Goal: Information Seeking & Learning: Learn about a topic

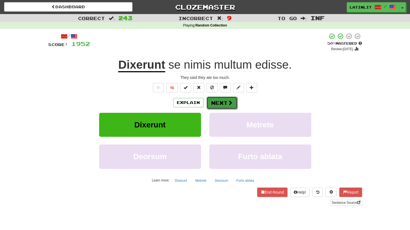
click at [221, 99] on button "Next" at bounding box center [222, 102] width 31 height 13
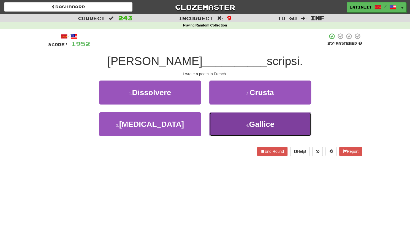
click at [232, 125] on button "4 . [GEOGRAPHIC_DATA]" at bounding box center [260, 124] width 102 height 24
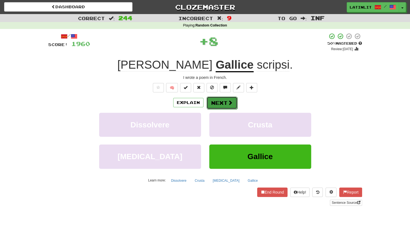
click at [214, 104] on button "Next" at bounding box center [222, 102] width 31 height 13
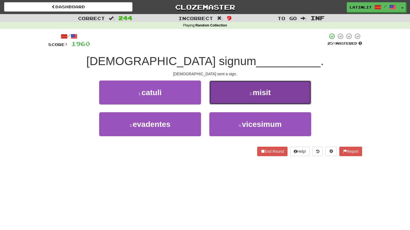
click at [233, 93] on button "2 . misit" at bounding box center [260, 92] width 102 height 24
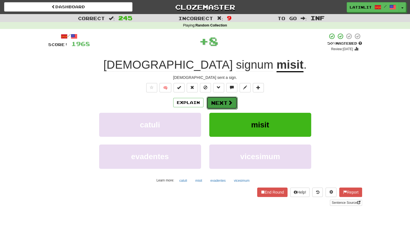
click at [222, 102] on button "Next" at bounding box center [222, 102] width 31 height 13
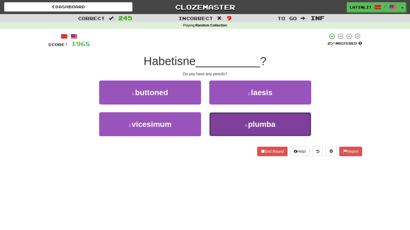
click at [227, 128] on button "4 . plumba" at bounding box center [260, 124] width 102 height 24
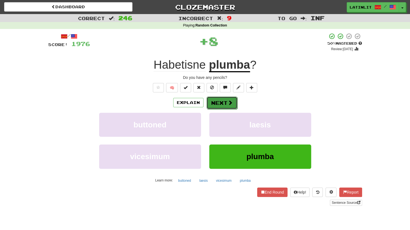
click at [223, 101] on button "Next" at bounding box center [222, 102] width 31 height 13
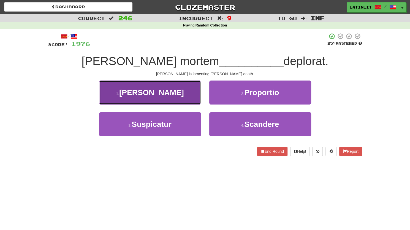
click at [182, 98] on button "1 . [PERSON_NAME]" at bounding box center [150, 92] width 102 height 24
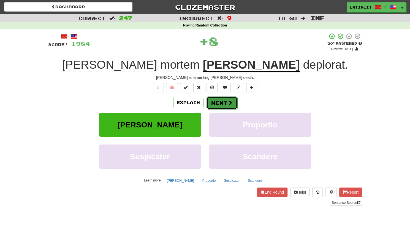
click at [213, 104] on button "Next" at bounding box center [222, 102] width 31 height 13
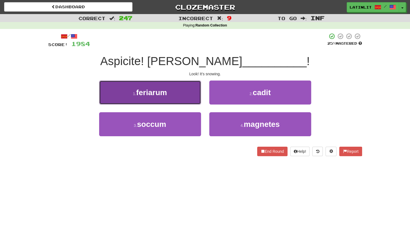
click at [181, 92] on button "1 . feriarum" at bounding box center [150, 92] width 102 height 24
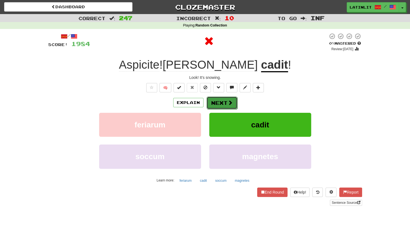
click at [221, 101] on button "Next" at bounding box center [222, 102] width 31 height 13
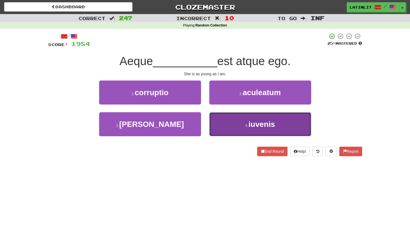
click at [228, 123] on button "4 . iuvenis" at bounding box center [260, 124] width 102 height 24
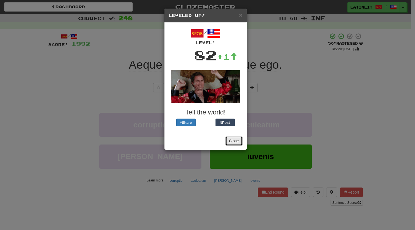
click at [232, 141] on button "Close" at bounding box center [233, 140] width 17 height 9
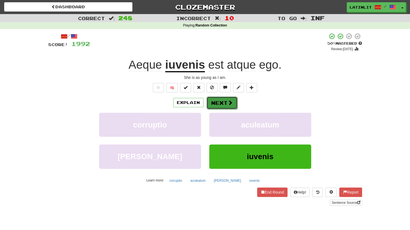
click at [219, 102] on button "Next" at bounding box center [222, 102] width 31 height 13
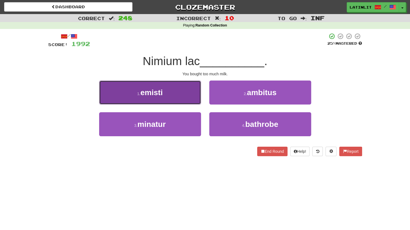
click at [177, 94] on button "1 . emisti" at bounding box center [150, 92] width 102 height 24
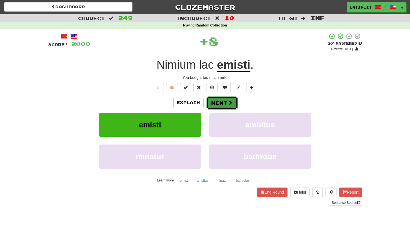
click at [212, 109] on button "Next" at bounding box center [222, 102] width 31 height 13
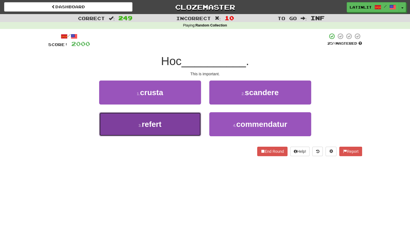
click at [178, 123] on button "3 . refert" at bounding box center [150, 124] width 102 height 24
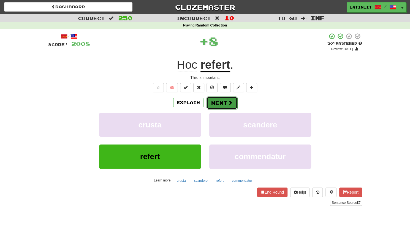
click at [217, 103] on button "Next" at bounding box center [222, 102] width 31 height 13
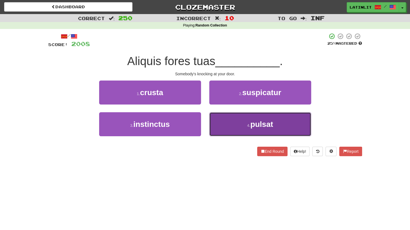
click at [228, 121] on button "4 . pulsat" at bounding box center [260, 124] width 102 height 24
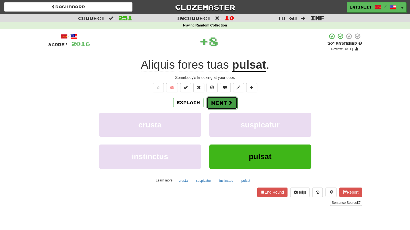
click at [217, 101] on button "Next" at bounding box center [222, 102] width 31 height 13
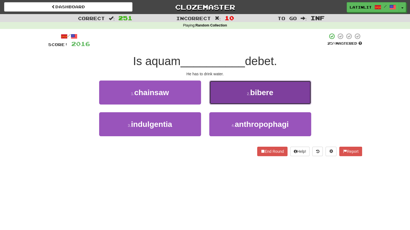
click at [220, 97] on button "2 . bibere" at bounding box center [260, 92] width 102 height 24
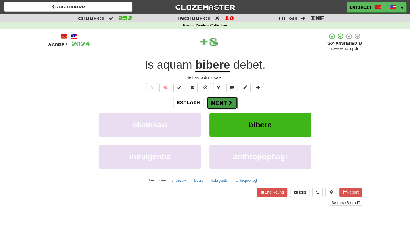
click at [215, 101] on button "Next" at bounding box center [222, 102] width 31 height 13
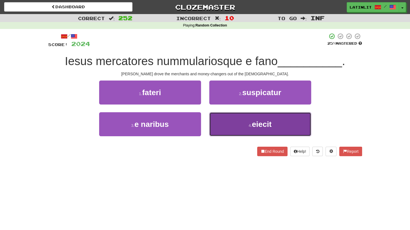
click at [227, 125] on button "4 . eiecit" at bounding box center [260, 124] width 102 height 24
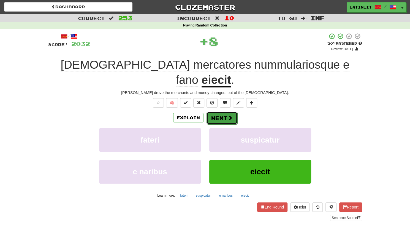
click at [228, 115] on span at bounding box center [230, 117] width 5 height 5
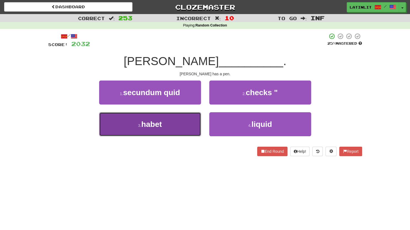
click at [165, 119] on button "3 . habet" at bounding box center [150, 124] width 102 height 24
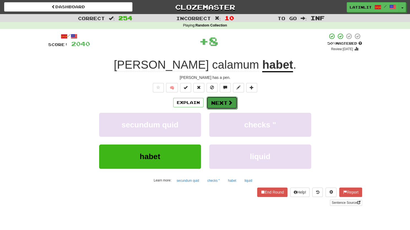
click at [219, 104] on button "Next" at bounding box center [222, 102] width 31 height 13
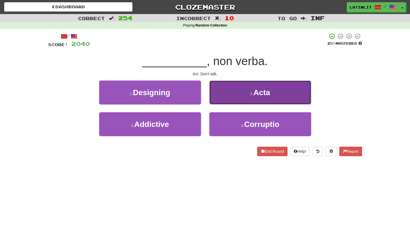
click at [231, 91] on button "2 . Acta" at bounding box center [260, 92] width 102 height 24
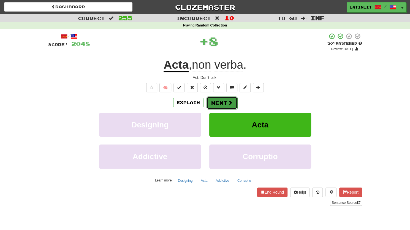
click at [218, 101] on button "Next" at bounding box center [222, 102] width 31 height 13
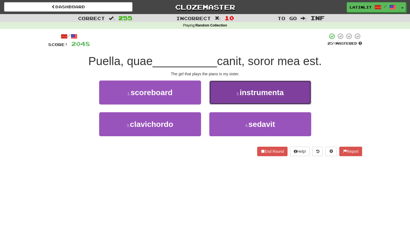
click at [220, 96] on button "2 . instrumenta" at bounding box center [260, 92] width 102 height 24
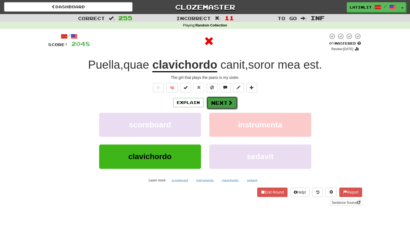
click at [214, 101] on button "Next" at bounding box center [222, 102] width 31 height 13
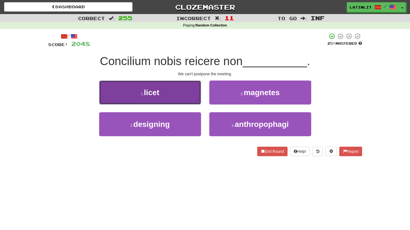
click at [177, 93] on button "1 . licet" at bounding box center [150, 92] width 102 height 24
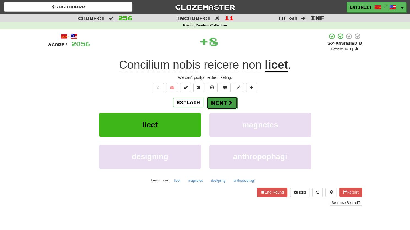
click at [216, 104] on button "Next" at bounding box center [222, 102] width 31 height 13
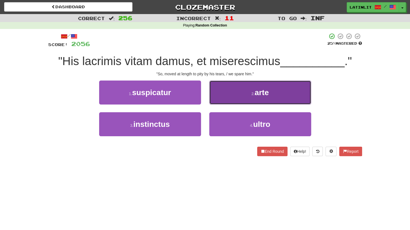
click at [236, 99] on button "2 . arte" at bounding box center [260, 92] width 102 height 24
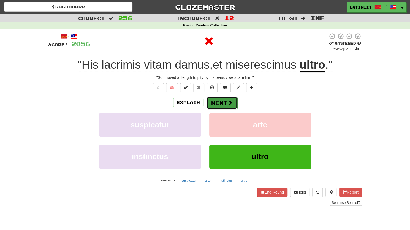
click at [225, 104] on button "Next" at bounding box center [222, 102] width 31 height 13
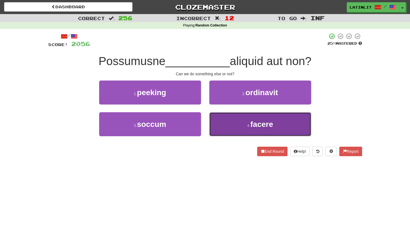
click at [225, 125] on button "4 . facere" at bounding box center [260, 124] width 102 height 24
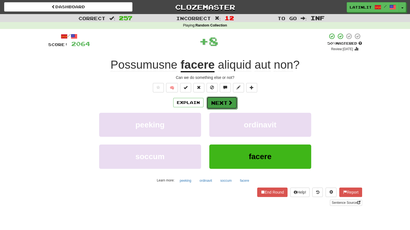
click at [213, 101] on button "Next" at bounding box center [222, 102] width 31 height 13
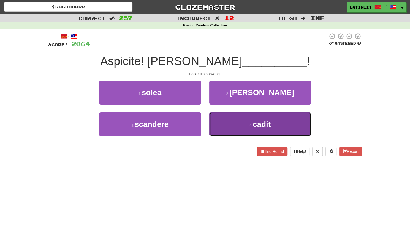
click at [234, 123] on button "4 . cadit" at bounding box center [260, 124] width 102 height 24
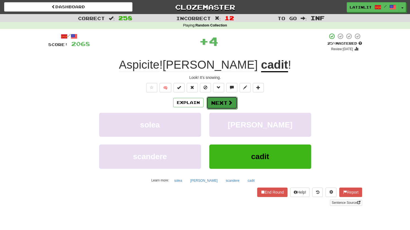
click at [216, 99] on button "Next" at bounding box center [222, 102] width 31 height 13
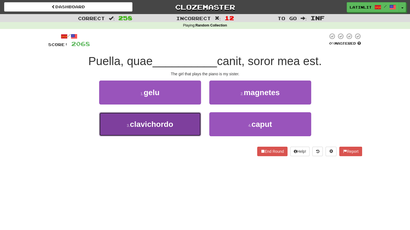
click at [179, 123] on button "3 . clavichordo" at bounding box center [150, 124] width 102 height 24
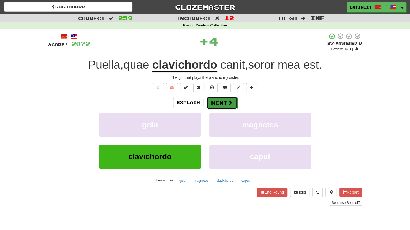
click at [220, 107] on button "Next" at bounding box center [222, 102] width 31 height 13
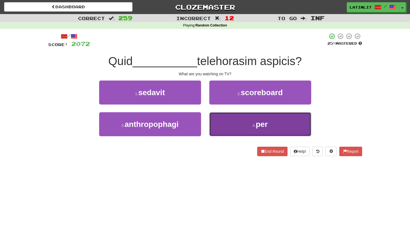
click at [235, 121] on button "4 . per" at bounding box center [260, 124] width 102 height 24
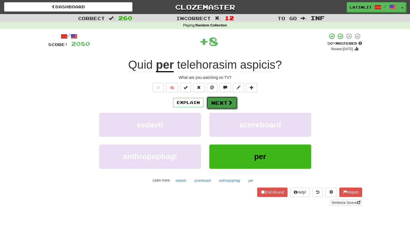
click at [212, 100] on button "Next" at bounding box center [222, 102] width 31 height 13
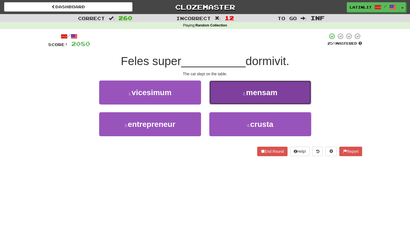
click at [241, 93] on button "2 . mensam" at bounding box center [260, 92] width 102 height 24
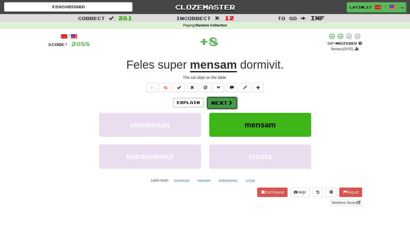
click at [224, 100] on button "Next" at bounding box center [222, 102] width 31 height 13
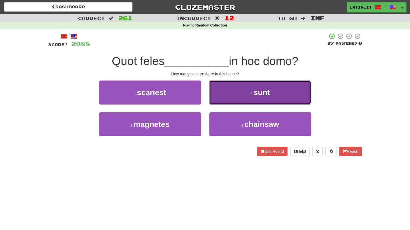
click at [227, 95] on button "2 . sunt" at bounding box center [260, 92] width 102 height 24
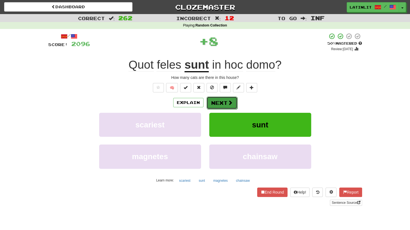
click at [218, 101] on button "Next" at bounding box center [222, 102] width 31 height 13
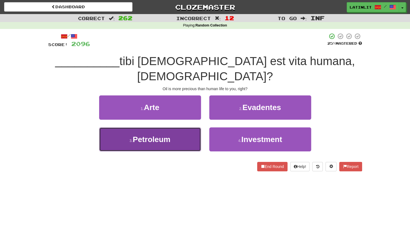
click at [166, 131] on button "3 . Petroleum" at bounding box center [150, 139] width 102 height 24
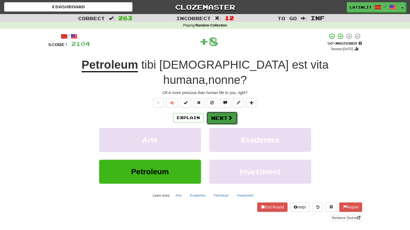
click at [224, 112] on button "Next" at bounding box center [222, 118] width 31 height 13
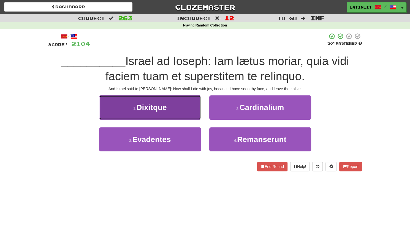
click at [177, 107] on button "1 . Dixitque" at bounding box center [150, 107] width 102 height 24
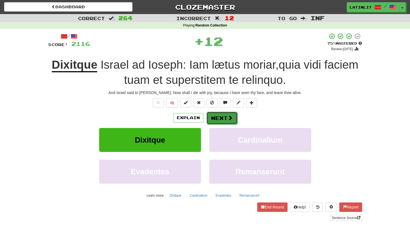
click at [216, 113] on button "Next" at bounding box center [222, 118] width 31 height 13
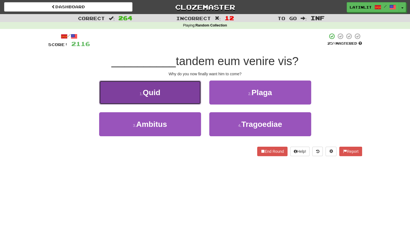
click at [184, 96] on button "1 . Quid" at bounding box center [150, 92] width 102 height 24
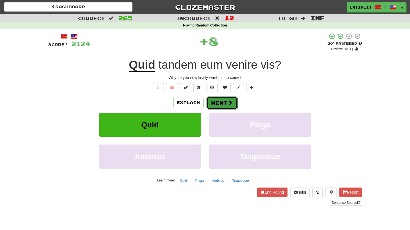
click at [226, 105] on button "Next" at bounding box center [222, 102] width 31 height 13
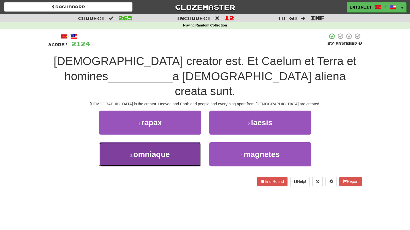
click at [156, 150] on span "omniaque" at bounding box center [151, 154] width 36 height 9
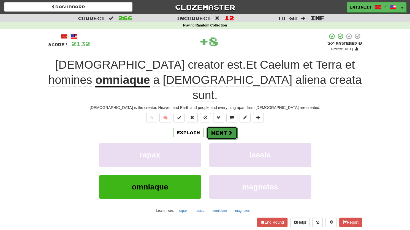
click at [215, 127] on button "Next" at bounding box center [222, 133] width 31 height 13
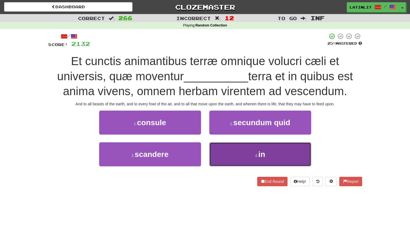
click at [238, 154] on button "4 . in" at bounding box center [260, 154] width 102 height 24
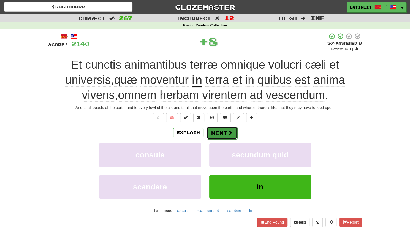
click at [216, 131] on button "Next" at bounding box center [222, 133] width 31 height 13
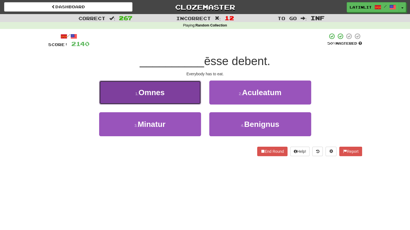
click at [182, 95] on button "1 . [GEOGRAPHIC_DATA]" at bounding box center [150, 92] width 102 height 24
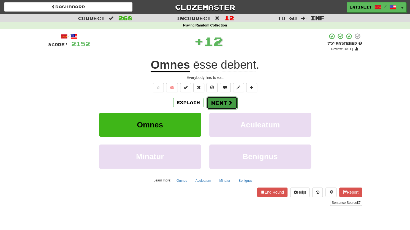
click at [214, 107] on button "Next" at bounding box center [222, 102] width 31 height 13
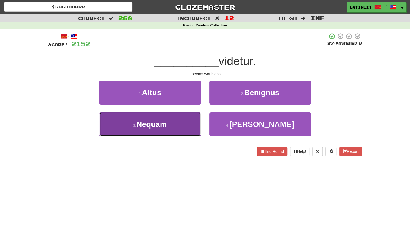
click at [191, 128] on button "3 . [GEOGRAPHIC_DATA]" at bounding box center [150, 124] width 102 height 24
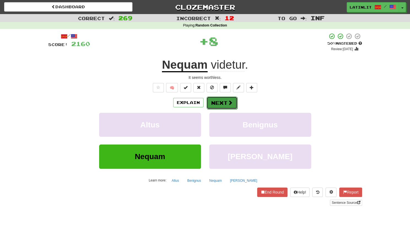
click at [216, 103] on button "Next" at bounding box center [222, 102] width 31 height 13
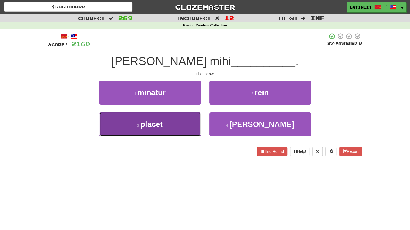
click at [163, 128] on button "3 . placet" at bounding box center [150, 124] width 102 height 24
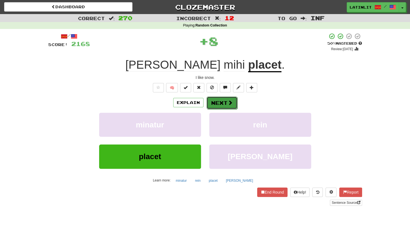
click at [219, 100] on button "Next" at bounding box center [222, 102] width 31 height 13
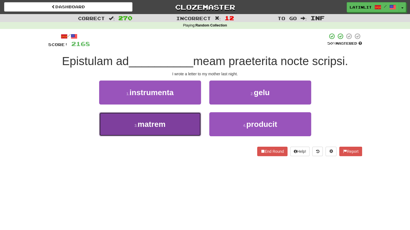
click at [175, 127] on button "3 . matrem" at bounding box center [150, 124] width 102 height 24
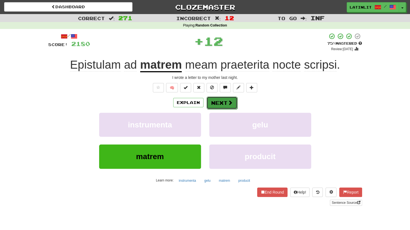
click at [223, 103] on button "Next" at bounding box center [222, 102] width 31 height 13
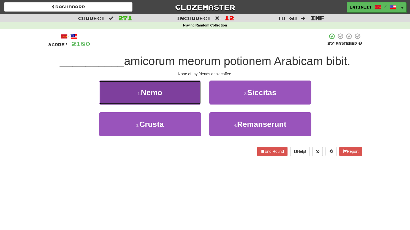
click at [162, 90] on span "Nemo" at bounding box center [151, 92] width 21 height 9
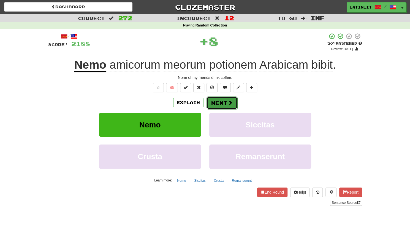
click at [217, 103] on button "Next" at bounding box center [222, 102] width 31 height 13
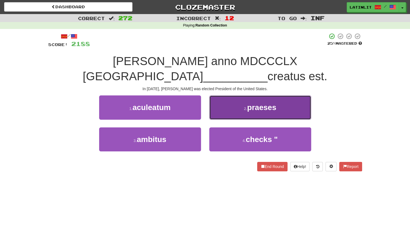
click at [218, 103] on button "2 . praeses" at bounding box center [260, 107] width 102 height 24
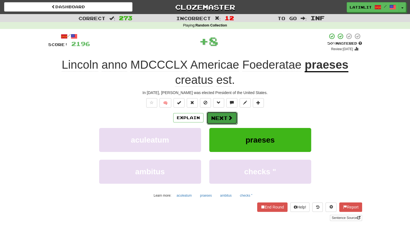
click at [214, 114] on button "Next" at bounding box center [222, 118] width 31 height 13
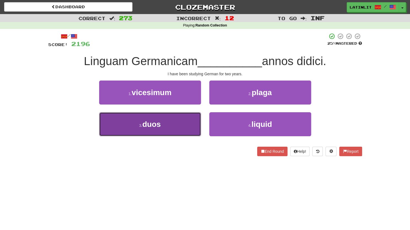
click at [183, 127] on button "3 . duos" at bounding box center [150, 124] width 102 height 24
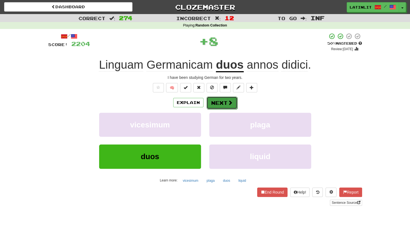
click at [227, 106] on button "Next" at bounding box center [222, 102] width 31 height 13
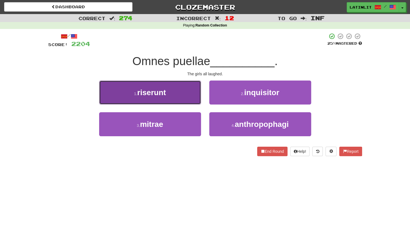
click at [190, 96] on button "1 . riserunt" at bounding box center [150, 92] width 102 height 24
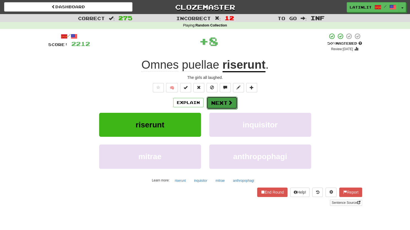
click at [224, 102] on button "Next" at bounding box center [222, 102] width 31 height 13
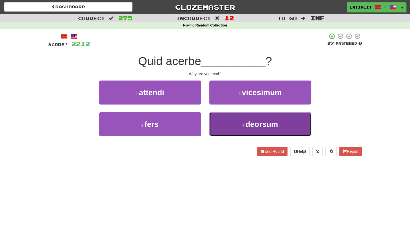
click at [224, 125] on button "4 . deorsum" at bounding box center [260, 124] width 102 height 24
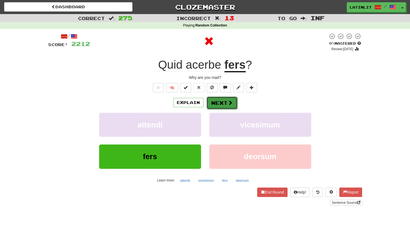
click at [213, 101] on button "Next" at bounding box center [222, 102] width 31 height 13
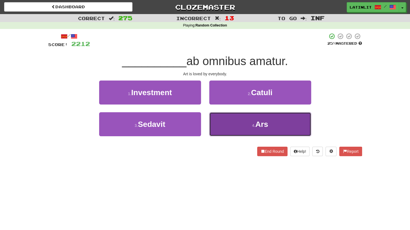
click at [229, 127] on button "4 . Ars" at bounding box center [260, 124] width 102 height 24
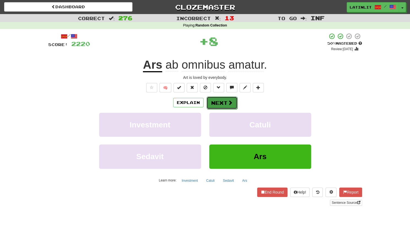
click at [218, 102] on button "Next" at bounding box center [222, 102] width 31 height 13
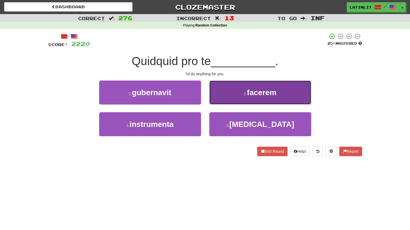
click at [230, 97] on button "2 . facerem" at bounding box center [260, 92] width 102 height 24
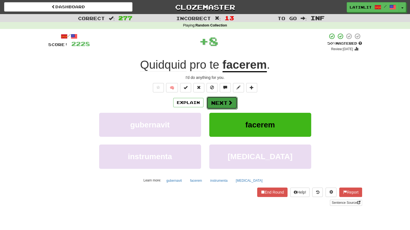
click at [219, 102] on button "Next" at bounding box center [222, 102] width 31 height 13
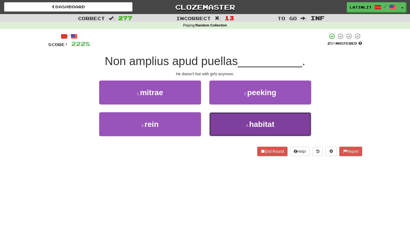
click at [226, 124] on button "4 . habitat" at bounding box center [260, 124] width 102 height 24
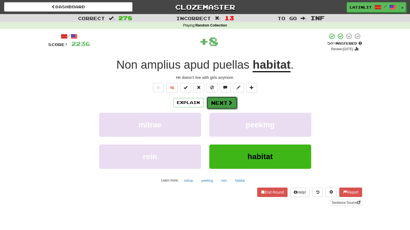
click at [224, 101] on button "Next" at bounding box center [222, 102] width 31 height 13
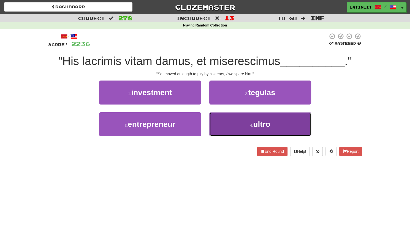
click at [233, 124] on button "4 . ultro" at bounding box center [260, 124] width 102 height 24
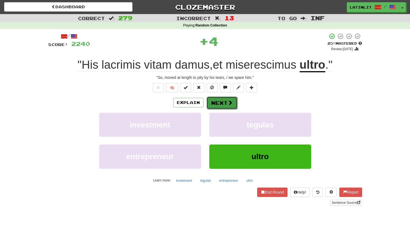
click at [217, 102] on button "Next" at bounding box center [222, 102] width 31 height 13
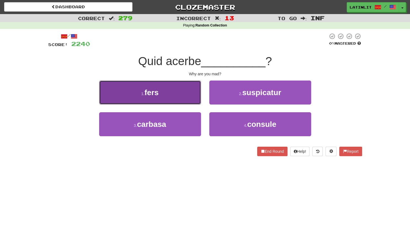
click at [176, 95] on button "1 . fers" at bounding box center [150, 92] width 102 height 24
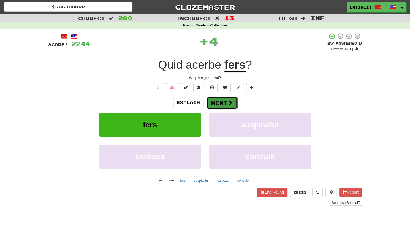
click at [221, 104] on button "Next" at bounding box center [222, 102] width 31 height 13
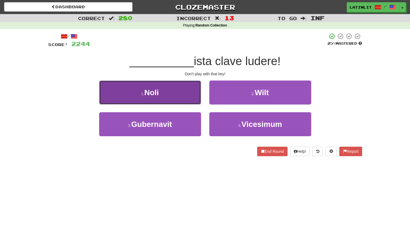
click at [176, 91] on button "1 . [GEOGRAPHIC_DATA]" at bounding box center [150, 92] width 102 height 24
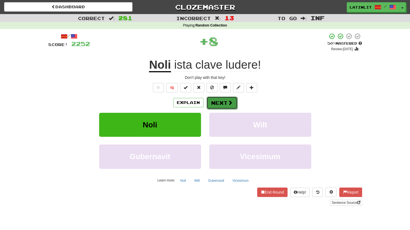
click at [223, 103] on button "Next" at bounding box center [222, 102] width 31 height 13
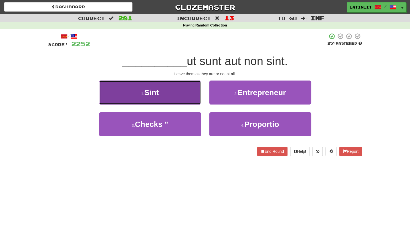
click at [175, 92] on button "1 . Sint" at bounding box center [150, 92] width 102 height 24
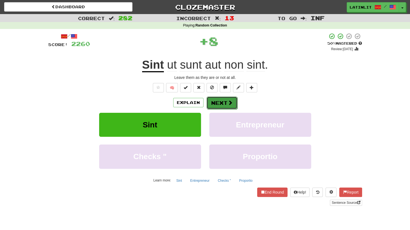
click at [224, 105] on button "Next" at bounding box center [222, 102] width 31 height 13
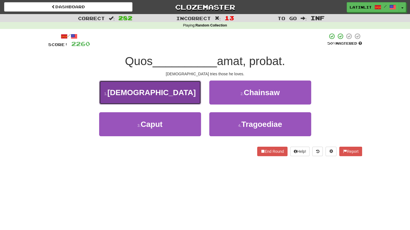
click at [165, 95] on button "1 . [DEMOGRAPHIC_DATA]" at bounding box center [150, 92] width 102 height 24
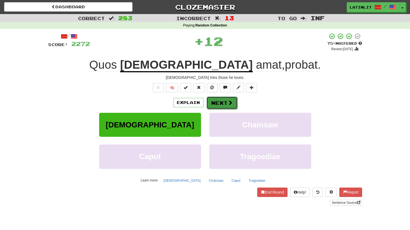
click at [218, 106] on button "Next" at bounding box center [222, 102] width 31 height 13
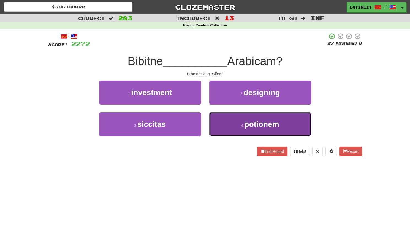
click at [216, 123] on button "4 . potionem" at bounding box center [260, 124] width 102 height 24
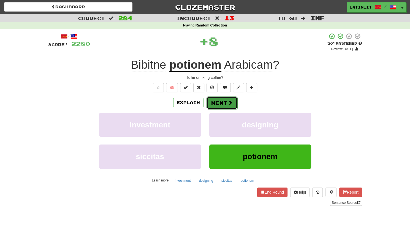
click at [208, 103] on button "Next" at bounding box center [222, 102] width 31 height 13
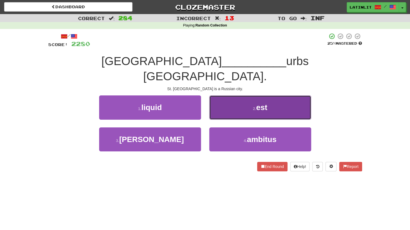
click at [225, 97] on button "2 . est" at bounding box center [260, 107] width 102 height 24
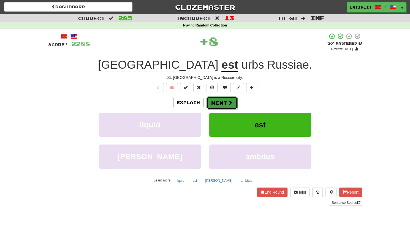
click at [220, 104] on button "Next" at bounding box center [222, 102] width 31 height 13
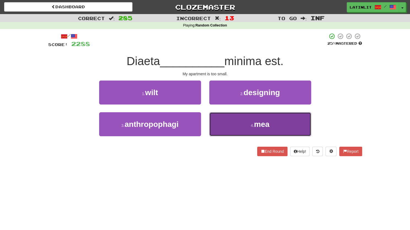
click at [233, 126] on button "4 . mea" at bounding box center [260, 124] width 102 height 24
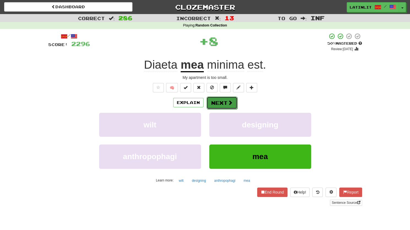
click at [219, 101] on button "Next" at bounding box center [222, 102] width 31 height 13
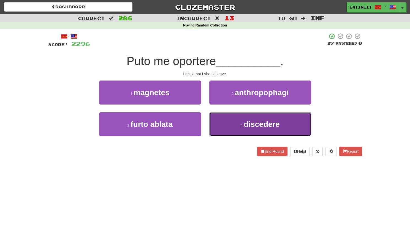
click at [230, 125] on button "4 . discedere" at bounding box center [260, 124] width 102 height 24
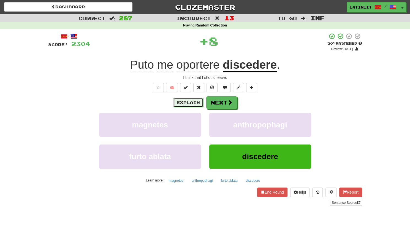
click at [185, 103] on button "Explain" at bounding box center [188, 102] width 30 height 9
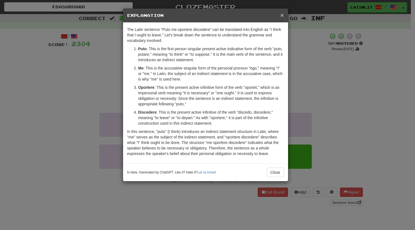
click at [283, 14] on span "×" at bounding box center [281, 15] width 3 height 6
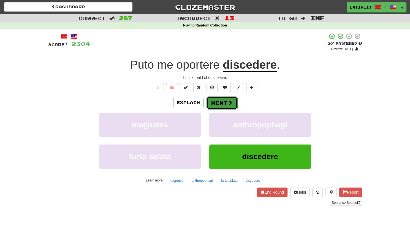
click at [220, 106] on button "Next" at bounding box center [222, 102] width 31 height 13
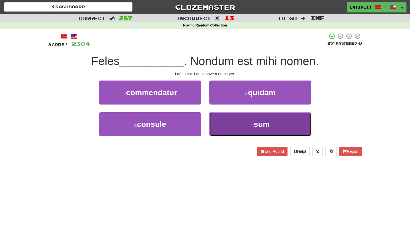
click at [236, 114] on button "4 . sum" at bounding box center [260, 124] width 102 height 24
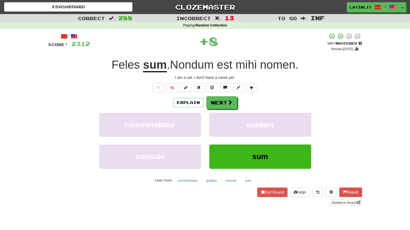
click at [219, 109] on div "Explain Next commendatur quidam consule sum Learn more: commendatur quidam cons…" at bounding box center [205, 140] width 314 height 88
click at [215, 106] on button "Next" at bounding box center [222, 102] width 31 height 13
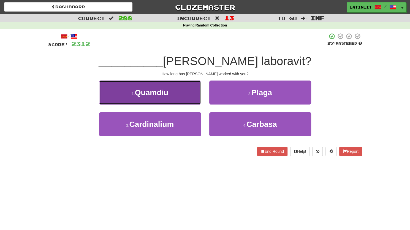
click at [171, 93] on button "1 . [GEOGRAPHIC_DATA]" at bounding box center [150, 92] width 102 height 24
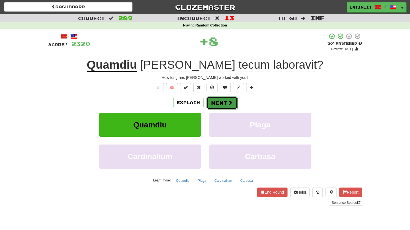
click at [220, 106] on button "Next" at bounding box center [222, 102] width 31 height 13
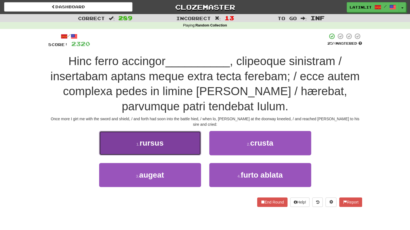
click at [144, 139] on span "rursus" at bounding box center [152, 143] width 24 height 9
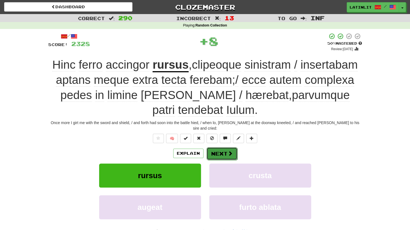
click at [211, 147] on button "Next" at bounding box center [222, 153] width 31 height 13
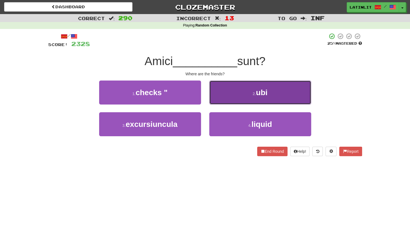
click at [222, 92] on button "2 . ubi" at bounding box center [260, 92] width 102 height 24
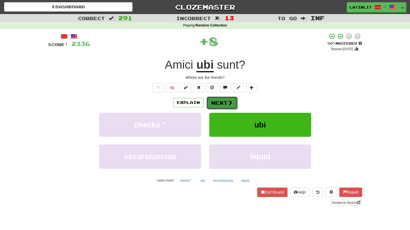
click at [220, 103] on button "Next" at bounding box center [222, 102] width 31 height 13
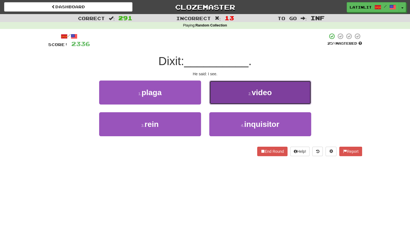
click at [217, 99] on button "2 . video" at bounding box center [260, 92] width 102 height 24
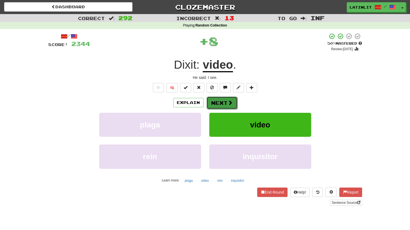
click at [209, 101] on button "Next" at bounding box center [222, 102] width 31 height 13
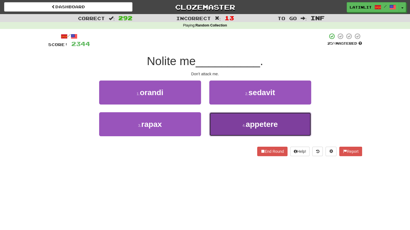
click at [218, 126] on button "4 . appetere" at bounding box center [260, 124] width 102 height 24
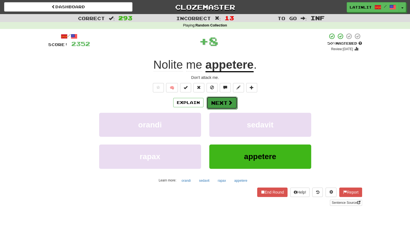
click at [212, 98] on button "Next" at bounding box center [222, 102] width 31 height 13
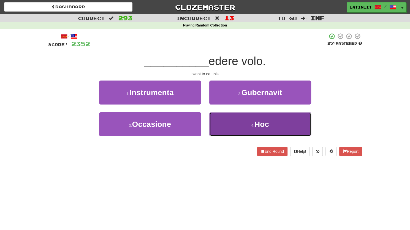
click at [225, 125] on button "4 . Hoc" at bounding box center [260, 124] width 102 height 24
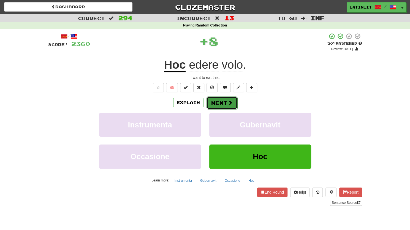
click at [220, 102] on button "Next" at bounding box center [222, 102] width 31 height 13
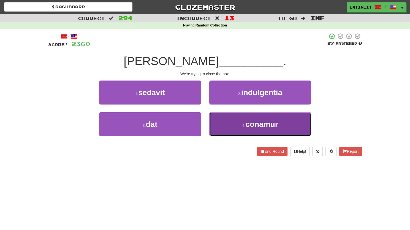
click at [240, 128] on button "4 . conamur" at bounding box center [260, 124] width 102 height 24
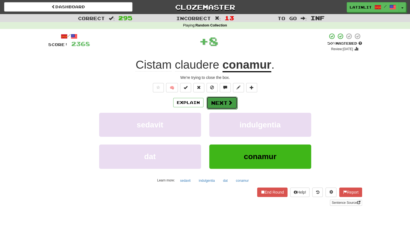
click at [211, 104] on button "Next" at bounding box center [222, 102] width 31 height 13
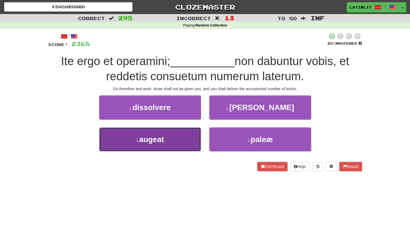
click at [177, 138] on button "3 . augeat" at bounding box center [150, 139] width 102 height 24
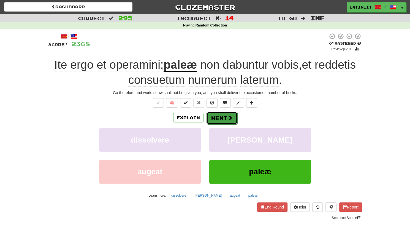
click at [214, 120] on button "Next" at bounding box center [222, 118] width 31 height 13
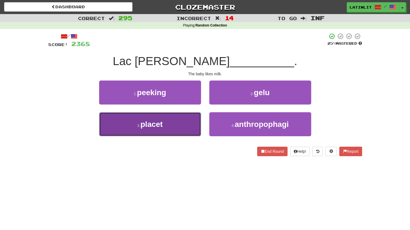
click at [182, 128] on button "3 . placet" at bounding box center [150, 124] width 102 height 24
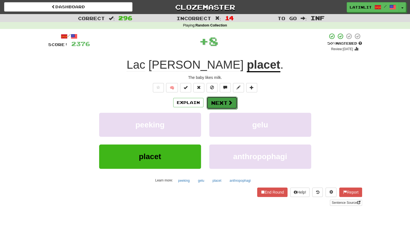
click at [227, 103] on button "Next" at bounding box center [222, 102] width 31 height 13
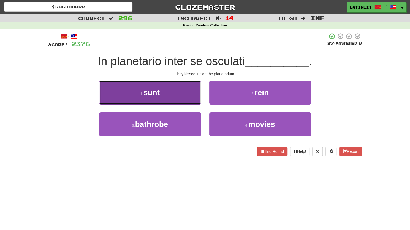
click at [187, 94] on button "1 . sunt" at bounding box center [150, 92] width 102 height 24
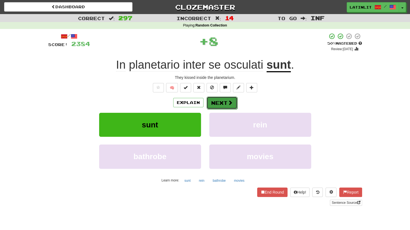
click at [217, 100] on button "Next" at bounding box center [222, 102] width 31 height 13
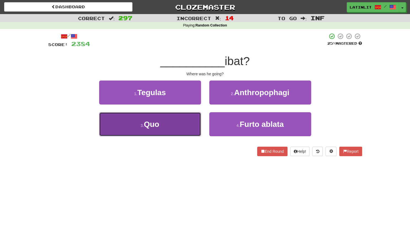
click at [179, 125] on button "3 . Quo" at bounding box center [150, 124] width 102 height 24
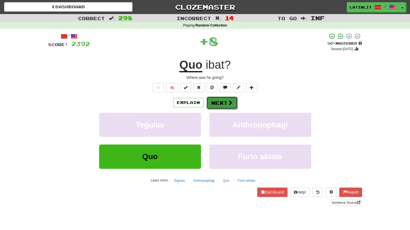
click at [213, 101] on button "Next" at bounding box center [222, 102] width 31 height 13
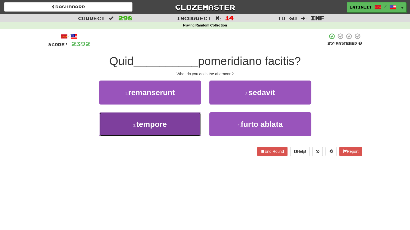
click at [187, 125] on button "3 . tempore" at bounding box center [150, 124] width 102 height 24
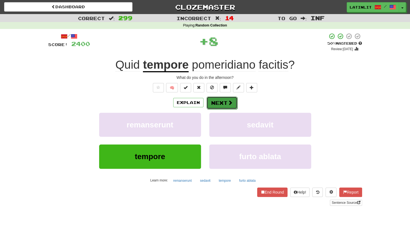
click at [214, 103] on button "Next" at bounding box center [222, 102] width 31 height 13
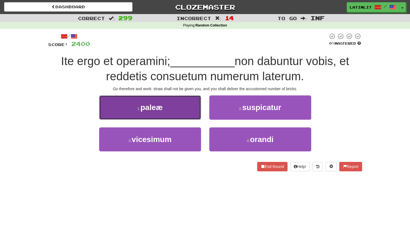
click at [185, 108] on button "1 . paleæ" at bounding box center [150, 107] width 102 height 24
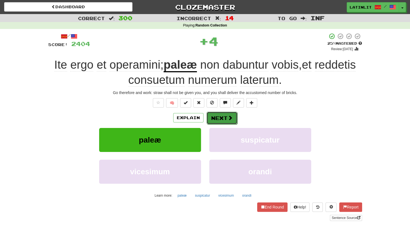
click at [216, 117] on button "Next" at bounding box center [222, 118] width 31 height 13
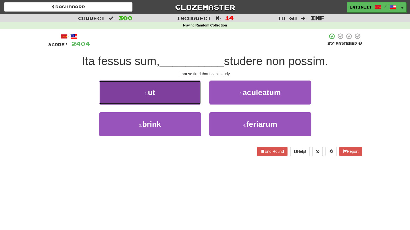
click at [189, 104] on button "1 . ut" at bounding box center [150, 92] width 102 height 24
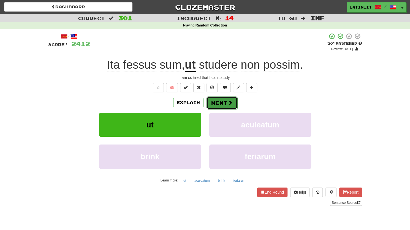
click at [218, 103] on button "Next" at bounding box center [222, 102] width 31 height 13
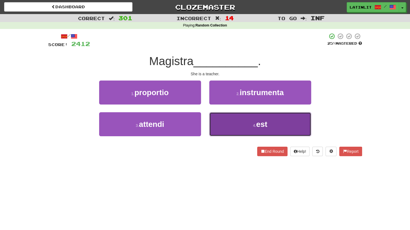
click at [223, 129] on button "4 . est" at bounding box center [260, 124] width 102 height 24
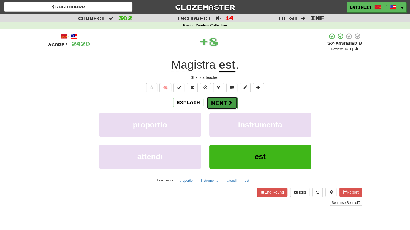
click at [215, 102] on button "Next" at bounding box center [222, 102] width 31 height 13
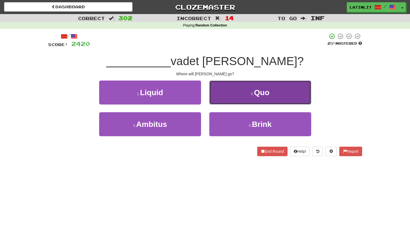
click at [219, 92] on button "2 . Quo" at bounding box center [260, 92] width 102 height 24
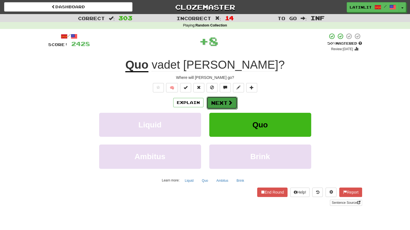
click at [216, 101] on button "Next" at bounding box center [222, 102] width 31 height 13
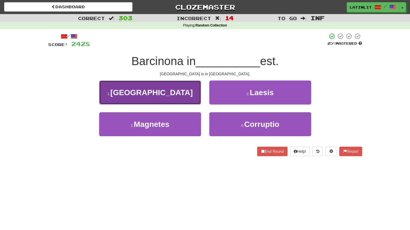
click at [177, 90] on button "1 . [GEOGRAPHIC_DATA]" at bounding box center [150, 92] width 102 height 24
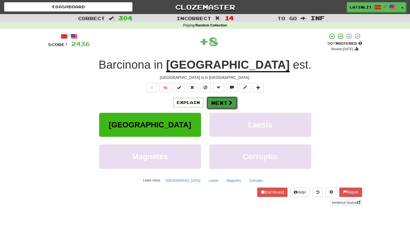
click at [219, 106] on button "Next" at bounding box center [222, 102] width 31 height 13
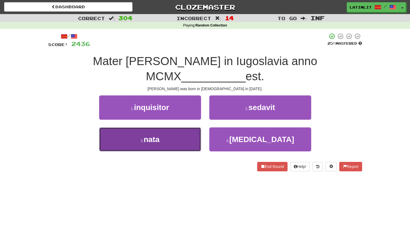
click at [143, 127] on button "3 . nata" at bounding box center [150, 139] width 102 height 24
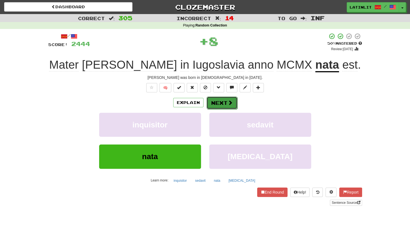
click at [209, 104] on button "Next" at bounding box center [222, 102] width 31 height 13
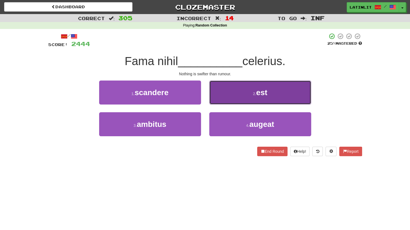
click at [224, 96] on button "2 . est" at bounding box center [260, 92] width 102 height 24
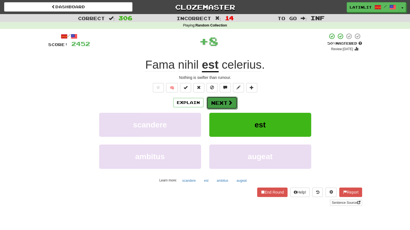
click at [220, 101] on button "Next" at bounding box center [222, 102] width 31 height 13
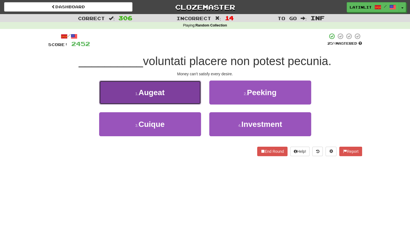
click at [169, 93] on button "1 . [GEOGRAPHIC_DATA]" at bounding box center [150, 92] width 102 height 24
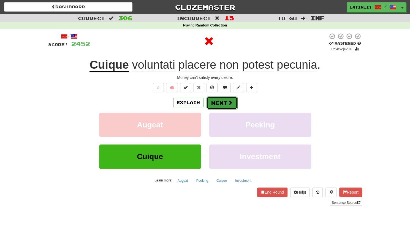
click at [217, 104] on button "Next" at bounding box center [222, 102] width 31 height 13
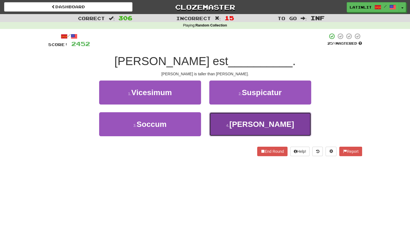
click at [222, 121] on button "4 . [PERSON_NAME]" at bounding box center [260, 124] width 102 height 24
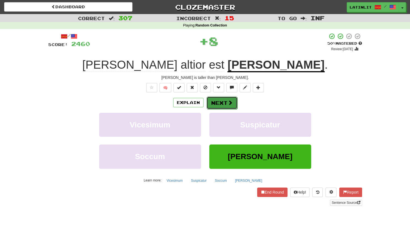
click at [215, 98] on button "Next" at bounding box center [222, 102] width 31 height 13
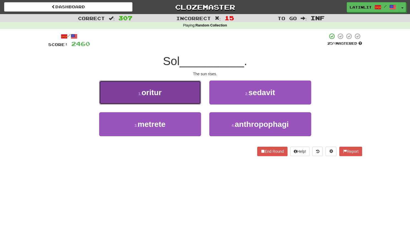
click at [171, 97] on button "1 . oritur" at bounding box center [150, 92] width 102 height 24
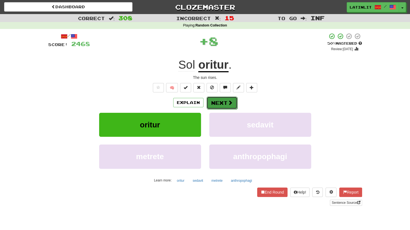
click at [214, 101] on button "Next" at bounding box center [222, 102] width 31 height 13
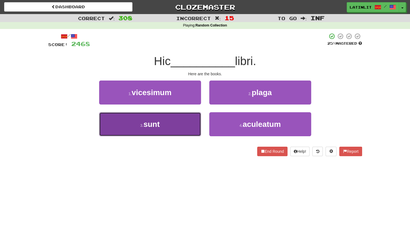
click at [187, 132] on button "3 . sunt" at bounding box center [150, 124] width 102 height 24
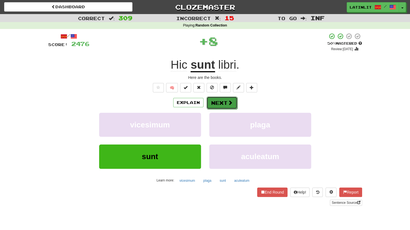
click at [212, 102] on button "Next" at bounding box center [222, 102] width 31 height 13
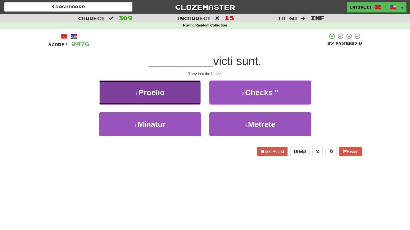
click at [177, 95] on button "1 . Proelio" at bounding box center [150, 92] width 102 height 24
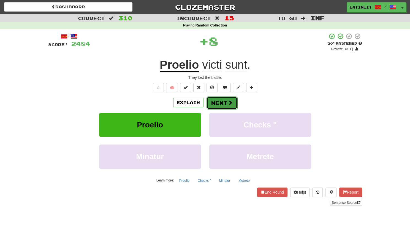
click at [213, 100] on button "Next" at bounding box center [222, 102] width 31 height 13
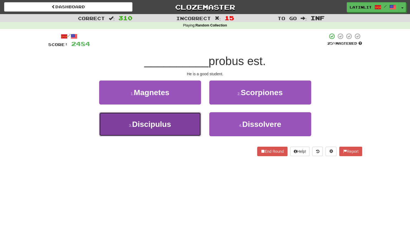
click at [185, 129] on button "3 . Discipulus" at bounding box center [150, 124] width 102 height 24
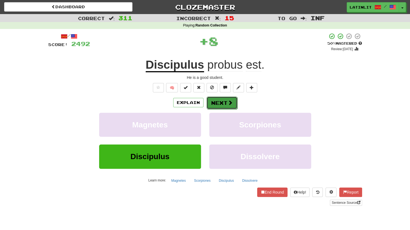
click at [216, 103] on button "Next" at bounding box center [222, 102] width 31 height 13
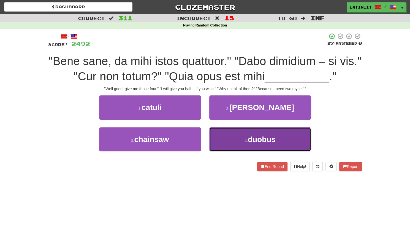
click at [224, 139] on button "4 . duobus" at bounding box center [260, 139] width 102 height 24
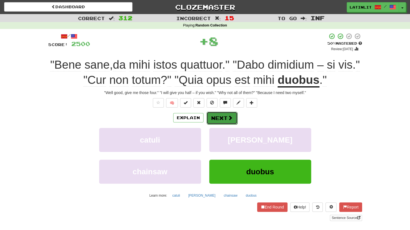
click at [220, 119] on button "Next" at bounding box center [222, 118] width 31 height 13
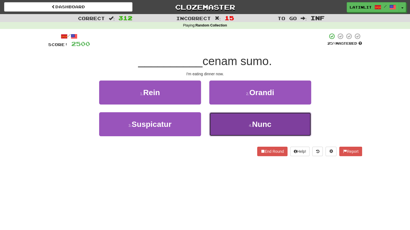
click at [222, 124] on button "4 . Nunc" at bounding box center [260, 124] width 102 height 24
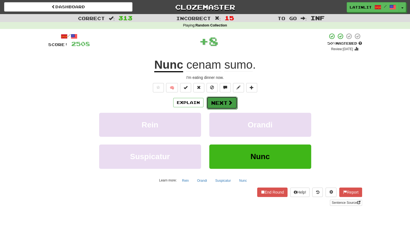
click at [216, 105] on button "Next" at bounding box center [222, 102] width 31 height 13
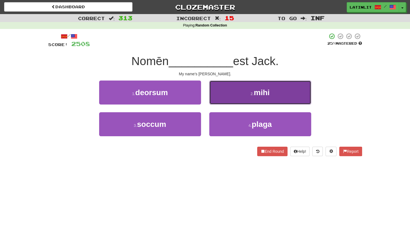
click at [227, 93] on button "2 . mihi" at bounding box center [260, 92] width 102 height 24
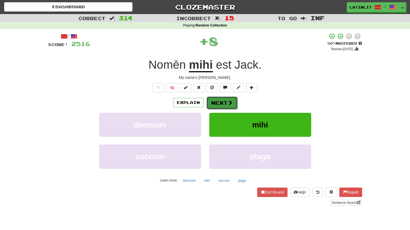
click at [220, 100] on button "Next" at bounding box center [222, 102] width 31 height 13
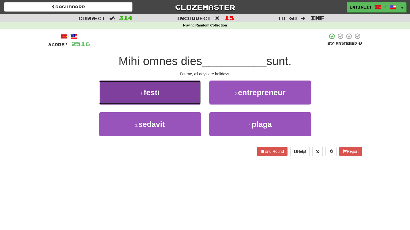
click at [181, 93] on button "1 . festi" at bounding box center [150, 92] width 102 height 24
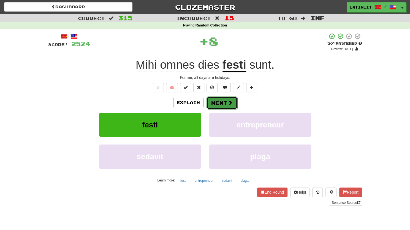
click at [216, 100] on button "Next" at bounding box center [222, 102] width 31 height 13
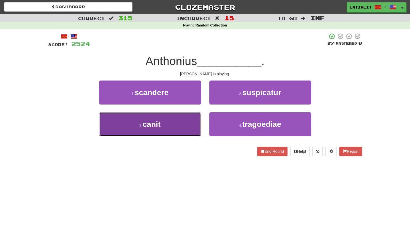
click at [189, 130] on button "3 . canit" at bounding box center [150, 124] width 102 height 24
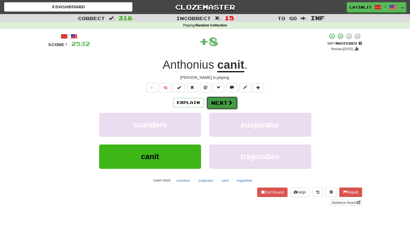
click at [224, 99] on button "Next" at bounding box center [222, 102] width 31 height 13
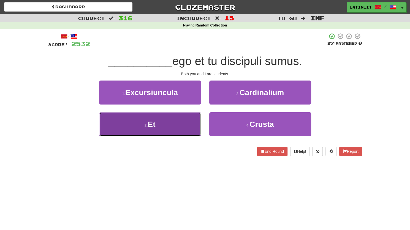
click at [180, 121] on button "3 . Et" at bounding box center [150, 124] width 102 height 24
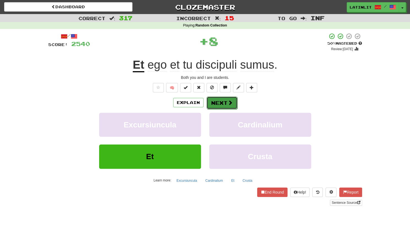
click at [217, 104] on button "Next" at bounding box center [222, 102] width 31 height 13
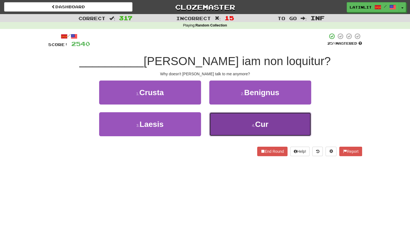
click at [230, 124] on button "4 . Cur" at bounding box center [260, 124] width 102 height 24
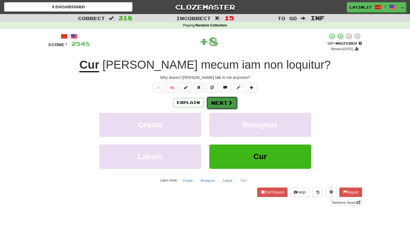
click at [213, 102] on button "Next" at bounding box center [222, 102] width 31 height 13
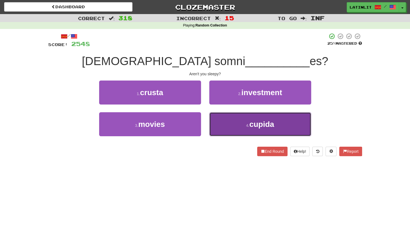
click at [227, 127] on button "4 . cupida" at bounding box center [260, 124] width 102 height 24
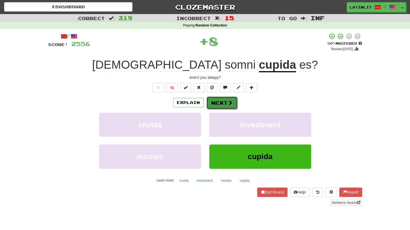
click at [216, 103] on button "Next" at bounding box center [222, 102] width 31 height 13
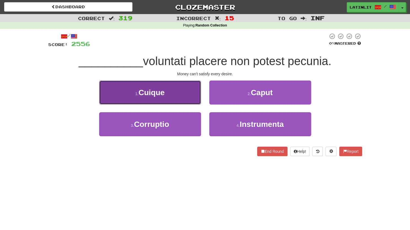
click at [187, 93] on button "1 . Cuique" at bounding box center [150, 92] width 102 height 24
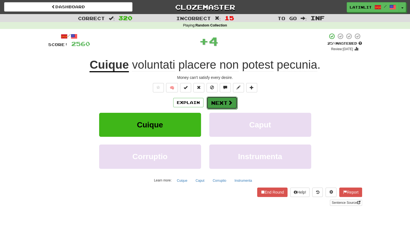
click at [214, 103] on button "Next" at bounding box center [222, 102] width 31 height 13
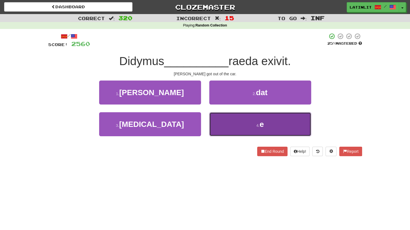
click at [232, 122] on button "4 . e" at bounding box center [260, 124] width 102 height 24
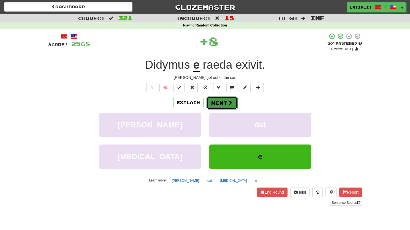
click at [219, 103] on button "Next" at bounding box center [222, 102] width 31 height 13
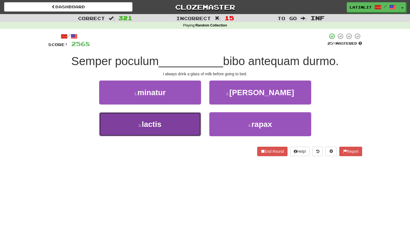
click at [189, 123] on button "3 . lactis" at bounding box center [150, 124] width 102 height 24
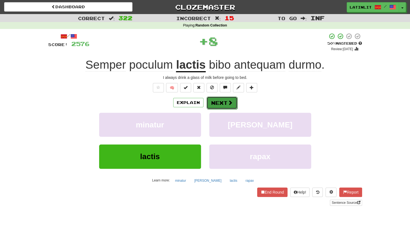
click at [218, 103] on button "Next" at bounding box center [222, 102] width 31 height 13
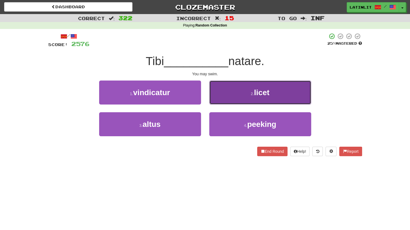
click at [233, 87] on button "2 . licet" at bounding box center [260, 92] width 102 height 24
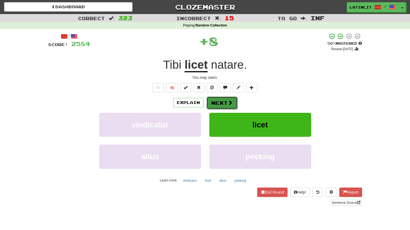
click at [217, 99] on button "Next" at bounding box center [222, 102] width 31 height 13
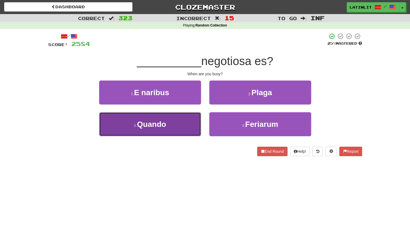
click at [174, 131] on button "3 . Quando" at bounding box center [150, 124] width 102 height 24
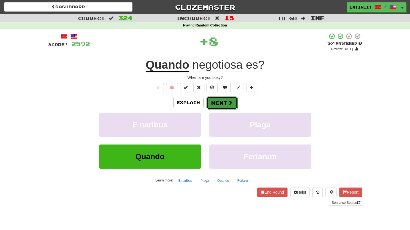
click at [217, 103] on button "Next" at bounding box center [222, 102] width 31 height 13
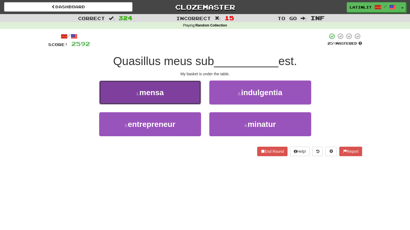
click at [180, 94] on button "1 . mensa" at bounding box center [150, 92] width 102 height 24
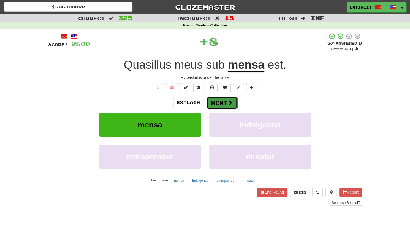
click at [213, 101] on button "Next" at bounding box center [222, 102] width 31 height 13
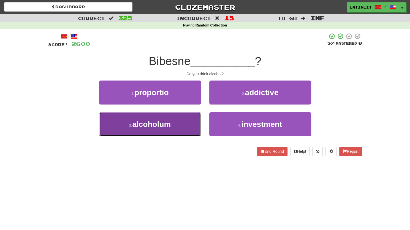
click at [175, 127] on button "3 . alcoholum" at bounding box center [150, 124] width 102 height 24
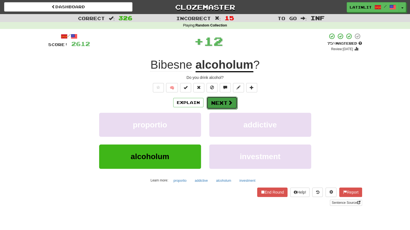
click at [214, 100] on button "Next" at bounding box center [222, 102] width 31 height 13
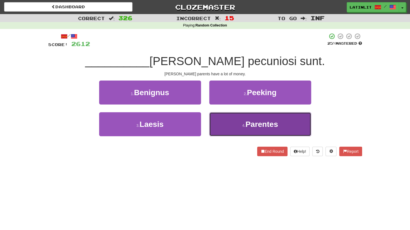
click at [230, 129] on button "4 . Parentes" at bounding box center [260, 124] width 102 height 24
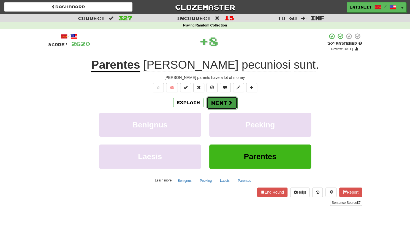
click at [221, 97] on button "Next" at bounding box center [222, 102] width 31 height 13
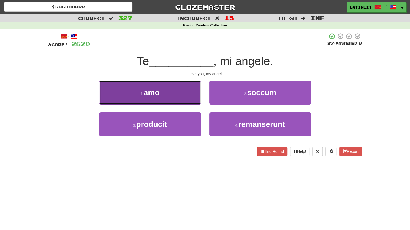
click at [185, 90] on button "1 . amo" at bounding box center [150, 92] width 102 height 24
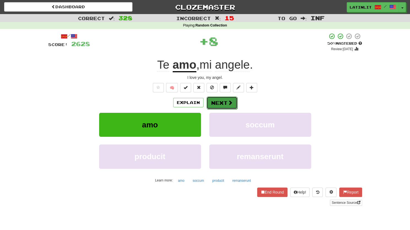
click at [216, 100] on button "Next" at bounding box center [222, 102] width 31 height 13
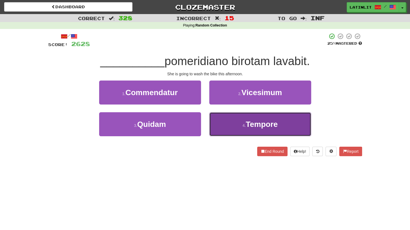
click at [221, 122] on button "4 . Tempore" at bounding box center [260, 124] width 102 height 24
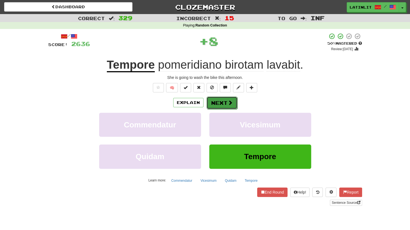
click at [215, 99] on button "Next" at bounding box center [222, 102] width 31 height 13
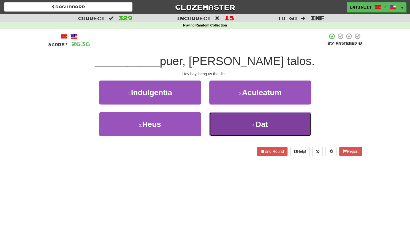
click at [222, 127] on button "4 . Dat" at bounding box center [260, 124] width 102 height 24
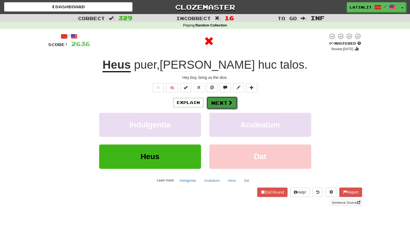
click at [215, 104] on button "Next" at bounding box center [222, 102] width 31 height 13
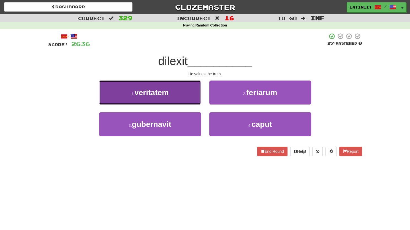
click at [184, 98] on button "1 . veritatem" at bounding box center [150, 92] width 102 height 24
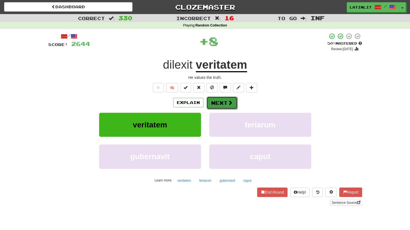
click at [228, 104] on span at bounding box center [230, 102] width 5 height 5
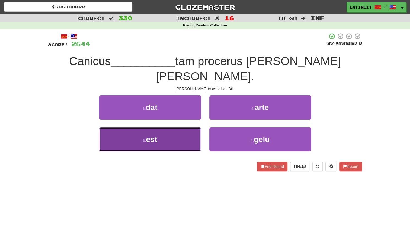
click at [176, 127] on button "3 . est" at bounding box center [150, 139] width 102 height 24
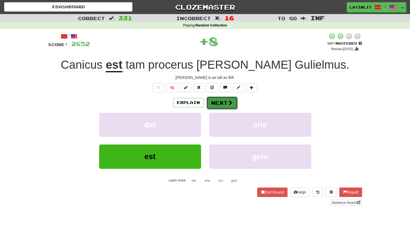
click at [215, 103] on button "Next" at bounding box center [222, 102] width 31 height 13
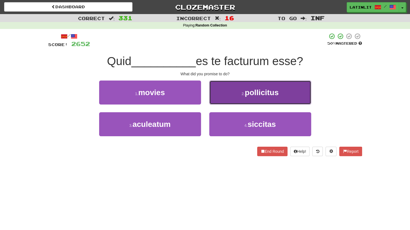
click at [233, 96] on button "2 . pollicitus" at bounding box center [260, 92] width 102 height 24
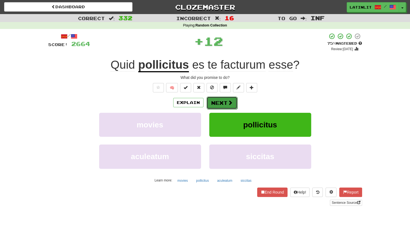
click at [224, 103] on button "Next" at bounding box center [222, 102] width 31 height 13
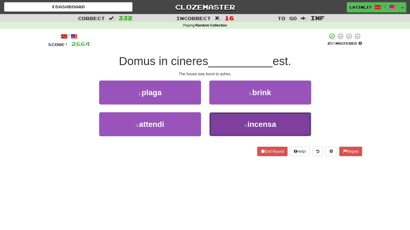
click at [230, 126] on button "4 . incensa" at bounding box center [260, 124] width 102 height 24
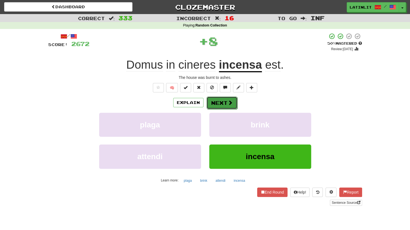
click at [213, 107] on button "Next" at bounding box center [222, 102] width 31 height 13
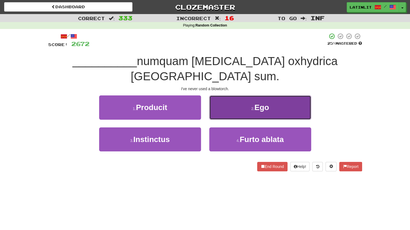
click at [235, 95] on button "2 . Ego" at bounding box center [260, 107] width 102 height 24
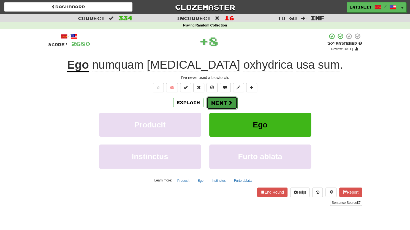
click at [224, 100] on button "Next" at bounding box center [222, 102] width 31 height 13
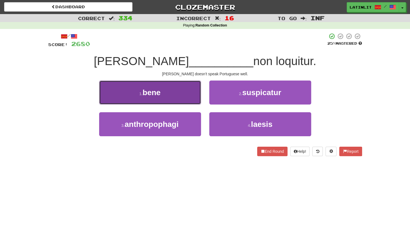
click at [181, 98] on button "1 . bene" at bounding box center [150, 92] width 102 height 24
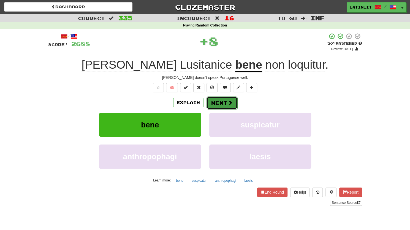
click at [215, 101] on button "Next" at bounding box center [222, 102] width 31 height 13
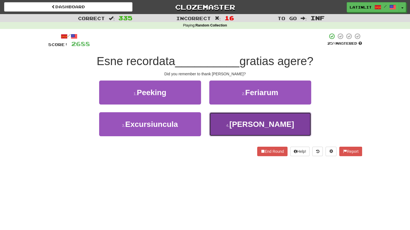
click at [222, 132] on button "4 . [PERSON_NAME]" at bounding box center [260, 124] width 102 height 24
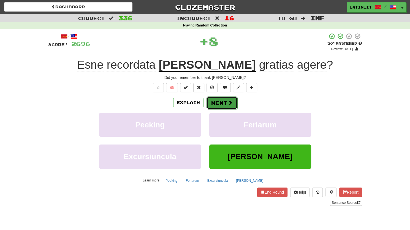
click at [218, 102] on button "Next" at bounding box center [222, 102] width 31 height 13
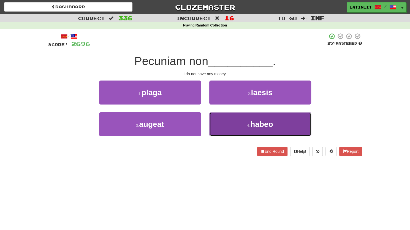
click at [229, 124] on button "4 . habeo" at bounding box center [260, 124] width 102 height 24
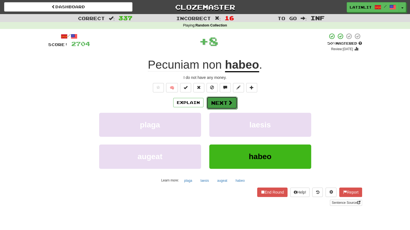
click at [221, 102] on button "Next" at bounding box center [222, 102] width 31 height 13
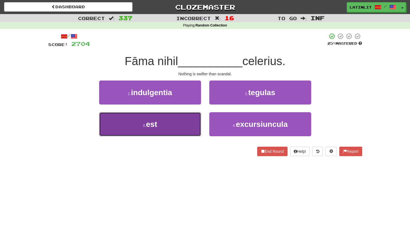
click at [155, 127] on span "est" at bounding box center [151, 124] width 11 height 9
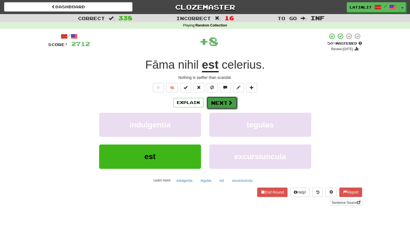
click at [216, 104] on button "Next" at bounding box center [222, 102] width 31 height 13
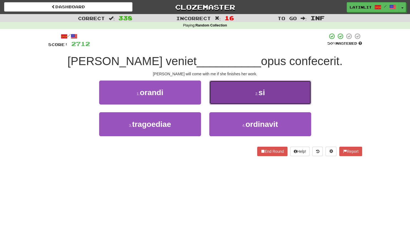
click at [224, 95] on button "2 . si" at bounding box center [260, 92] width 102 height 24
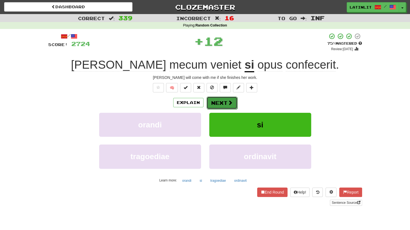
click at [219, 102] on button "Next" at bounding box center [222, 102] width 31 height 13
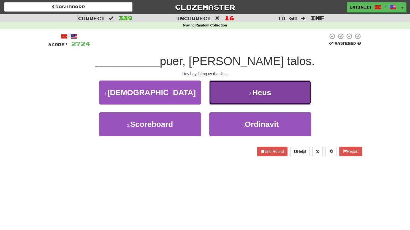
click at [221, 97] on button "2 . Heus" at bounding box center [260, 92] width 102 height 24
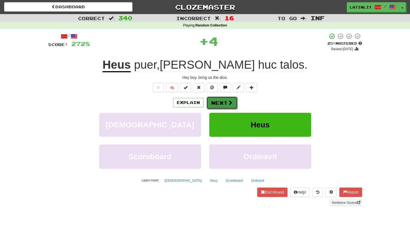
click at [215, 102] on button "Next" at bounding box center [222, 102] width 31 height 13
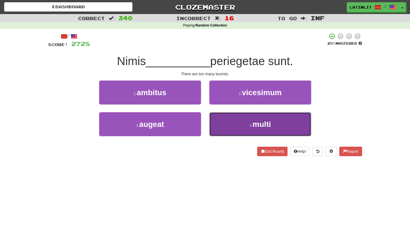
click at [232, 128] on button "4 . multi" at bounding box center [260, 124] width 102 height 24
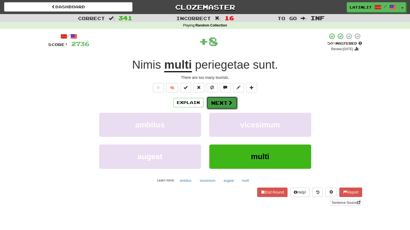
click at [211, 100] on button "Next" at bounding box center [222, 102] width 31 height 13
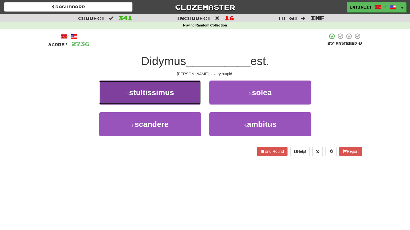
click at [181, 95] on button "1 . stultissimus" at bounding box center [150, 92] width 102 height 24
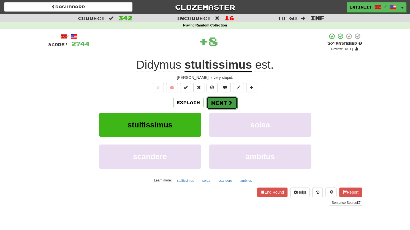
click at [216, 102] on button "Next" at bounding box center [222, 102] width 31 height 13
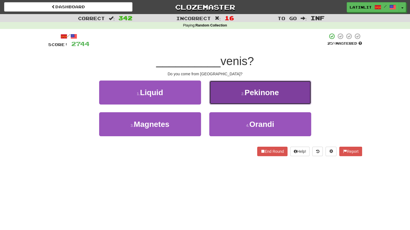
click at [225, 96] on button "2 . [GEOGRAPHIC_DATA]" at bounding box center [260, 92] width 102 height 24
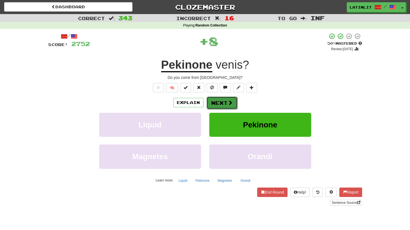
click at [225, 103] on button "Next" at bounding box center [222, 102] width 31 height 13
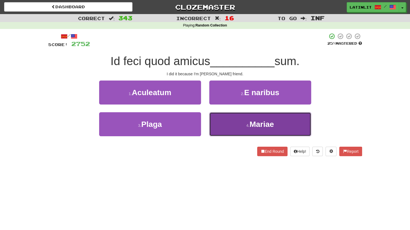
click at [233, 120] on button "4 . Mariae" at bounding box center [260, 124] width 102 height 24
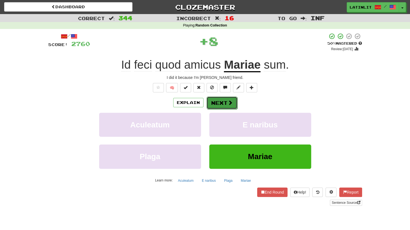
click at [224, 101] on button "Next" at bounding box center [222, 102] width 31 height 13
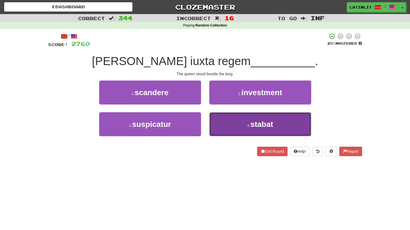
click at [226, 120] on button "4 . stabat" at bounding box center [260, 124] width 102 height 24
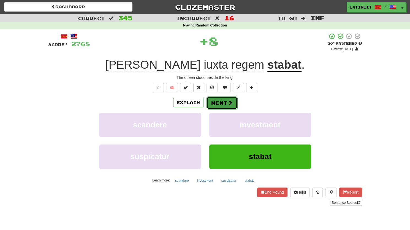
click at [221, 101] on button "Next" at bounding box center [222, 102] width 31 height 13
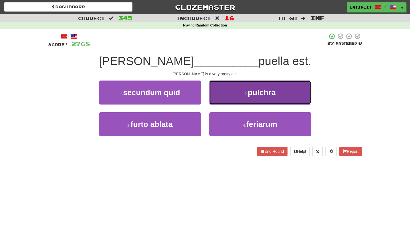
click at [223, 96] on button "2 . pulchra" at bounding box center [260, 92] width 102 height 24
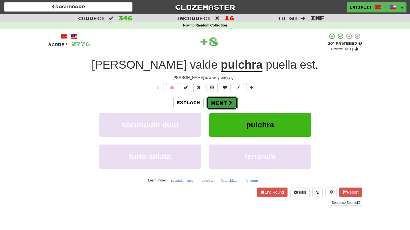
click at [215, 103] on button "Next" at bounding box center [222, 102] width 31 height 13
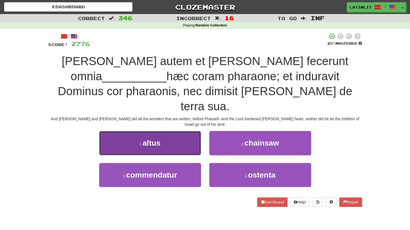
click at [163, 131] on button "1 . altus" at bounding box center [150, 143] width 102 height 24
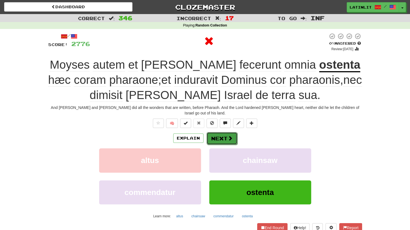
click at [212, 132] on button "Next" at bounding box center [222, 138] width 31 height 13
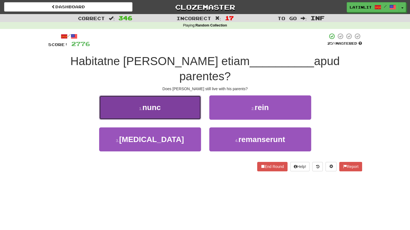
click at [182, 95] on button "1 . nunc" at bounding box center [150, 107] width 102 height 24
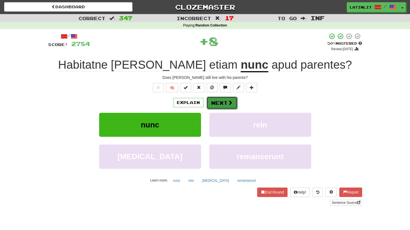
click at [224, 100] on button "Next" at bounding box center [222, 102] width 31 height 13
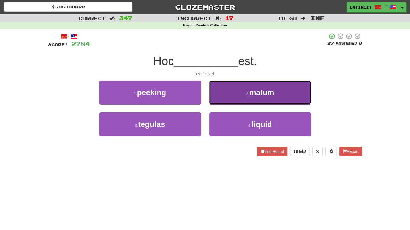
click at [224, 98] on button "2 . malum" at bounding box center [260, 92] width 102 height 24
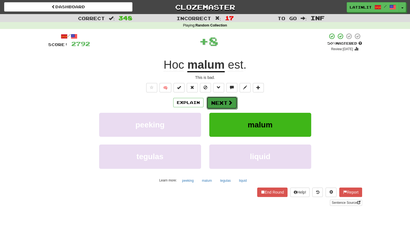
click at [219, 100] on button "Next" at bounding box center [222, 102] width 31 height 13
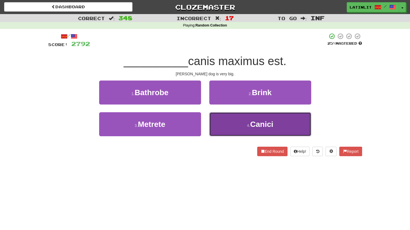
click at [227, 123] on button "4 . Canici" at bounding box center [260, 124] width 102 height 24
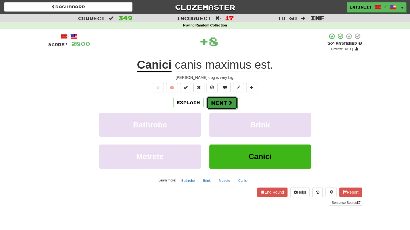
click at [221, 103] on button "Next" at bounding box center [222, 102] width 31 height 13
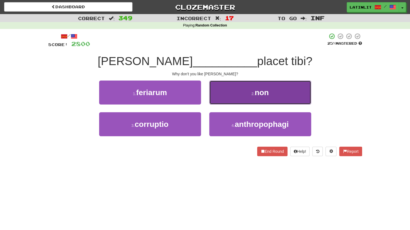
click at [229, 99] on button "2 . non" at bounding box center [260, 92] width 102 height 24
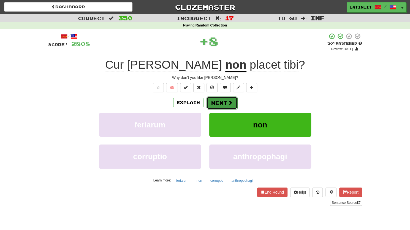
click at [225, 104] on button "Next" at bounding box center [222, 102] width 31 height 13
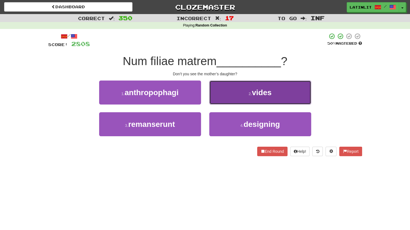
click at [227, 90] on button "2 . vides" at bounding box center [260, 92] width 102 height 24
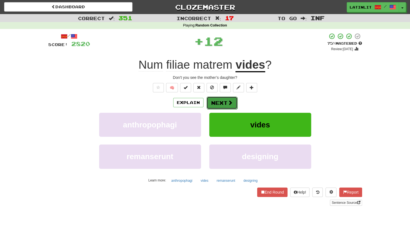
click at [217, 100] on button "Next" at bounding box center [222, 102] width 31 height 13
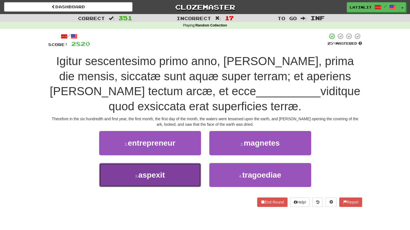
click at [169, 177] on button "3 . aspexit" at bounding box center [150, 175] width 102 height 24
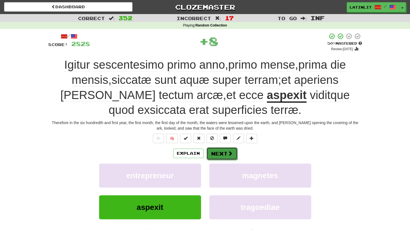
click at [211, 147] on button "Next" at bounding box center [222, 153] width 31 height 13
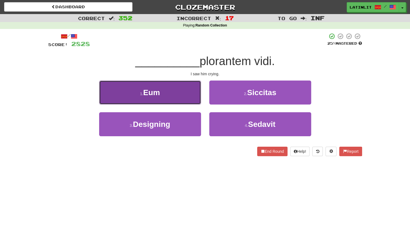
click at [179, 83] on button "1 . Eum" at bounding box center [150, 92] width 102 height 24
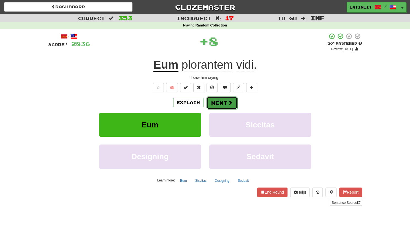
click at [218, 98] on button "Next" at bounding box center [222, 102] width 31 height 13
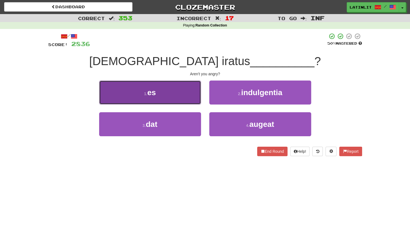
click at [181, 92] on button "1 . es" at bounding box center [150, 92] width 102 height 24
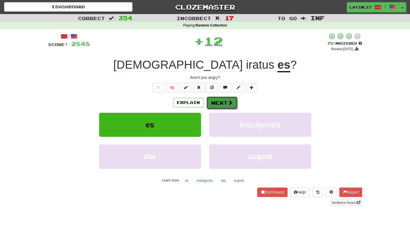
click at [216, 98] on button "Next" at bounding box center [222, 102] width 31 height 13
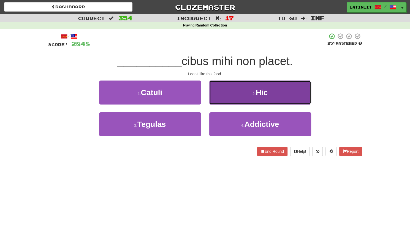
click at [216, 97] on button "2 . Hic" at bounding box center [260, 92] width 102 height 24
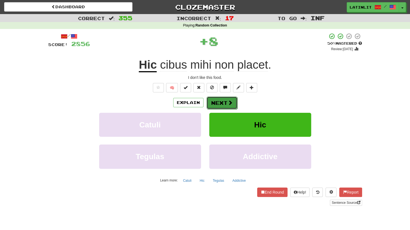
click at [211, 102] on button "Next" at bounding box center [222, 102] width 31 height 13
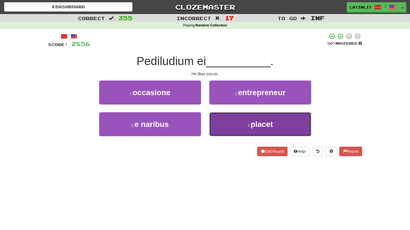
click at [225, 125] on button "4 . placet" at bounding box center [260, 124] width 102 height 24
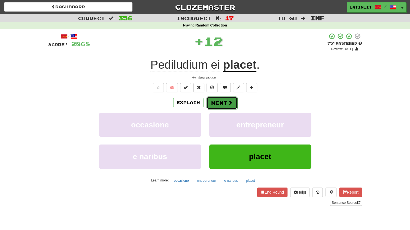
click at [222, 103] on button "Next" at bounding box center [222, 102] width 31 height 13
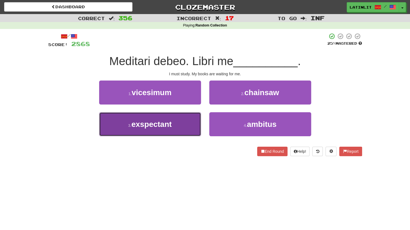
click at [187, 124] on button "3 . exspectant" at bounding box center [150, 124] width 102 height 24
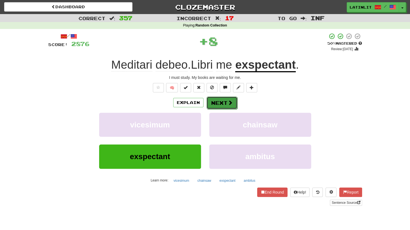
click at [218, 101] on button "Next" at bounding box center [222, 102] width 31 height 13
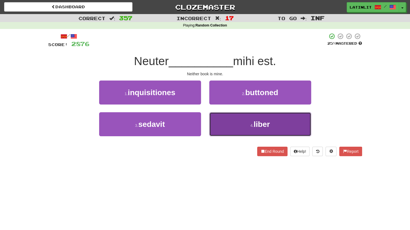
click at [220, 119] on button "4 . liber" at bounding box center [260, 124] width 102 height 24
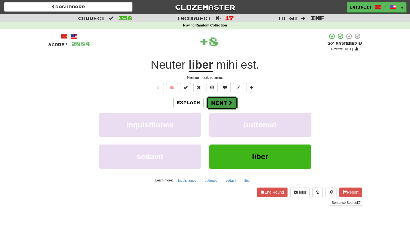
click at [213, 99] on button "Next" at bounding box center [222, 102] width 31 height 13
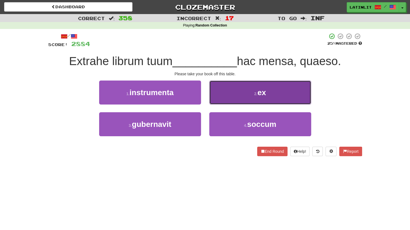
click at [217, 92] on button "2 . ex" at bounding box center [260, 92] width 102 height 24
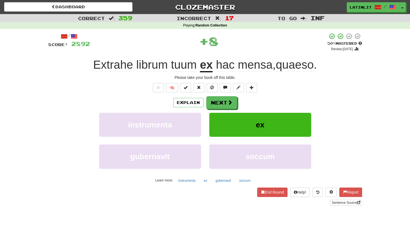
click at [216, 109] on div "Explain Next instrumenta ex gubernavit soccum Learn more: instrumenta ex gubern…" at bounding box center [205, 140] width 314 height 88
click at [216, 102] on button "Next" at bounding box center [222, 102] width 31 height 13
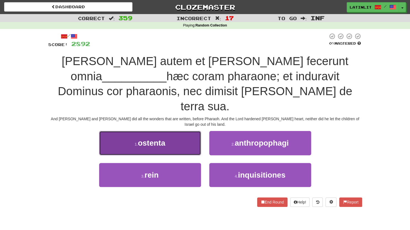
click at [167, 131] on button "1 . ostenta" at bounding box center [150, 143] width 102 height 24
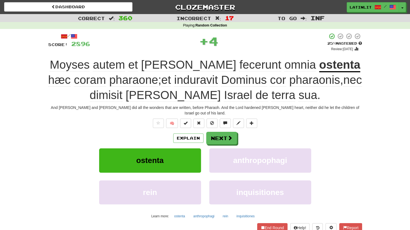
click at [319, 66] on u "ostenta" at bounding box center [339, 65] width 41 height 14
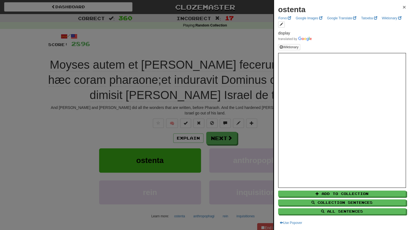
click at [403, 6] on span "×" at bounding box center [404, 7] width 3 height 6
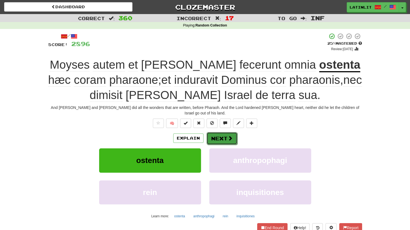
click at [211, 132] on button "Next" at bounding box center [222, 138] width 31 height 13
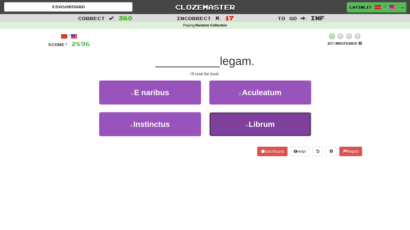
click at [237, 126] on button "4 . Librum" at bounding box center [260, 124] width 102 height 24
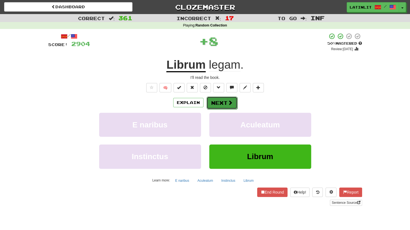
click at [219, 105] on button "Next" at bounding box center [222, 102] width 31 height 13
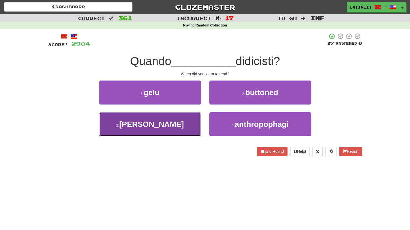
click at [173, 125] on button "3 . [PERSON_NAME]" at bounding box center [150, 124] width 102 height 24
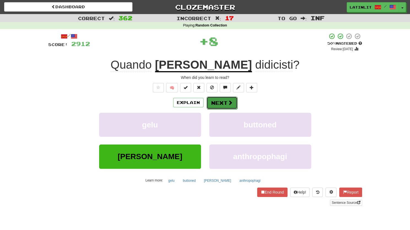
click at [222, 99] on button "Next" at bounding box center [222, 102] width 31 height 13
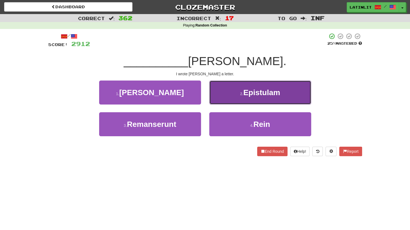
click at [228, 92] on button "2 . Epistulam" at bounding box center [260, 92] width 102 height 24
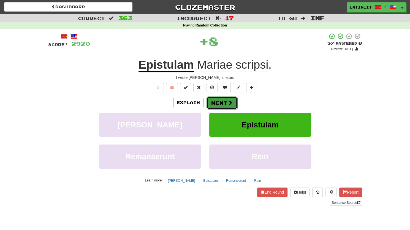
click at [217, 102] on button "Next" at bounding box center [222, 102] width 31 height 13
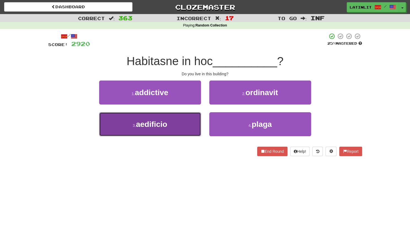
click at [179, 126] on button "3 . aedificio" at bounding box center [150, 124] width 102 height 24
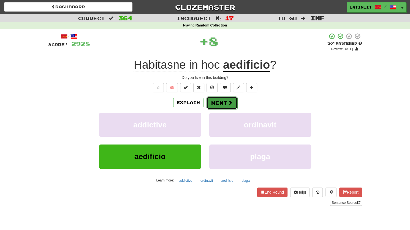
click at [218, 102] on button "Next" at bounding box center [222, 102] width 31 height 13
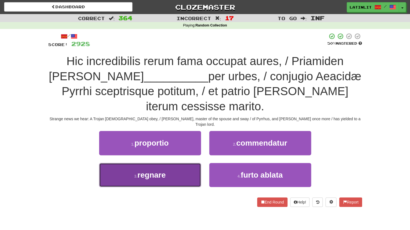
click at [148, 171] on span "regnare" at bounding box center [152, 175] width 28 height 9
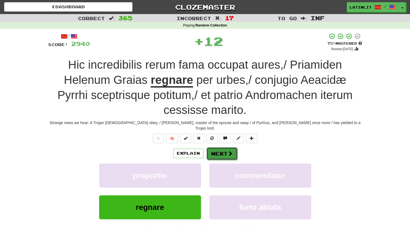
click at [218, 147] on button "Next" at bounding box center [222, 153] width 31 height 13
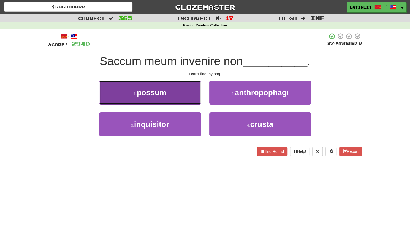
click at [163, 92] on span "possum" at bounding box center [151, 92] width 29 height 9
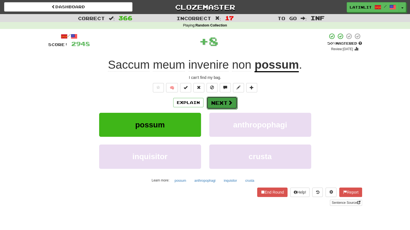
click at [214, 101] on button "Next" at bounding box center [222, 102] width 31 height 13
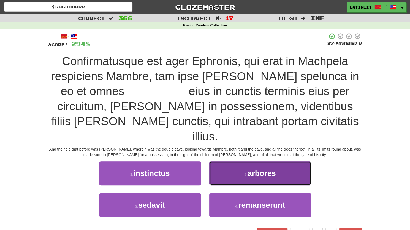
click at [225, 161] on button "2 . arbores" at bounding box center [260, 173] width 102 height 24
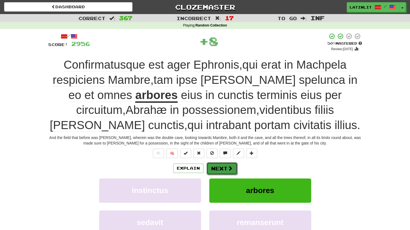
click at [214, 167] on button "Next" at bounding box center [222, 168] width 31 height 13
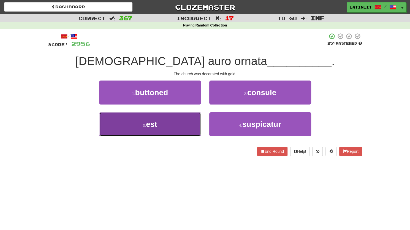
click at [159, 126] on button "3 . est" at bounding box center [150, 124] width 102 height 24
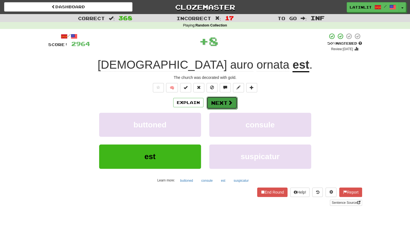
click at [214, 101] on button "Next" at bounding box center [222, 102] width 31 height 13
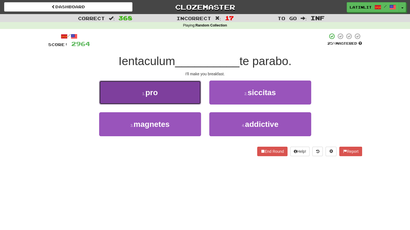
click at [176, 98] on button "1 . pro" at bounding box center [150, 92] width 102 height 24
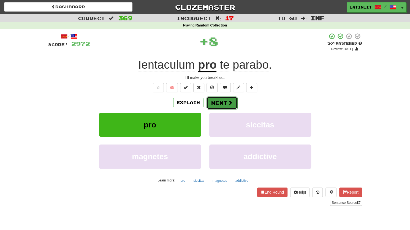
click at [217, 103] on button "Next" at bounding box center [222, 102] width 31 height 13
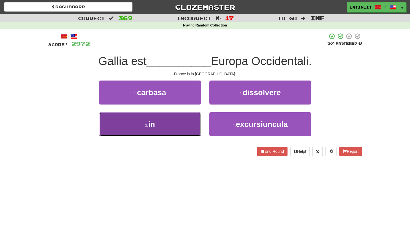
click at [178, 134] on button "3 . in" at bounding box center [150, 124] width 102 height 24
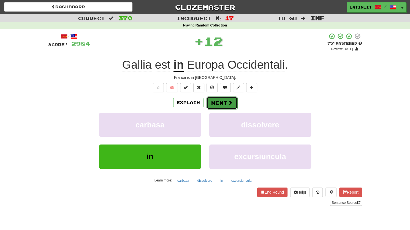
click at [215, 100] on button "Next" at bounding box center [222, 102] width 31 height 13
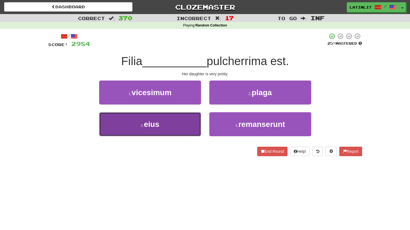
click at [181, 127] on button "3 . eius" at bounding box center [150, 124] width 102 height 24
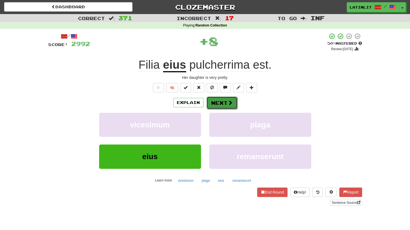
click at [209, 103] on button "Next" at bounding box center [222, 102] width 31 height 13
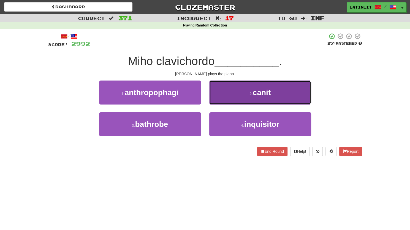
click at [217, 94] on button "2 . canit" at bounding box center [260, 92] width 102 height 24
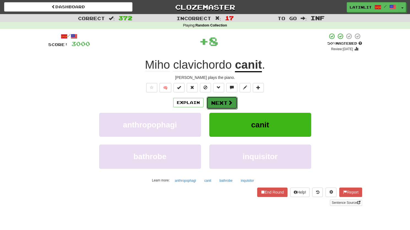
click at [214, 103] on button "Next" at bounding box center [222, 102] width 31 height 13
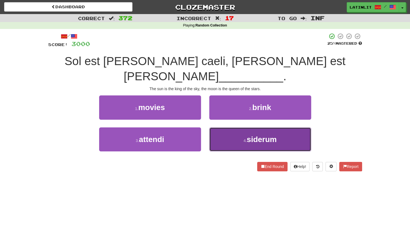
click at [232, 127] on button "4 . siderum" at bounding box center [260, 139] width 102 height 24
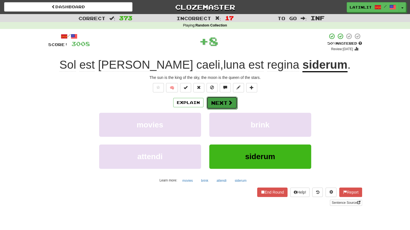
click at [221, 105] on button "Next" at bounding box center [222, 102] width 31 height 13
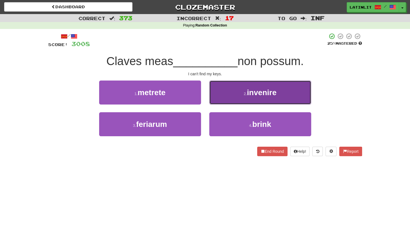
click at [222, 91] on button "2 . invenire" at bounding box center [260, 92] width 102 height 24
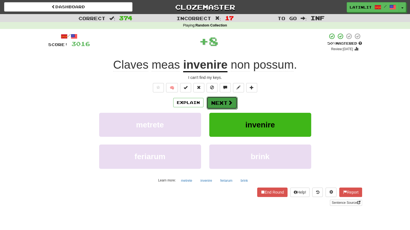
click at [230, 104] on span at bounding box center [230, 102] width 5 height 5
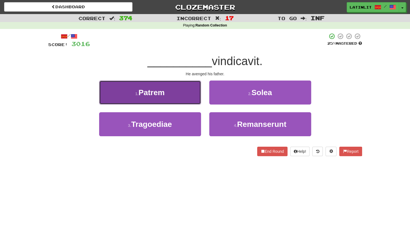
click at [176, 96] on button "1 . [GEOGRAPHIC_DATA]" at bounding box center [150, 92] width 102 height 24
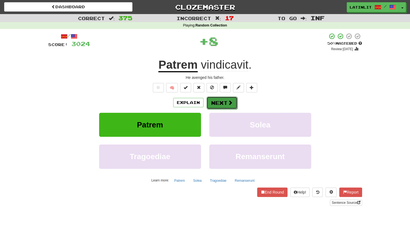
click at [209, 102] on button "Next" at bounding box center [222, 102] width 31 height 13
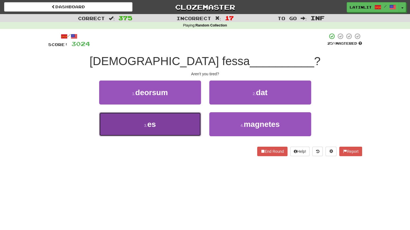
click at [178, 124] on button "3 . es" at bounding box center [150, 124] width 102 height 24
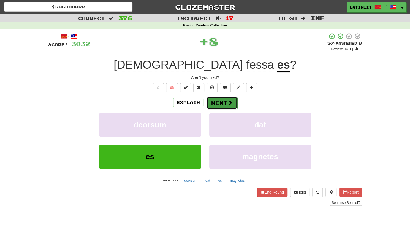
click at [216, 102] on button "Next" at bounding box center [222, 102] width 31 height 13
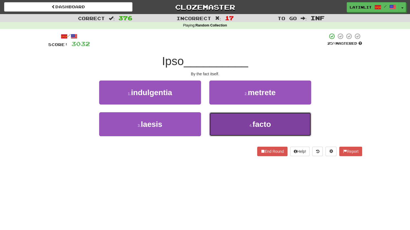
click at [212, 124] on button "4 . facto" at bounding box center [260, 124] width 102 height 24
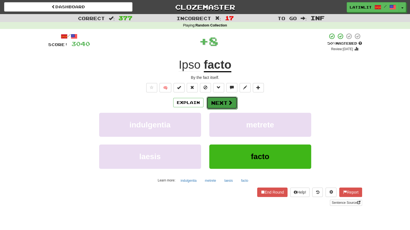
click at [213, 103] on button "Next" at bounding box center [222, 102] width 31 height 13
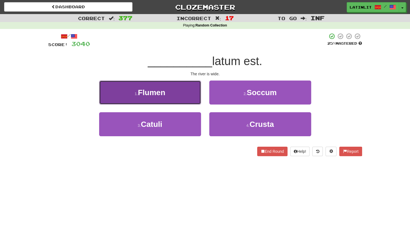
click at [185, 91] on button "1 . [GEOGRAPHIC_DATA]" at bounding box center [150, 92] width 102 height 24
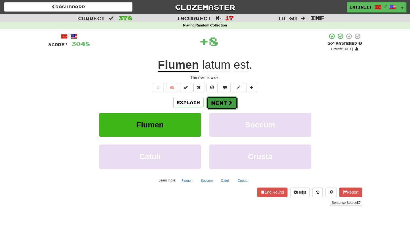
click at [209, 99] on button "Next" at bounding box center [222, 102] width 31 height 13
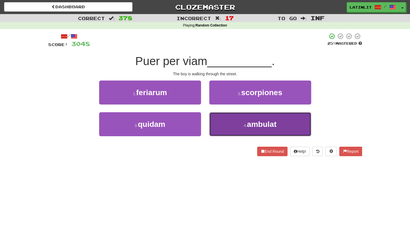
click at [223, 117] on button "4 . ambulat" at bounding box center [260, 124] width 102 height 24
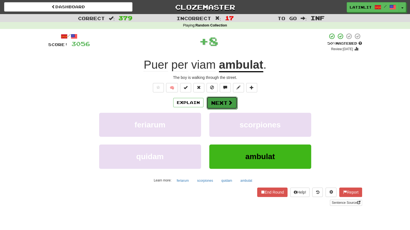
click at [219, 104] on button "Next" at bounding box center [222, 102] width 31 height 13
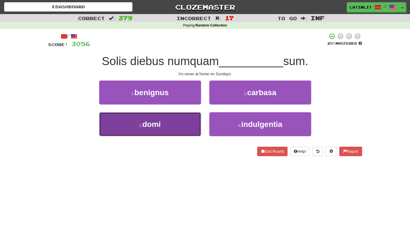
click at [181, 120] on button "3 . domi" at bounding box center [150, 124] width 102 height 24
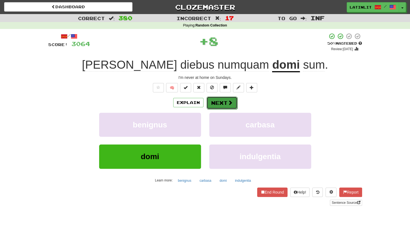
click at [225, 100] on button "Next" at bounding box center [222, 102] width 31 height 13
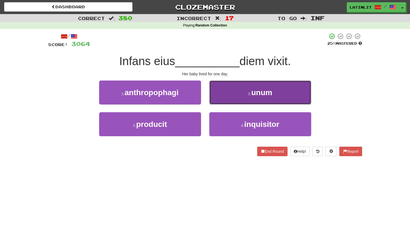
click at [225, 99] on button "2 . unum" at bounding box center [260, 92] width 102 height 24
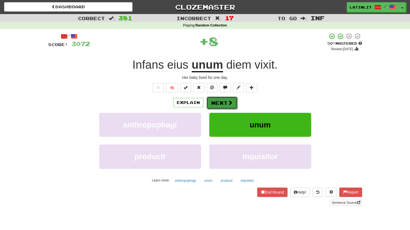
click at [214, 105] on button "Next" at bounding box center [222, 102] width 31 height 13
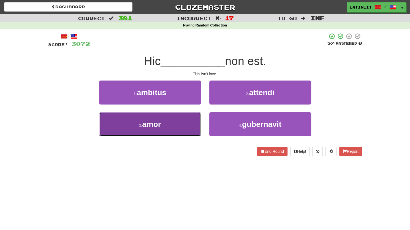
click at [178, 125] on button "3 . amor" at bounding box center [150, 124] width 102 height 24
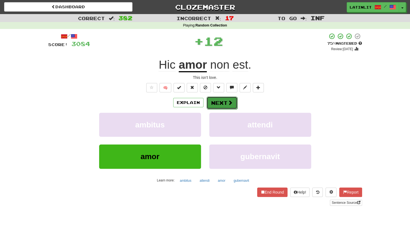
click at [214, 103] on button "Next" at bounding box center [222, 102] width 31 height 13
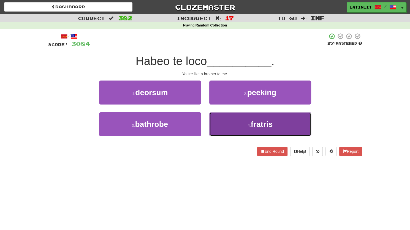
click at [225, 124] on button "4 . fratris" at bounding box center [260, 124] width 102 height 24
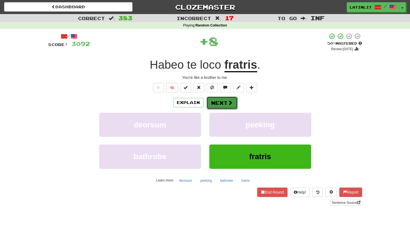
click at [220, 103] on button "Next" at bounding box center [222, 102] width 31 height 13
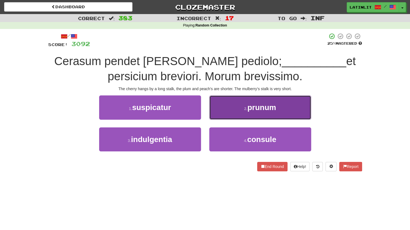
click at [226, 106] on button "2 . prunum" at bounding box center [260, 107] width 102 height 24
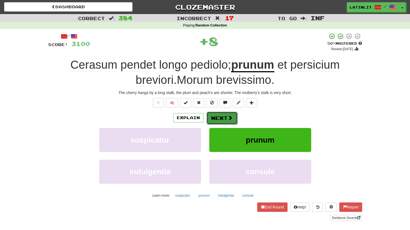
click at [218, 117] on button "Next" at bounding box center [222, 118] width 31 height 13
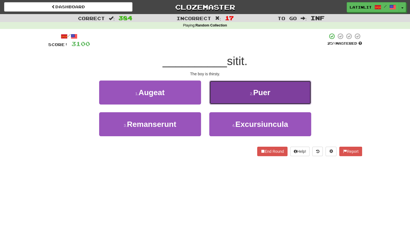
click at [225, 100] on button "2 . Puer" at bounding box center [260, 92] width 102 height 24
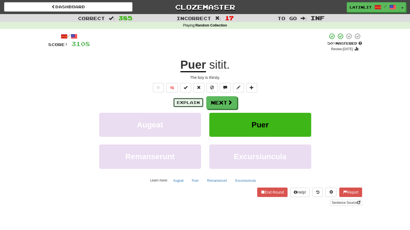
click at [199, 102] on button "Explain" at bounding box center [188, 102] width 30 height 9
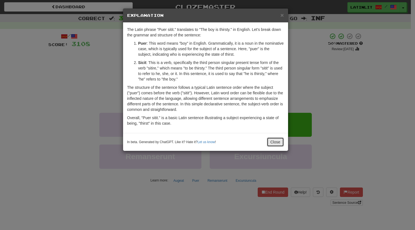
click at [273, 142] on button "Close" at bounding box center [275, 141] width 17 height 9
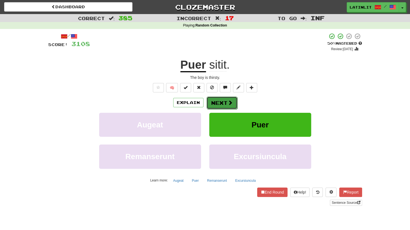
click at [223, 101] on button "Next" at bounding box center [222, 102] width 31 height 13
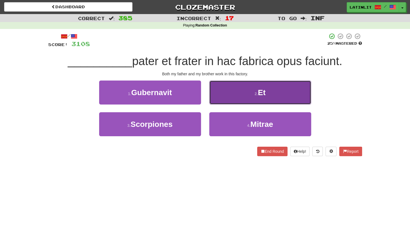
click at [225, 91] on button "2 . Et" at bounding box center [260, 92] width 102 height 24
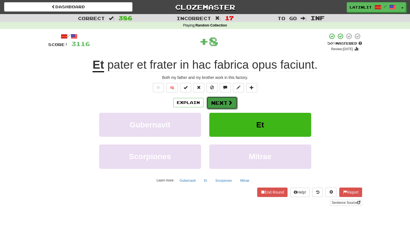
click at [211, 100] on button "Next" at bounding box center [222, 102] width 31 height 13
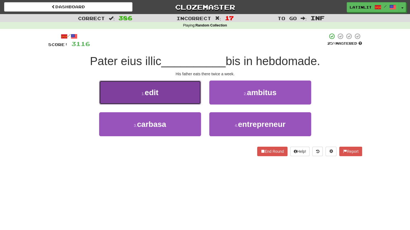
click at [182, 91] on button "1 . edit" at bounding box center [150, 92] width 102 height 24
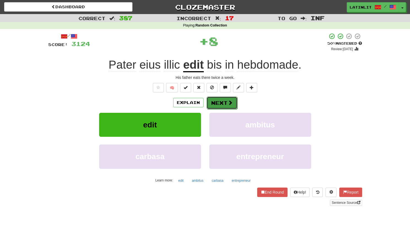
click at [216, 103] on button "Next" at bounding box center [222, 102] width 31 height 13
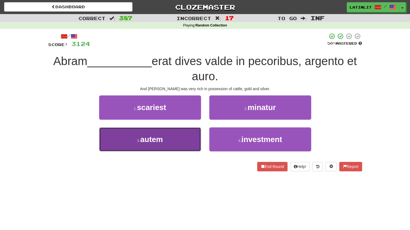
click at [180, 144] on button "3 . autem" at bounding box center [150, 139] width 102 height 24
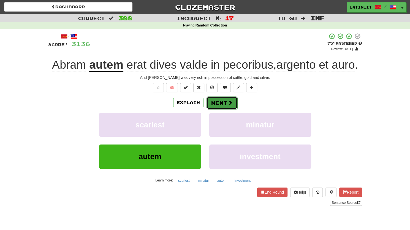
click at [226, 102] on button "Next" at bounding box center [222, 102] width 31 height 13
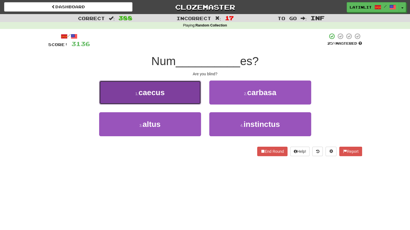
click at [170, 98] on button "1 . caecus" at bounding box center [150, 92] width 102 height 24
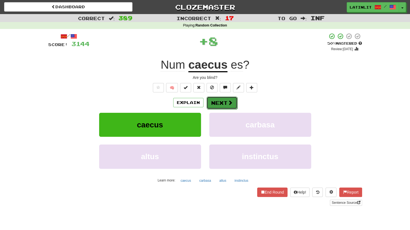
click at [217, 103] on button "Next" at bounding box center [222, 102] width 31 height 13
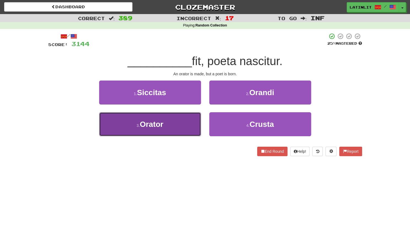
click at [161, 123] on span "Orator" at bounding box center [152, 124] width 24 height 9
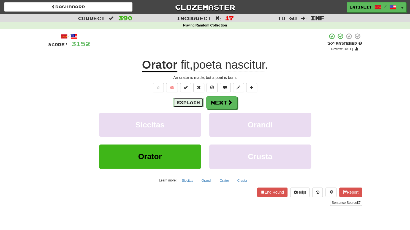
click at [193, 102] on button "Explain" at bounding box center [188, 102] width 30 height 9
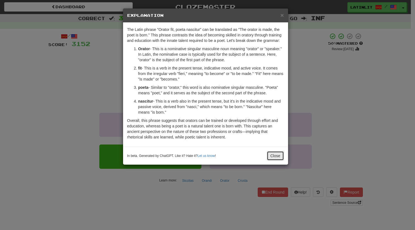
click at [276, 157] on button "Close" at bounding box center [275, 155] width 17 height 9
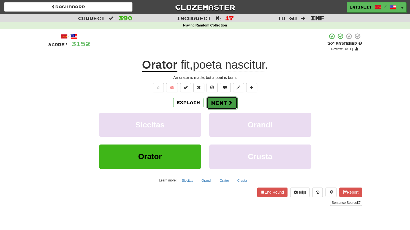
click at [219, 101] on button "Next" at bounding box center [222, 102] width 31 height 13
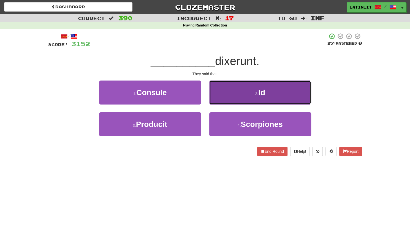
click at [223, 93] on button "2 . Id" at bounding box center [260, 92] width 102 height 24
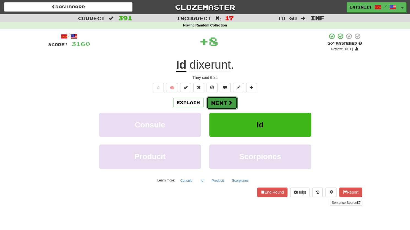
click at [217, 101] on button "Next" at bounding box center [222, 102] width 31 height 13
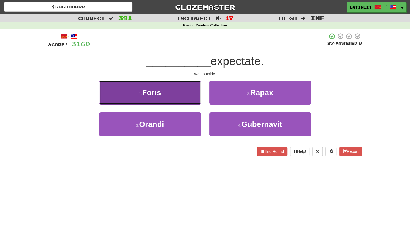
click at [174, 99] on button "1 . Foris" at bounding box center [150, 92] width 102 height 24
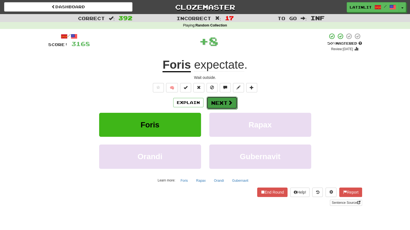
click at [211, 105] on button "Next" at bounding box center [222, 102] width 31 height 13
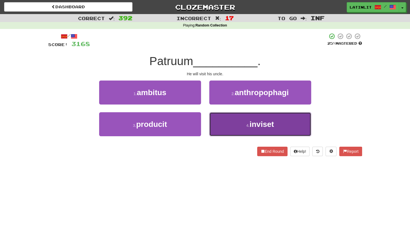
click at [229, 129] on button "4 . inviset" at bounding box center [260, 124] width 102 height 24
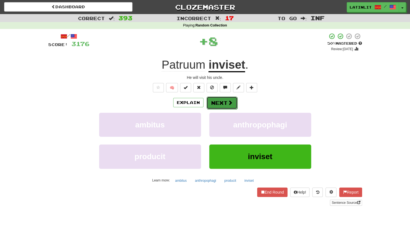
click at [215, 102] on button "Next" at bounding box center [222, 102] width 31 height 13
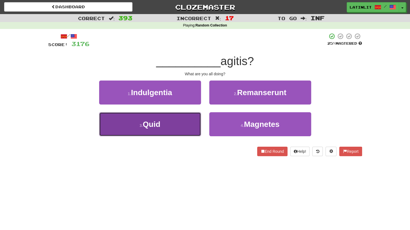
click at [177, 123] on button "3 . Quid" at bounding box center [150, 124] width 102 height 24
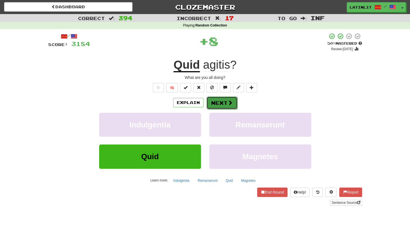
click at [211, 102] on button "Next" at bounding box center [222, 102] width 31 height 13
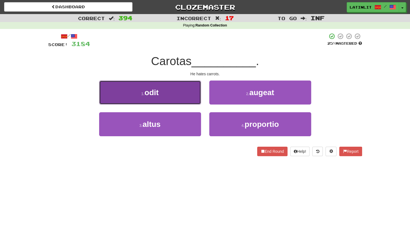
click at [178, 90] on button "1 . odit" at bounding box center [150, 92] width 102 height 24
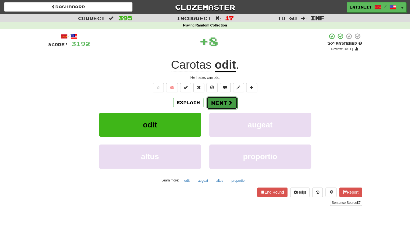
click at [218, 97] on button "Next" at bounding box center [222, 102] width 31 height 13
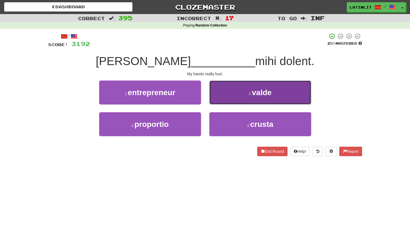
click at [223, 89] on button "2 . valde" at bounding box center [260, 92] width 102 height 24
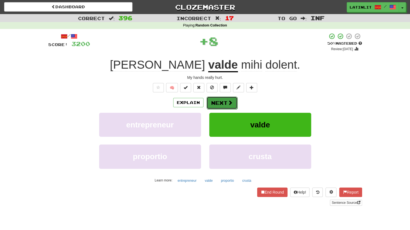
click at [216, 106] on button "Next" at bounding box center [222, 102] width 31 height 13
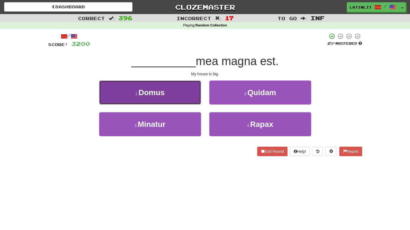
click at [171, 93] on button "1 . Domus" at bounding box center [150, 92] width 102 height 24
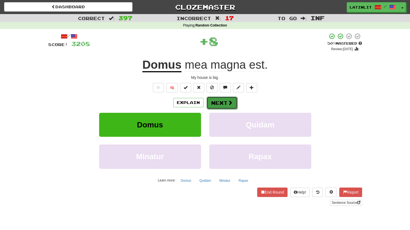
click at [212, 101] on button "Next" at bounding box center [222, 102] width 31 height 13
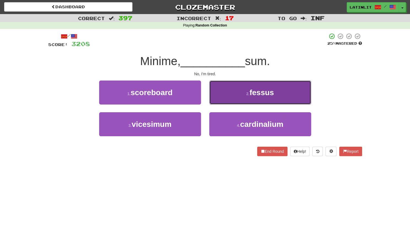
click at [217, 93] on button "2 . fessus" at bounding box center [260, 92] width 102 height 24
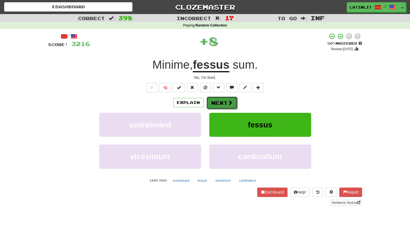
click at [213, 101] on button "Next" at bounding box center [222, 102] width 31 height 13
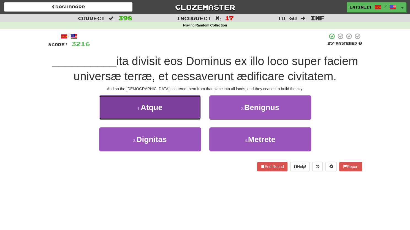
click at [167, 105] on button "1 . Atque" at bounding box center [150, 107] width 102 height 24
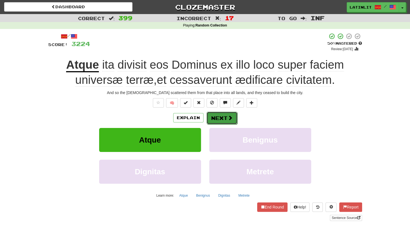
click at [220, 116] on button "Next" at bounding box center [222, 118] width 31 height 13
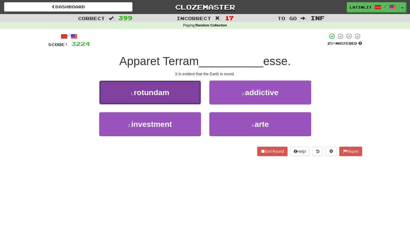
click at [174, 93] on button "1 . rotundam" at bounding box center [150, 92] width 102 height 24
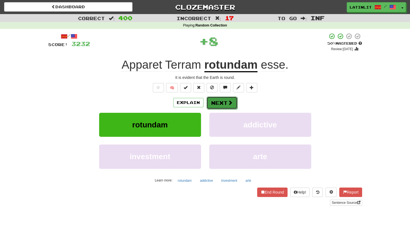
click at [214, 102] on button "Next" at bounding box center [222, 102] width 31 height 13
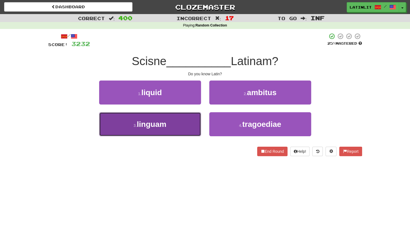
click at [160, 123] on span "linguam" at bounding box center [151, 124] width 29 height 9
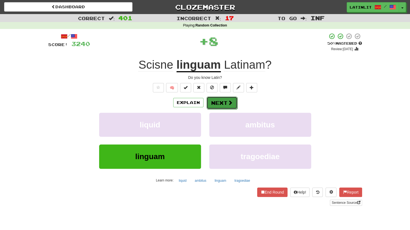
click at [223, 100] on button "Next" at bounding box center [222, 102] width 31 height 13
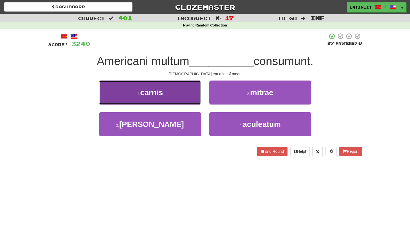
click at [186, 92] on button "1 . carnis" at bounding box center [150, 92] width 102 height 24
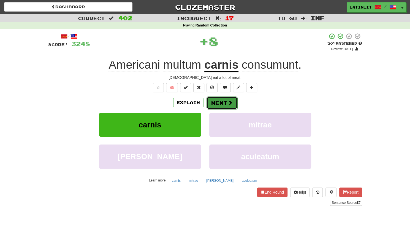
click at [220, 97] on button "Next" at bounding box center [222, 102] width 31 height 13
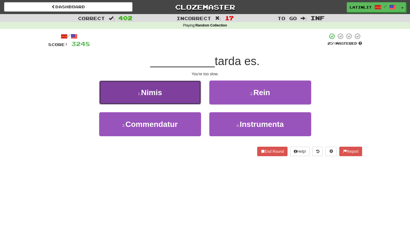
click at [179, 90] on button "1 . [GEOGRAPHIC_DATA]" at bounding box center [150, 92] width 102 height 24
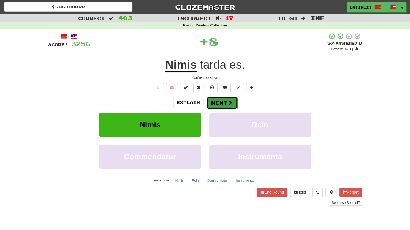
click at [211, 103] on button "Next" at bounding box center [222, 102] width 31 height 13
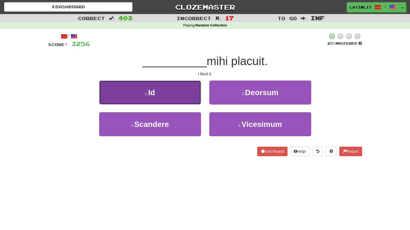
click at [172, 98] on button "1 . Id" at bounding box center [150, 92] width 102 height 24
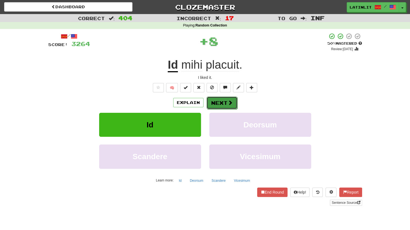
click at [211, 104] on button "Next" at bounding box center [222, 102] width 31 height 13
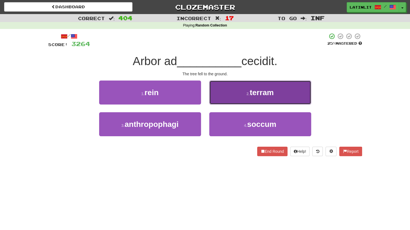
click at [221, 95] on button "2 . terram" at bounding box center [260, 92] width 102 height 24
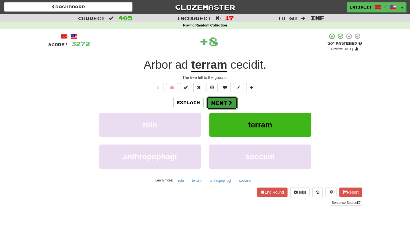
click at [211, 101] on button "Next" at bounding box center [222, 102] width 31 height 13
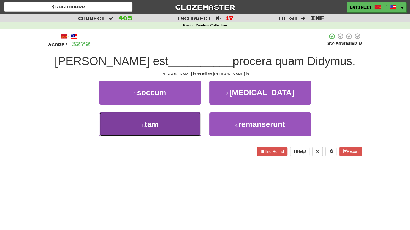
click at [186, 132] on button "3 . tam" at bounding box center [150, 124] width 102 height 24
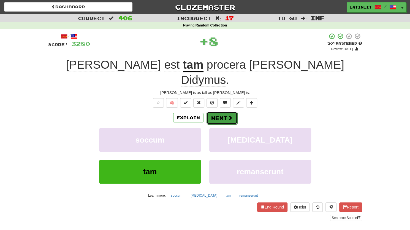
click at [220, 112] on button "Next" at bounding box center [222, 118] width 31 height 13
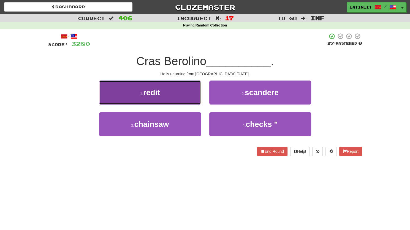
click at [171, 93] on button "1 . redit" at bounding box center [150, 92] width 102 height 24
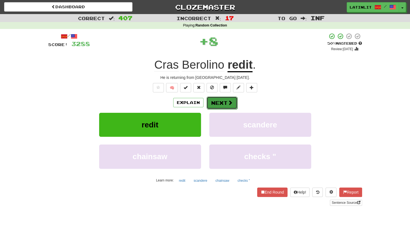
click at [223, 102] on button "Next" at bounding box center [222, 102] width 31 height 13
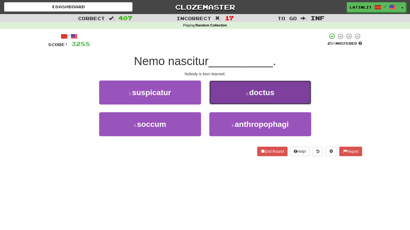
click at [232, 90] on button "2 . doctus" at bounding box center [260, 92] width 102 height 24
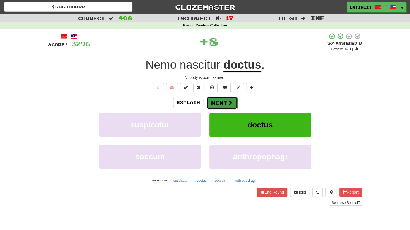
click at [220, 102] on button "Next" at bounding box center [222, 102] width 31 height 13
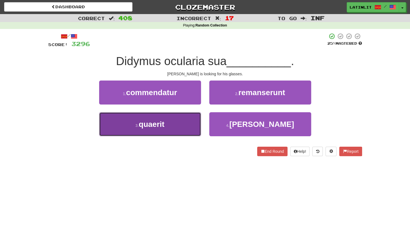
click at [170, 125] on button "3 . quaerit" at bounding box center [150, 124] width 102 height 24
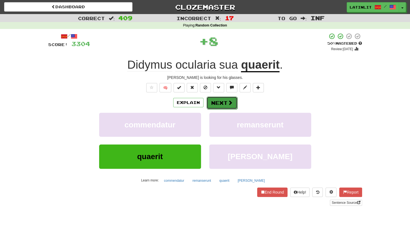
click at [222, 100] on button "Next" at bounding box center [222, 102] width 31 height 13
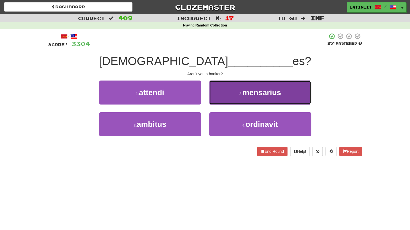
click at [222, 96] on button "2 . mensarius" at bounding box center [260, 92] width 102 height 24
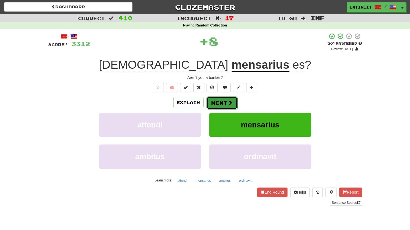
click at [216, 99] on button "Next" at bounding box center [222, 102] width 31 height 13
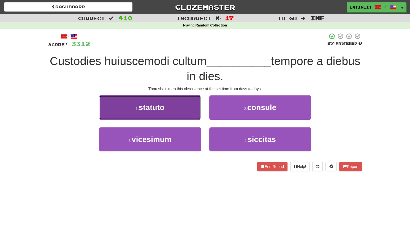
click at [171, 103] on button "1 . statuto" at bounding box center [150, 107] width 102 height 24
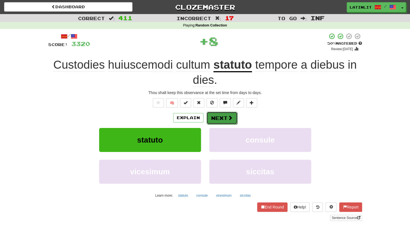
click at [224, 116] on button "Next" at bounding box center [222, 118] width 31 height 13
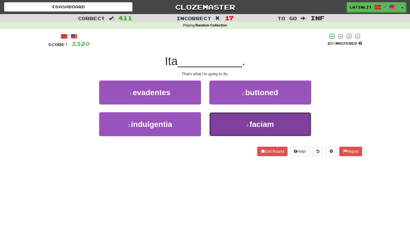
click at [226, 123] on button "4 . faciam" at bounding box center [260, 124] width 102 height 24
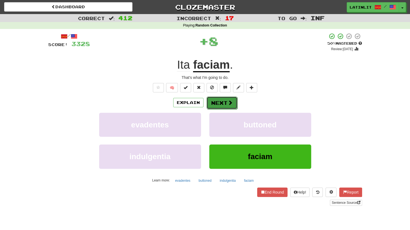
click at [215, 104] on button "Next" at bounding box center [222, 102] width 31 height 13
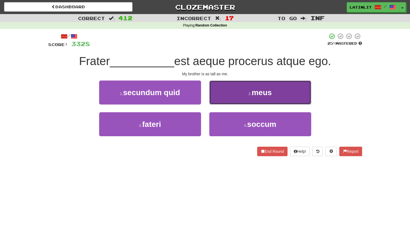
click at [222, 95] on button "2 . meus" at bounding box center [260, 92] width 102 height 24
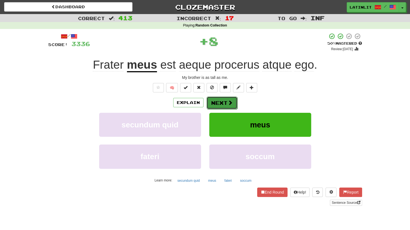
click at [223, 106] on button "Next" at bounding box center [222, 102] width 31 height 13
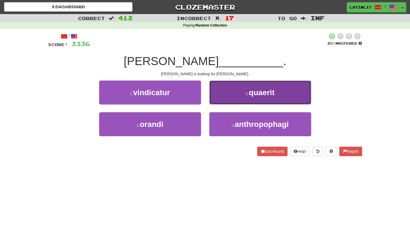
click at [227, 96] on button "2 . quaerit" at bounding box center [260, 92] width 102 height 24
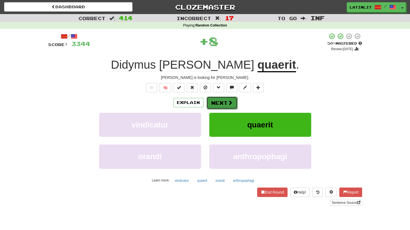
click at [218, 102] on button "Next" at bounding box center [222, 102] width 31 height 13
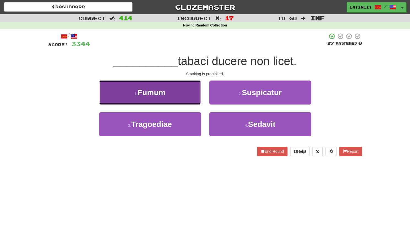
click at [181, 93] on button "1 . Fumum" at bounding box center [150, 92] width 102 height 24
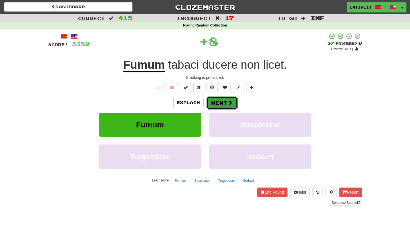
click at [217, 104] on button "Next" at bounding box center [222, 102] width 31 height 13
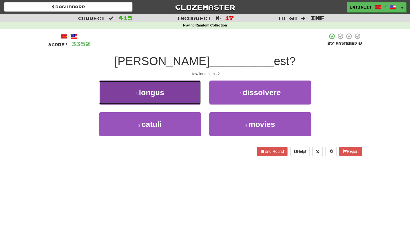
click at [183, 89] on button "1 . longus" at bounding box center [150, 92] width 102 height 24
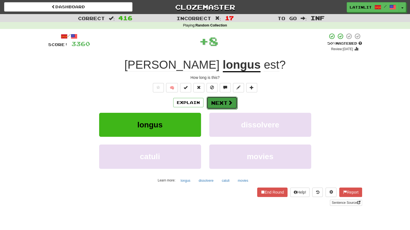
click at [218, 99] on button "Next" at bounding box center [222, 102] width 31 height 13
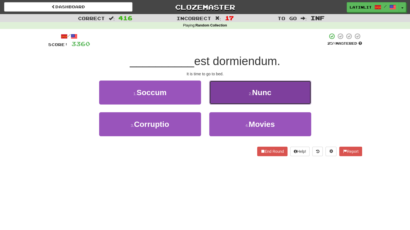
click at [220, 95] on button "2 . Nunc" at bounding box center [260, 92] width 102 height 24
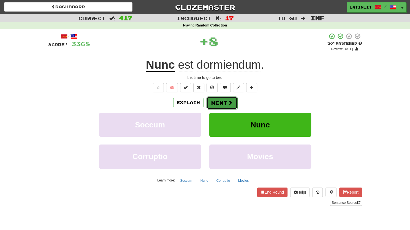
click at [213, 102] on button "Next" at bounding box center [222, 102] width 31 height 13
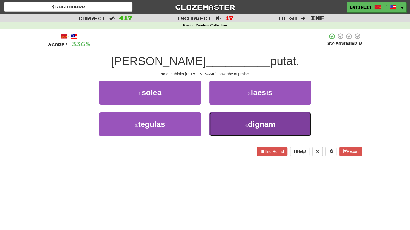
click at [229, 122] on button "4 . dignam" at bounding box center [260, 124] width 102 height 24
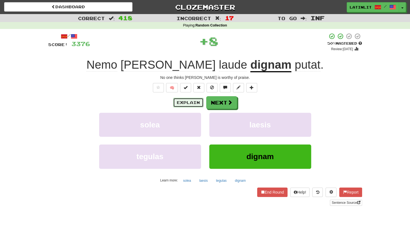
click at [183, 103] on button "Explain" at bounding box center [188, 102] width 30 height 9
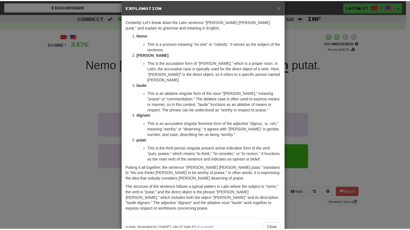
scroll to position [17, 0]
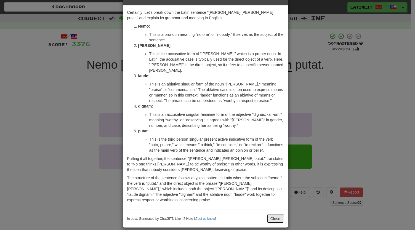
click at [271, 214] on button "Close" at bounding box center [275, 218] width 17 height 9
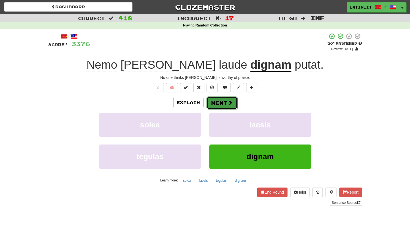
click at [214, 102] on button "Next" at bounding box center [222, 102] width 31 height 13
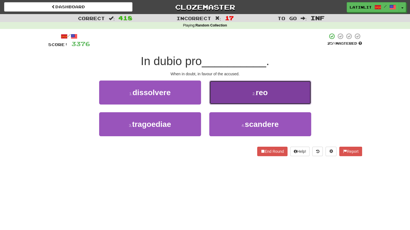
click at [241, 92] on button "2 . reo" at bounding box center [260, 92] width 102 height 24
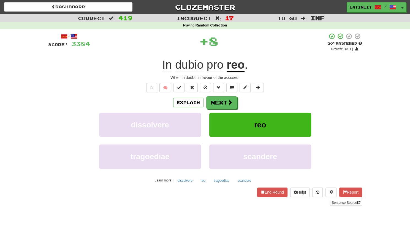
click at [235, 68] on u "reo" at bounding box center [236, 65] width 18 height 14
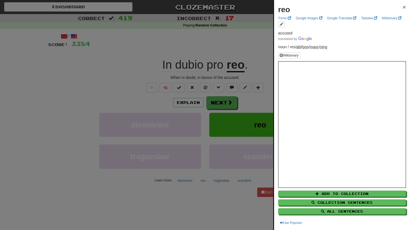
click at [403, 8] on span "×" at bounding box center [404, 7] width 3 height 6
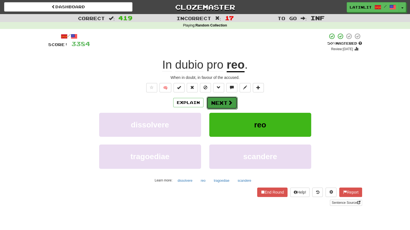
click at [217, 100] on button "Next" at bounding box center [222, 102] width 31 height 13
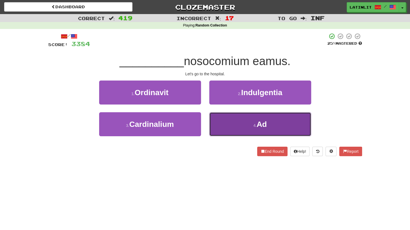
click at [222, 122] on button "4 . Ad" at bounding box center [260, 124] width 102 height 24
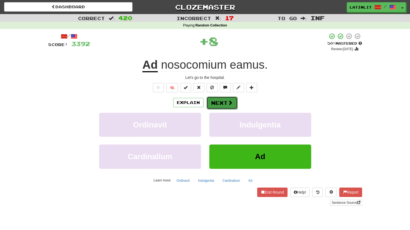
click at [211, 99] on button "Next" at bounding box center [222, 102] width 31 height 13
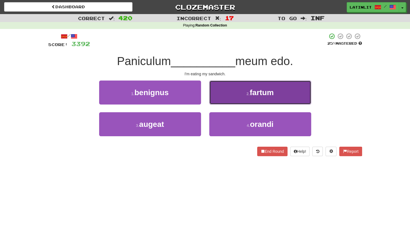
click at [224, 90] on button "2 . fartum" at bounding box center [260, 92] width 102 height 24
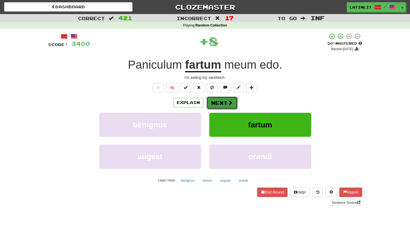
click at [220, 101] on button "Next" at bounding box center [222, 102] width 31 height 13
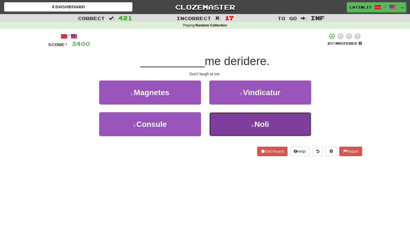
click at [226, 128] on button "4 . [GEOGRAPHIC_DATA]" at bounding box center [260, 124] width 102 height 24
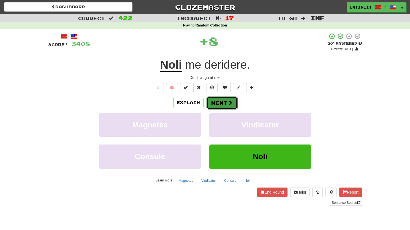
click at [214, 100] on button "Next" at bounding box center [222, 102] width 31 height 13
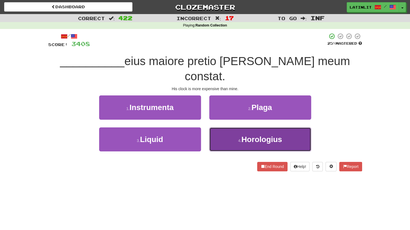
click at [229, 127] on button "4 . Horologius" at bounding box center [260, 139] width 102 height 24
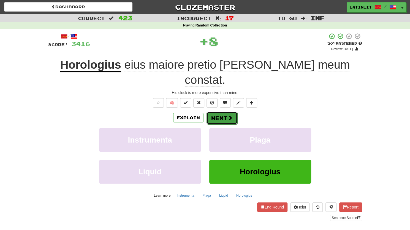
click at [219, 112] on button "Next" at bounding box center [222, 118] width 31 height 13
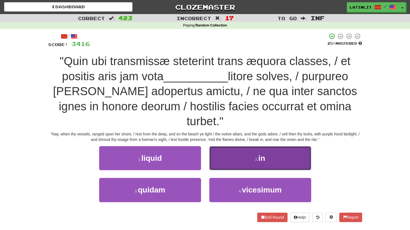
click at [227, 146] on button "2 . in" at bounding box center [260, 158] width 102 height 24
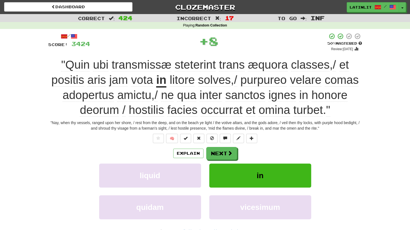
click at [217, 82] on span "solves" at bounding box center [214, 79] width 33 height 13
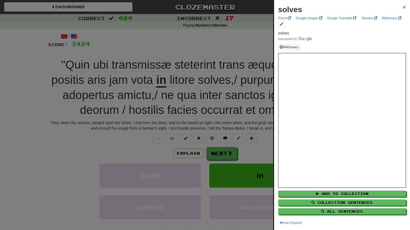
click at [403, 7] on span "×" at bounding box center [404, 7] width 3 height 6
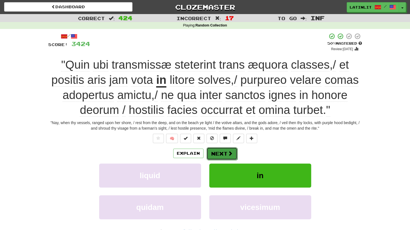
click at [215, 154] on button "Next" at bounding box center [222, 153] width 31 height 13
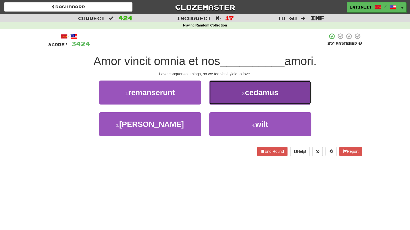
click at [257, 92] on span "cedamus" at bounding box center [261, 92] width 33 height 9
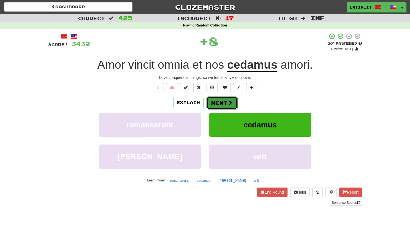
click at [217, 102] on button "Next" at bounding box center [222, 102] width 31 height 13
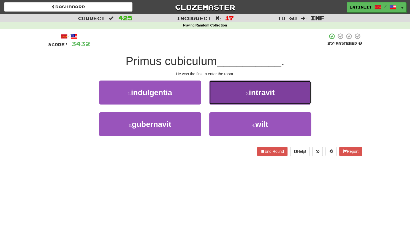
click at [240, 93] on button "2 . intravit" at bounding box center [260, 92] width 102 height 24
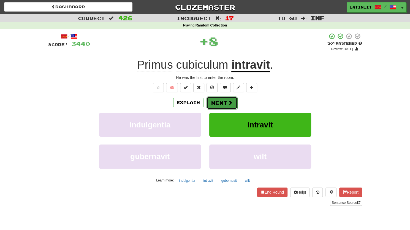
click at [217, 104] on button "Next" at bounding box center [222, 102] width 31 height 13
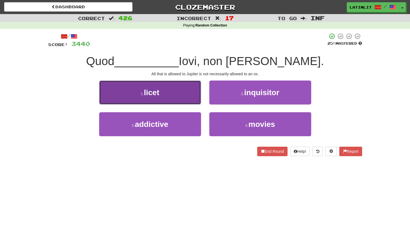
click at [169, 98] on button "1 . licet" at bounding box center [150, 92] width 102 height 24
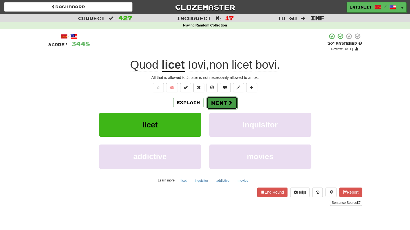
click at [216, 105] on button "Next" at bounding box center [222, 102] width 31 height 13
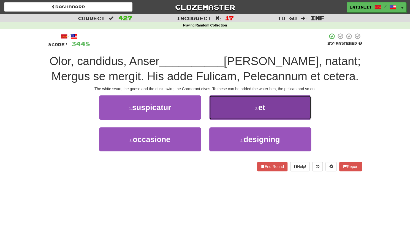
click at [236, 111] on button "2 . et" at bounding box center [260, 107] width 102 height 24
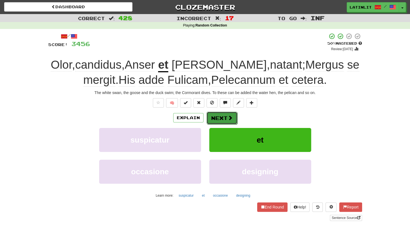
click at [214, 117] on button "Next" at bounding box center [222, 118] width 31 height 13
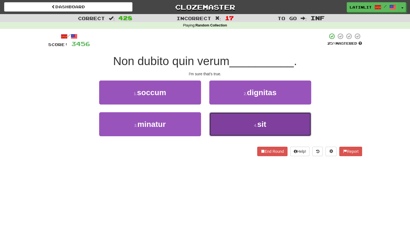
click at [244, 129] on button "4 . sit" at bounding box center [260, 124] width 102 height 24
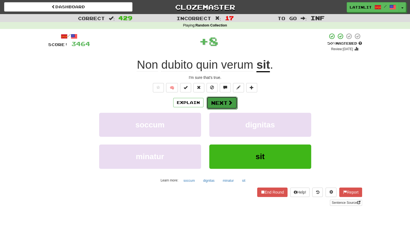
click at [223, 102] on button "Next" at bounding box center [222, 102] width 31 height 13
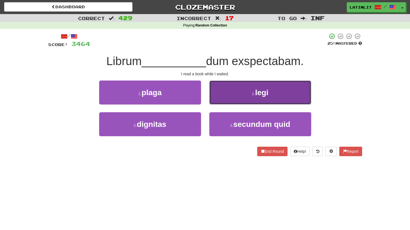
click at [228, 93] on button "2 . legi" at bounding box center [260, 92] width 102 height 24
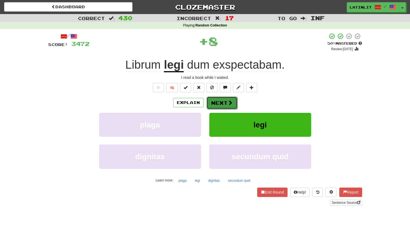
click at [222, 102] on button "Next" at bounding box center [222, 102] width 31 height 13
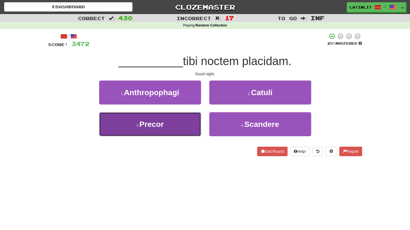
click at [158, 128] on span "Precor" at bounding box center [151, 124] width 25 height 9
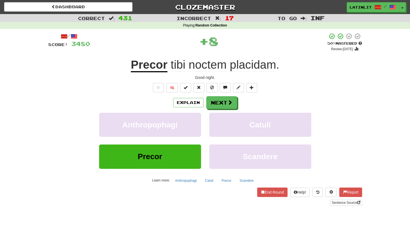
click at [154, 64] on u "Precor" at bounding box center [149, 65] width 37 height 14
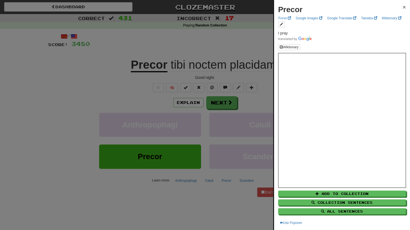
click at [403, 8] on span "×" at bounding box center [404, 7] width 3 height 6
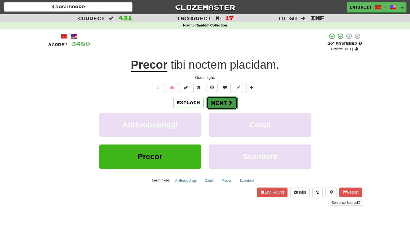
click at [230, 102] on span at bounding box center [230, 102] width 5 height 5
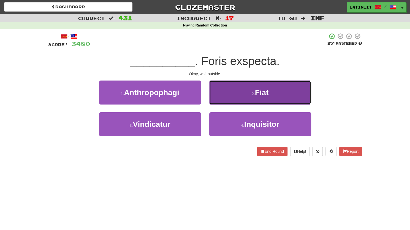
click at [226, 96] on button "2 . Fiat" at bounding box center [260, 92] width 102 height 24
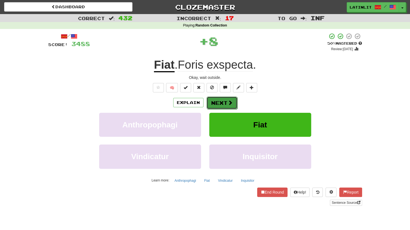
click at [217, 104] on button "Next" at bounding box center [222, 102] width 31 height 13
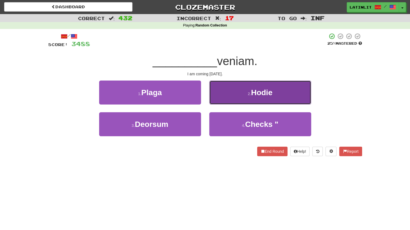
click at [226, 94] on button "2 . Hodie" at bounding box center [260, 92] width 102 height 24
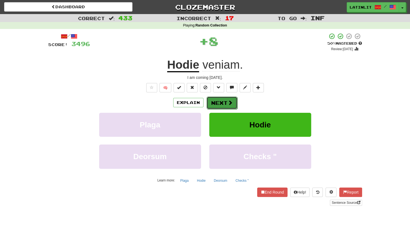
click at [218, 106] on button "Next" at bounding box center [222, 102] width 31 height 13
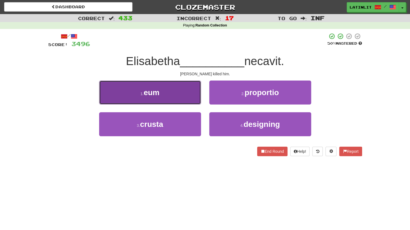
click at [160, 94] on span "eum" at bounding box center [152, 92] width 16 height 9
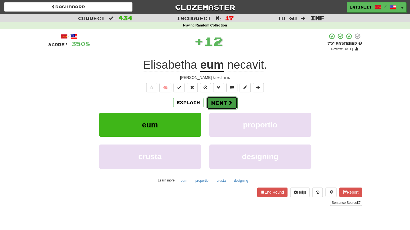
click at [217, 101] on button "Next" at bounding box center [222, 102] width 31 height 13
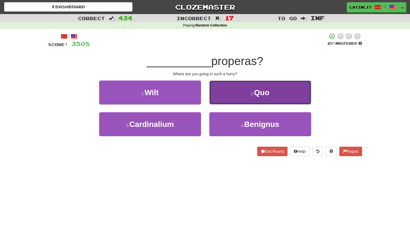
click at [223, 92] on button "2 . Quo" at bounding box center [260, 92] width 102 height 24
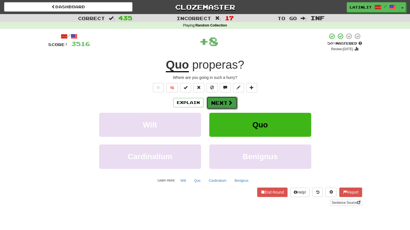
click at [215, 99] on button "Next" at bounding box center [222, 102] width 31 height 13
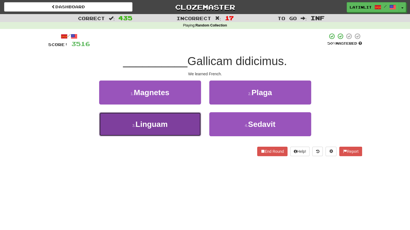
click at [180, 123] on button "3 . Linguam" at bounding box center [150, 124] width 102 height 24
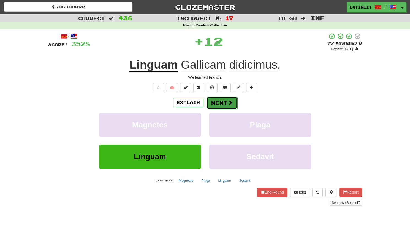
click at [227, 101] on button "Next" at bounding box center [222, 102] width 31 height 13
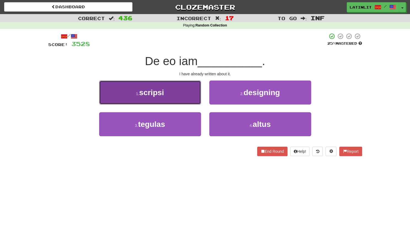
click at [185, 99] on button "1 . scripsi" at bounding box center [150, 92] width 102 height 24
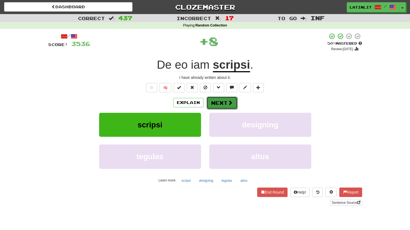
click at [225, 102] on button "Next" at bounding box center [222, 102] width 31 height 13
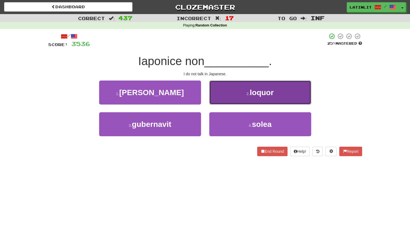
click at [234, 94] on button "2 . loquor" at bounding box center [260, 92] width 102 height 24
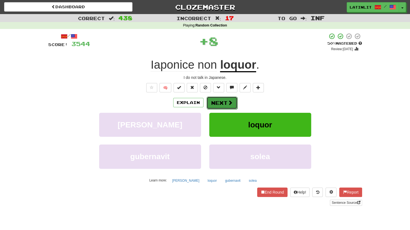
click at [218, 103] on button "Next" at bounding box center [222, 102] width 31 height 13
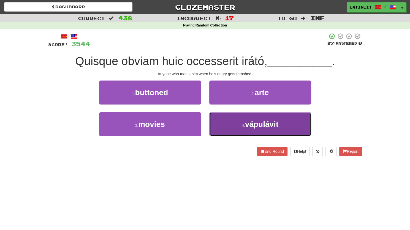
click at [234, 130] on button "4 . vápulávit" at bounding box center [260, 124] width 102 height 24
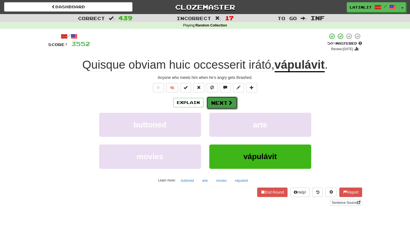
click at [223, 107] on button "Next" at bounding box center [222, 102] width 31 height 13
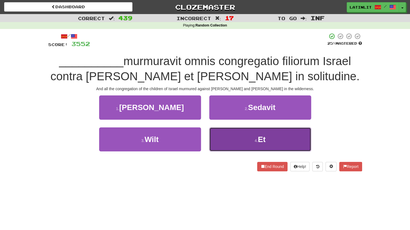
click at [239, 138] on button "4 . Et" at bounding box center [260, 139] width 102 height 24
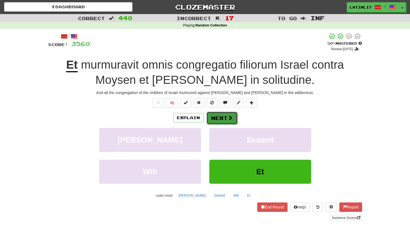
click at [219, 117] on button "Next" at bounding box center [222, 118] width 31 height 13
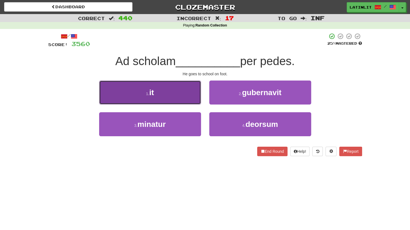
click at [163, 94] on button "1 . it" at bounding box center [150, 92] width 102 height 24
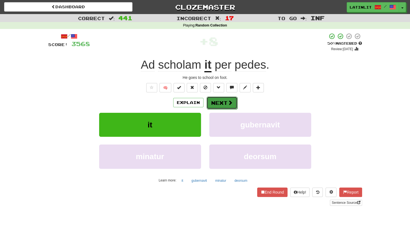
click at [216, 106] on button "Next" at bounding box center [222, 102] width 31 height 13
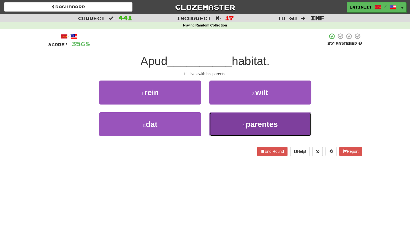
click at [237, 123] on button "4 . parentes" at bounding box center [260, 124] width 102 height 24
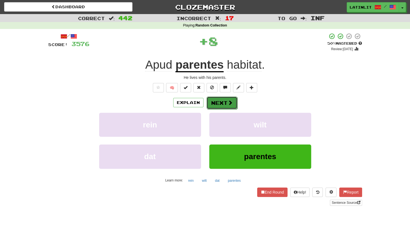
click at [220, 104] on button "Next" at bounding box center [222, 102] width 31 height 13
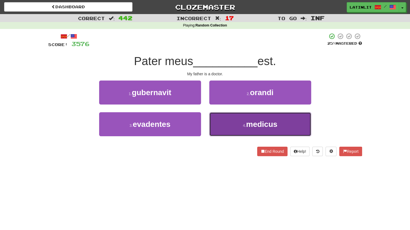
click at [233, 127] on button "4 . medicus" at bounding box center [260, 124] width 102 height 24
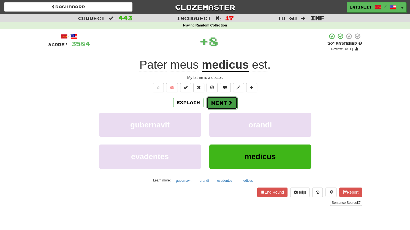
click at [227, 106] on button "Next" at bounding box center [222, 102] width 31 height 13
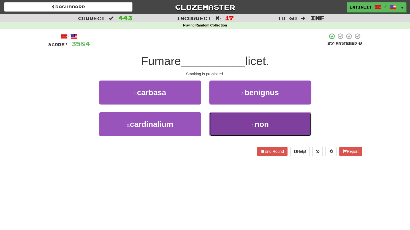
click at [236, 125] on button "4 . non" at bounding box center [260, 124] width 102 height 24
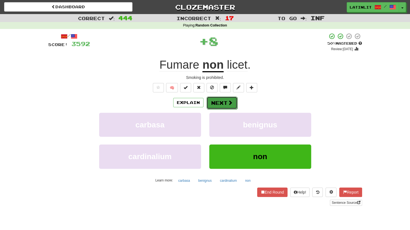
click at [222, 104] on button "Next" at bounding box center [222, 102] width 31 height 13
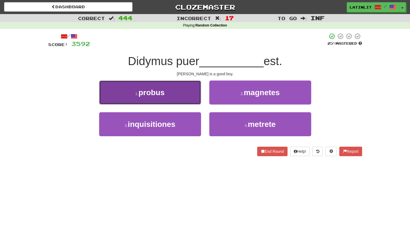
click at [163, 101] on button "1 . probus" at bounding box center [150, 92] width 102 height 24
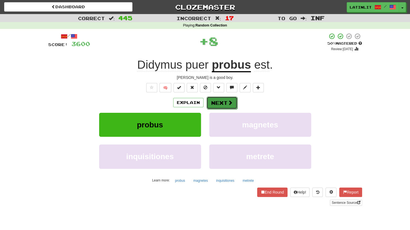
click at [208, 104] on button "Next" at bounding box center [222, 102] width 31 height 13
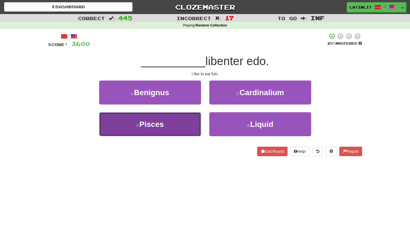
click at [172, 129] on button "3 . Pisces" at bounding box center [150, 124] width 102 height 24
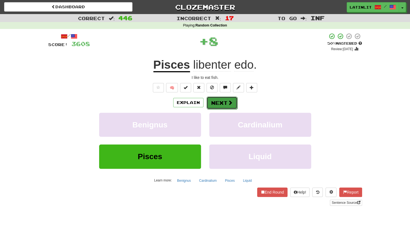
click at [217, 99] on button "Next" at bounding box center [222, 102] width 31 height 13
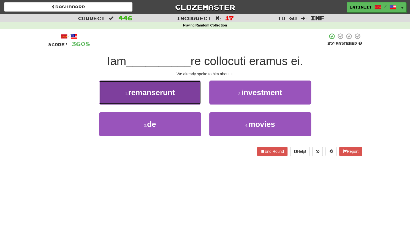
click at [162, 91] on span "remanserunt" at bounding box center [151, 92] width 47 height 9
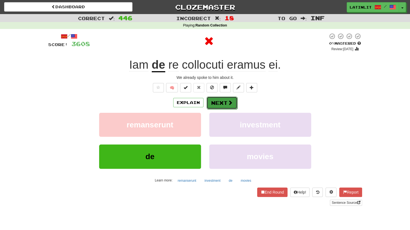
click at [220, 104] on button "Next" at bounding box center [222, 102] width 31 height 13
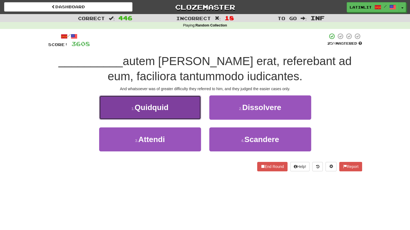
click at [167, 101] on button "1 . Quidquid" at bounding box center [150, 107] width 102 height 24
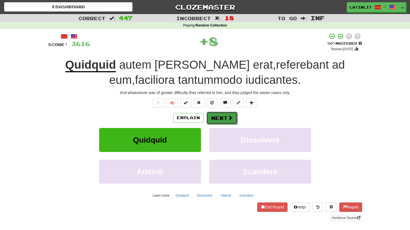
click at [220, 117] on button "Next" at bounding box center [222, 118] width 31 height 13
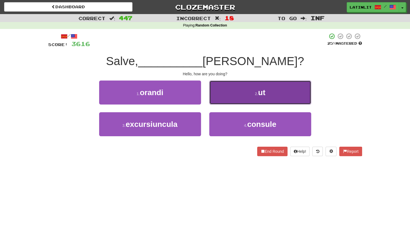
click at [233, 95] on button "2 . ut" at bounding box center [260, 92] width 102 height 24
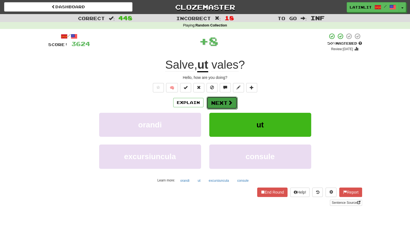
click at [214, 101] on button "Next" at bounding box center [222, 102] width 31 height 13
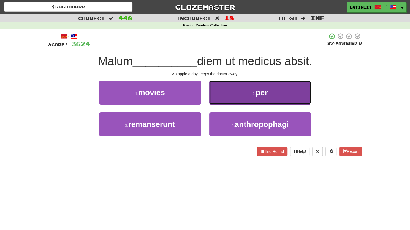
click at [219, 98] on button "2 . per" at bounding box center [260, 92] width 102 height 24
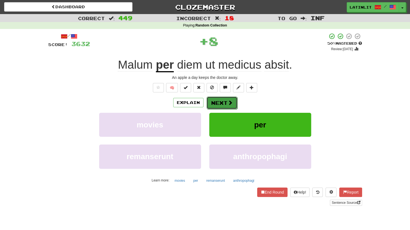
click at [219, 102] on button "Next" at bounding box center [222, 102] width 31 height 13
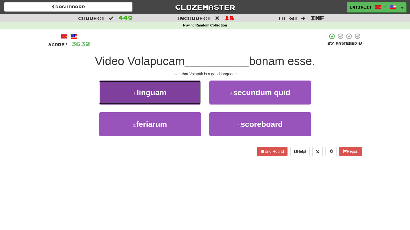
click at [179, 86] on button "1 . linguam" at bounding box center [150, 92] width 102 height 24
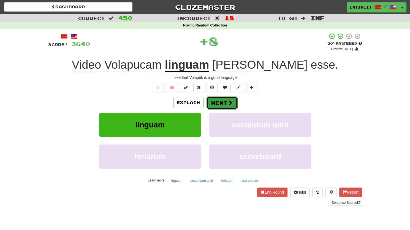
click at [219, 102] on button "Next" at bounding box center [222, 102] width 31 height 13
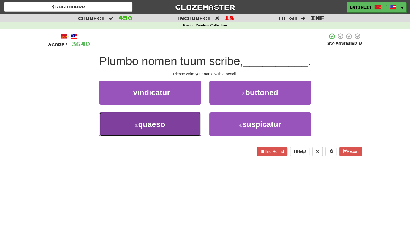
click at [187, 125] on button "3 . quaeso" at bounding box center [150, 124] width 102 height 24
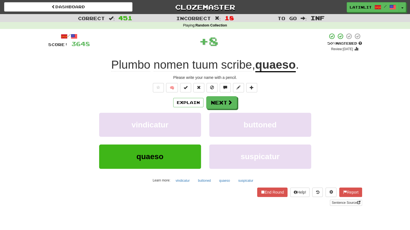
click at [213, 111] on div "Explain Next vindicatur buttoned quaeso suspicatur Learn more: vindicatur butto…" at bounding box center [205, 140] width 314 height 88
click at [216, 103] on button "Next" at bounding box center [222, 102] width 31 height 13
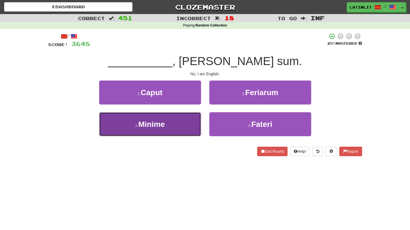
click at [169, 121] on button "3 . Minime" at bounding box center [150, 124] width 102 height 24
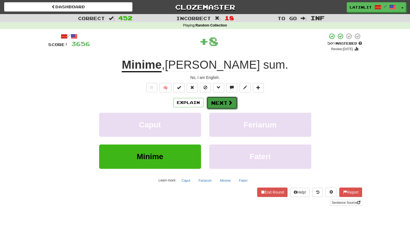
click at [218, 98] on button "Next" at bounding box center [222, 102] width 31 height 13
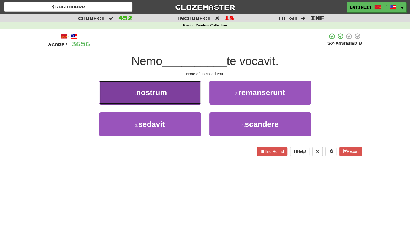
click at [183, 95] on button "1 . nostrum" at bounding box center [150, 92] width 102 height 24
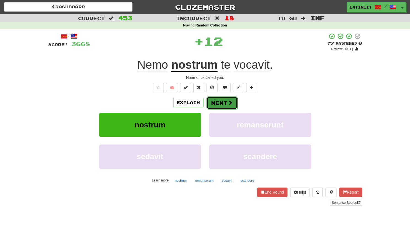
click at [215, 101] on button "Next" at bounding box center [222, 102] width 31 height 13
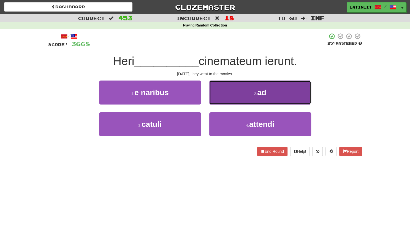
click at [220, 96] on button "2 . ad" at bounding box center [260, 92] width 102 height 24
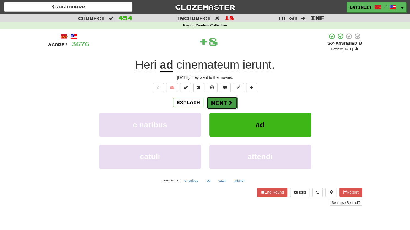
click at [211, 107] on button "Next" at bounding box center [222, 102] width 31 height 13
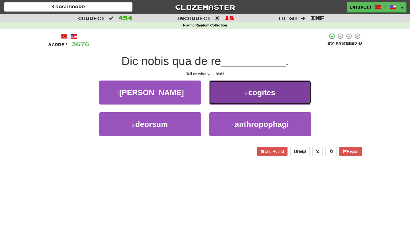
click at [224, 101] on button "2 . cogites" at bounding box center [260, 92] width 102 height 24
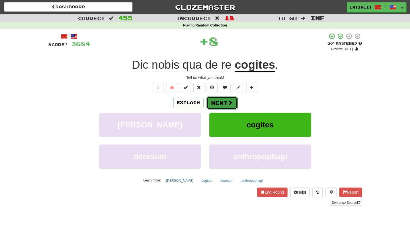
click at [219, 108] on button "Next" at bounding box center [222, 102] width 31 height 13
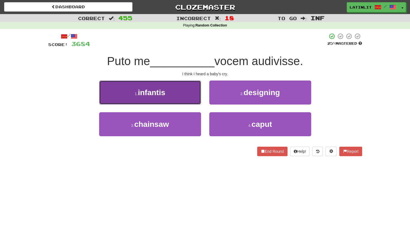
click at [180, 98] on button "1 . infantis" at bounding box center [150, 92] width 102 height 24
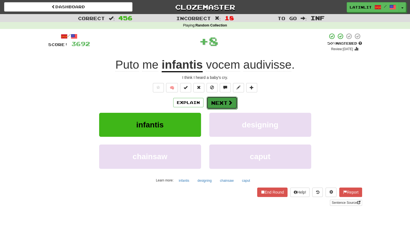
click at [217, 102] on button "Next" at bounding box center [222, 102] width 31 height 13
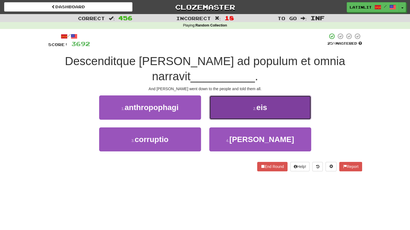
click at [232, 106] on button "2 . eis" at bounding box center [260, 107] width 102 height 24
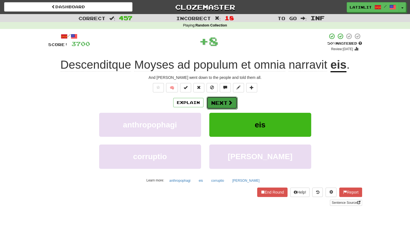
click at [224, 104] on button "Next" at bounding box center [222, 102] width 31 height 13
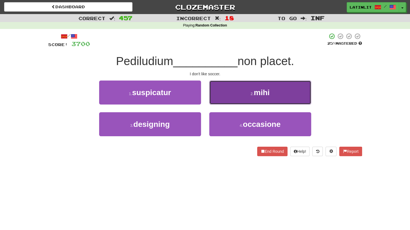
click at [236, 88] on button "2 . mihi" at bounding box center [260, 92] width 102 height 24
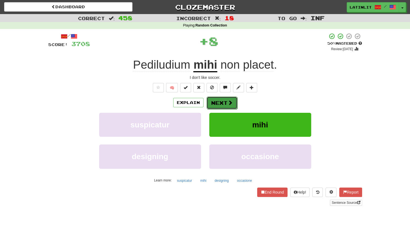
click at [228, 101] on span at bounding box center [230, 102] width 5 height 5
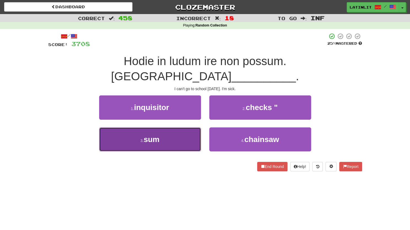
click at [181, 132] on button "3 . sum" at bounding box center [150, 139] width 102 height 24
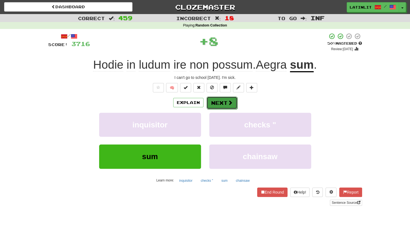
click at [225, 105] on button "Next" at bounding box center [222, 102] width 31 height 13
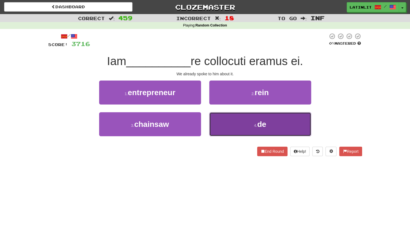
click at [249, 122] on button "4 . de" at bounding box center [260, 124] width 102 height 24
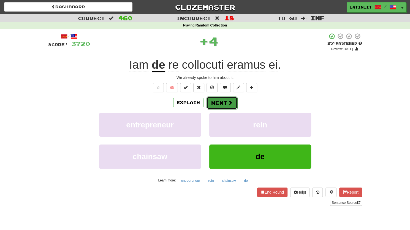
click at [228, 100] on span at bounding box center [230, 102] width 5 height 5
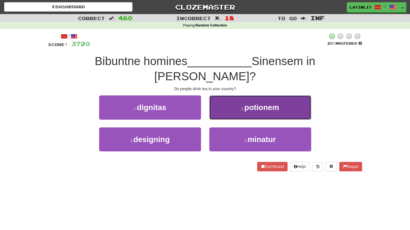
click at [228, 98] on button "2 . potionem" at bounding box center [260, 107] width 102 height 24
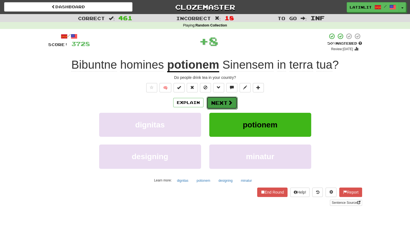
click at [222, 101] on button "Next" at bounding box center [222, 102] width 31 height 13
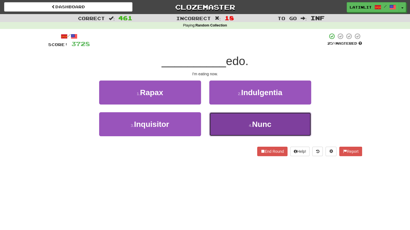
click at [225, 120] on button "4 . Nunc" at bounding box center [260, 124] width 102 height 24
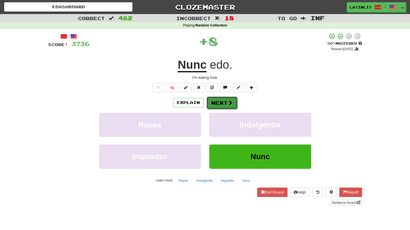
click at [210, 100] on button "Next" at bounding box center [222, 102] width 31 height 13
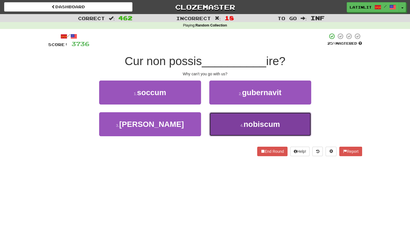
click at [226, 124] on button "4 . nobiscum" at bounding box center [260, 124] width 102 height 24
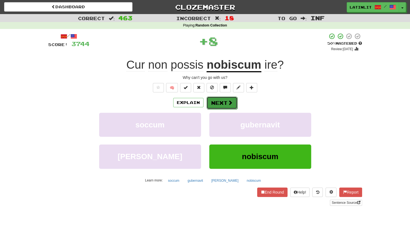
click at [216, 105] on button "Next" at bounding box center [222, 102] width 31 height 13
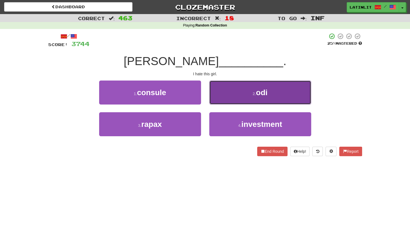
click at [227, 87] on button "2 . odi" at bounding box center [260, 92] width 102 height 24
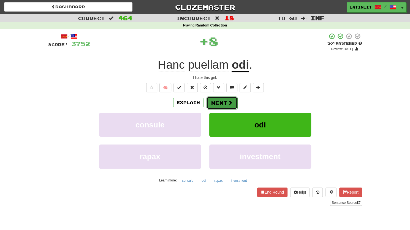
click at [223, 104] on button "Next" at bounding box center [222, 102] width 31 height 13
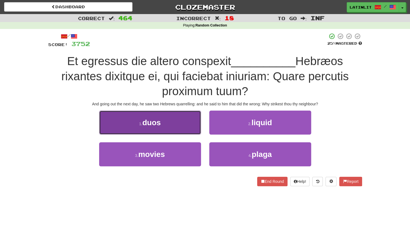
click at [177, 123] on button "1 . duos" at bounding box center [150, 123] width 102 height 24
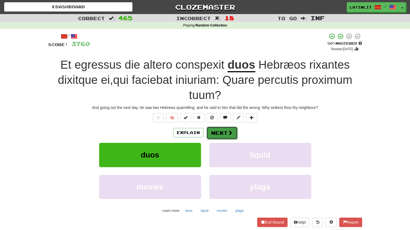
click at [216, 135] on button "Next" at bounding box center [222, 133] width 31 height 13
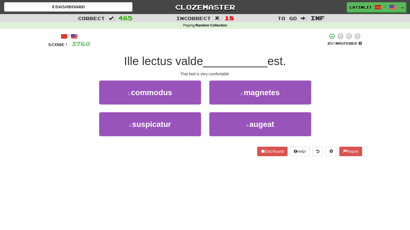
click at [160, 107] on div "1 . commodus" at bounding box center [150, 96] width 110 height 32
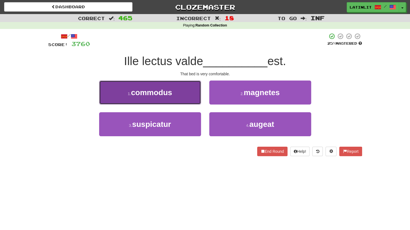
click at [162, 95] on span "commodus" at bounding box center [151, 92] width 41 height 9
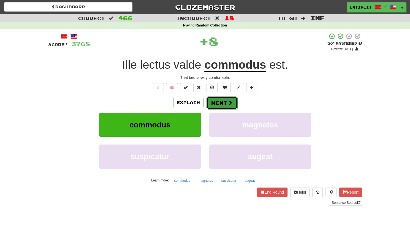
click at [218, 103] on button "Next" at bounding box center [222, 102] width 31 height 13
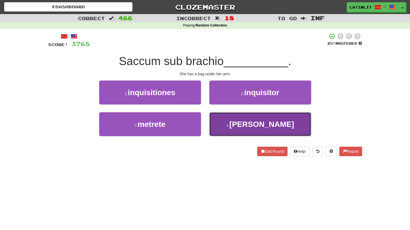
click at [225, 126] on button "4 . [PERSON_NAME]" at bounding box center [260, 124] width 102 height 24
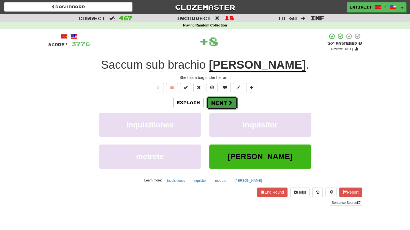
click at [216, 100] on button "Next" at bounding box center [222, 102] width 31 height 13
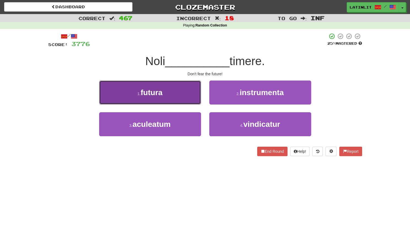
click at [173, 94] on button "1 . futura" at bounding box center [150, 92] width 102 height 24
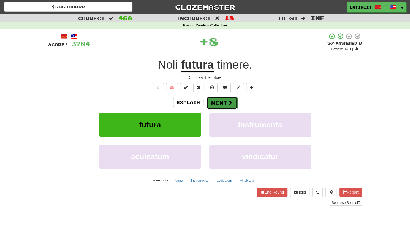
click at [212, 103] on button "Next" at bounding box center [222, 102] width 31 height 13
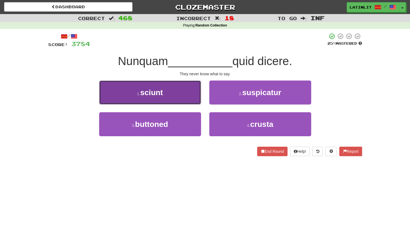
click at [181, 96] on button "1 . sciunt" at bounding box center [150, 92] width 102 height 24
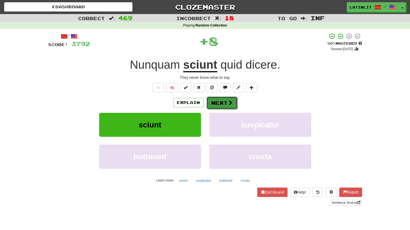
click at [216, 105] on button "Next" at bounding box center [222, 102] width 31 height 13
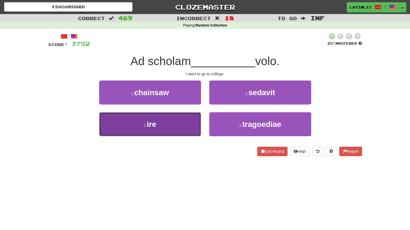
click at [169, 124] on button "3 . ire" at bounding box center [150, 124] width 102 height 24
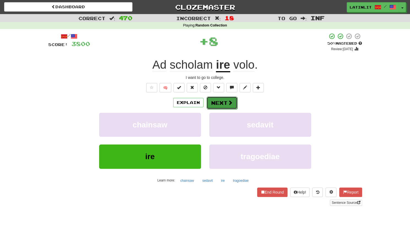
click at [212, 102] on button "Next" at bounding box center [222, 102] width 31 height 13
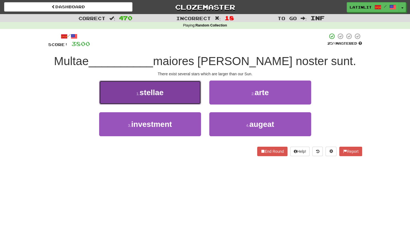
click at [179, 96] on button "1 . stellae" at bounding box center [150, 92] width 102 height 24
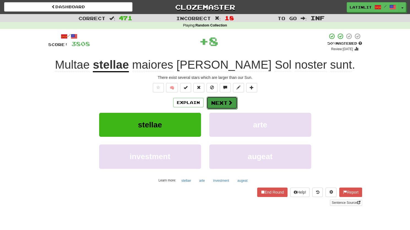
click at [222, 101] on button "Next" at bounding box center [222, 102] width 31 height 13
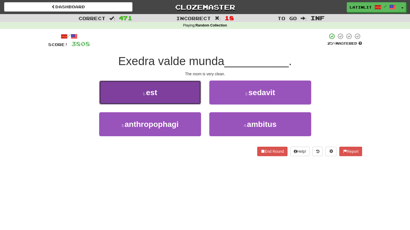
click at [181, 97] on button "1 . est" at bounding box center [150, 92] width 102 height 24
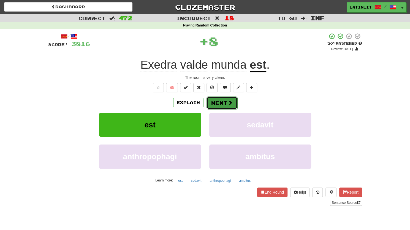
click at [218, 105] on button "Next" at bounding box center [222, 102] width 31 height 13
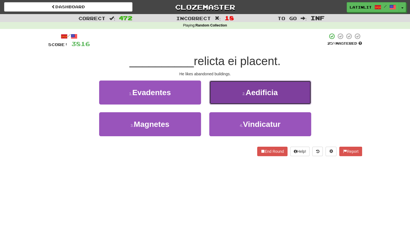
click at [227, 92] on button "2 . Aedificia" at bounding box center [260, 92] width 102 height 24
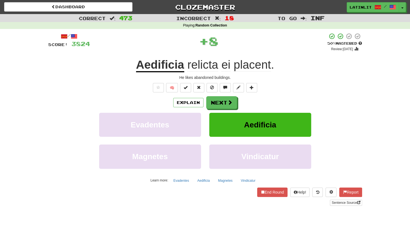
click at [217, 110] on div "Explain Next Evadentes Aedificia Magnetes Vindicatur Learn more: Evadentes Aedi…" at bounding box center [205, 140] width 314 height 88
click at [217, 106] on button "Next" at bounding box center [222, 102] width 31 height 13
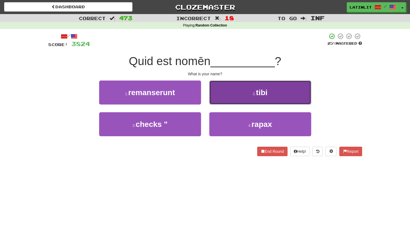
click at [236, 93] on button "2 . tibi" at bounding box center [260, 92] width 102 height 24
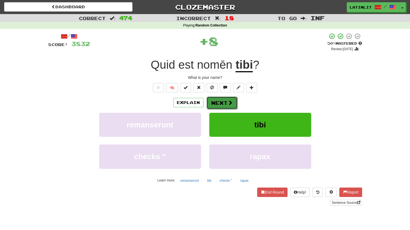
click at [228, 100] on span at bounding box center [230, 102] width 5 height 5
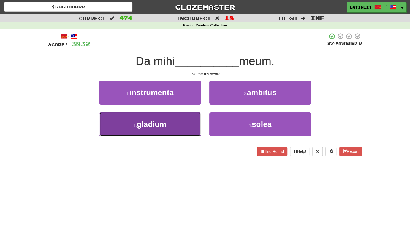
click at [180, 128] on button "3 . gladium" at bounding box center [150, 124] width 102 height 24
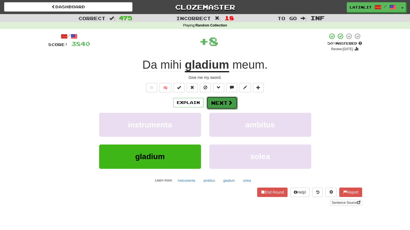
click at [224, 103] on button "Next" at bounding box center [222, 102] width 31 height 13
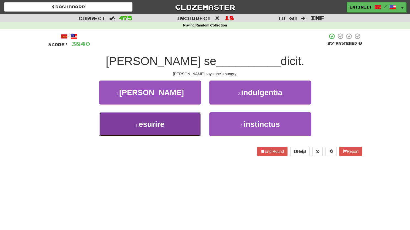
click at [175, 119] on button "3 . esurire" at bounding box center [150, 124] width 102 height 24
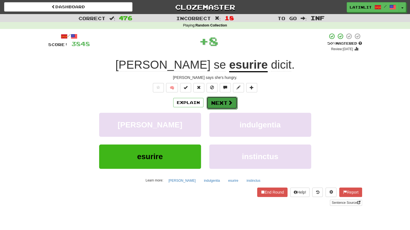
click at [212, 100] on button "Next" at bounding box center [222, 102] width 31 height 13
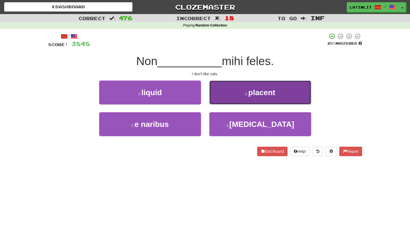
click at [236, 97] on button "2 . placent" at bounding box center [260, 92] width 102 height 24
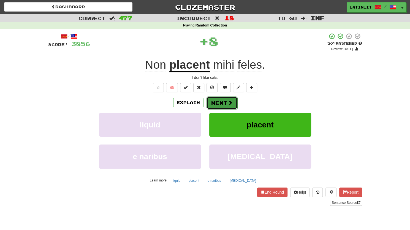
click at [223, 100] on button "Next" at bounding box center [222, 102] width 31 height 13
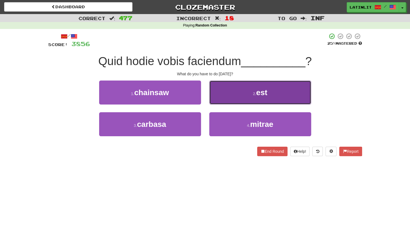
click at [224, 94] on button "2 . est" at bounding box center [260, 92] width 102 height 24
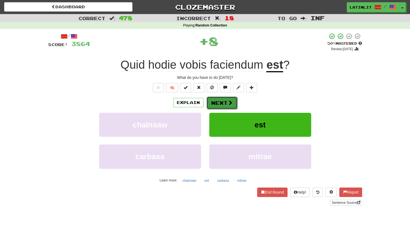
click at [219, 105] on button "Next" at bounding box center [222, 102] width 31 height 13
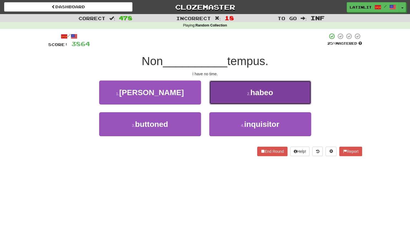
click at [225, 96] on button "2 . habeo" at bounding box center [260, 92] width 102 height 24
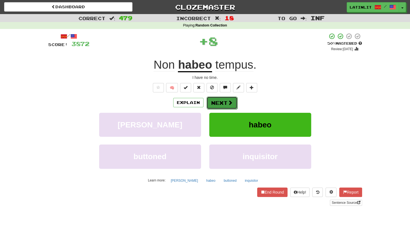
click at [222, 101] on button "Next" at bounding box center [222, 102] width 31 height 13
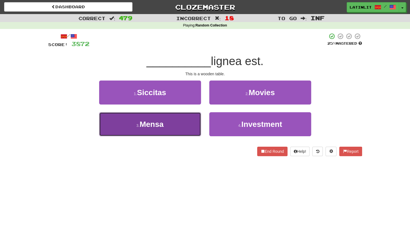
click at [165, 118] on button "3 . Mensa" at bounding box center [150, 124] width 102 height 24
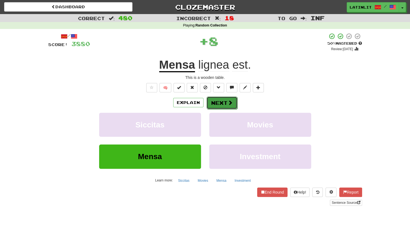
click at [215, 100] on button "Next" at bounding box center [222, 102] width 31 height 13
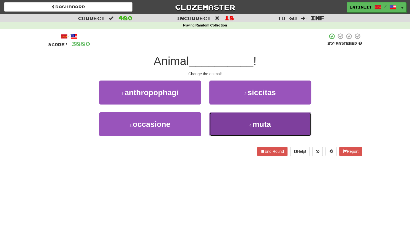
click at [221, 124] on button "4 . muta" at bounding box center [260, 124] width 102 height 24
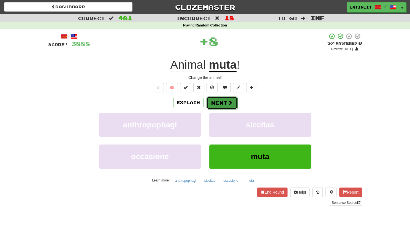
click at [219, 99] on button "Next" at bounding box center [222, 102] width 31 height 13
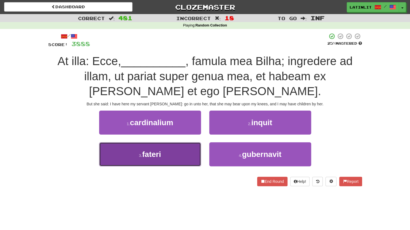
click at [171, 158] on button "3 . fateri" at bounding box center [150, 154] width 102 height 24
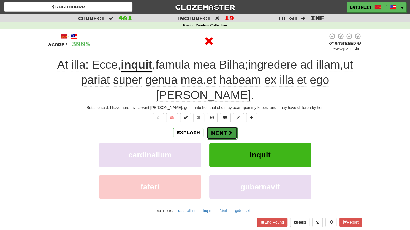
click at [212, 127] on button "Next" at bounding box center [222, 133] width 31 height 13
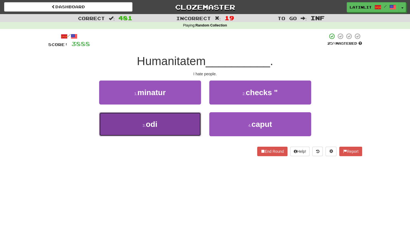
click at [172, 128] on button "3 . odi" at bounding box center [150, 124] width 102 height 24
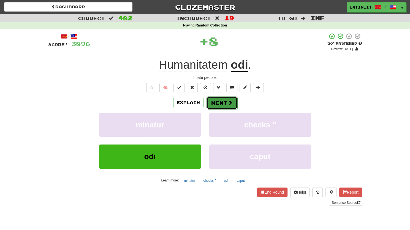
click at [216, 100] on button "Next" at bounding box center [222, 102] width 31 height 13
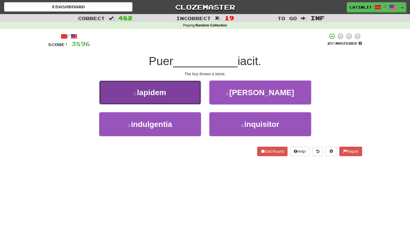
click at [167, 93] on button "1 . lapidem" at bounding box center [150, 92] width 102 height 24
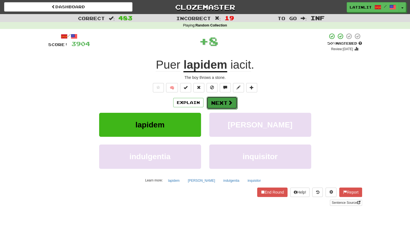
click at [217, 99] on button "Next" at bounding box center [222, 102] width 31 height 13
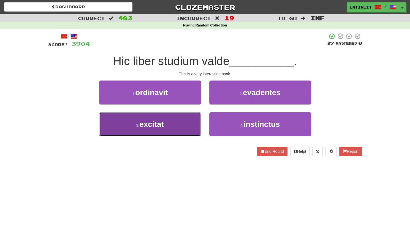
click at [191, 125] on button "3 . excitat" at bounding box center [150, 124] width 102 height 24
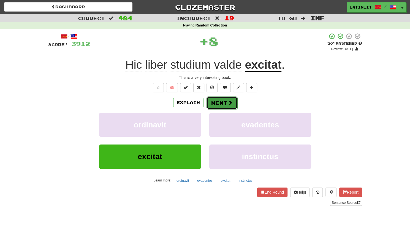
click at [222, 105] on button "Next" at bounding box center [222, 102] width 31 height 13
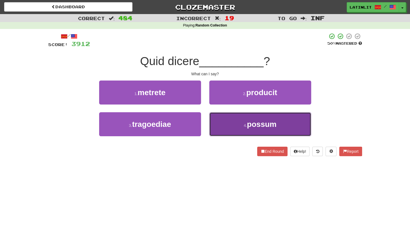
click at [241, 119] on button "4 . possum" at bounding box center [260, 124] width 102 height 24
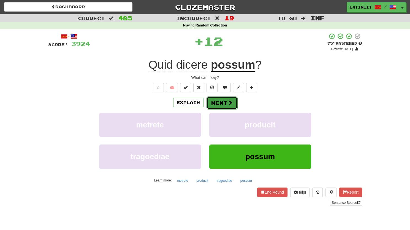
click at [217, 103] on button "Next" at bounding box center [222, 102] width 31 height 13
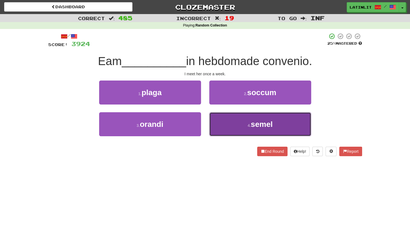
click at [233, 121] on button "4 . semel" at bounding box center [260, 124] width 102 height 24
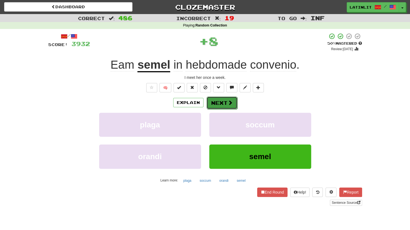
click at [218, 103] on button "Next" at bounding box center [222, 102] width 31 height 13
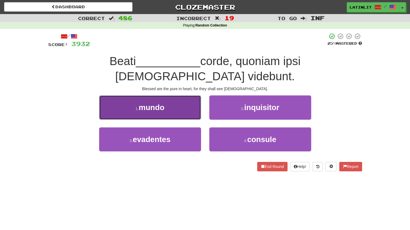
click at [164, 103] on span "mundo" at bounding box center [152, 107] width 26 height 9
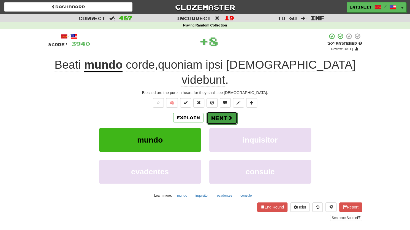
click at [217, 112] on button "Next" at bounding box center [222, 118] width 31 height 13
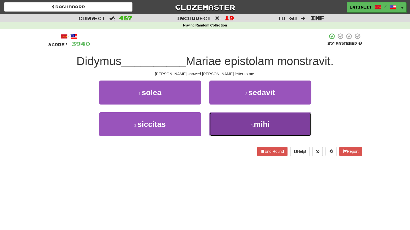
click at [233, 129] on button "4 . mihi" at bounding box center [260, 124] width 102 height 24
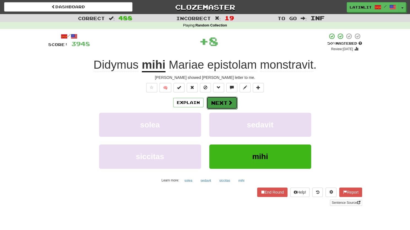
click at [226, 99] on button "Next" at bounding box center [222, 102] width 31 height 13
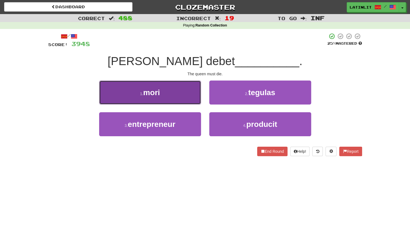
click at [185, 92] on button "1 . mori" at bounding box center [150, 92] width 102 height 24
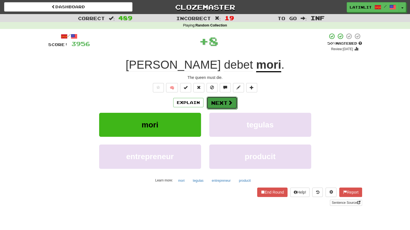
click at [216, 98] on button "Next" at bounding box center [222, 102] width 31 height 13
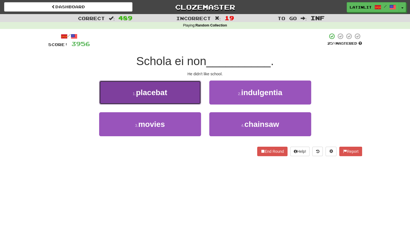
click at [181, 91] on button "1 . placebat" at bounding box center [150, 92] width 102 height 24
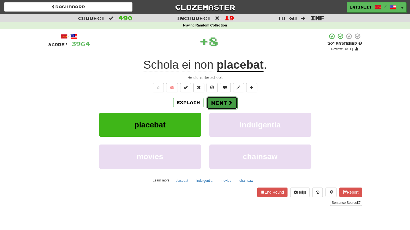
click at [218, 99] on button "Next" at bounding box center [222, 102] width 31 height 13
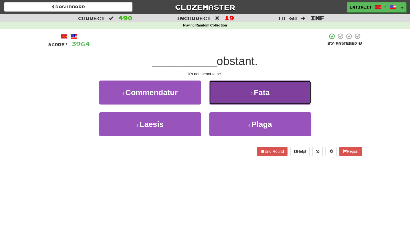
click at [230, 92] on button "2 . Fata" at bounding box center [260, 92] width 102 height 24
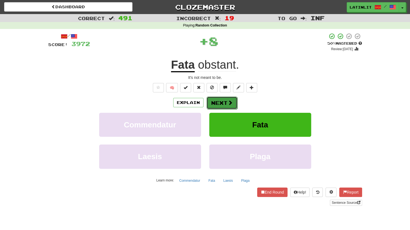
click at [220, 102] on button "Next" at bounding box center [222, 102] width 31 height 13
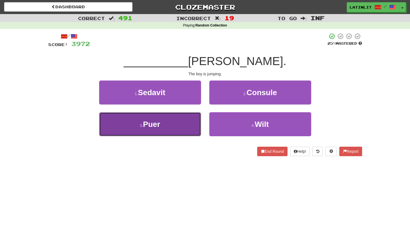
click at [179, 130] on button "3 . Puer" at bounding box center [150, 124] width 102 height 24
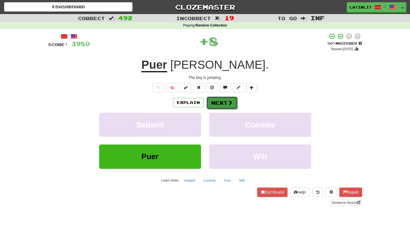
click at [211, 107] on button "Next" at bounding box center [222, 102] width 31 height 13
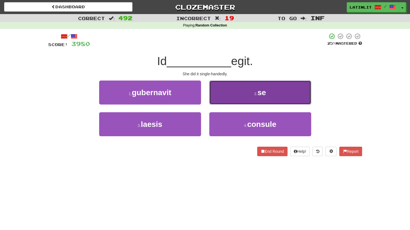
click at [224, 93] on button "2 . se" at bounding box center [260, 92] width 102 height 24
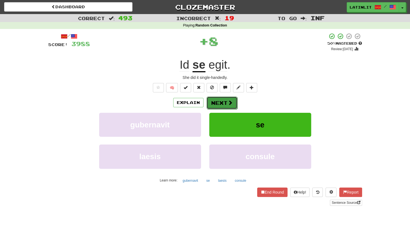
click at [209, 99] on button "Next" at bounding box center [222, 102] width 31 height 13
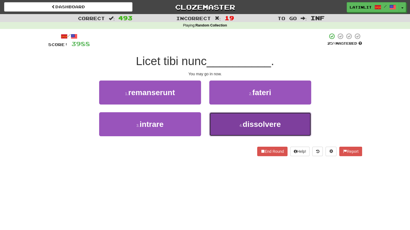
click at [223, 124] on button "4 . dissolvere" at bounding box center [260, 124] width 102 height 24
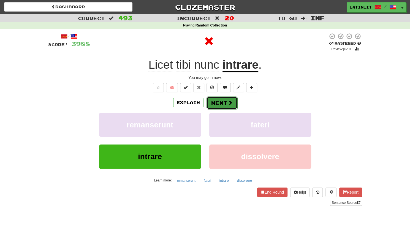
click at [223, 98] on button "Next" at bounding box center [222, 102] width 31 height 13
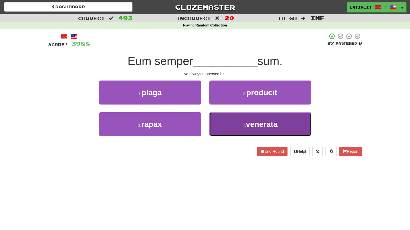
click at [225, 125] on button "4 . venerata" at bounding box center [260, 124] width 102 height 24
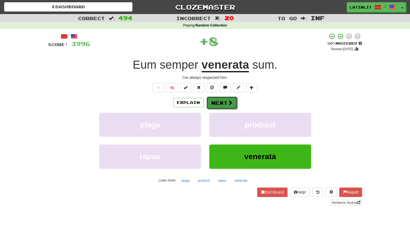
click at [221, 103] on button "Next" at bounding box center [222, 102] width 31 height 13
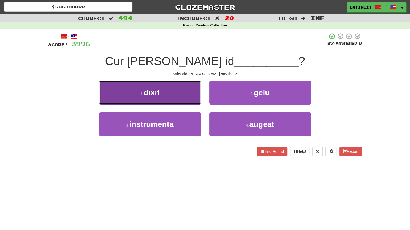
click at [185, 95] on button "1 . dixit" at bounding box center [150, 92] width 102 height 24
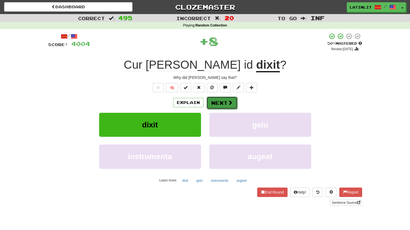
click at [228, 99] on button "Next" at bounding box center [222, 102] width 31 height 13
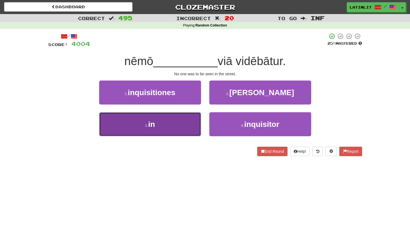
click at [178, 121] on button "3 . in" at bounding box center [150, 124] width 102 height 24
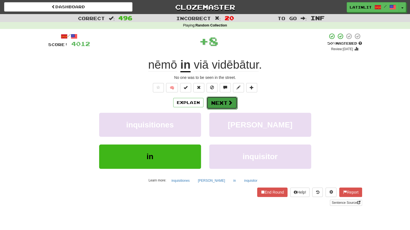
click at [216, 103] on button "Next" at bounding box center [222, 102] width 31 height 13
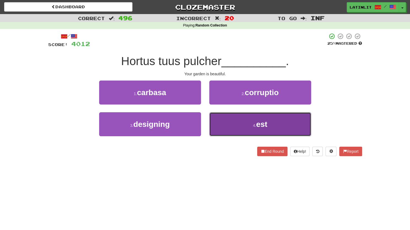
click at [229, 120] on button "4 . est" at bounding box center [260, 124] width 102 height 24
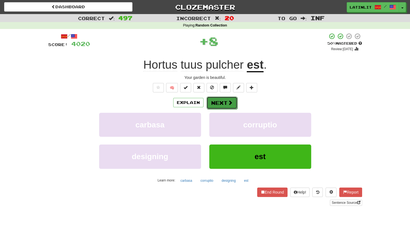
click at [223, 101] on button "Next" at bounding box center [222, 102] width 31 height 13
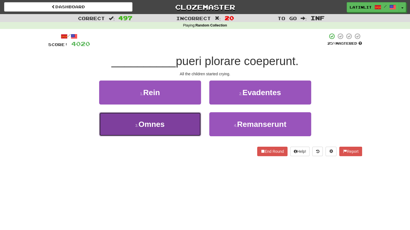
click at [166, 125] on button "3 . [GEOGRAPHIC_DATA]" at bounding box center [150, 124] width 102 height 24
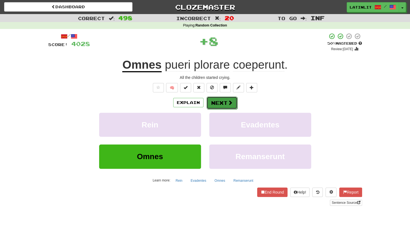
click at [218, 103] on button "Next" at bounding box center [222, 102] width 31 height 13
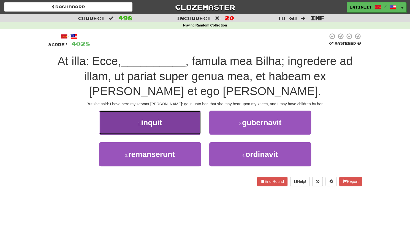
click at [158, 126] on span "inquit" at bounding box center [151, 122] width 21 height 9
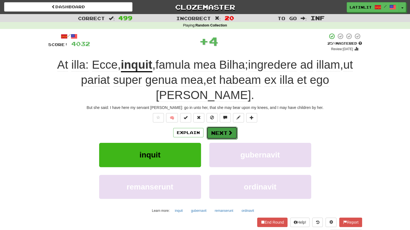
click at [226, 127] on button "Next" at bounding box center [222, 133] width 31 height 13
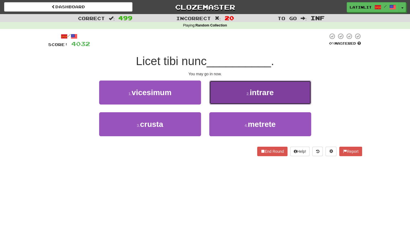
click at [223, 95] on button "2 . intrare" at bounding box center [260, 92] width 102 height 24
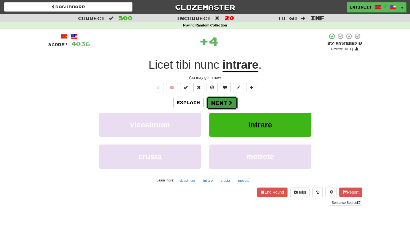
click at [217, 102] on button "Next" at bounding box center [222, 102] width 31 height 13
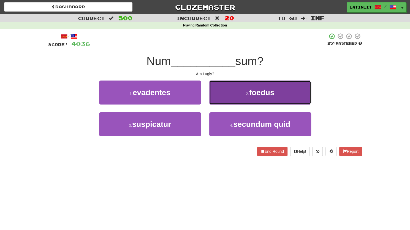
click at [221, 96] on button "2 . foedus" at bounding box center [260, 92] width 102 height 24
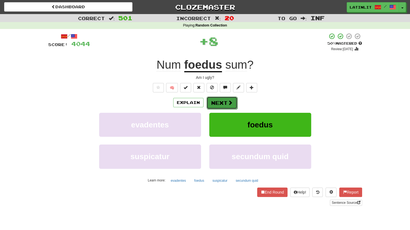
click at [214, 102] on button "Next" at bounding box center [222, 102] width 31 height 13
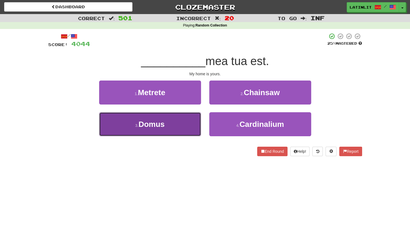
click at [165, 124] on span "Domus" at bounding box center [152, 124] width 26 height 9
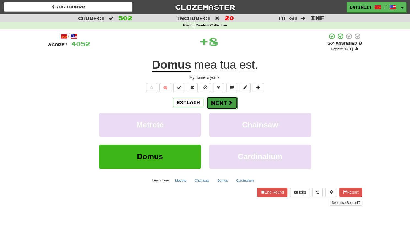
click at [213, 102] on button "Next" at bounding box center [222, 102] width 31 height 13
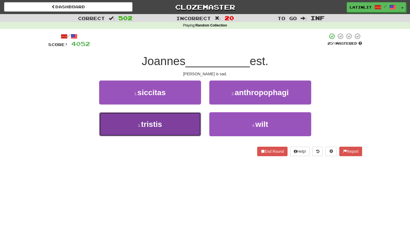
click at [181, 127] on button "3 . tristis" at bounding box center [150, 124] width 102 height 24
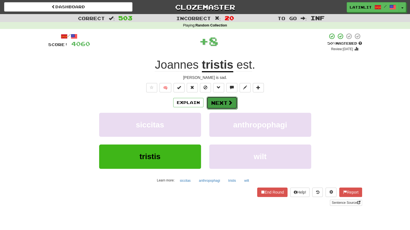
click at [224, 102] on button "Next" at bounding box center [222, 102] width 31 height 13
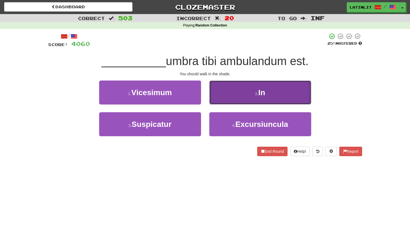
click at [230, 86] on button "2 . In" at bounding box center [260, 92] width 102 height 24
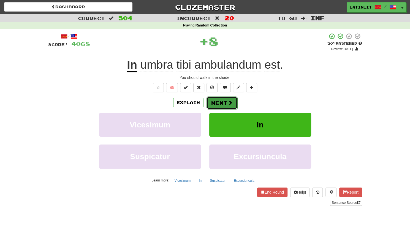
click at [219, 99] on button "Next" at bounding box center [222, 102] width 31 height 13
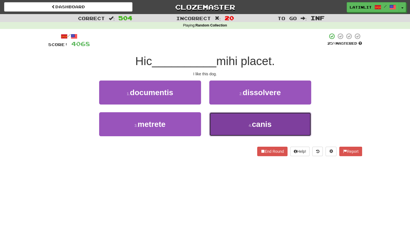
click at [219, 127] on button "4 . canis" at bounding box center [260, 124] width 102 height 24
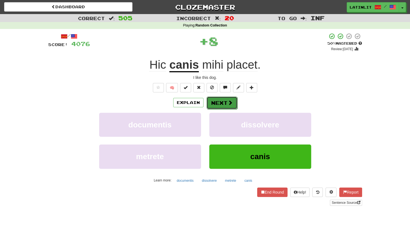
click at [222, 101] on button "Next" at bounding box center [222, 102] width 31 height 13
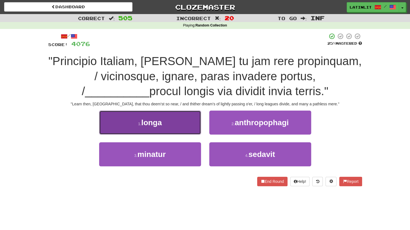
click at [186, 117] on button "1 . longa" at bounding box center [150, 123] width 102 height 24
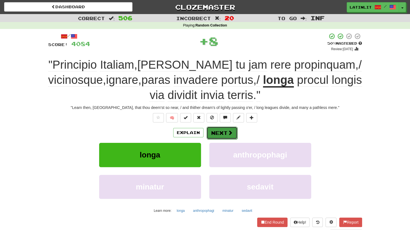
click at [211, 130] on button "Next" at bounding box center [222, 133] width 31 height 13
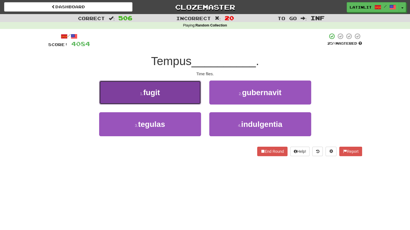
click at [174, 94] on button "1 . fugit" at bounding box center [150, 92] width 102 height 24
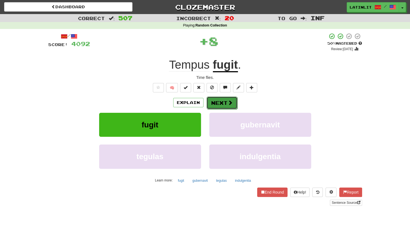
click at [213, 107] on button "Next" at bounding box center [222, 102] width 31 height 13
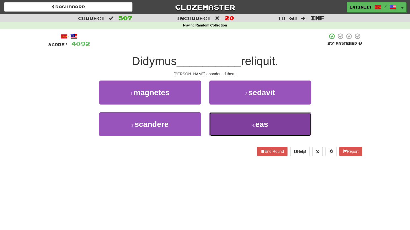
click at [227, 125] on button "4 . eas" at bounding box center [260, 124] width 102 height 24
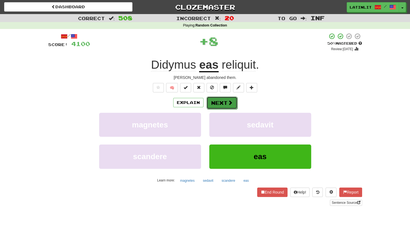
click at [218, 106] on button "Next" at bounding box center [222, 102] width 31 height 13
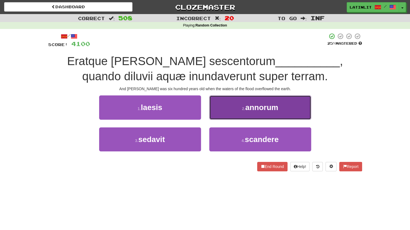
click at [217, 105] on button "2 . annorum" at bounding box center [260, 107] width 102 height 24
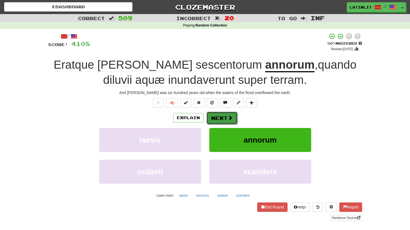
click at [214, 119] on button "Next" at bounding box center [222, 118] width 31 height 13
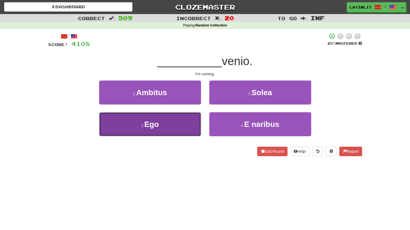
click at [173, 126] on button "3 . Ego" at bounding box center [150, 124] width 102 height 24
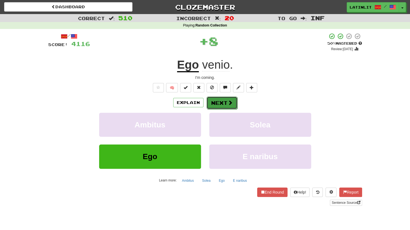
click at [215, 104] on button "Next" at bounding box center [222, 102] width 31 height 13
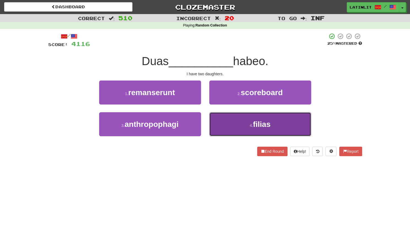
click at [221, 125] on button "4 . filias" at bounding box center [260, 124] width 102 height 24
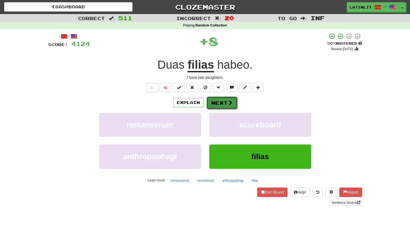
click at [215, 107] on button "Next" at bounding box center [222, 102] width 31 height 13
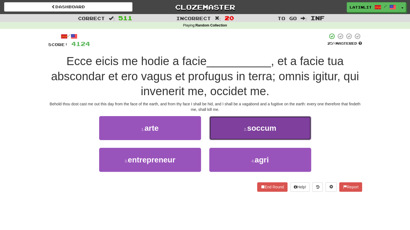
click at [224, 127] on button "2 . soccum" at bounding box center [260, 128] width 102 height 24
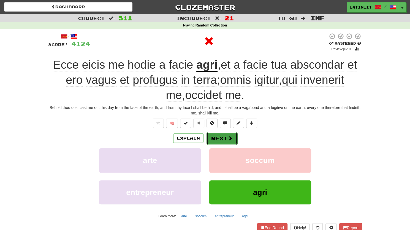
click at [214, 137] on button "Next" at bounding box center [222, 138] width 31 height 13
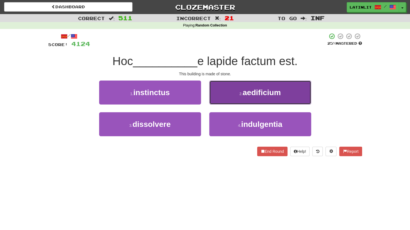
click at [232, 96] on button "2 . aedificium" at bounding box center [260, 92] width 102 height 24
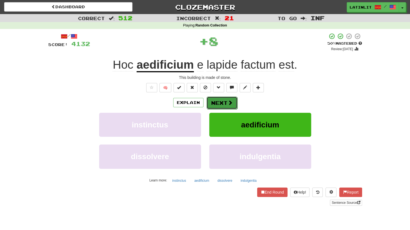
click at [218, 101] on button "Next" at bounding box center [222, 102] width 31 height 13
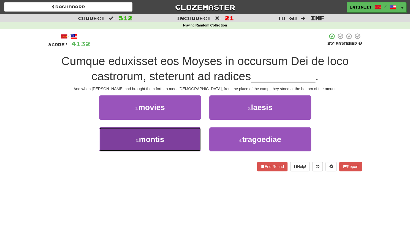
click at [155, 135] on span "montis" at bounding box center [151, 139] width 25 height 9
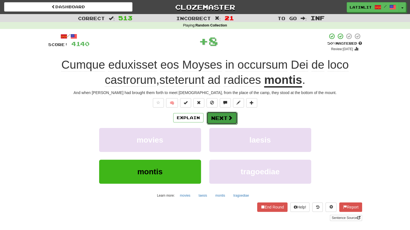
click at [212, 120] on button "Next" at bounding box center [222, 118] width 31 height 13
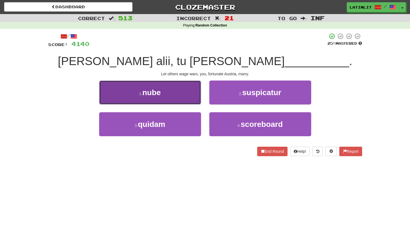
click at [168, 99] on button "1 . nube" at bounding box center [150, 92] width 102 height 24
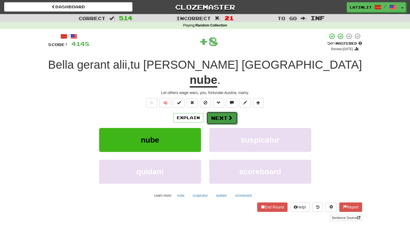
click at [221, 112] on button "Next" at bounding box center [222, 118] width 31 height 13
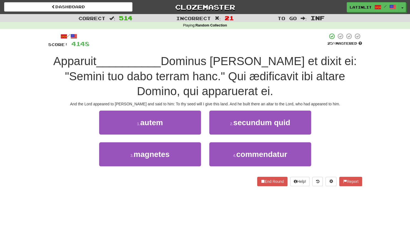
click at [221, 104] on div "And the Lord appeared to [PERSON_NAME] and said to him: To thy seed will I give…" at bounding box center [205, 104] width 314 height 6
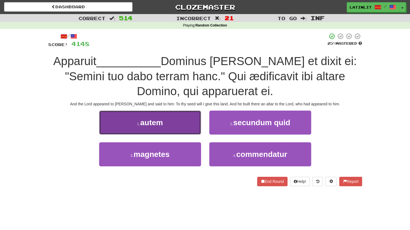
click at [159, 120] on span "autem" at bounding box center [151, 122] width 23 height 9
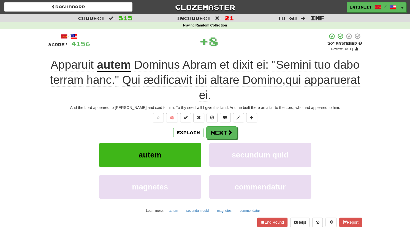
click at [120, 67] on u "autem" at bounding box center [114, 65] width 34 height 14
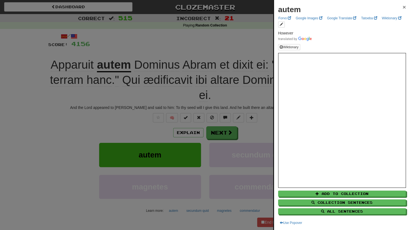
click at [403, 7] on span "×" at bounding box center [404, 7] width 3 height 6
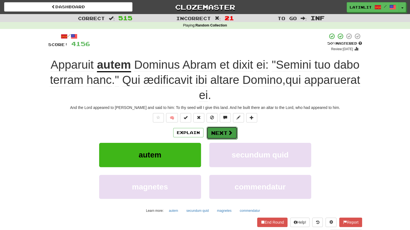
click at [223, 132] on button "Next" at bounding box center [222, 133] width 31 height 13
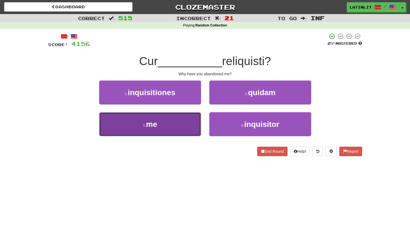
click at [179, 127] on button "3 . me" at bounding box center [150, 124] width 102 height 24
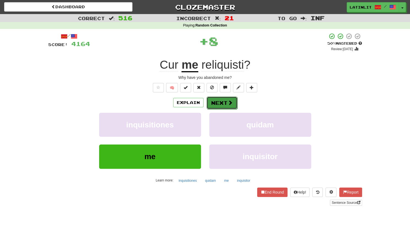
click at [214, 103] on button "Next" at bounding box center [222, 102] width 31 height 13
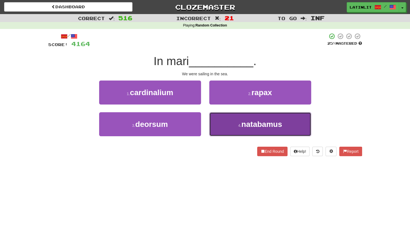
click at [223, 127] on button "4 . natabamus" at bounding box center [260, 124] width 102 height 24
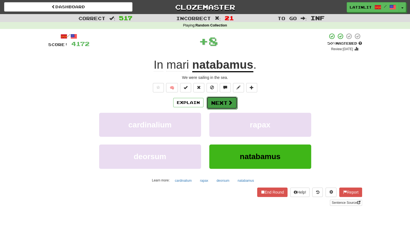
click at [216, 104] on button "Next" at bounding box center [222, 102] width 31 height 13
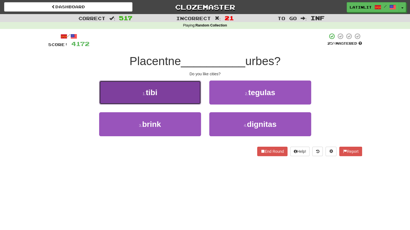
click at [185, 96] on button "1 . tibi" at bounding box center [150, 92] width 102 height 24
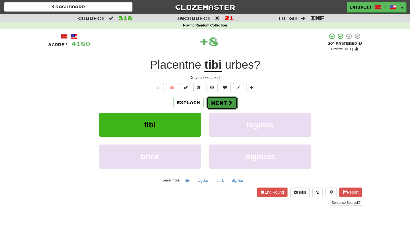
click at [220, 96] on div "Explain Next" at bounding box center [205, 102] width 314 height 13
click at [220, 102] on button "Next" at bounding box center [222, 102] width 31 height 13
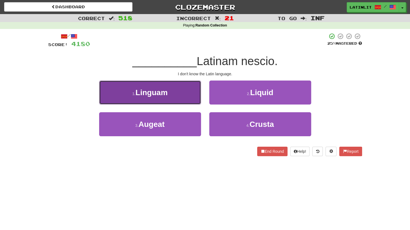
click at [174, 94] on button "1 . Linguam" at bounding box center [150, 92] width 102 height 24
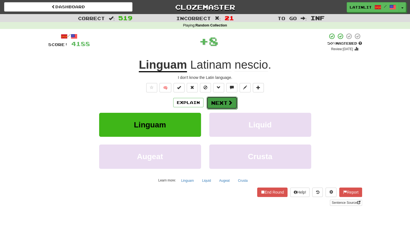
click at [218, 103] on button "Next" at bounding box center [222, 102] width 31 height 13
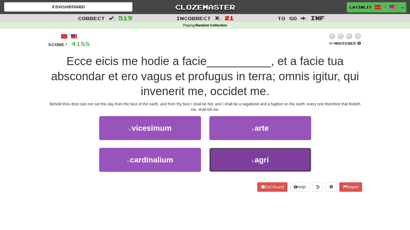
click at [248, 153] on button "4 . agri" at bounding box center [260, 160] width 102 height 24
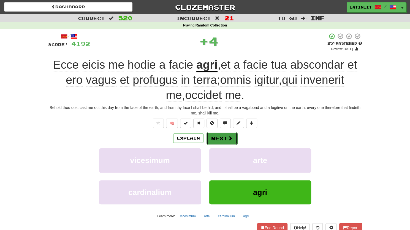
click at [219, 135] on button "Next" at bounding box center [222, 138] width 31 height 13
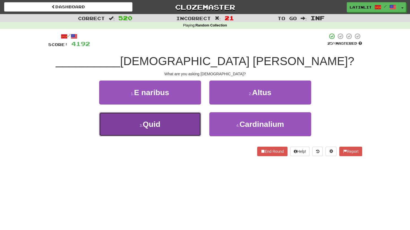
click at [177, 125] on button "3 . Quid" at bounding box center [150, 124] width 102 height 24
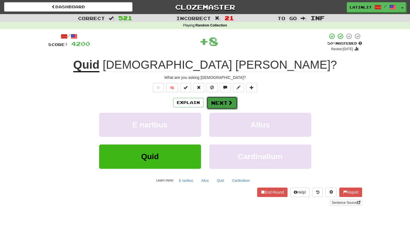
click at [210, 104] on button "Next" at bounding box center [222, 102] width 31 height 13
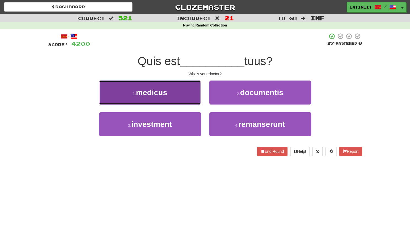
click at [175, 92] on button "1 . medicus" at bounding box center [150, 92] width 102 height 24
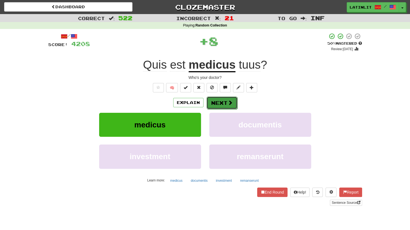
click at [214, 104] on button "Next" at bounding box center [222, 102] width 31 height 13
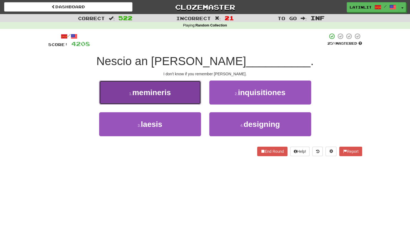
click at [173, 90] on button "1 . memineris" at bounding box center [150, 92] width 102 height 24
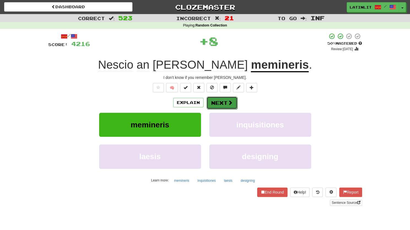
click at [216, 103] on button "Next" at bounding box center [222, 102] width 31 height 13
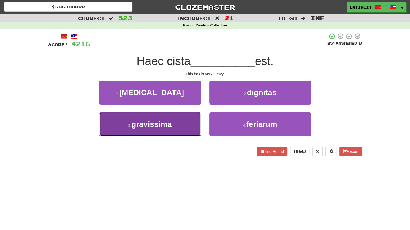
click at [187, 120] on button "3 . gravissima" at bounding box center [150, 124] width 102 height 24
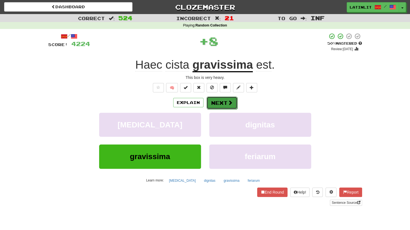
click at [228, 104] on span at bounding box center [230, 102] width 5 height 5
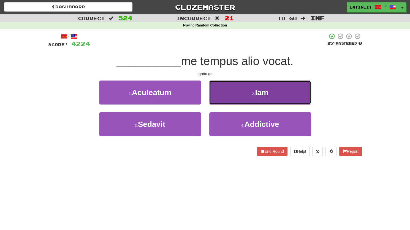
click at [241, 90] on button "2 . Iam" at bounding box center [260, 92] width 102 height 24
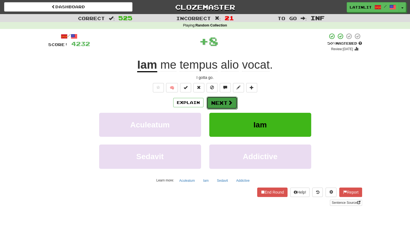
click at [222, 105] on button "Next" at bounding box center [222, 102] width 31 height 13
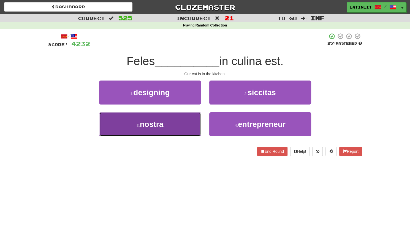
click at [184, 126] on button "3 . nostra" at bounding box center [150, 124] width 102 height 24
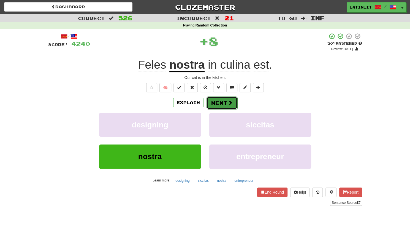
click at [218, 102] on button "Next" at bounding box center [222, 102] width 31 height 13
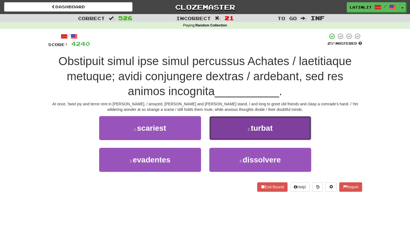
click at [232, 128] on button "2 . turbat" at bounding box center [260, 128] width 102 height 24
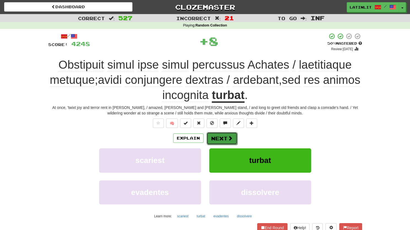
click at [225, 138] on button "Next" at bounding box center [222, 138] width 31 height 13
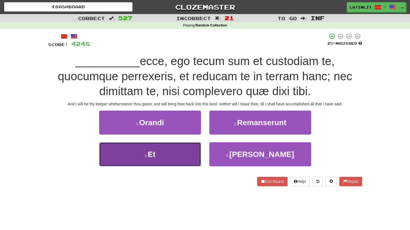
click at [159, 156] on button "3 . Et" at bounding box center [150, 154] width 102 height 24
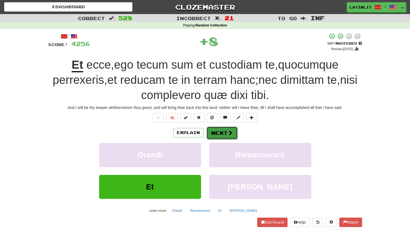
click at [217, 128] on button "Next" at bounding box center [222, 133] width 31 height 13
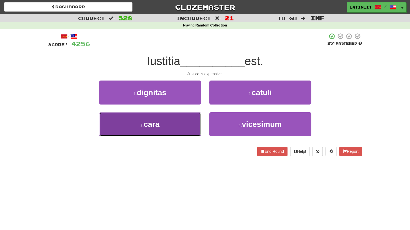
click at [195, 129] on button "3 . cara" at bounding box center [150, 124] width 102 height 24
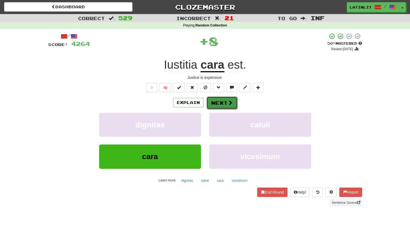
click at [226, 102] on button "Next" at bounding box center [222, 102] width 31 height 13
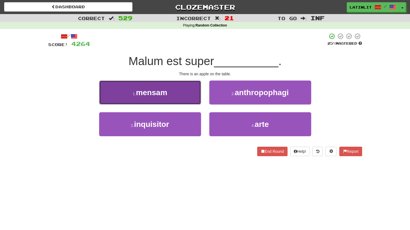
click at [182, 91] on button "1 . mensam" at bounding box center [150, 92] width 102 height 24
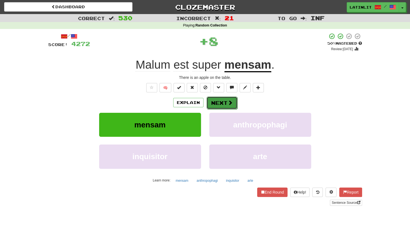
click at [212, 105] on button "Next" at bounding box center [222, 102] width 31 height 13
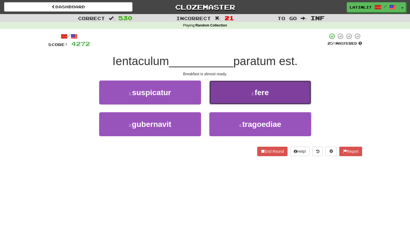
click at [219, 93] on button "2 . fere" at bounding box center [260, 92] width 102 height 24
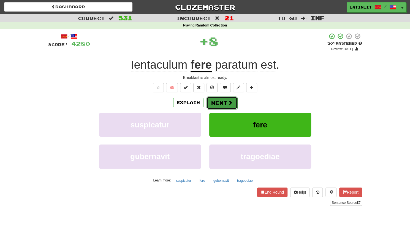
click at [209, 107] on button "Next" at bounding box center [222, 102] width 31 height 13
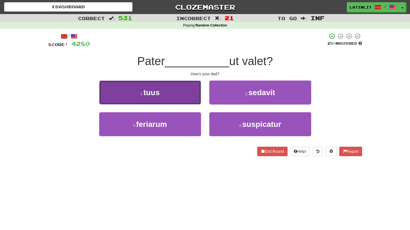
click at [172, 94] on button "1 . tuus" at bounding box center [150, 92] width 102 height 24
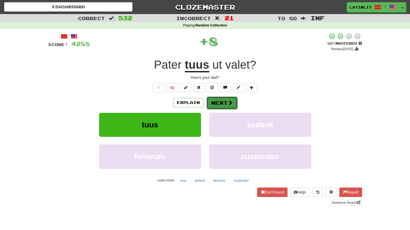
click at [209, 108] on button "Next" at bounding box center [222, 102] width 31 height 13
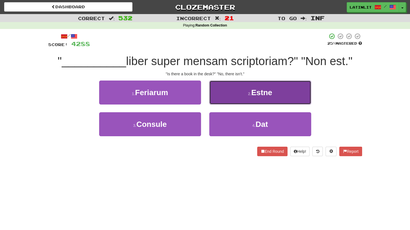
click at [231, 91] on button "2 . Estne" at bounding box center [260, 92] width 102 height 24
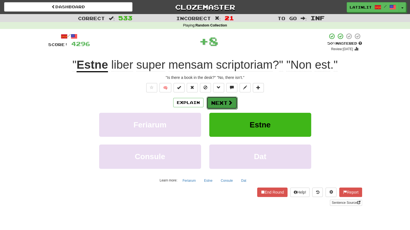
click at [217, 101] on button "Next" at bounding box center [222, 102] width 31 height 13
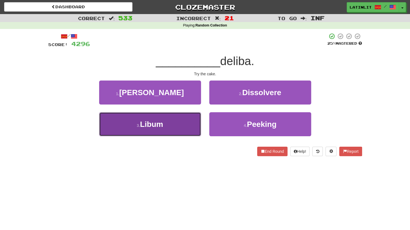
click at [181, 127] on button "3 . Libum" at bounding box center [150, 124] width 102 height 24
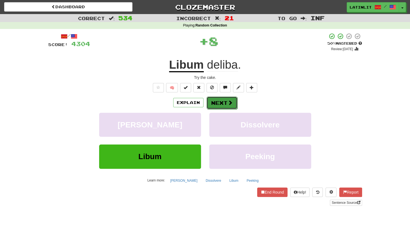
click at [220, 101] on button "Next" at bounding box center [222, 102] width 31 height 13
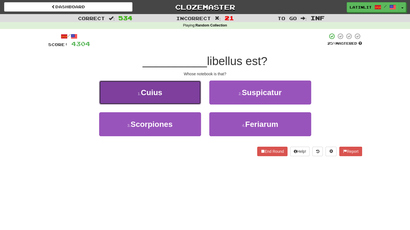
click at [182, 92] on button "1 . Cuius" at bounding box center [150, 92] width 102 height 24
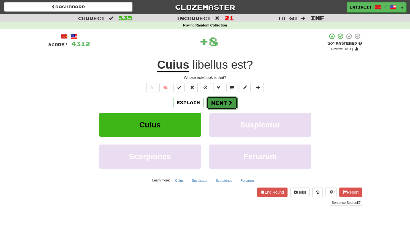
click at [218, 103] on button "Next" at bounding box center [222, 102] width 31 height 13
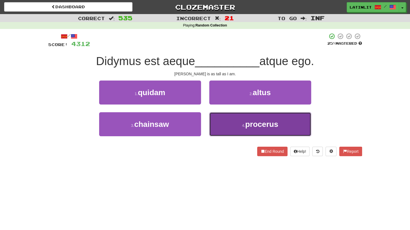
click at [243, 121] on button "4 . procerus" at bounding box center [260, 124] width 102 height 24
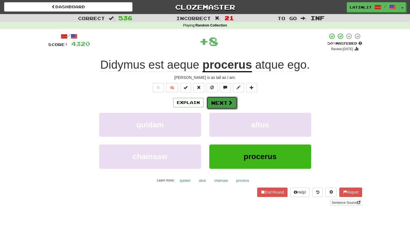
click at [219, 101] on button "Next" at bounding box center [222, 102] width 31 height 13
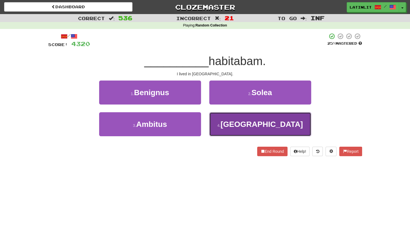
click at [227, 123] on button "4 . [GEOGRAPHIC_DATA]" at bounding box center [260, 124] width 102 height 24
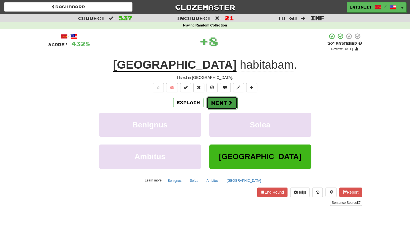
click at [216, 100] on button "Next" at bounding box center [222, 102] width 31 height 13
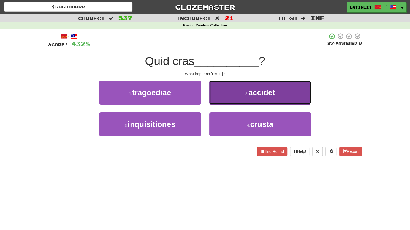
click at [215, 96] on button "2 . accidet" at bounding box center [260, 92] width 102 height 24
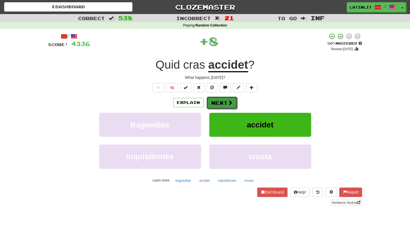
click at [211, 105] on button "Next" at bounding box center [222, 102] width 31 height 13
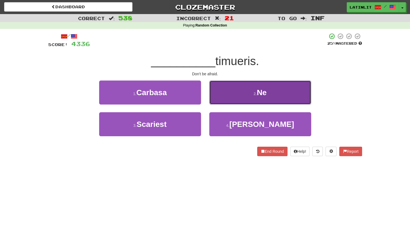
click at [248, 91] on button "2 . Ne" at bounding box center [260, 92] width 102 height 24
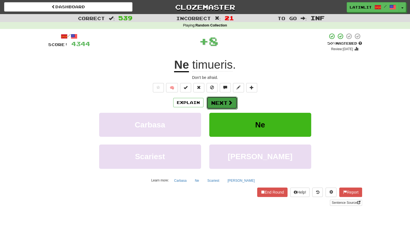
click at [221, 103] on button "Next" at bounding box center [222, 102] width 31 height 13
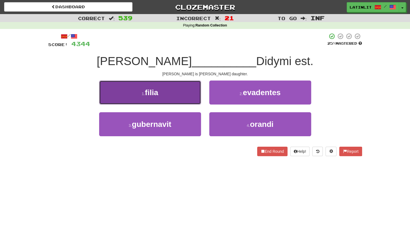
click at [184, 92] on button "1 . filia" at bounding box center [150, 92] width 102 height 24
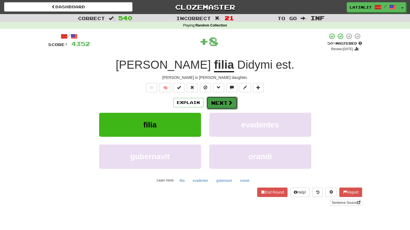
click at [218, 101] on button "Next" at bounding box center [222, 102] width 31 height 13
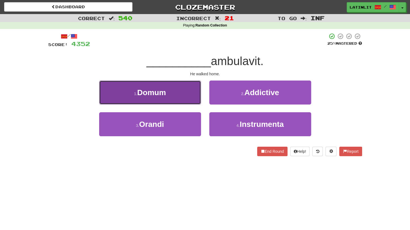
click at [177, 92] on button "1 . [GEOGRAPHIC_DATA]" at bounding box center [150, 92] width 102 height 24
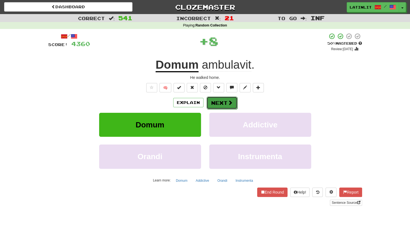
click at [212, 105] on button "Next" at bounding box center [222, 102] width 31 height 13
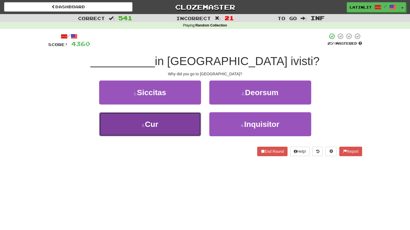
click at [169, 127] on button "3 . Cur" at bounding box center [150, 124] width 102 height 24
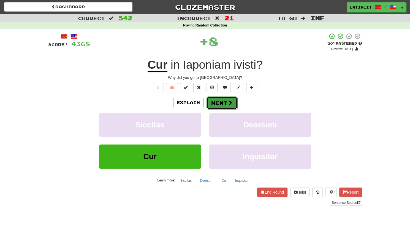
click at [214, 102] on button "Next" at bounding box center [222, 102] width 31 height 13
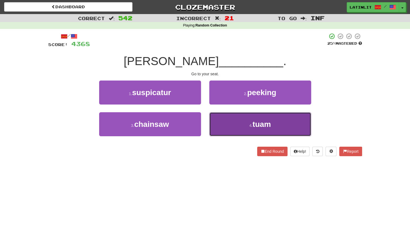
click at [224, 122] on button "4 . tuam" at bounding box center [260, 124] width 102 height 24
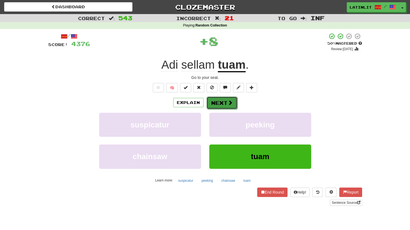
click at [217, 105] on button "Next" at bounding box center [222, 102] width 31 height 13
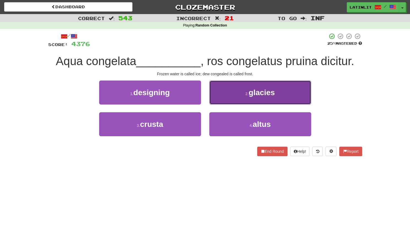
click at [234, 101] on button "2 . glacies" at bounding box center [260, 92] width 102 height 24
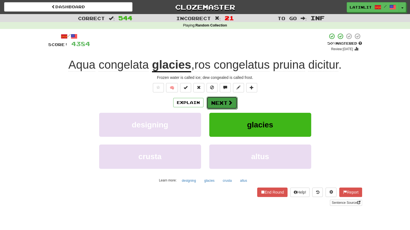
click at [221, 104] on button "Next" at bounding box center [222, 102] width 31 height 13
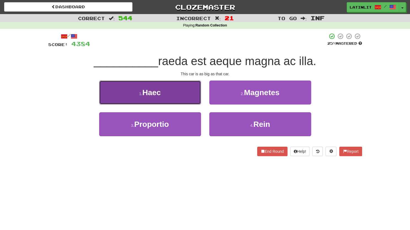
click at [174, 89] on button "1 . Haec" at bounding box center [150, 92] width 102 height 24
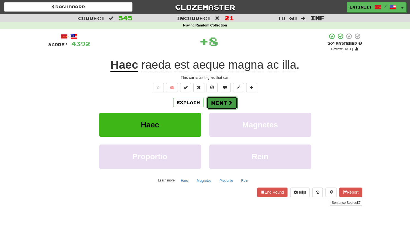
click at [223, 105] on button "Next" at bounding box center [222, 102] width 31 height 13
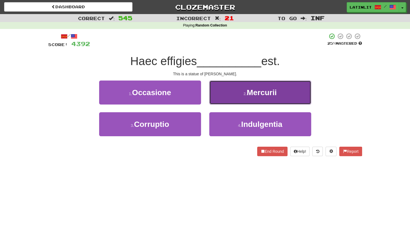
click at [234, 97] on button "2 . Mercurii" at bounding box center [260, 92] width 102 height 24
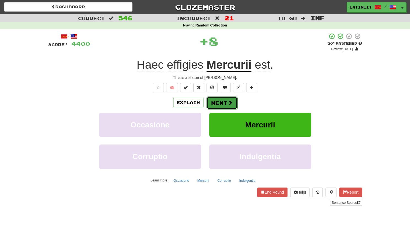
click at [220, 104] on button "Next" at bounding box center [222, 102] width 31 height 13
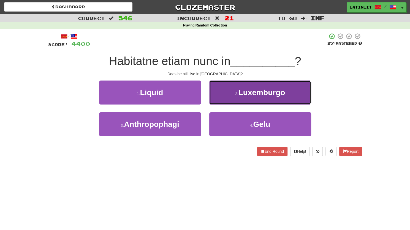
click at [254, 88] on span "Luxemburgo" at bounding box center [262, 92] width 47 height 9
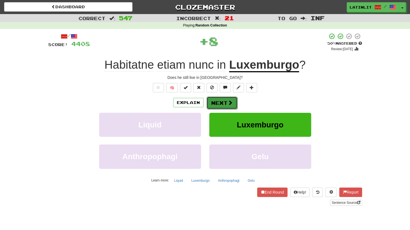
click at [230, 98] on button "Next" at bounding box center [222, 102] width 31 height 13
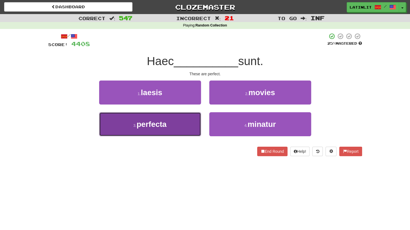
click at [185, 123] on button "3 . perfecta" at bounding box center [150, 124] width 102 height 24
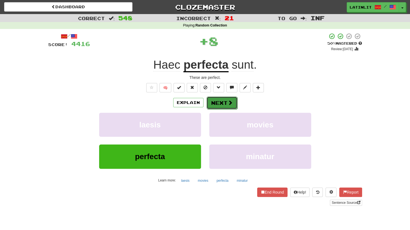
click at [225, 99] on button "Next" at bounding box center [222, 102] width 31 height 13
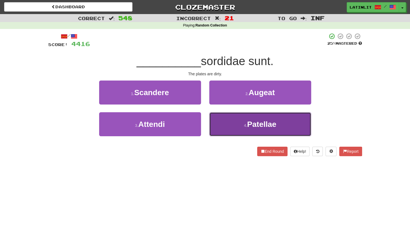
click at [228, 122] on button "4 . Patellae" at bounding box center [260, 124] width 102 height 24
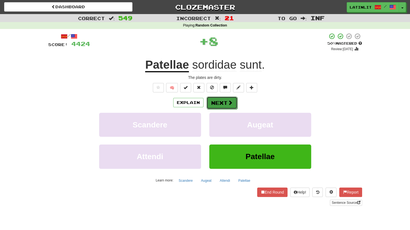
click at [224, 100] on button "Next" at bounding box center [222, 102] width 31 height 13
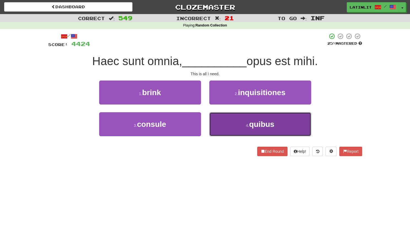
click at [236, 129] on button "4 . quibus" at bounding box center [260, 124] width 102 height 24
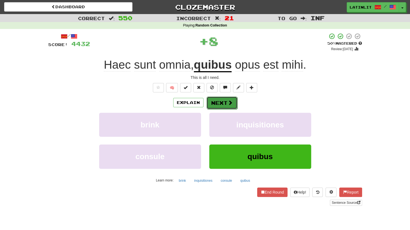
click at [221, 100] on button "Next" at bounding box center [222, 102] width 31 height 13
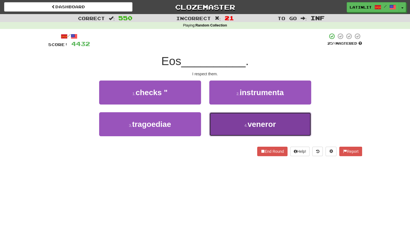
click at [231, 122] on button "4 . veneror" at bounding box center [260, 124] width 102 height 24
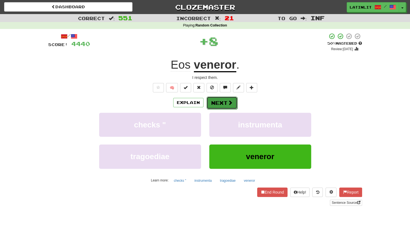
click at [227, 103] on button "Next" at bounding box center [222, 102] width 31 height 13
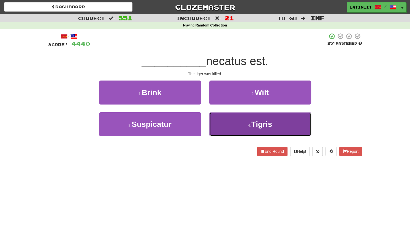
click at [238, 120] on button "4 . Tigris" at bounding box center [260, 124] width 102 height 24
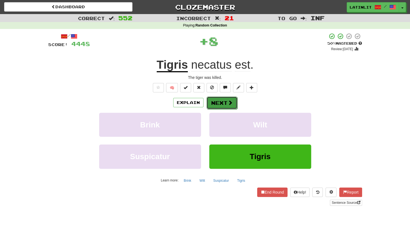
click at [220, 98] on button "Next" at bounding box center [222, 102] width 31 height 13
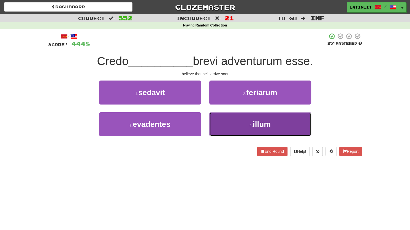
click at [223, 127] on button "4 . illum" at bounding box center [260, 124] width 102 height 24
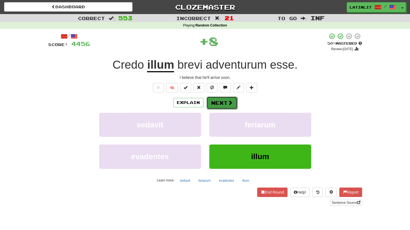
click at [214, 103] on button "Next" at bounding box center [222, 102] width 31 height 13
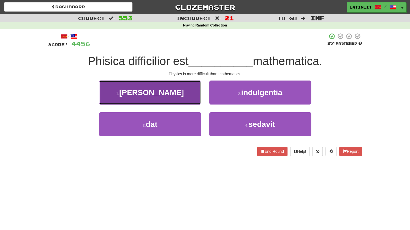
click at [188, 99] on button "1 . [PERSON_NAME]" at bounding box center [150, 92] width 102 height 24
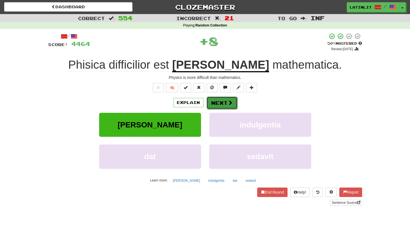
click at [218, 101] on button "Next" at bounding box center [222, 102] width 31 height 13
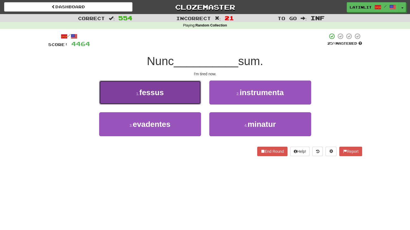
click at [175, 93] on button "1 . fessus" at bounding box center [150, 92] width 102 height 24
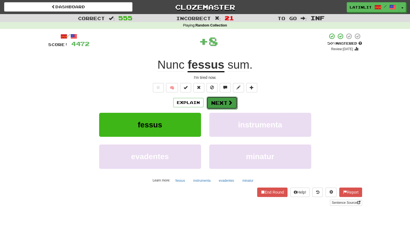
click at [212, 104] on button "Next" at bounding box center [222, 102] width 31 height 13
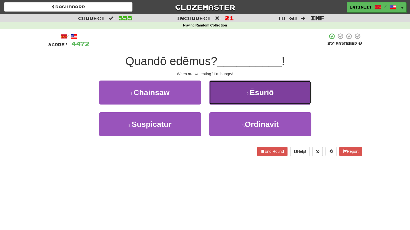
click at [226, 92] on button "2 . Ēsuriō" at bounding box center [260, 92] width 102 height 24
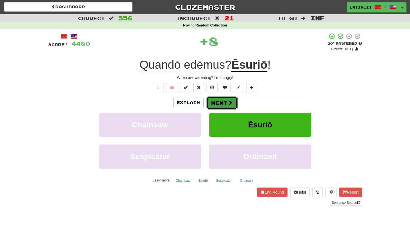
click at [220, 101] on button "Next" at bounding box center [222, 102] width 31 height 13
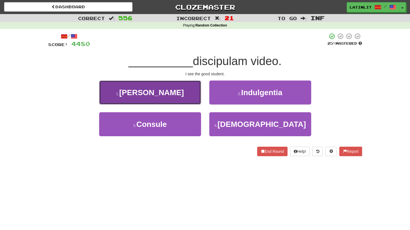
click at [175, 97] on button "1 . [GEOGRAPHIC_DATA]" at bounding box center [150, 92] width 102 height 24
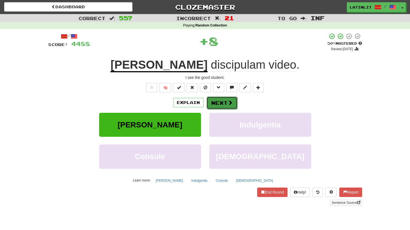
click at [211, 102] on button "Next" at bounding box center [222, 102] width 31 height 13
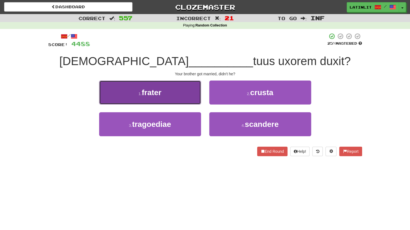
click at [157, 91] on span "frater" at bounding box center [152, 92] width 20 height 9
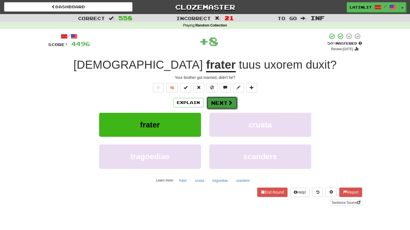
click at [216, 102] on button "Next" at bounding box center [222, 102] width 31 height 13
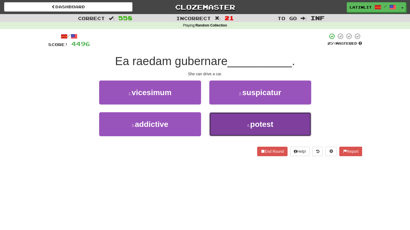
click at [224, 122] on button "4 . potest" at bounding box center [260, 124] width 102 height 24
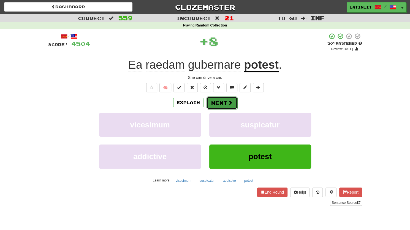
click at [223, 101] on button "Next" at bounding box center [222, 102] width 31 height 13
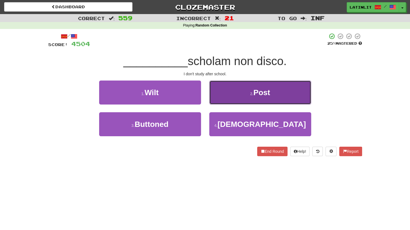
click at [236, 96] on button "2 . Post" at bounding box center [260, 92] width 102 height 24
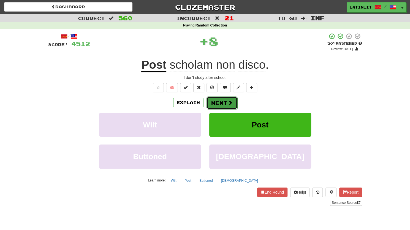
click at [230, 98] on button "Next" at bounding box center [222, 102] width 31 height 13
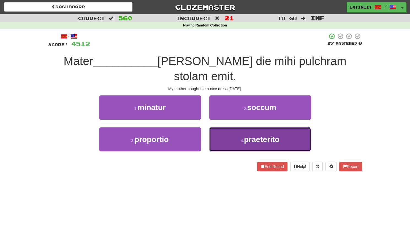
click at [224, 127] on button "4 . praeterito" at bounding box center [260, 139] width 102 height 24
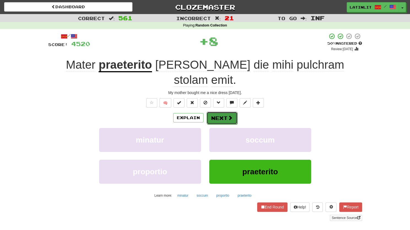
click at [219, 112] on button "Next" at bounding box center [222, 118] width 31 height 13
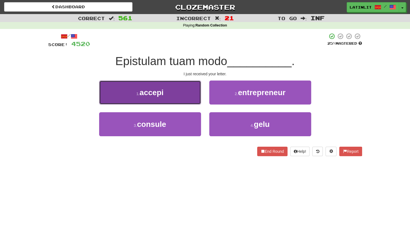
click at [185, 94] on button "1 . accepi" at bounding box center [150, 92] width 102 height 24
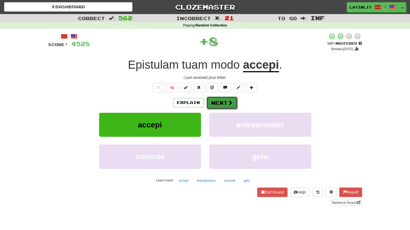
click at [219, 103] on button "Next" at bounding box center [222, 102] width 31 height 13
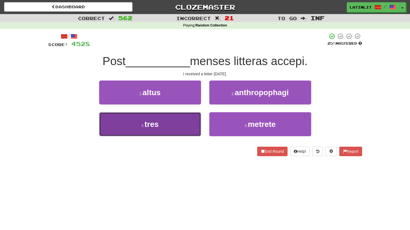
click at [173, 123] on button "3 . tres" at bounding box center [150, 124] width 102 height 24
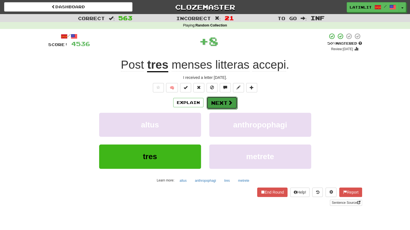
click at [210, 98] on button "Next" at bounding box center [222, 102] width 31 height 13
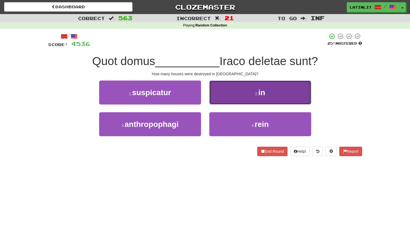
click at [219, 95] on button "2 . in" at bounding box center [260, 92] width 102 height 24
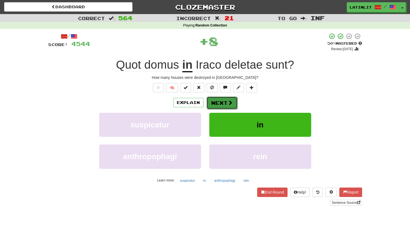
click at [214, 106] on button "Next" at bounding box center [222, 102] width 31 height 13
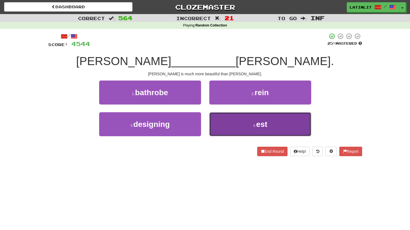
click at [235, 122] on button "4 . est" at bounding box center [260, 124] width 102 height 24
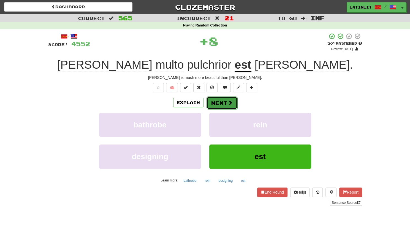
click at [221, 99] on button "Next" at bounding box center [222, 102] width 31 height 13
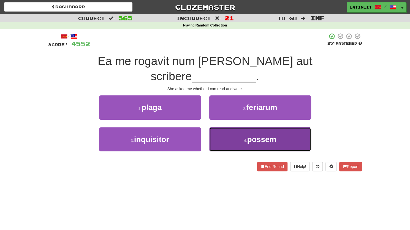
click at [231, 127] on button "4 . possem" at bounding box center [260, 139] width 102 height 24
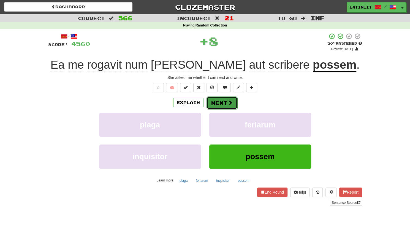
click at [224, 105] on button "Next" at bounding box center [222, 102] width 31 height 13
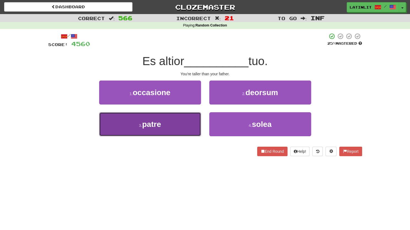
click at [163, 123] on button "3 . patre" at bounding box center [150, 124] width 102 height 24
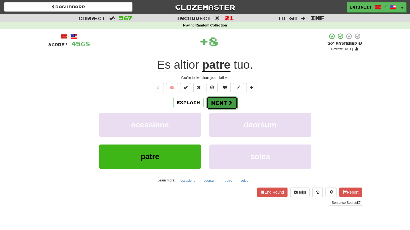
click at [211, 102] on button "Next" at bounding box center [222, 102] width 31 height 13
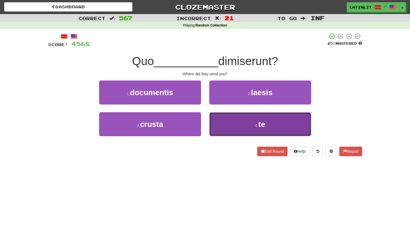
click at [242, 126] on button "4 . te" at bounding box center [260, 124] width 102 height 24
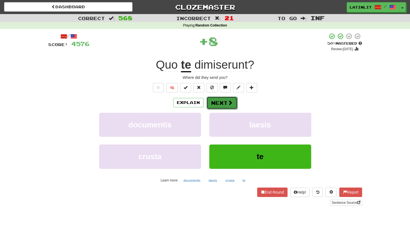
click at [222, 106] on button "Next" at bounding box center [222, 102] width 31 height 13
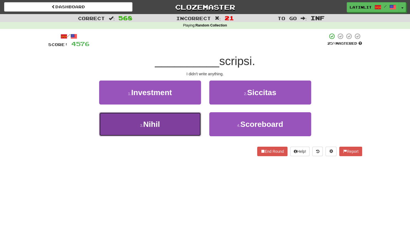
click at [165, 120] on button "3 . [GEOGRAPHIC_DATA]" at bounding box center [150, 124] width 102 height 24
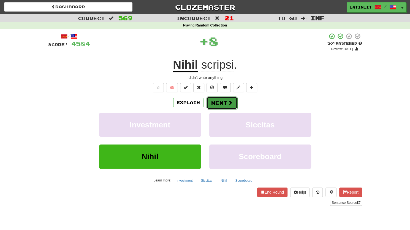
click at [218, 102] on button "Next" at bounding box center [222, 102] width 31 height 13
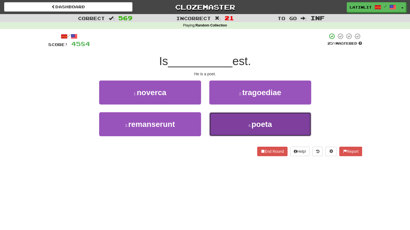
click at [231, 120] on button "4 . poeta" at bounding box center [260, 124] width 102 height 24
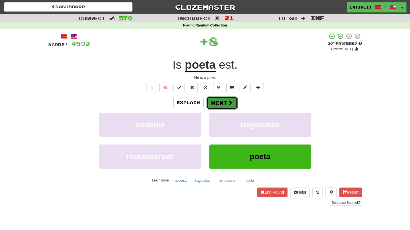
click at [217, 103] on button "Next" at bounding box center [222, 102] width 31 height 13
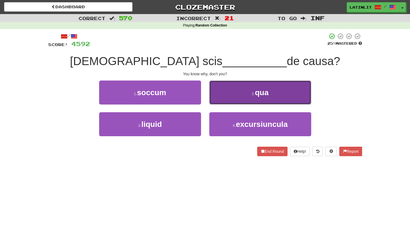
click at [230, 95] on button "2 . qua" at bounding box center [260, 92] width 102 height 24
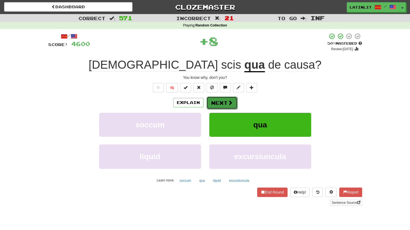
click at [218, 106] on button "Next" at bounding box center [222, 102] width 31 height 13
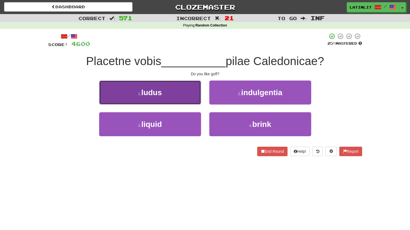
click at [178, 92] on button "1 . ludus" at bounding box center [150, 92] width 102 height 24
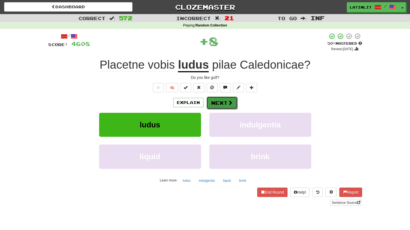
click at [207, 104] on button "Next" at bounding box center [222, 102] width 31 height 13
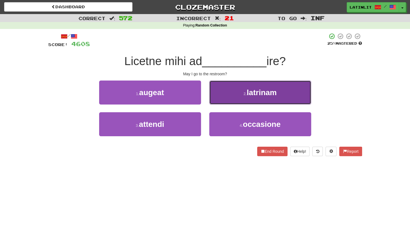
click at [224, 99] on button "2 . latrinam" at bounding box center [260, 92] width 102 height 24
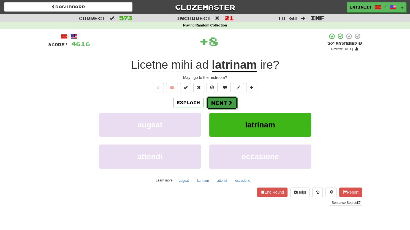
click at [218, 102] on button "Next" at bounding box center [222, 102] width 31 height 13
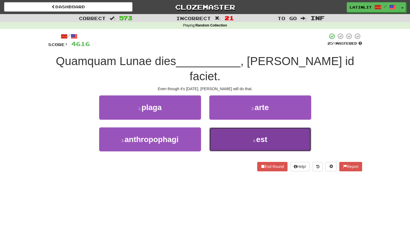
click at [234, 135] on button "4 . est" at bounding box center [260, 139] width 102 height 24
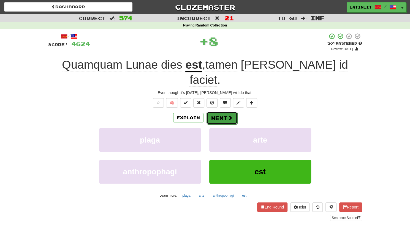
click at [215, 112] on button "Next" at bounding box center [222, 118] width 31 height 13
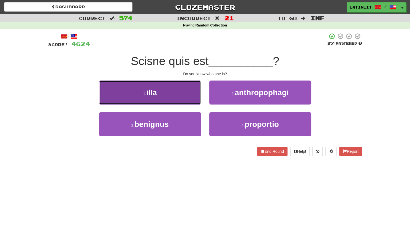
click at [183, 97] on button "1 . illa" at bounding box center [150, 92] width 102 height 24
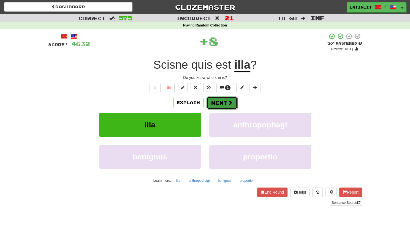
click at [231, 107] on button "Next" at bounding box center [222, 102] width 31 height 13
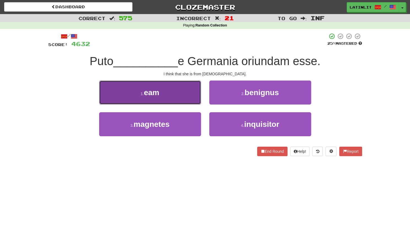
click at [171, 92] on button "1 . eam" at bounding box center [150, 92] width 102 height 24
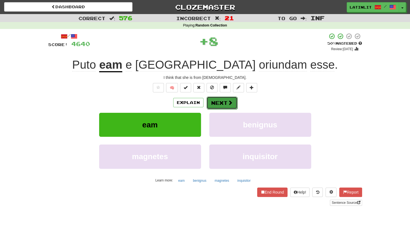
click at [217, 103] on button "Next" at bounding box center [222, 102] width 31 height 13
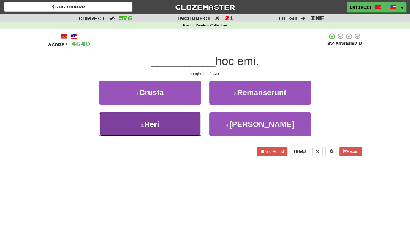
click at [186, 130] on button "3 . Heri" at bounding box center [150, 124] width 102 height 24
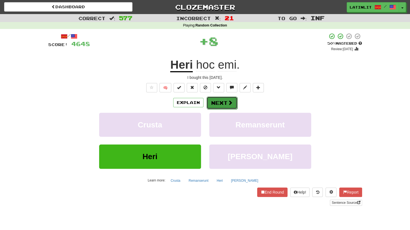
click at [218, 105] on button "Next" at bounding box center [222, 102] width 31 height 13
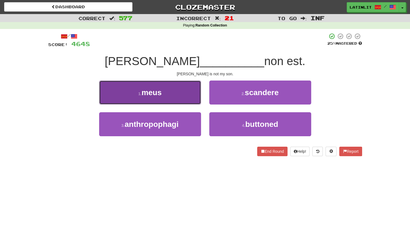
click at [173, 88] on button "1 . meus" at bounding box center [150, 92] width 102 height 24
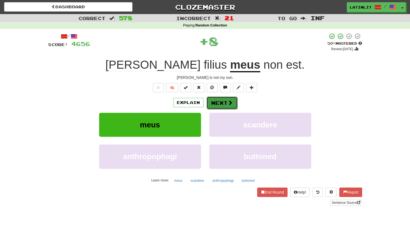
click at [222, 104] on button "Next" at bounding box center [222, 102] width 31 height 13
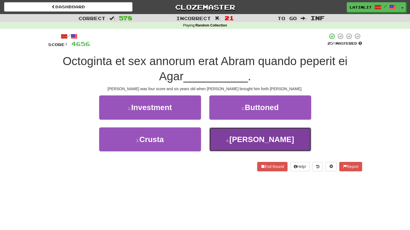
click at [233, 136] on button "4 . Ismaelem" at bounding box center [260, 139] width 102 height 24
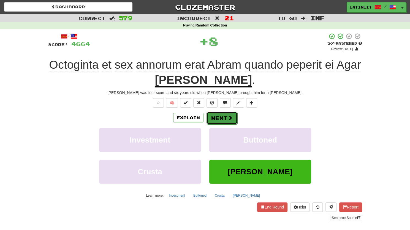
click at [220, 121] on button "Next" at bounding box center [222, 118] width 31 height 13
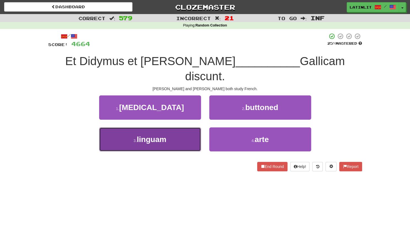
click at [163, 130] on button "3 . linguam" at bounding box center [150, 139] width 102 height 24
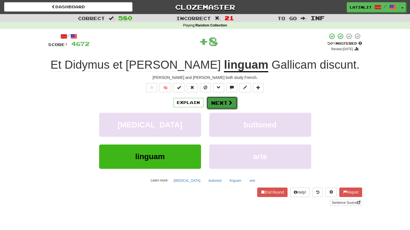
click at [216, 101] on button "Next" at bounding box center [222, 102] width 31 height 13
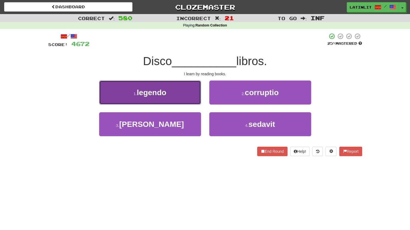
click at [176, 90] on button "1 . legendo" at bounding box center [150, 92] width 102 height 24
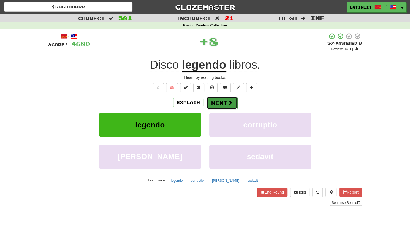
click at [213, 101] on button "Next" at bounding box center [222, 102] width 31 height 13
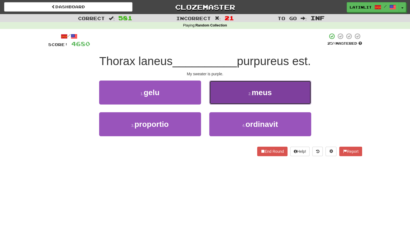
click at [218, 97] on button "2 . meus" at bounding box center [260, 92] width 102 height 24
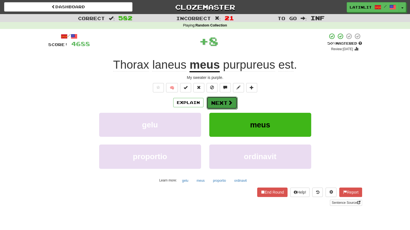
click at [214, 100] on button "Next" at bounding box center [222, 102] width 31 height 13
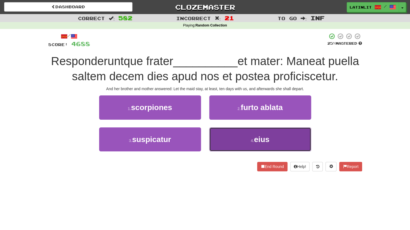
click at [228, 141] on button "4 . eius" at bounding box center [260, 139] width 102 height 24
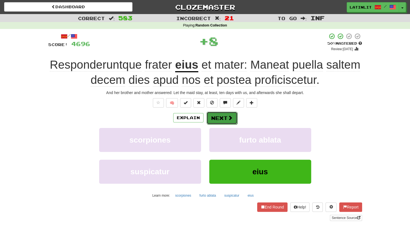
click at [221, 117] on button "Next" at bounding box center [222, 118] width 31 height 13
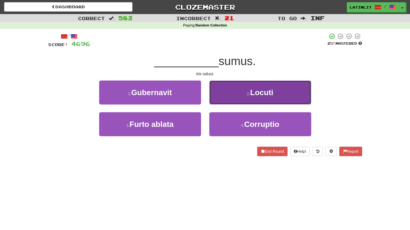
click at [232, 97] on button "2 . [GEOGRAPHIC_DATA]" at bounding box center [260, 92] width 102 height 24
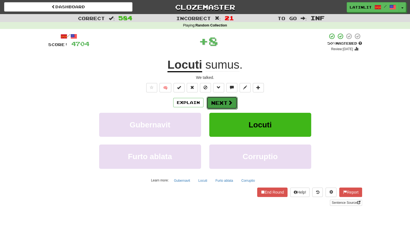
click at [219, 104] on button "Next" at bounding box center [222, 102] width 31 height 13
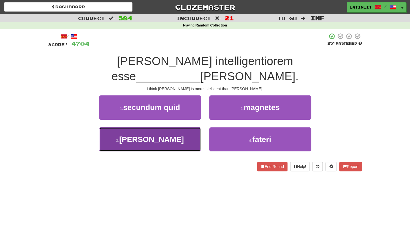
click at [179, 128] on button "3 . [PERSON_NAME]" at bounding box center [150, 139] width 102 height 24
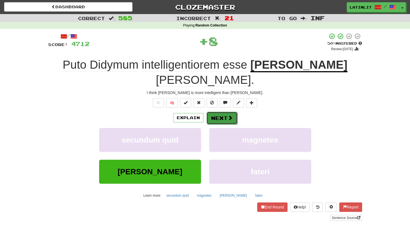
click at [223, 112] on button "Next" at bounding box center [222, 118] width 31 height 13
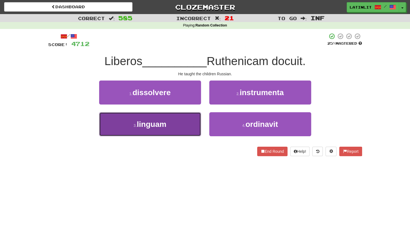
click at [157, 122] on span "linguam" at bounding box center [151, 124] width 29 height 9
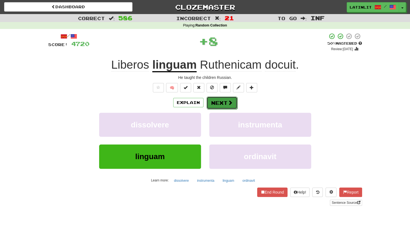
click at [215, 102] on button "Next" at bounding box center [222, 102] width 31 height 13
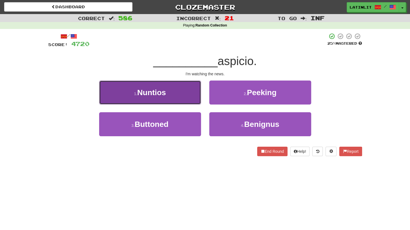
click at [162, 98] on button "1 . Nuntios" at bounding box center [150, 92] width 102 height 24
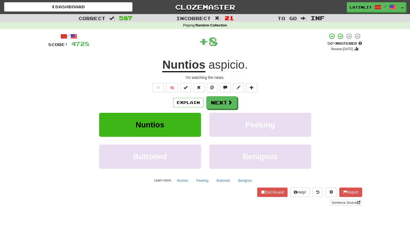
click at [205, 103] on div "Explain Next" at bounding box center [205, 102] width 314 height 13
click at [214, 103] on button "Next" at bounding box center [222, 102] width 31 height 13
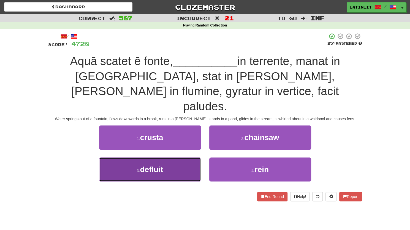
click at [167, 157] on button "3 . defluit" at bounding box center [150, 169] width 102 height 24
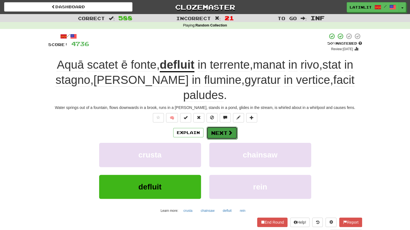
click at [223, 127] on button "Next" at bounding box center [222, 133] width 31 height 13
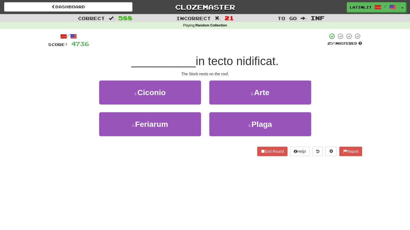
click at [194, 106] on div "1 . Ciconio" at bounding box center [150, 96] width 110 height 32
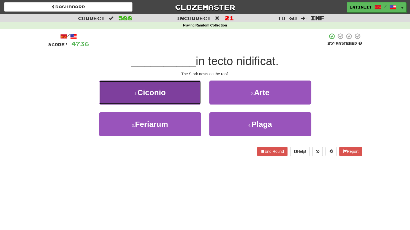
click at [186, 96] on button "1 . Ciconio" at bounding box center [150, 92] width 102 height 24
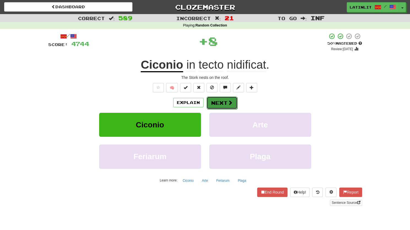
click at [220, 104] on button "Next" at bounding box center [222, 102] width 31 height 13
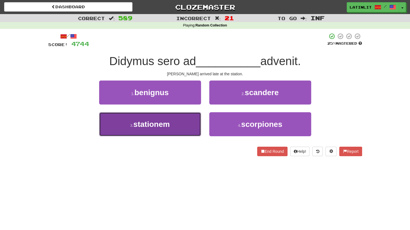
click at [176, 122] on button "3 . stationem" at bounding box center [150, 124] width 102 height 24
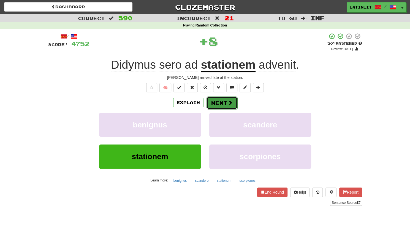
click at [214, 104] on button "Next" at bounding box center [222, 102] width 31 height 13
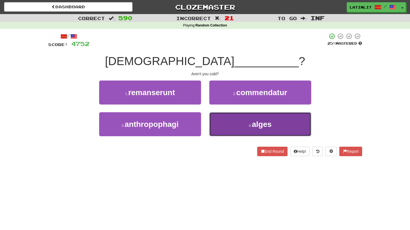
click at [223, 127] on button "4 . alges" at bounding box center [260, 124] width 102 height 24
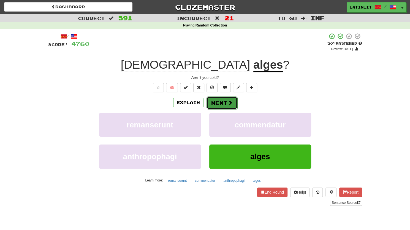
click at [219, 101] on button "Next" at bounding box center [222, 102] width 31 height 13
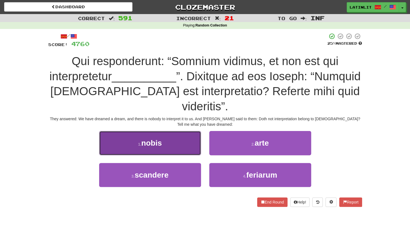
click at [147, 139] on span "nobis" at bounding box center [151, 143] width 21 height 9
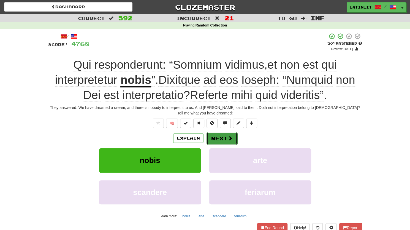
click at [219, 132] on button "Next" at bounding box center [222, 138] width 31 height 13
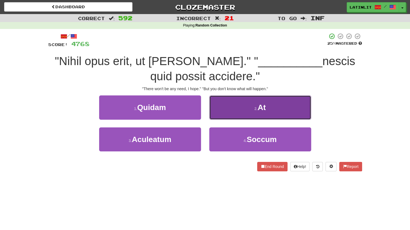
click at [227, 108] on button "2 . At" at bounding box center [260, 107] width 102 height 24
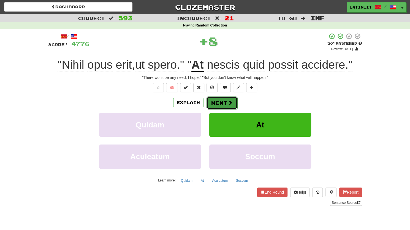
click at [219, 105] on button "Next" at bounding box center [222, 102] width 31 height 13
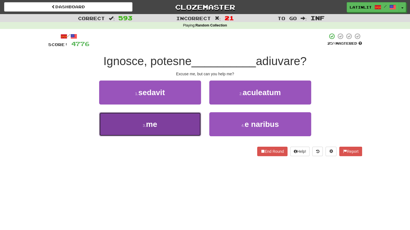
click at [176, 127] on button "3 . me" at bounding box center [150, 124] width 102 height 24
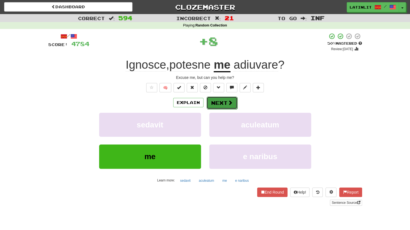
click at [213, 101] on button "Next" at bounding box center [222, 102] width 31 height 13
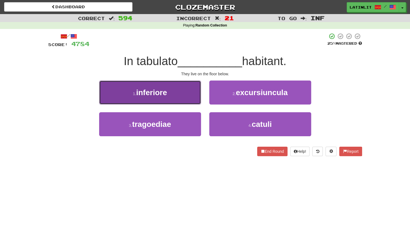
click at [180, 93] on button "1 . inferiore" at bounding box center [150, 92] width 102 height 24
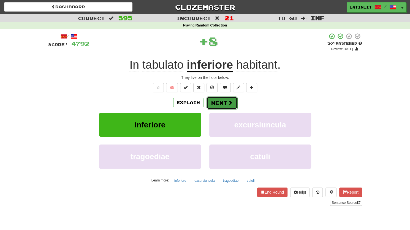
click at [216, 98] on button "Next" at bounding box center [222, 102] width 31 height 13
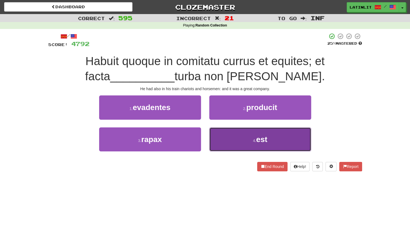
click at [236, 140] on button "4 . est" at bounding box center [260, 139] width 102 height 24
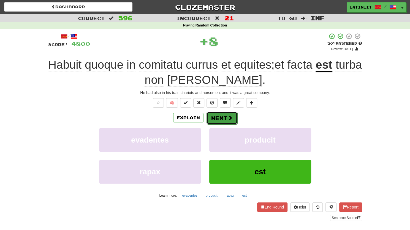
click at [227, 116] on button "Next" at bounding box center [222, 118] width 31 height 13
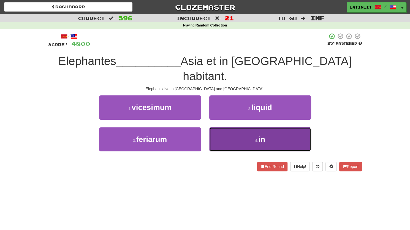
click at [224, 128] on button "4 . in" at bounding box center [260, 139] width 102 height 24
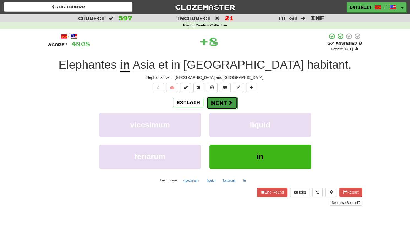
click at [218, 101] on button "Next" at bounding box center [222, 102] width 31 height 13
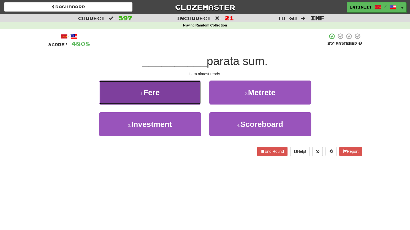
click at [183, 95] on button "1 . Fere" at bounding box center [150, 92] width 102 height 24
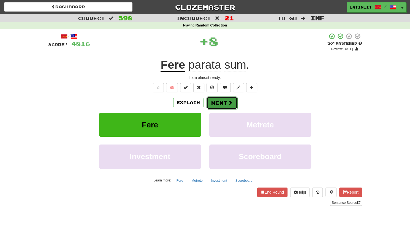
click at [213, 100] on button "Next" at bounding box center [222, 102] width 31 height 13
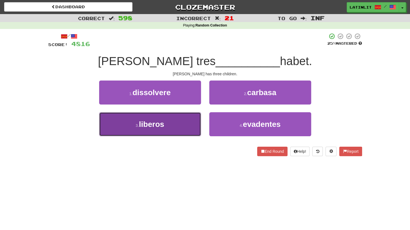
click at [175, 129] on button "3 . liberos" at bounding box center [150, 124] width 102 height 24
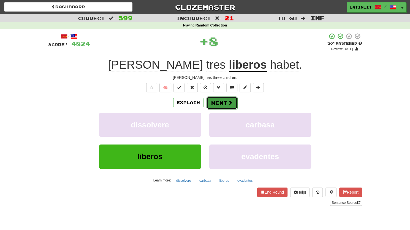
click at [214, 104] on button "Next" at bounding box center [222, 102] width 31 height 13
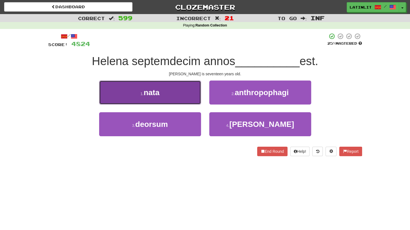
click at [185, 100] on button "1 . nata" at bounding box center [150, 92] width 102 height 24
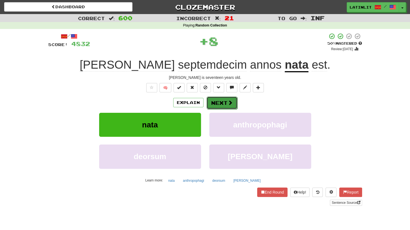
click at [219, 103] on button "Next" at bounding box center [222, 102] width 31 height 13
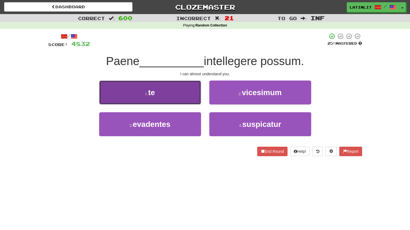
click at [169, 86] on button "1 . te" at bounding box center [150, 92] width 102 height 24
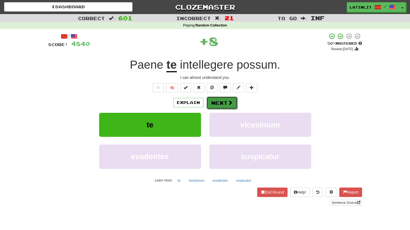
click at [217, 104] on button "Next" at bounding box center [222, 102] width 31 height 13
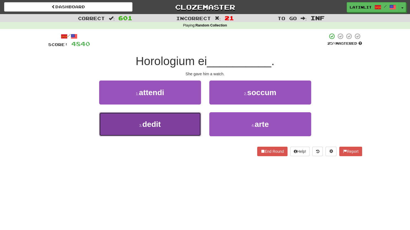
click at [176, 126] on button "3 . dedit" at bounding box center [150, 124] width 102 height 24
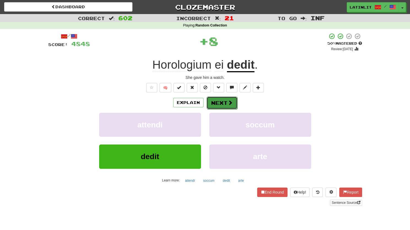
click at [217, 103] on button "Next" at bounding box center [222, 102] width 31 height 13
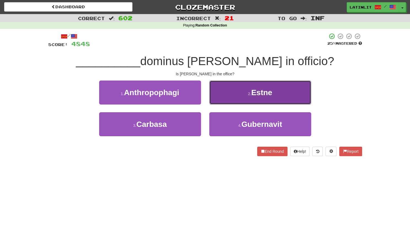
click at [231, 92] on button "2 . Estne" at bounding box center [260, 92] width 102 height 24
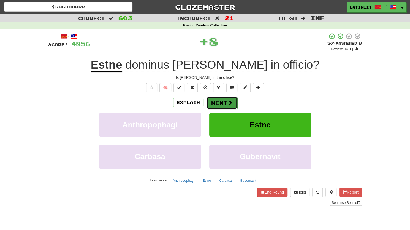
click at [214, 102] on button "Next" at bounding box center [222, 102] width 31 height 13
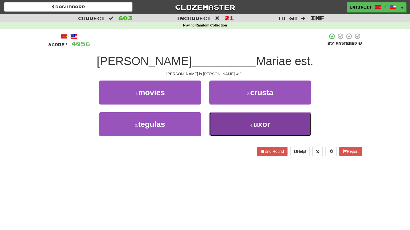
click at [228, 136] on button "4 . uxor" at bounding box center [260, 124] width 102 height 24
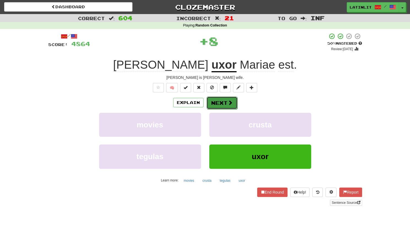
click at [216, 100] on button "Next" at bounding box center [222, 102] width 31 height 13
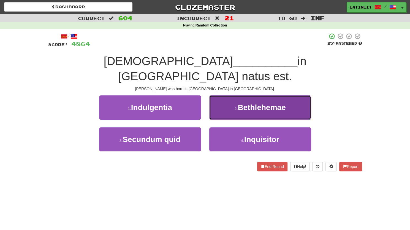
click at [224, 95] on button "2 . [GEOGRAPHIC_DATA]" at bounding box center [260, 107] width 102 height 24
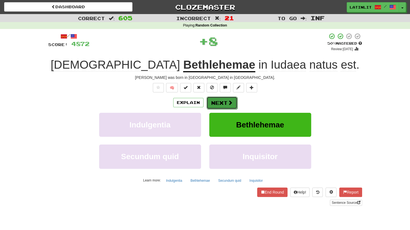
click at [224, 97] on button "Next" at bounding box center [222, 102] width 31 height 13
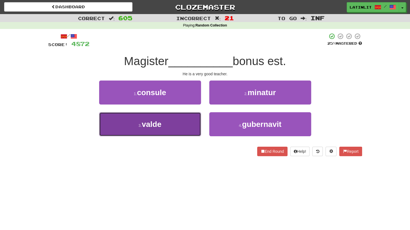
click at [175, 126] on button "3 . valde" at bounding box center [150, 124] width 102 height 24
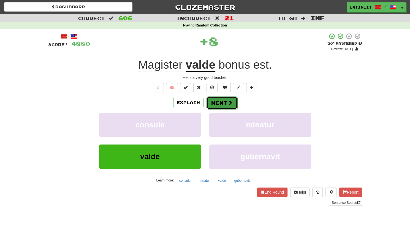
click at [217, 98] on button "Next" at bounding box center [222, 102] width 31 height 13
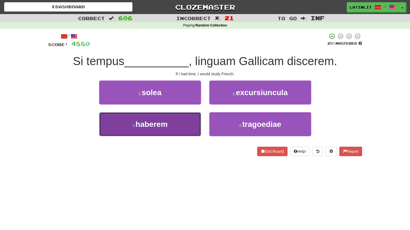
click at [185, 119] on button "3 . haberem" at bounding box center [150, 124] width 102 height 24
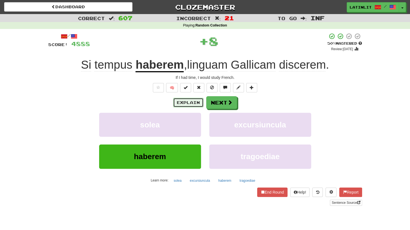
click at [195, 100] on button "Explain" at bounding box center [188, 102] width 30 height 9
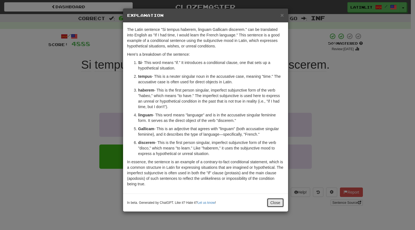
click at [275, 203] on button "Close" at bounding box center [275, 202] width 17 height 9
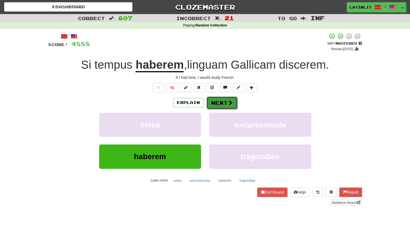
click at [218, 100] on button "Next" at bounding box center [222, 102] width 31 height 13
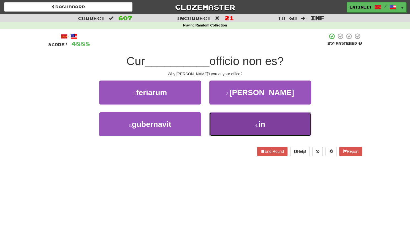
click at [240, 127] on button "4 . in" at bounding box center [260, 124] width 102 height 24
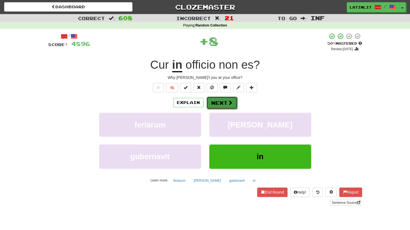
click at [224, 103] on button "Next" at bounding box center [222, 102] width 31 height 13
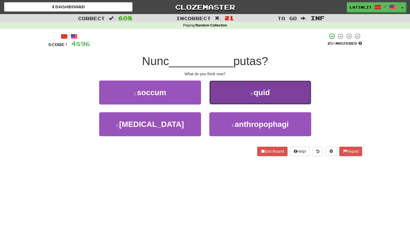
click at [241, 87] on button "2 . quid" at bounding box center [260, 92] width 102 height 24
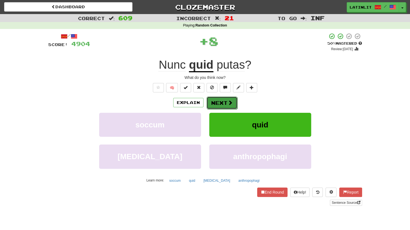
click at [222, 100] on button "Next" at bounding box center [222, 102] width 31 height 13
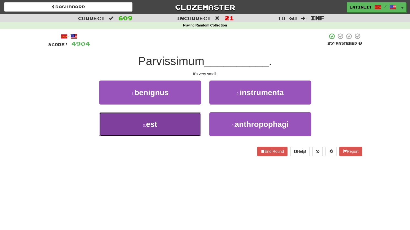
click at [169, 127] on button "3 . est" at bounding box center [150, 124] width 102 height 24
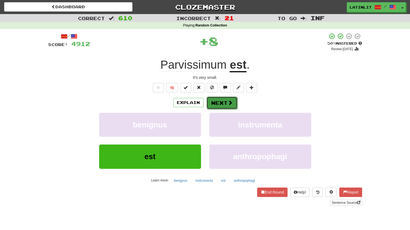
click at [214, 104] on button "Next" at bounding box center [222, 102] width 31 height 13
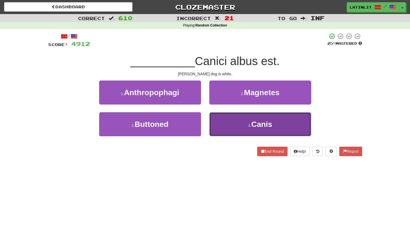
click at [231, 123] on button "4 . Canis" at bounding box center [260, 124] width 102 height 24
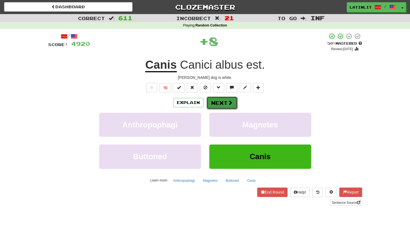
click at [223, 101] on button "Next" at bounding box center [222, 102] width 31 height 13
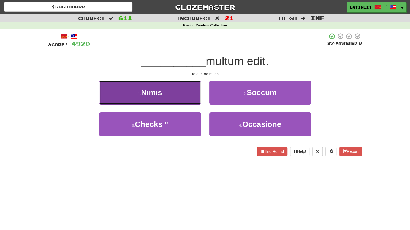
click at [183, 96] on button "1 . [GEOGRAPHIC_DATA]" at bounding box center [150, 92] width 102 height 24
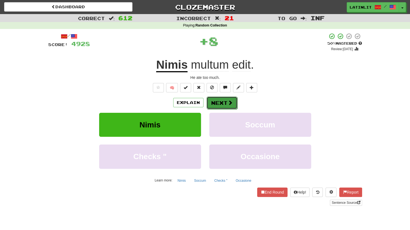
click at [218, 104] on button "Next" at bounding box center [222, 102] width 31 height 13
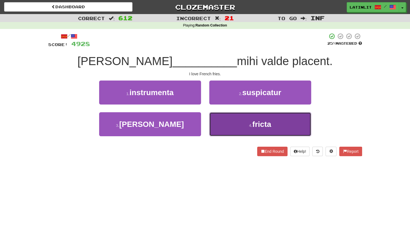
click at [226, 128] on button "4 . fricta" at bounding box center [260, 124] width 102 height 24
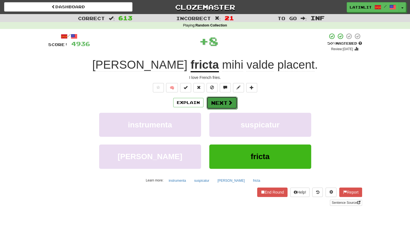
click at [218, 102] on button "Next" at bounding box center [222, 102] width 31 height 13
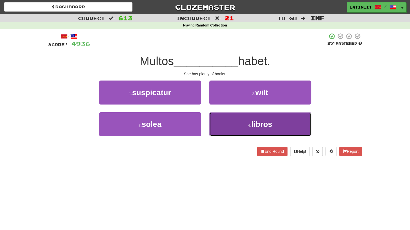
click at [216, 126] on button "4 . libros" at bounding box center [260, 124] width 102 height 24
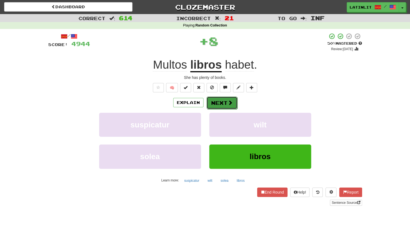
click at [219, 101] on button "Next" at bounding box center [222, 102] width 31 height 13
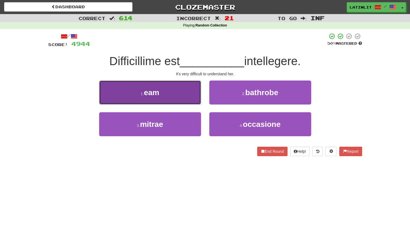
click at [169, 92] on button "1 . eam" at bounding box center [150, 92] width 102 height 24
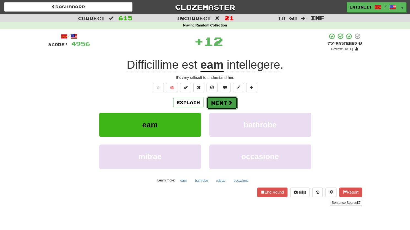
click at [209, 103] on button "Next" at bounding box center [222, 102] width 31 height 13
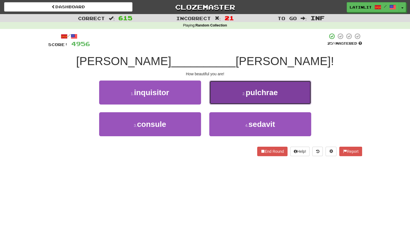
click at [235, 93] on button "2 . pulchrae" at bounding box center [260, 92] width 102 height 24
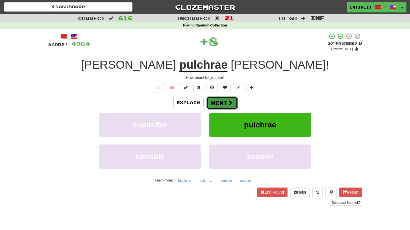
click at [220, 99] on button "Next" at bounding box center [222, 102] width 31 height 13
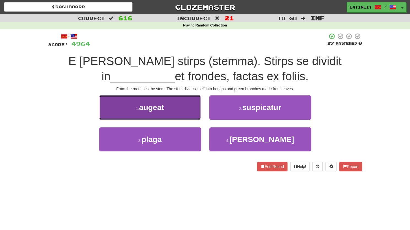
click at [157, 109] on span "augeat" at bounding box center [151, 107] width 25 height 9
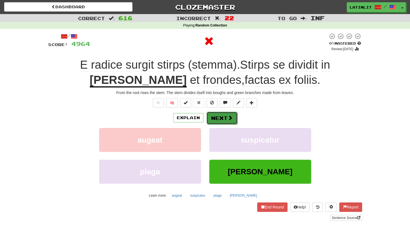
click at [212, 116] on button "Next" at bounding box center [222, 118] width 31 height 13
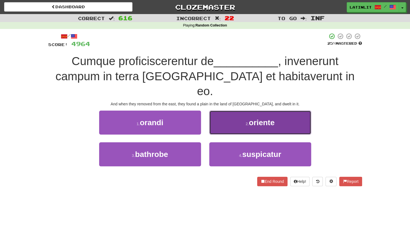
click at [227, 111] on button "2 . oriente" at bounding box center [260, 123] width 102 height 24
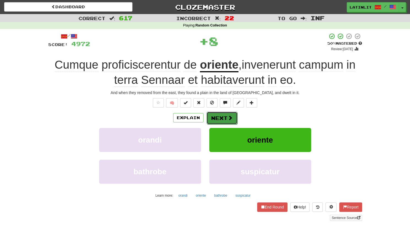
click at [214, 115] on button "Next" at bounding box center [222, 118] width 31 height 13
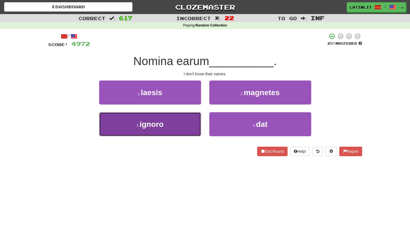
click at [173, 123] on button "3 . ignoro" at bounding box center [150, 124] width 102 height 24
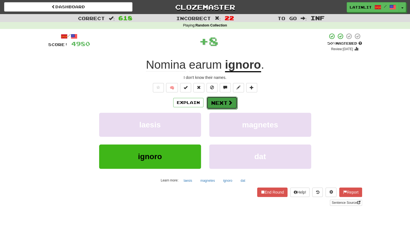
click at [213, 102] on button "Next" at bounding box center [222, 102] width 31 height 13
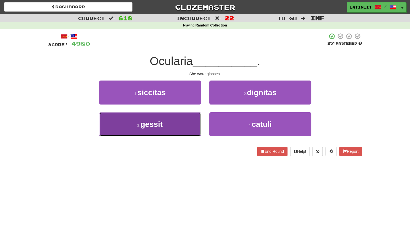
click at [179, 121] on button "3 . gessit" at bounding box center [150, 124] width 102 height 24
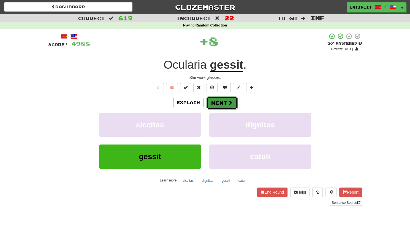
click at [209, 104] on button "Next" at bounding box center [222, 102] width 31 height 13
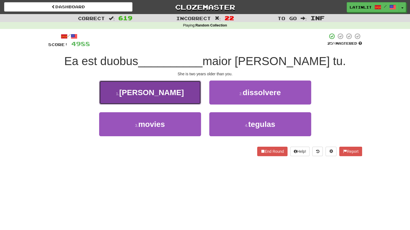
click at [179, 91] on button "1 . [PERSON_NAME]" at bounding box center [150, 92] width 102 height 24
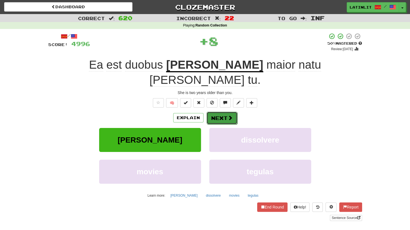
click at [209, 112] on button "Next" at bounding box center [222, 118] width 31 height 13
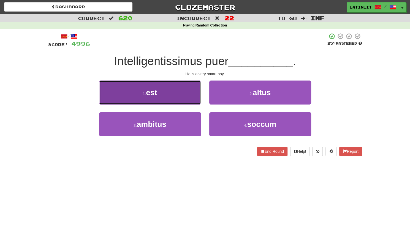
click at [178, 97] on button "1 . est" at bounding box center [150, 92] width 102 height 24
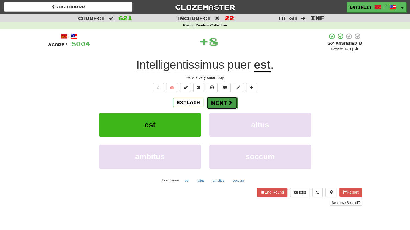
click at [212, 99] on button "Next" at bounding box center [222, 102] width 31 height 13
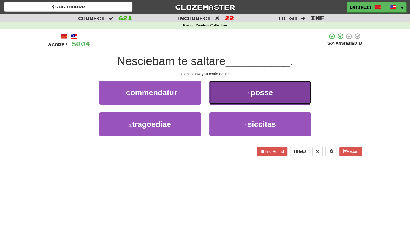
click at [230, 93] on button "2 . posse" at bounding box center [260, 92] width 102 height 24
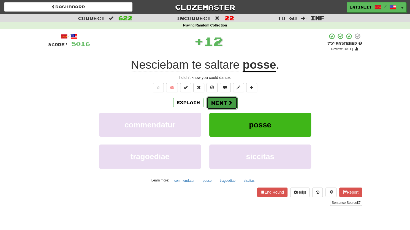
click at [221, 104] on button "Next" at bounding box center [222, 102] width 31 height 13
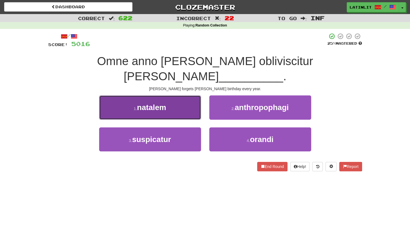
click at [178, 95] on button "1 . natalem" at bounding box center [150, 107] width 102 height 24
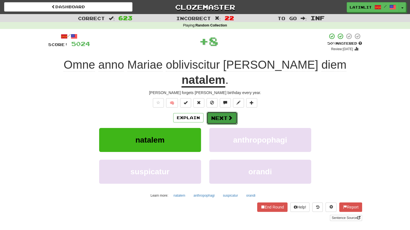
click at [216, 112] on button "Next" at bounding box center [222, 118] width 31 height 13
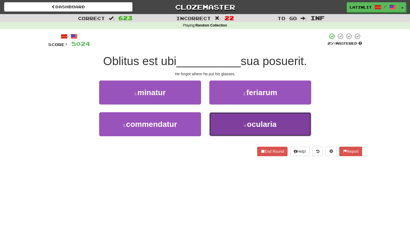
click at [235, 133] on button "4 . ocularia" at bounding box center [260, 124] width 102 height 24
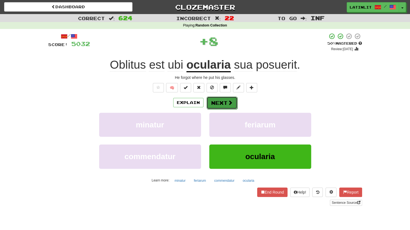
click at [221, 105] on button "Next" at bounding box center [222, 102] width 31 height 13
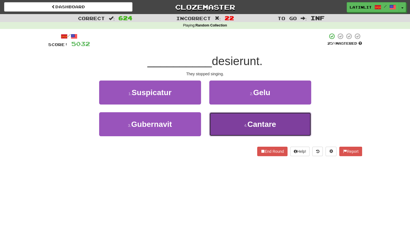
click at [224, 118] on button "4 . [GEOGRAPHIC_DATA]" at bounding box center [260, 124] width 102 height 24
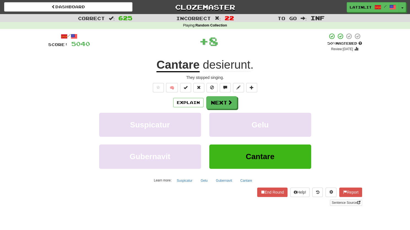
click at [217, 110] on div "Explain Next Suspicatur Gelu Gubernavit Cantare Learn more: Suspicatur Gelu Gub…" at bounding box center [205, 140] width 314 height 88
click at [217, 101] on button "Next" at bounding box center [222, 102] width 31 height 13
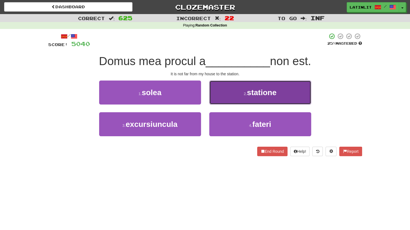
click at [221, 94] on button "2 . statione" at bounding box center [260, 92] width 102 height 24
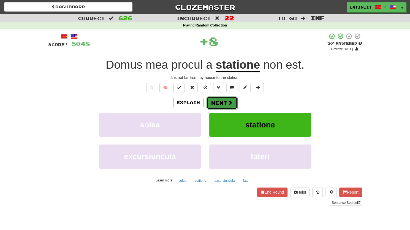
click at [216, 102] on button "Next" at bounding box center [222, 102] width 31 height 13
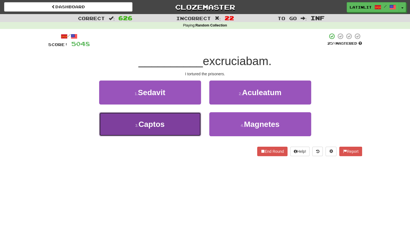
click at [173, 126] on button "3 . [GEOGRAPHIC_DATA]" at bounding box center [150, 124] width 102 height 24
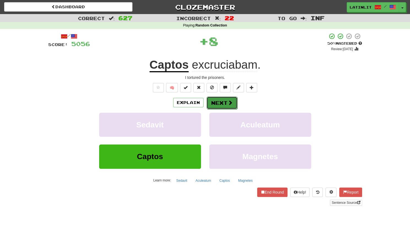
click at [215, 99] on button "Next" at bounding box center [222, 102] width 31 height 13
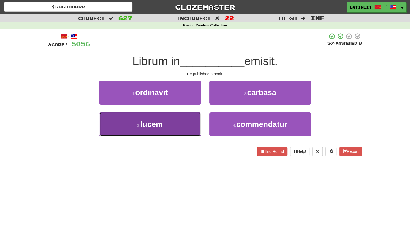
click at [165, 124] on button "3 . lucem" at bounding box center [150, 124] width 102 height 24
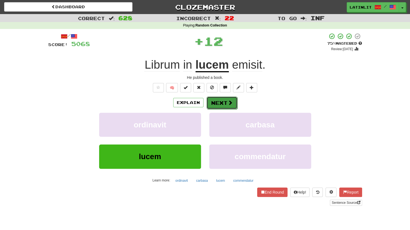
click at [217, 102] on button "Next" at bounding box center [222, 102] width 31 height 13
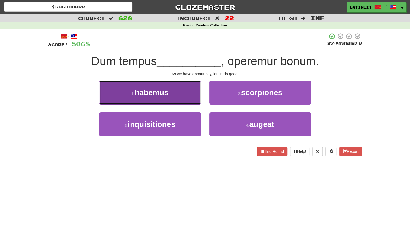
click at [175, 93] on button "1 . habemus" at bounding box center [150, 92] width 102 height 24
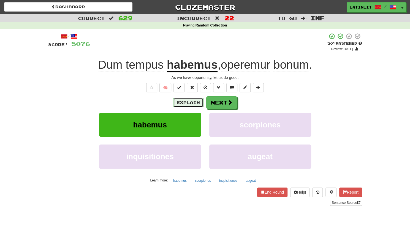
click at [185, 101] on button "Explain" at bounding box center [188, 102] width 30 height 9
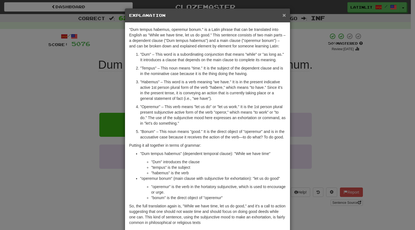
click at [282, 13] on span "×" at bounding box center [283, 15] width 3 height 6
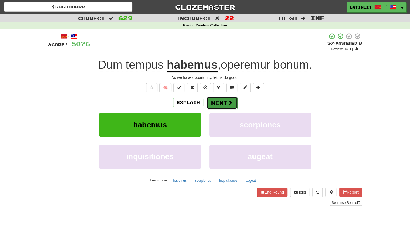
click at [220, 103] on button "Next" at bounding box center [222, 102] width 31 height 13
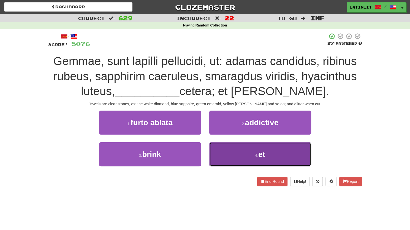
click at [239, 153] on button "4 . et" at bounding box center [260, 154] width 102 height 24
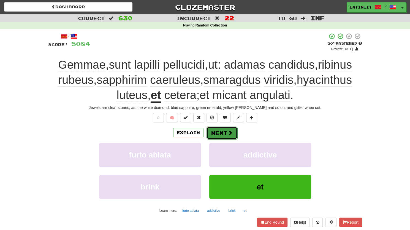
click at [220, 134] on button "Next" at bounding box center [222, 133] width 31 height 13
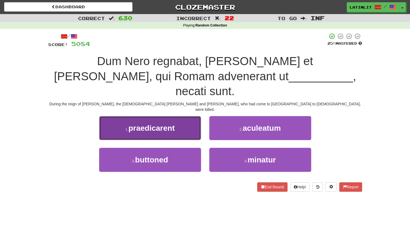
click at [157, 124] on span "praedicarent" at bounding box center [151, 128] width 46 height 9
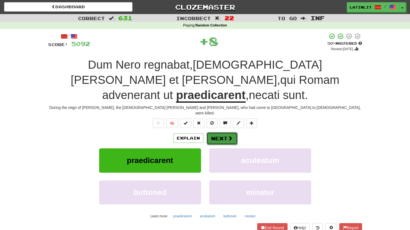
click at [225, 132] on button "Next" at bounding box center [222, 138] width 31 height 13
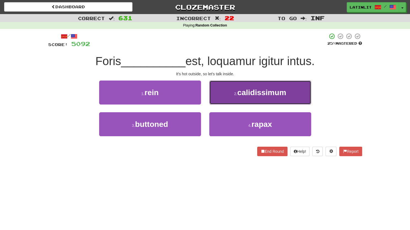
click at [236, 90] on button "2 . calidissimum" at bounding box center [260, 92] width 102 height 24
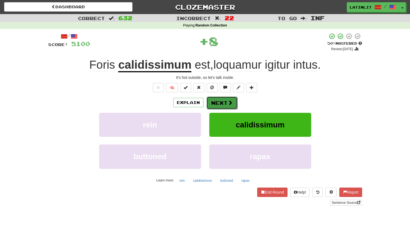
click at [217, 102] on button "Next" at bounding box center [222, 102] width 31 height 13
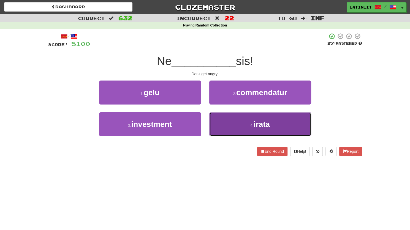
click at [232, 126] on button "4 . irata" at bounding box center [260, 124] width 102 height 24
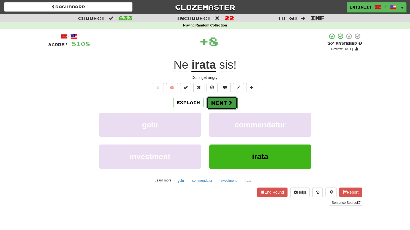
click at [219, 102] on button "Next" at bounding box center [222, 102] width 31 height 13
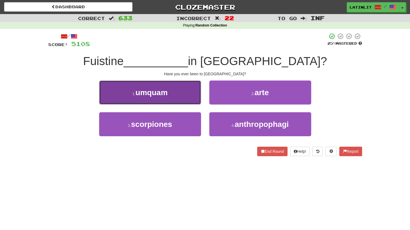
click at [165, 98] on button "1 . umquam" at bounding box center [150, 92] width 102 height 24
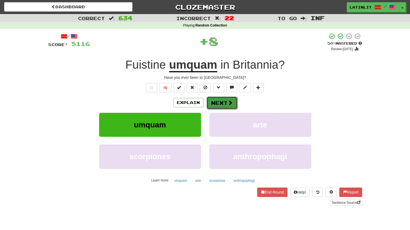
click at [210, 99] on button "Next" at bounding box center [222, 102] width 31 height 13
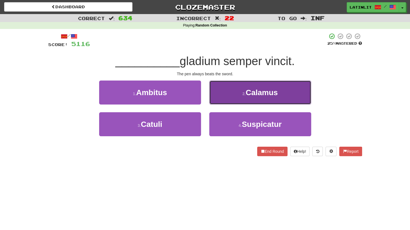
click at [227, 92] on button "2 . Calamus" at bounding box center [260, 92] width 102 height 24
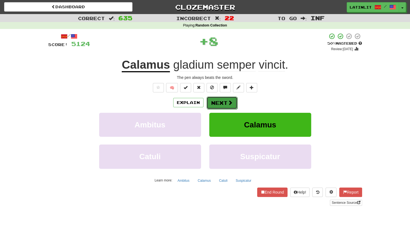
click at [211, 100] on button "Next" at bounding box center [222, 102] width 31 height 13
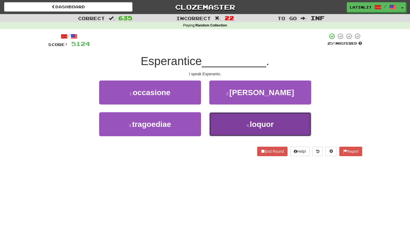
click at [220, 121] on button "4 . loquor" at bounding box center [260, 124] width 102 height 24
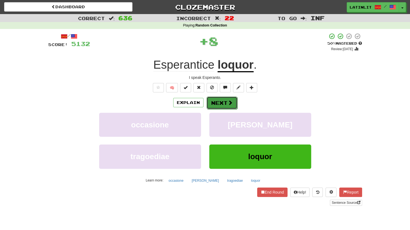
click at [223, 103] on button "Next" at bounding box center [222, 102] width 31 height 13
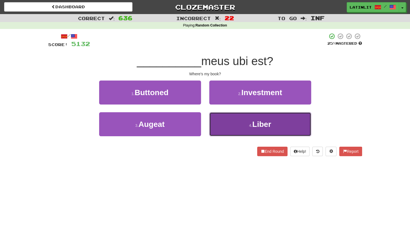
click at [225, 122] on button "4 . Liber" at bounding box center [260, 124] width 102 height 24
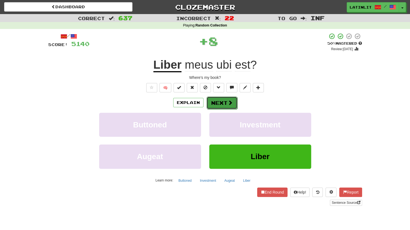
click at [221, 99] on button "Next" at bounding box center [222, 102] width 31 height 13
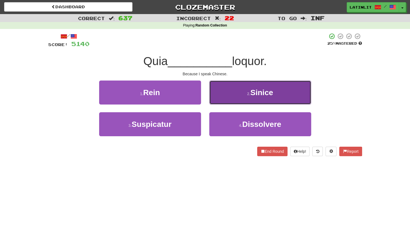
click at [228, 92] on button "2 . [GEOGRAPHIC_DATA]" at bounding box center [260, 92] width 102 height 24
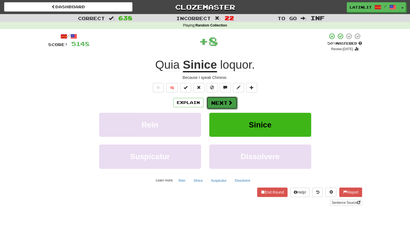
click at [214, 104] on button "Next" at bounding box center [222, 102] width 31 height 13
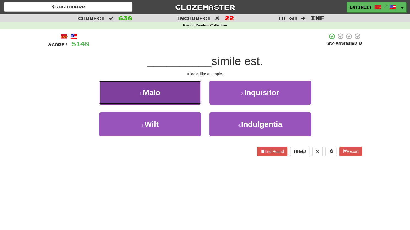
click at [181, 95] on button "1 . [GEOGRAPHIC_DATA]" at bounding box center [150, 92] width 102 height 24
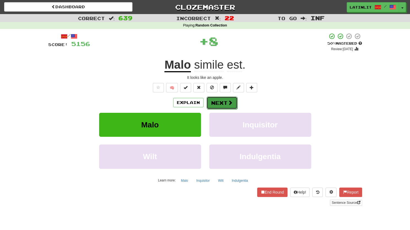
click at [221, 101] on button "Next" at bounding box center [222, 102] width 31 height 13
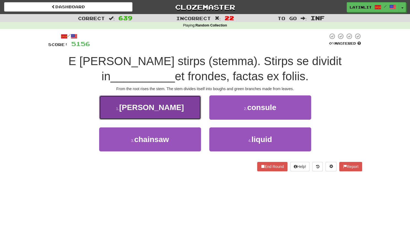
click at [185, 105] on button "1 . [PERSON_NAME]" at bounding box center [150, 107] width 102 height 24
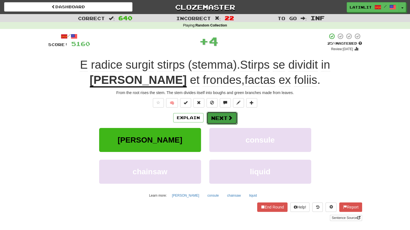
click at [216, 115] on button "Next" at bounding box center [222, 118] width 31 height 13
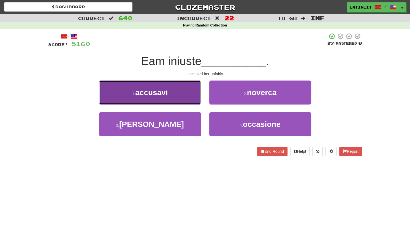
click at [174, 99] on button "1 . accusavi" at bounding box center [150, 92] width 102 height 24
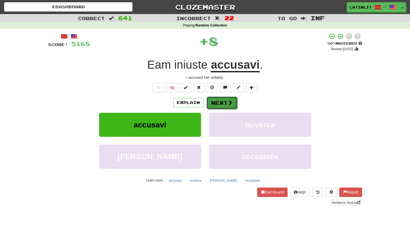
click at [224, 100] on button "Next" at bounding box center [222, 102] width 31 height 13
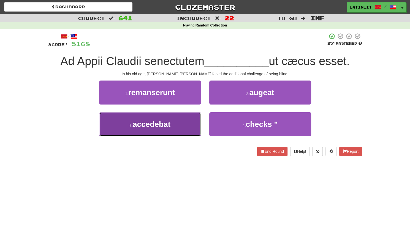
click at [144, 123] on span "accedebat" at bounding box center [152, 124] width 38 height 9
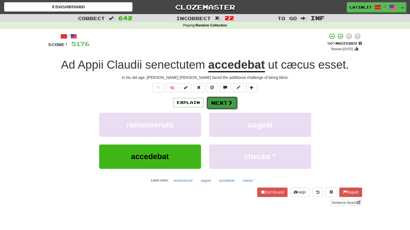
click at [216, 102] on button "Next" at bounding box center [222, 102] width 31 height 13
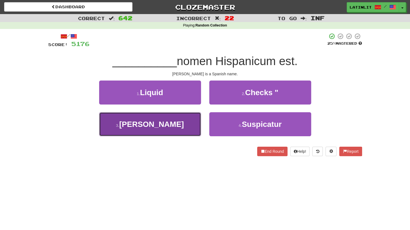
click at [176, 120] on button "3 . [PERSON_NAME]" at bounding box center [150, 124] width 102 height 24
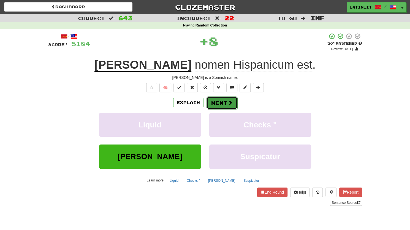
click at [214, 104] on button "Next" at bounding box center [222, 102] width 31 height 13
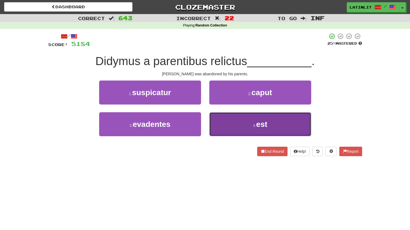
click at [228, 130] on button "4 . est" at bounding box center [260, 124] width 102 height 24
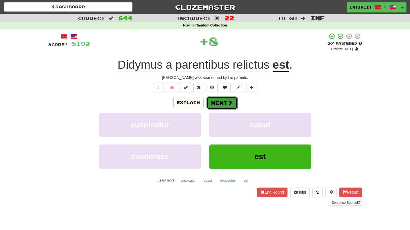
click at [224, 103] on button "Next" at bounding box center [222, 102] width 31 height 13
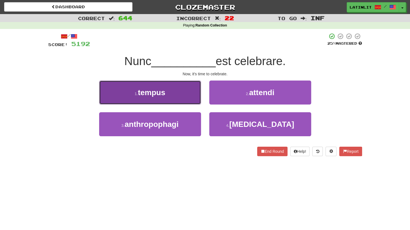
click at [189, 92] on button "1 . tempus" at bounding box center [150, 92] width 102 height 24
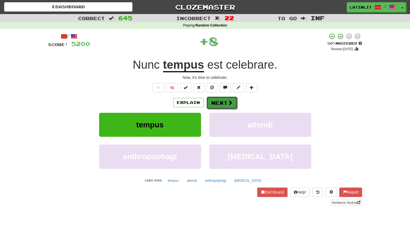
click at [222, 104] on button "Next" at bounding box center [222, 102] width 31 height 13
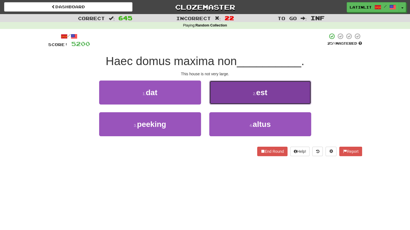
click at [233, 96] on button "2 . est" at bounding box center [260, 92] width 102 height 24
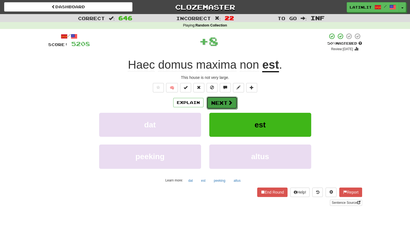
click at [230, 100] on span at bounding box center [230, 102] width 5 height 5
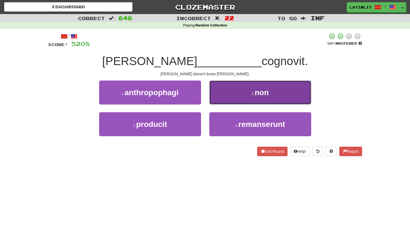
click at [230, 97] on button "2 . non" at bounding box center [260, 92] width 102 height 24
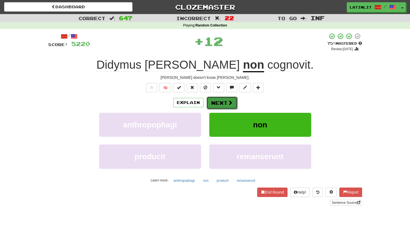
click at [219, 101] on button "Next" at bounding box center [222, 102] width 31 height 13
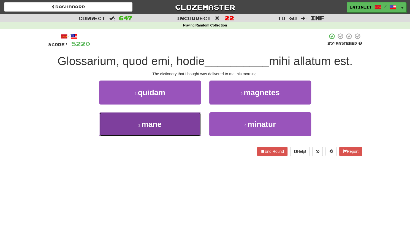
click at [170, 123] on button "3 . mane" at bounding box center [150, 124] width 102 height 24
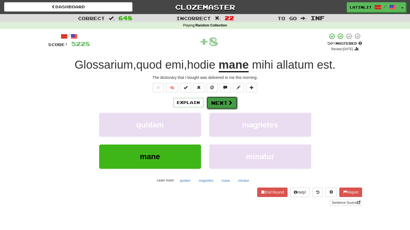
click at [223, 102] on button "Next" at bounding box center [222, 102] width 31 height 13
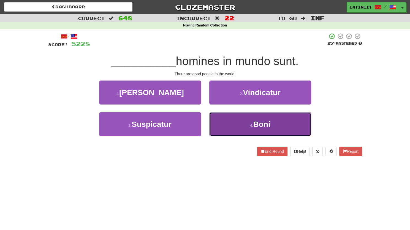
click at [230, 125] on button "4 . Boni" at bounding box center [260, 124] width 102 height 24
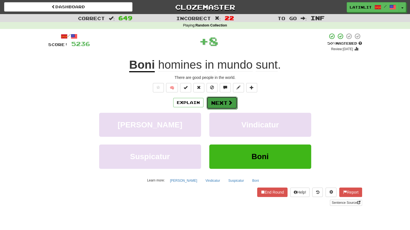
click at [220, 100] on button "Next" at bounding box center [222, 102] width 31 height 13
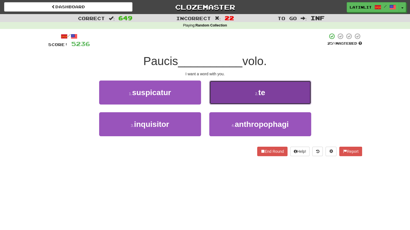
click at [225, 96] on button "2 . te" at bounding box center [260, 92] width 102 height 24
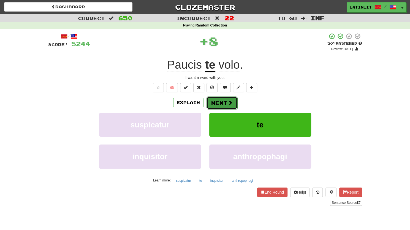
click at [219, 101] on button "Next" at bounding box center [222, 102] width 31 height 13
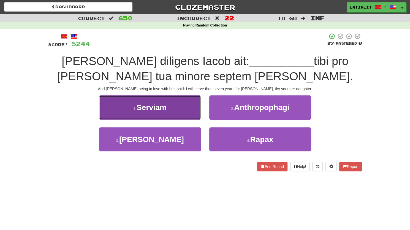
click at [172, 104] on button "1 . [GEOGRAPHIC_DATA]" at bounding box center [150, 107] width 102 height 24
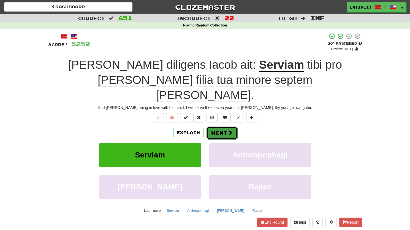
click at [222, 127] on button "Next" at bounding box center [222, 133] width 31 height 13
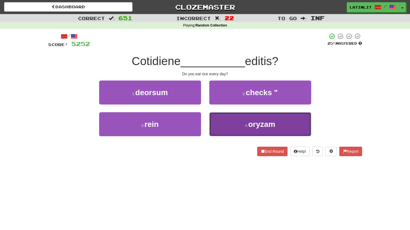
click at [233, 129] on button "4 . oryzam" at bounding box center [260, 124] width 102 height 24
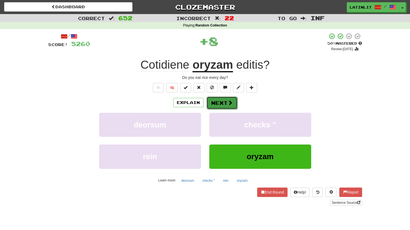
click at [222, 102] on button "Next" at bounding box center [222, 102] width 31 height 13
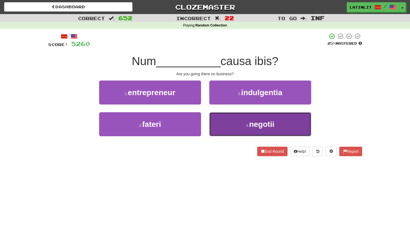
click at [226, 132] on button "4 . negotii" at bounding box center [260, 124] width 102 height 24
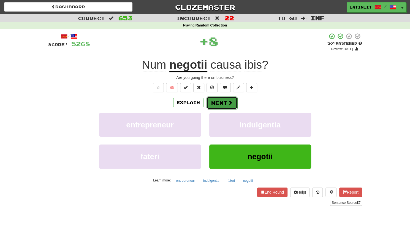
click at [223, 104] on button "Next" at bounding box center [222, 102] width 31 height 13
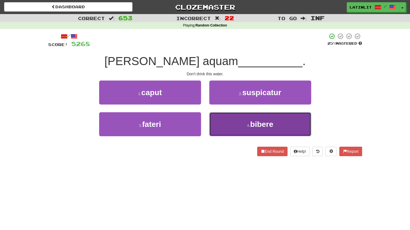
click at [239, 125] on button "4 . bibere" at bounding box center [260, 124] width 102 height 24
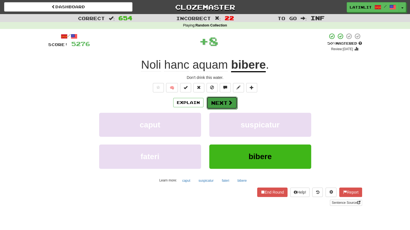
click at [221, 103] on button "Next" at bounding box center [222, 102] width 31 height 13
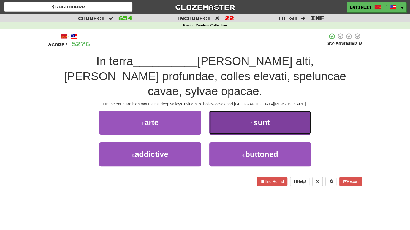
click at [226, 111] on button "2 . sunt" at bounding box center [260, 123] width 102 height 24
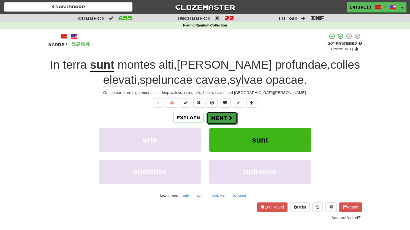
click at [219, 117] on button "Next" at bounding box center [222, 118] width 31 height 13
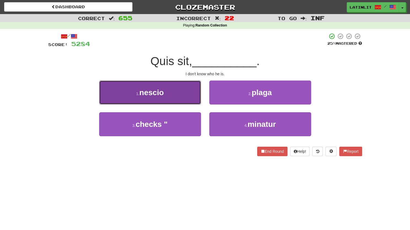
click at [188, 96] on button "1 . nescio" at bounding box center [150, 92] width 102 height 24
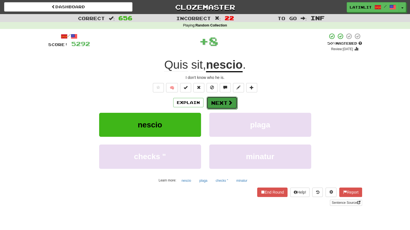
click at [219, 103] on button "Next" at bounding box center [222, 102] width 31 height 13
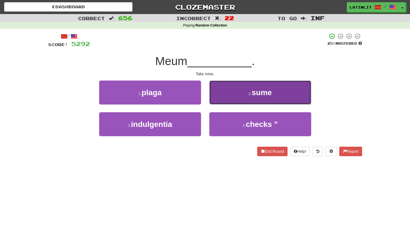
click at [229, 97] on button "2 . sume" at bounding box center [260, 92] width 102 height 24
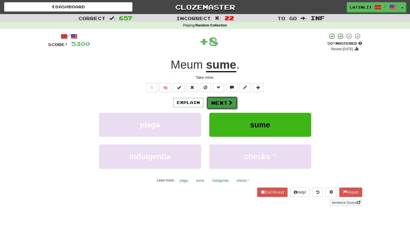
click at [216, 104] on button "Next" at bounding box center [222, 102] width 31 height 13
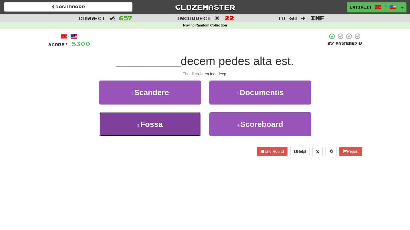
click at [195, 119] on button "3 . [GEOGRAPHIC_DATA]" at bounding box center [150, 124] width 102 height 24
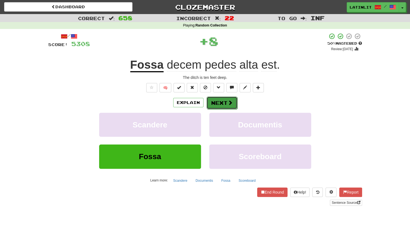
click at [220, 104] on button "Next" at bounding box center [222, 102] width 31 height 13
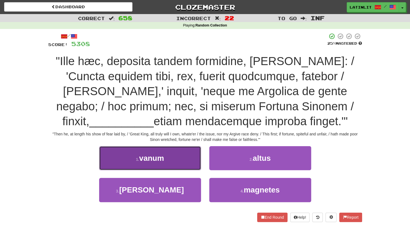
click at [163, 155] on span "vanum" at bounding box center [151, 158] width 25 height 9
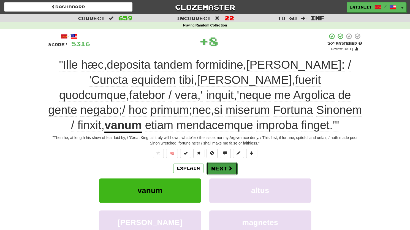
click at [217, 164] on button "Next" at bounding box center [222, 168] width 31 height 13
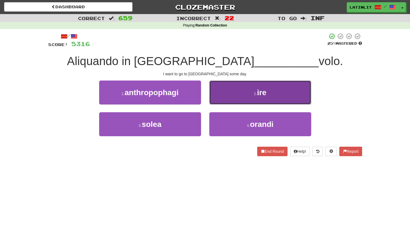
click at [222, 98] on button "2 . ire" at bounding box center [260, 92] width 102 height 24
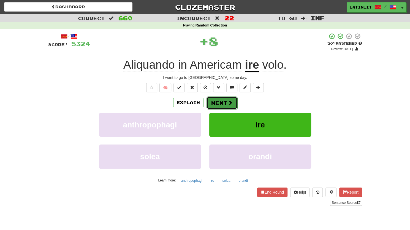
click at [220, 100] on button "Next" at bounding box center [222, 102] width 31 height 13
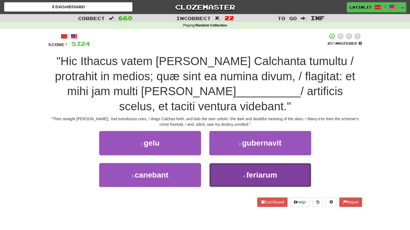
click at [239, 174] on button "4 . feriarum" at bounding box center [260, 175] width 102 height 24
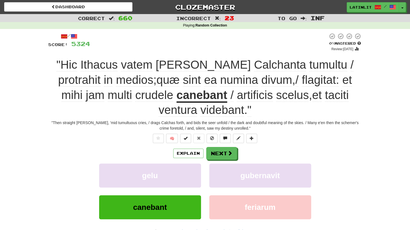
click at [177, 95] on u "canebant" at bounding box center [202, 95] width 51 height 14
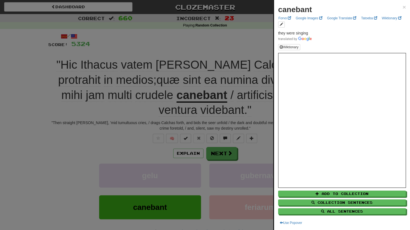
click at [402, 7] on div "canebant × Forvo Google Images Google Translate Tatoeba Wiktionary they were si…" at bounding box center [342, 115] width 136 height 230
click at [403, 6] on span "×" at bounding box center [404, 7] width 3 height 6
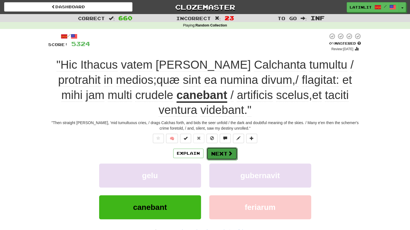
click at [228, 152] on span at bounding box center [230, 153] width 5 height 5
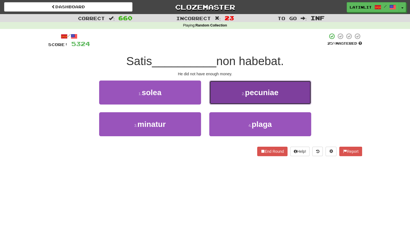
click at [224, 95] on button "2 . pecuniae" at bounding box center [260, 92] width 102 height 24
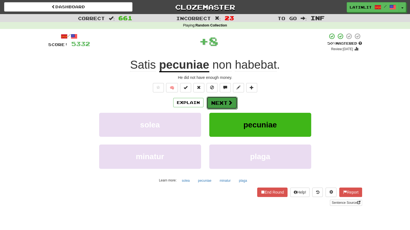
click at [219, 102] on button "Next" at bounding box center [222, 102] width 31 height 13
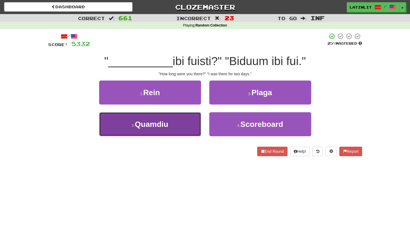
click at [172, 120] on button "3 . [GEOGRAPHIC_DATA]" at bounding box center [150, 124] width 102 height 24
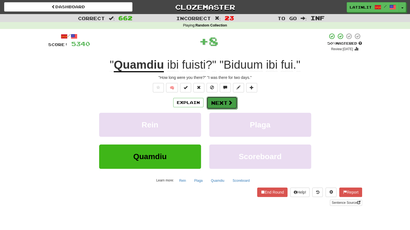
click at [218, 102] on button "Next" at bounding box center [222, 102] width 31 height 13
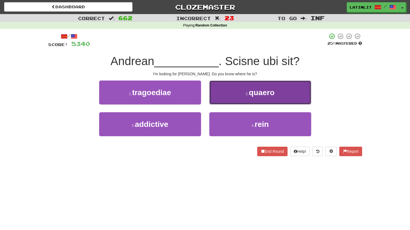
click at [226, 93] on button "2 . quaero" at bounding box center [260, 92] width 102 height 24
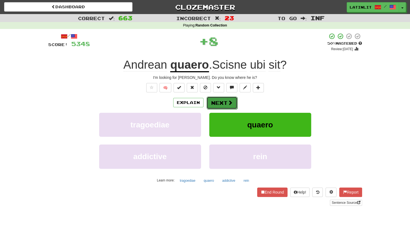
click at [222, 102] on button "Next" at bounding box center [222, 102] width 31 height 13
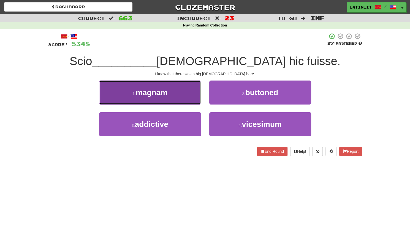
click at [179, 97] on button "1 . magnam" at bounding box center [150, 92] width 102 height 24
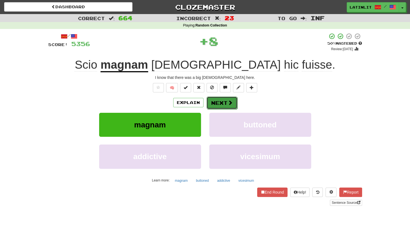
click at [218, 103] on button "Next" at bounding box center [222, 102] width 31 height 13
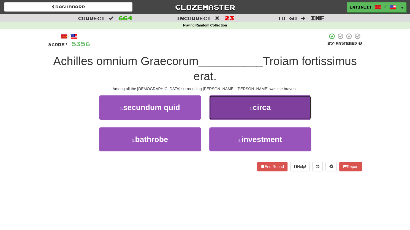
click at [219, 101] on button "2 . circa" at bounding box center [260, 107] width 102 height 24
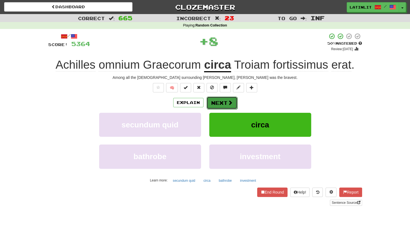
click at [219, 103] on button "Next" at bounding box center [222, 102] width 31 height 13
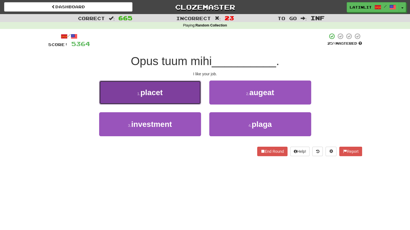
click at [182, 93] on button "1 . placet" at bounding box center [150, 92] width 102 height 24
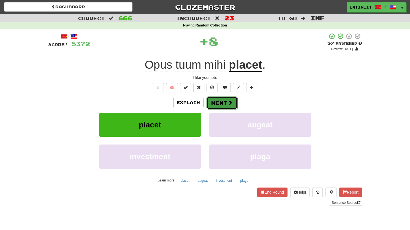
click at [218, 98] on button "Next" at bounding box center [222, 102] width 31 height 13
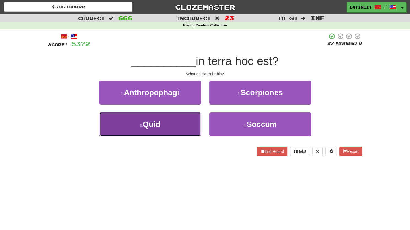
click at [169, 128] on button "3 . Quid" at bounding box center [150, 124] width 102 height 24
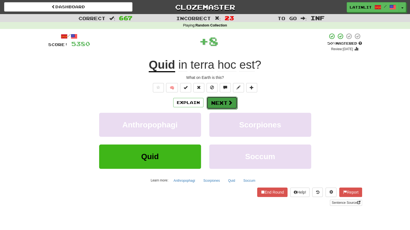
click at [212, 102] on button "Next" at bounding box center [222, 102] width 31 height 13
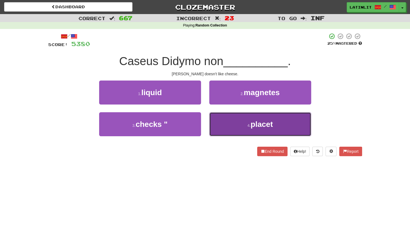
click at [242, 127] on button "4 . placet" at bounding box center [260, 124] width 102 height 24
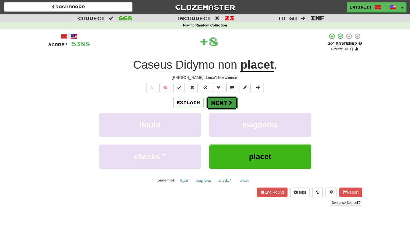
click at [223, 97] on button "Next" at bounding box center [222, 102] width 31 height 13
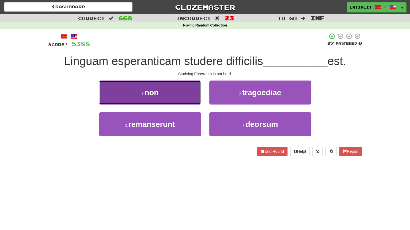
click at [185, 95] on button "1 . non" at bounding box center [150, 92] width 102 height 24
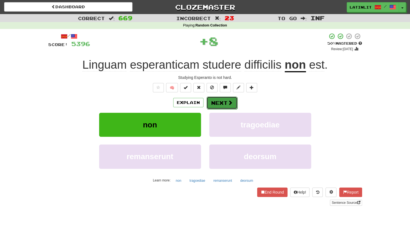
click at [228, 104] on span at bounding box center [230, 102] width 5 height 5
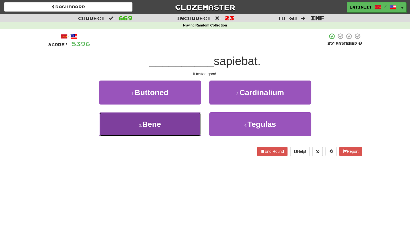
click at [189, 122] on button "3 . Bene" at bounding box center [150, 124] width 102 height 24
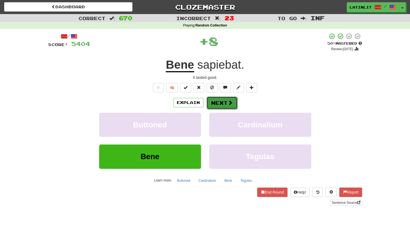
click at [216, 104] on button "Next" at bounding box center [222, 102] width 31 height 13
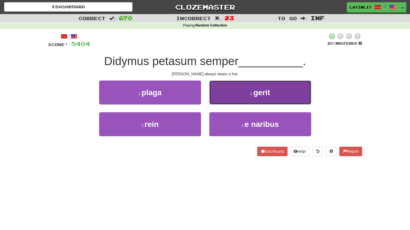
click at [216, 99] on button "2 . gerit" at bounding box center [260, 92] width 102 height 24
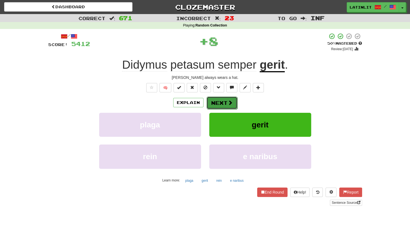
click at [213, 101] on button "Next" at bounding box center [222, 102] width 31 height 13
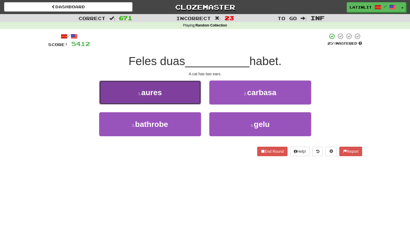
click at [182, 95] on button "1 . aures" at bounding box center [150, 92] width 102 height 24
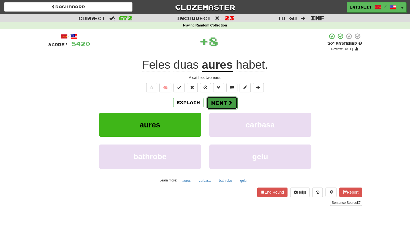
click at [211, 105] on button "Next" at bounding box center [222, 102] width 31 height 13
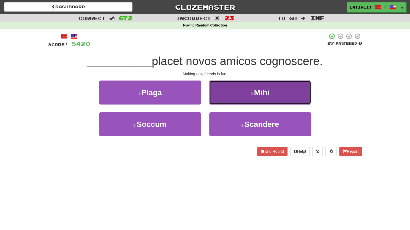
click at [224, 96] on button "2 . Mihi" at bounding box center [260, 92] width 102 height 24
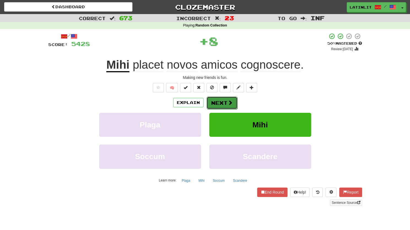
click at [222, 102] on button "Next" at bounding box center [222, 102] width 31 height 13
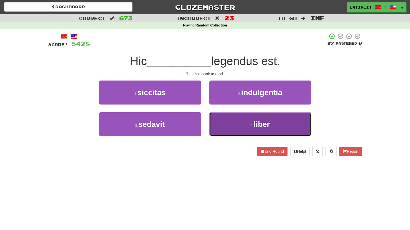
click at [236, 133] on button "4 . liber" at bounding box center [260, 124] width 102 height 24
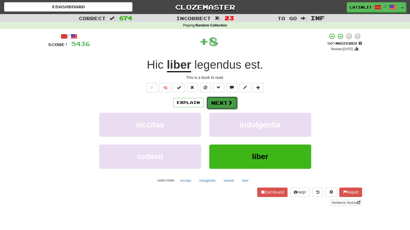
click at [228, 100] on span at bounding box center [230, 102] width 5 height 5
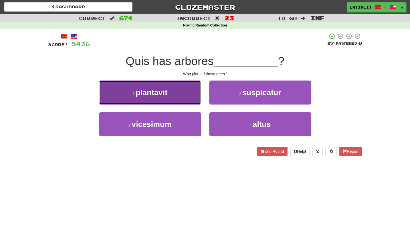
click at [183, 93] on button "1 . plantavit" at bounding box center [150, 92] width 102 height 24
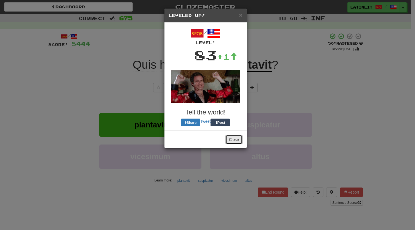
click at [238, 142] on button "Close" at bounding box center [233, 139] width 17 height 9
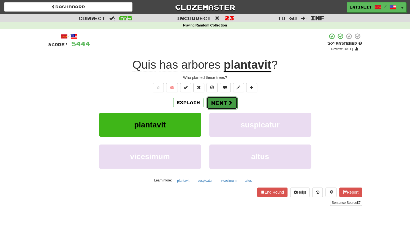
click at [215, 101] on button "Next" at bounding box center [222, 102] width 31 height 13
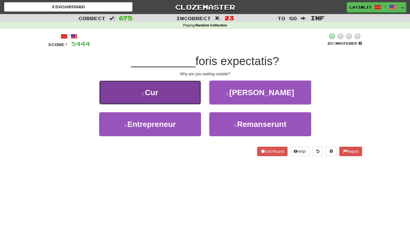
click at [180, 93] on button "1 . Cur" at bounding box center [150, 92] width 102 height 24
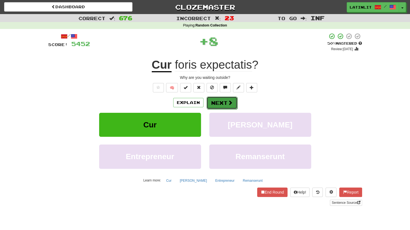
click at [217, 104] on button "Next" at bounding box center [222, 102] width 31 height 13
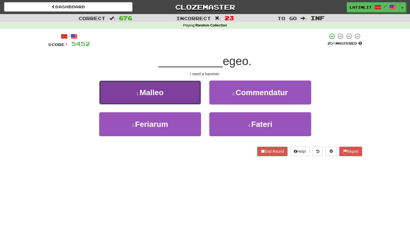
click at [183, 91] on button "1 . [GEOGRAPHIC_DATA]" at bounding box center [150, 92] width 102 height 24
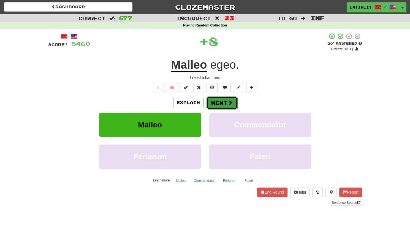
click at [218, 102] on button "Next" at bounding box center [222, 102] width 31 height 13
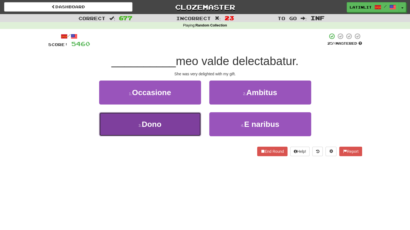
click at [173, 121] on button "3 . Dono" at bounding box center [150, 124] width 102 height 24
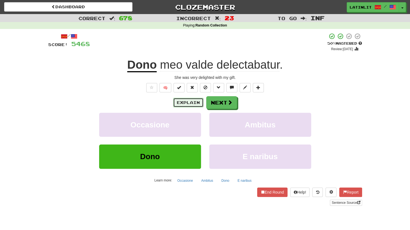
click at [196, 98] on button "Explain" at bounding box center [188, 102] width 30 height 9
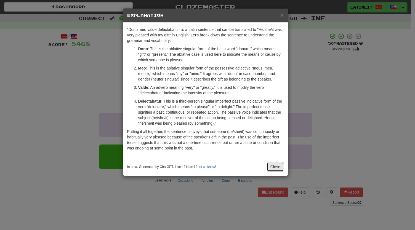
click at [271, 166] on button "Close" at bounding box center [275, 166] width 17 height 9
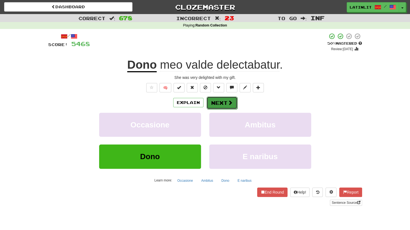
click at [224, 103] on button "Next" at bounding box center [222, 102] width 31 height 13
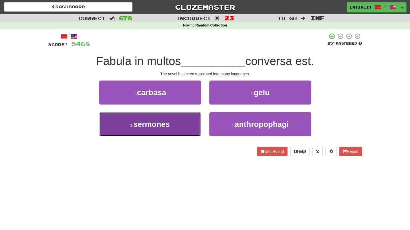
click at [157, 132] on button "3 . sermones" at bounding box center [150, 124] width 102 height 24
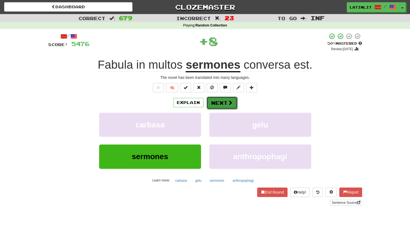
click at [220, 103] on button "Next" at bounding box center [222, 102] width 31 height 13
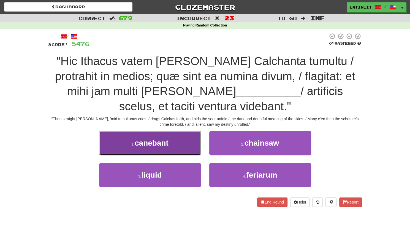
click at [175, 142] on button "1 . canebant" at bounding box center [150, 143] width 102 height 24
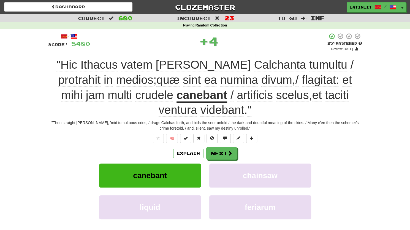
click at [177, 97] on u "canebant" at bounding box center [202, 95] width 51 height 14
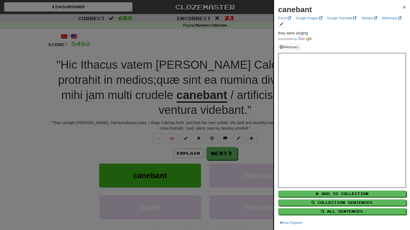
click at [403, 7] on span "×" at bounding box center [404, 7] width 3 height 6
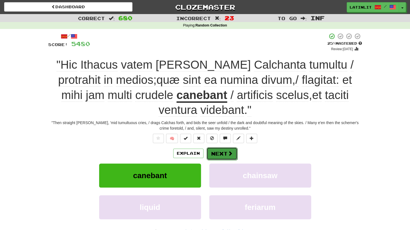
click at [217, 154] on button "Next" at bounding box center [222, 153] width 31 height 13
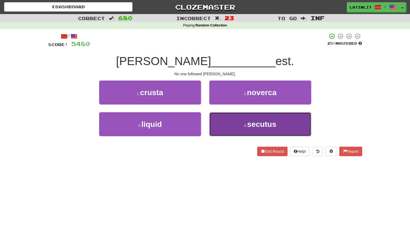
click at [225, 127] on button "4 . secutus" at bounding box center [260, 124] width 102 height 24
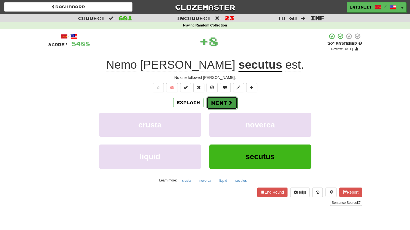
click at [212, 107] on button "Next" at bounding box center [222, 102] width 31 height 13
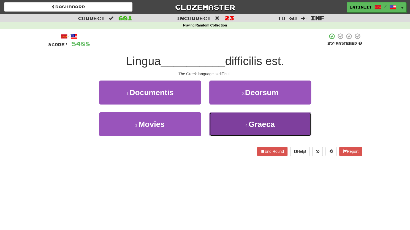
click at [219, 129] on button "4 . [GEOGRAPHIC_DATA]" at bounding box center [260, 124] width 102 height 24
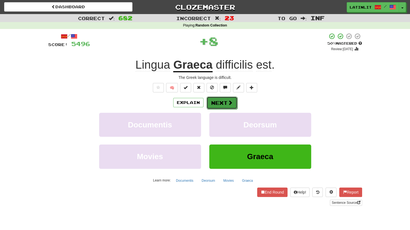
click at [215, 105] on button "Next" at bounding box center [222, 102] width 31 height 13
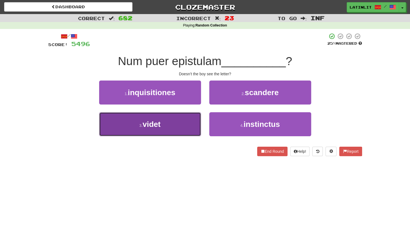
click at [166, 127] on button "3 . videt" at bounding box center [150, 124] width 102 height 24
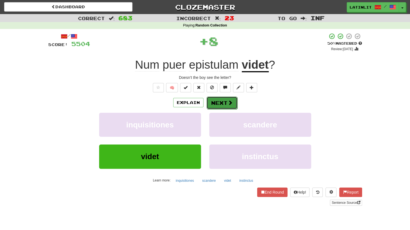
click at [225, 106] on button "Next" at bounding box center [222, 102] width 31 height 13
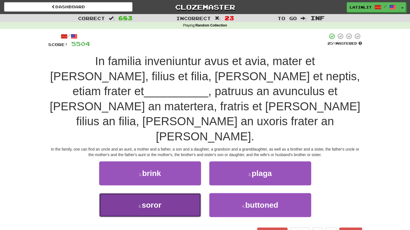
click at [153, 201] on span "soror" at bounding box center [152, 205] width 20 height 9
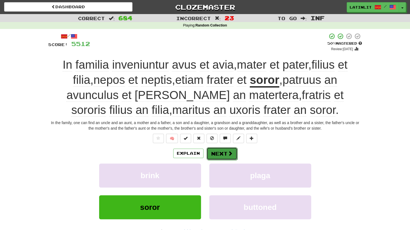
click at [223, 154] on button "Next" at bounding box center [222, 153] width 31 height 13
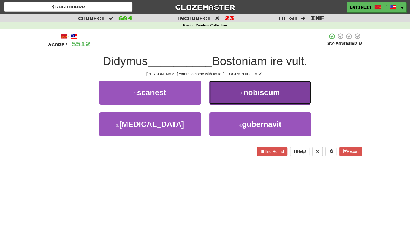
click at [231, 93] on button "2 . nobiscum" at bounding box center [260, 92] width 102 height 24
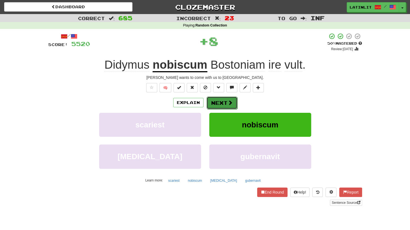
click at [214, 103] on button "Next" at bounding box center [222, 102] width 31 height 13
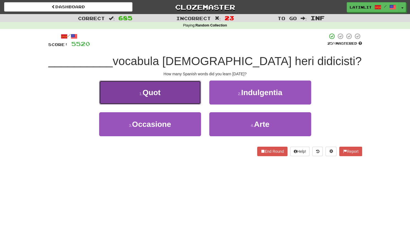
click at [177, 99] on button "1 . Quot" at bounding box center [150, 92] width 102 height 24
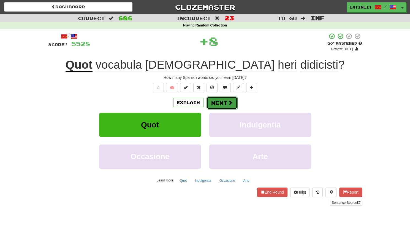
click at [225, 107] on button "Next" at bounding box center [222, 102] width 31 height 13
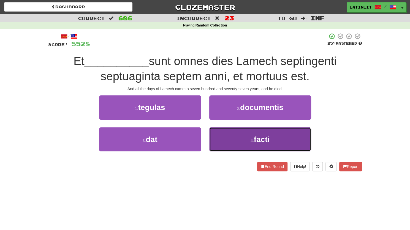
click at [233, 139] on button "4 . facti" at bounding box center [260, 139] width 102 height 24
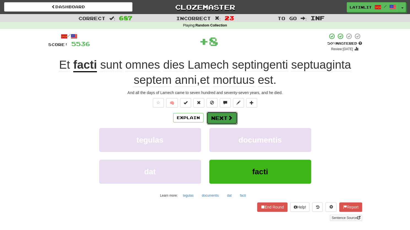
click at [216, 117] on button "Next" at bounding box center [222, 118] width 31 height 13
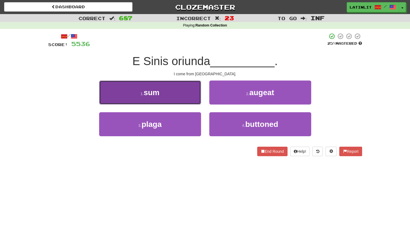
click at [180, 97] on button "1 . sum" at bounding box center [150, 92] width 102 height 24
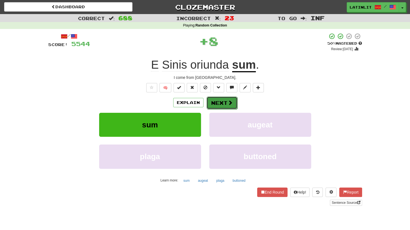
click at [218, 101] on button "Next" at bounding box center [222, 102] width 31 height 13
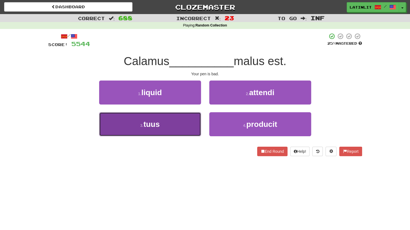
click at [177, 127] on button "3 . tuus" at bounding box center [150, 124] width 102 height 24
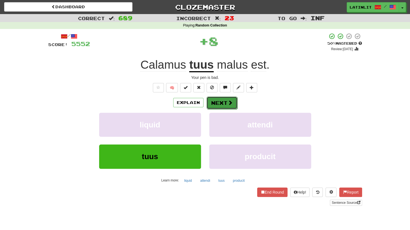
click at [219, 102] on button "Next" at bounding box center [222, 102] width 31 height 13
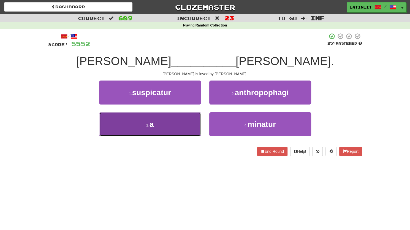
click at [170, 124] on button "3 . a" at bounding box center [150, 124] width 102 height 24
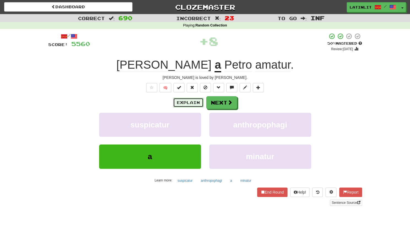
click at [190, 103] on button "Explain" at bounding box center [188, 102] width 30 height 9
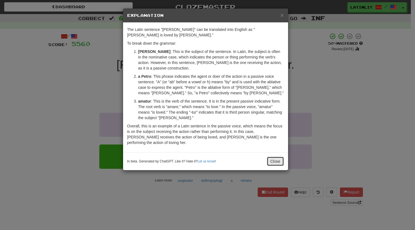
drag, startPoint x: 271, startPoint y: 153, endPoint x: 271, endPoint y: 158, distance: 5.3
click at [271, 158] on button "Close" at bounding box center [275, 161] width 17 height 9
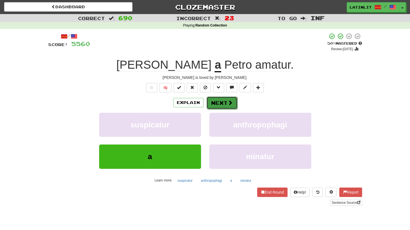
click at [222, 102] on button "Next" at bounding box center [222, 102] width 31 height 13
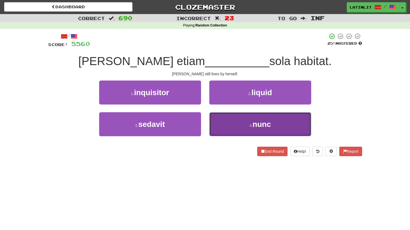
click at [225, 123] on button "4 . nunc" at bounding box center [260, 124] width 102 height 24
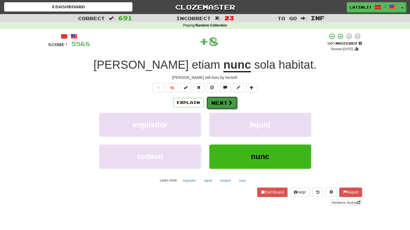
click at [223, 104] on button "Next" at bounding box center [222, 102] width 31 height 13
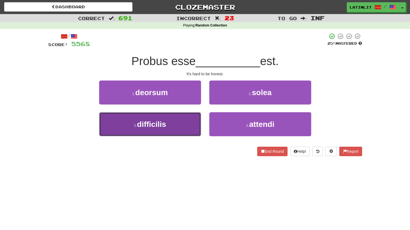
click at [182, 124] on button "3 . difficilis" at bounding box center [150, 124] width 102 height 24
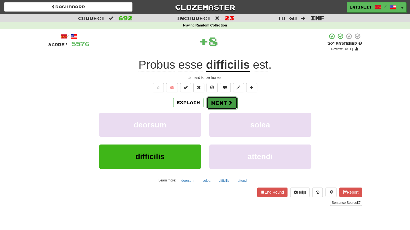
click at [221, 106] on button "Next" at bounding box center [222, 102] width 31 height 13
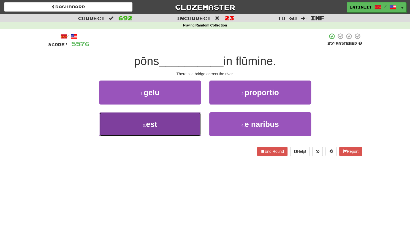
click at [166, 127] on button "3 . est" at bounding box center [150, 124] width 102 height 24
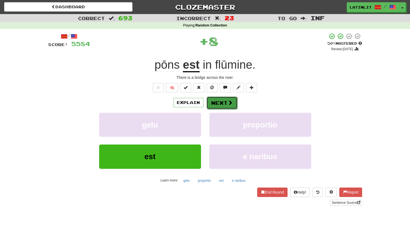
click at [218, 99] on button "Next" at bounding box center [222, 102] width 31 height 13
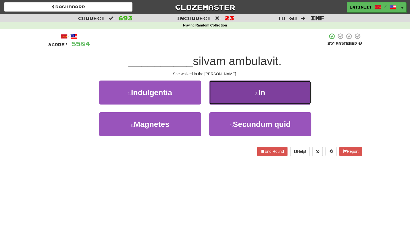
click at [233, 94] on button "2 . In" at bounding box center [260, 92] width 102 height 24
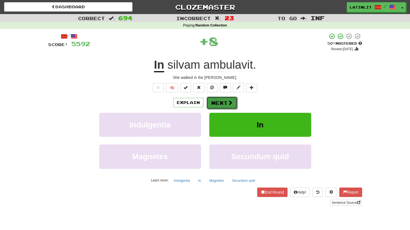
click at [217, 103] on button "Next" at bounding box center [222, 102] width 31 height 13
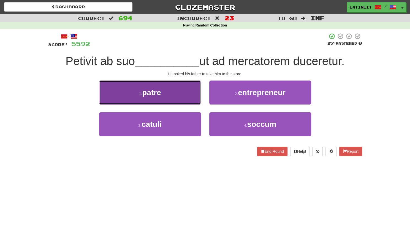
click at [180, 91] on button "1 . patre" at bounding box center [150, 92] width 102 height 24
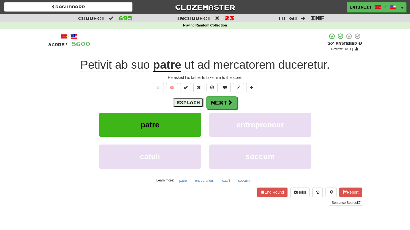
click at [185, 103] on button "Explain" at bounding box center [188, 102] width 30 height 9
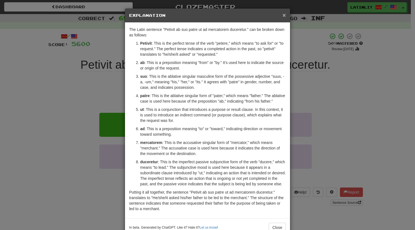
click at [282, 15] on span "×" at bounding box center [283, 15] width 3 height 6
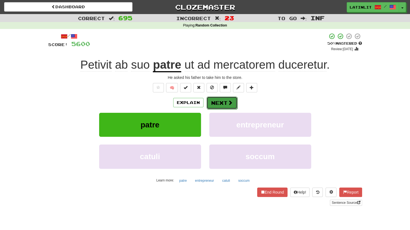
click at [225, 101] on button "Next" at bounding box center [222, 102] width 31 height 13
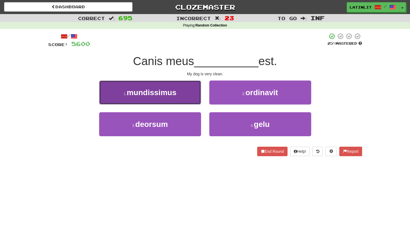
click at [168, 93] on span "mundissimus" at bounding box center [152, 92] width 50 height 9
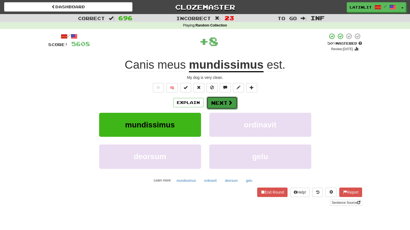
click at [225, 98] on button "Next" at bounding box center [222, 102] width 31 height 13
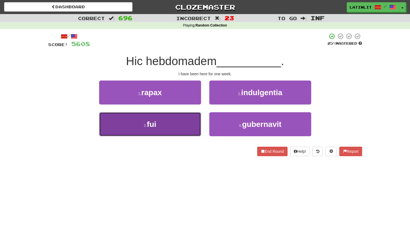
click at [179, 128] on button "3 . fui" at bounding box center [150, 124] width 102 height 24
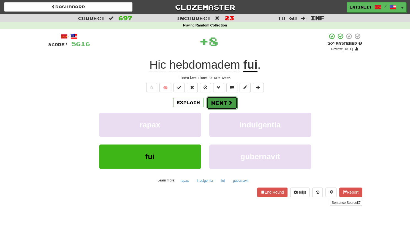
click at [216, 103] on button "Next" at bounding box center [222, 102] width 31 height 13
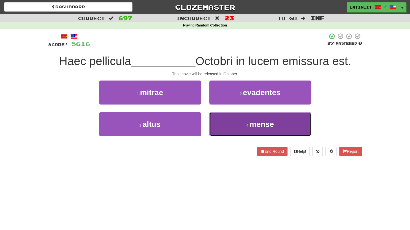
click at [228, 117] on button "4 . mense" at bounding box center [260, 124] width 102 height 24
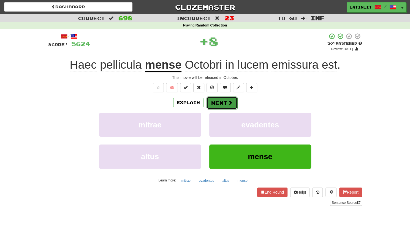
click at [218, 99] on button "Next" at bounding box center [222, 102] width 31 height 13
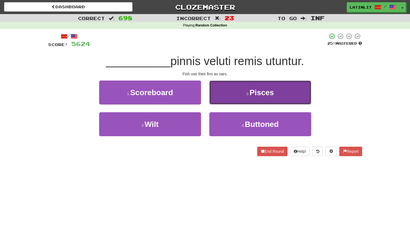
click at [223, 95] on button "2 . Pisces" at bounding box center [260, 92] width 102 height 24
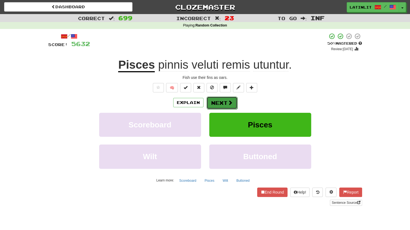
click at [215, 101] on button "Next" at bounding box center [222, 102] width 31 height 13
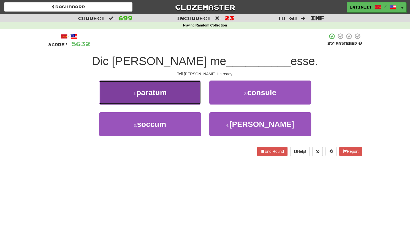
click at [170, 90] on button "1 . paratum" at bounding box center [150, 92] width 102 height 24
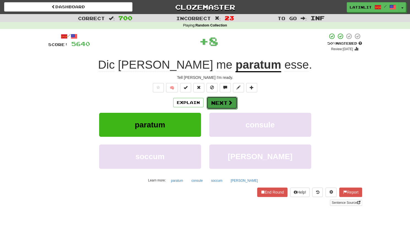
click at [217, 104] on button "Next" at bounding box center [222, 102] width 31 height 13
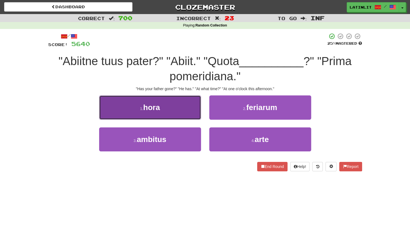
click at [180, 111] on button "1 . hora" at bounding box center [150, 107] width 102 height 24
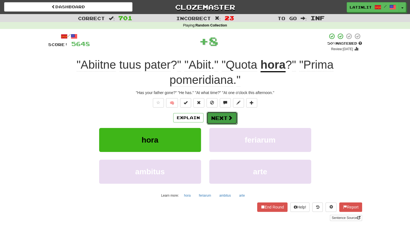
click at [222, 119] on button "Next" at bounding box center [222, 118] width 31 height 13
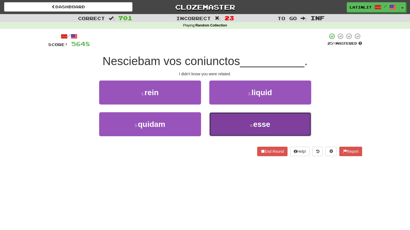
click at [225, 131] on button "4 . esse" at bounding box center [260, 124] width 102 height 24
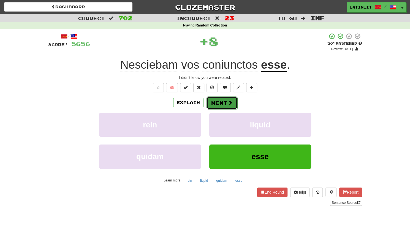
click at [217, 102] on button "Next" at bounding box center [222, 102] width 31 height 13
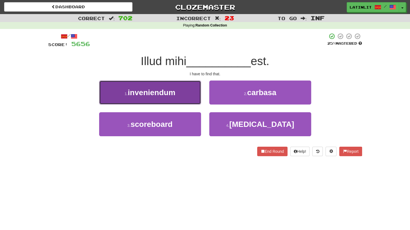
click at [172, 95] on span "inveniendum" at bounding box center [152, 92] width 48 height 9
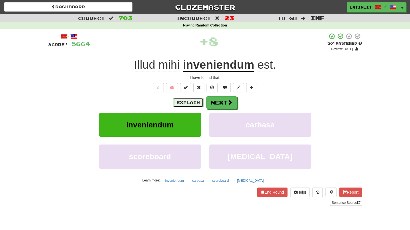
click at [186, 100] on button "Explain" at bounding box center [188, 102] width 30 height 9
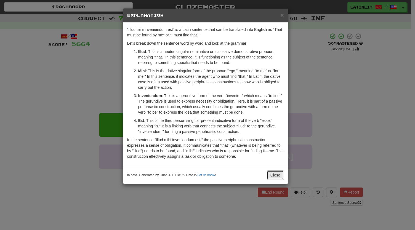
click at [273, 173] on button "Close" at bounding box center [275, 174] width 17 height 9
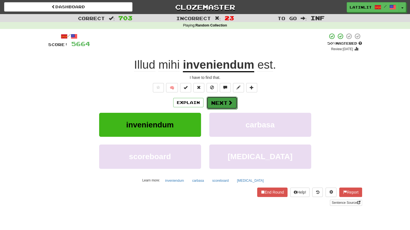
click at [222, 108] on button "Next" at bounding box center [222, 102] width 31 height 13
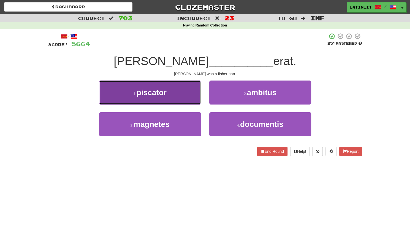
click at [169, 90] on button "1 . piscator" at bounding box center [150, 92] width 102 height 24
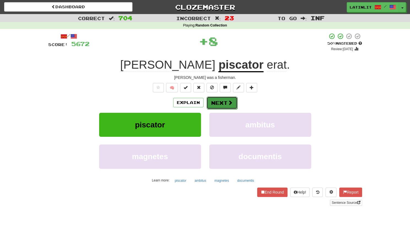
click at [210, 100] on button "Next" at bounding box center [222, 102] width 31 height 13
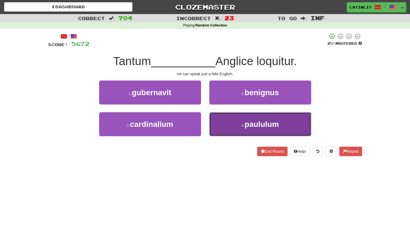
click at [221, 127] on button "4 . paululum" at bounding box center [260, 124] width 102 height 24
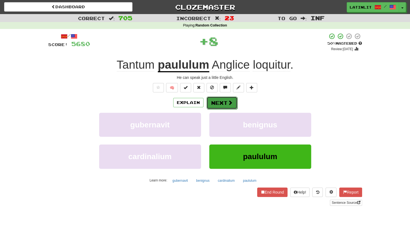
click at [213, 106] on button "Next" at bounding box center [222, 102] width 31 height 13
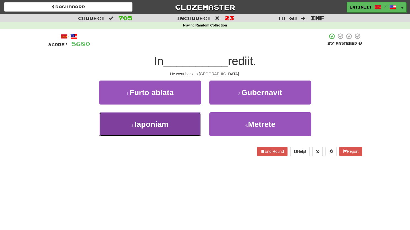
click at [176, 125] on button "3 . [GEOGRAPHIC_DATA]" at bounding box center [150, 124] width 102 height 24
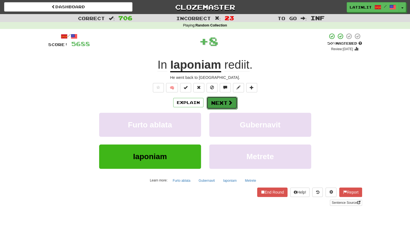
click at [229, 105] on span at bounding box center [230, 102] width 5 height 5
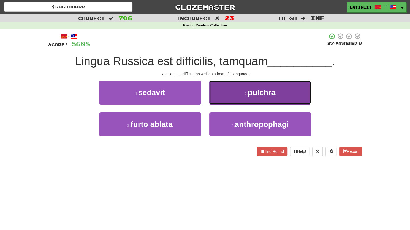
click at [236, 90] on button "2 . pulchra" at bounding box center [260, 92] width 102 height 24
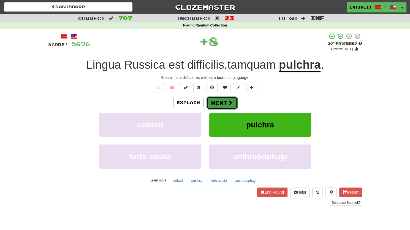
click at [219, 102] on button "Next" at bounding box center [222, 102] width 31 height 13
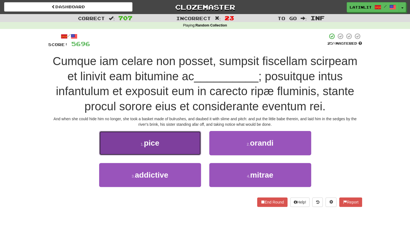
click at [169, 147] on button "1 . pice" at bounding box center [150, 143] width 102 height 24
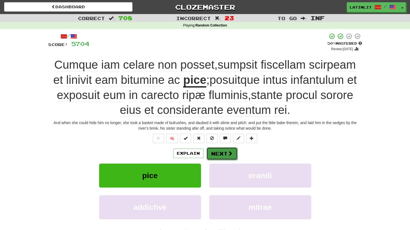
click at [224, 154] on button "Next" at bounding box center [222, 153] width 31 height 13
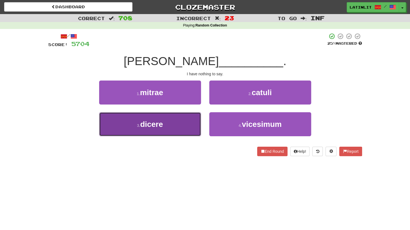
click at [157, 125] on span "dicere" at bounding box center [151, 124] width 23 height 9
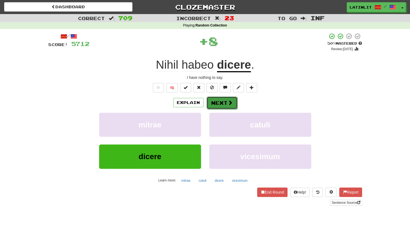
click at [214, 105] on button "Next" at bounding box center [222, 102] width 31 height 13
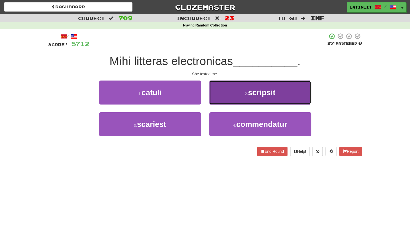
click at [216, 98] on button "2 . scripsit" at bounding box center [260, 92] width 102 height 24
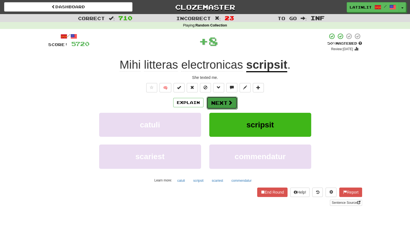
click at [214, 102] on button "Next" at bounding box center [222, 102] width 31 height 13
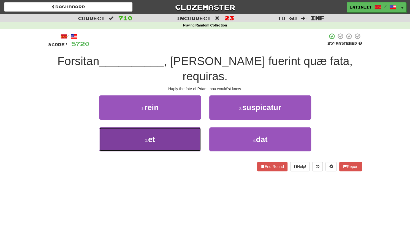
click at [173, 127] on button "3 . et" at bounding box center [150, 139] width 102 height 24
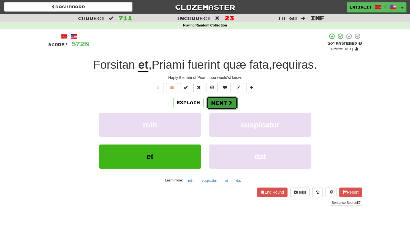
click at [225, 103] on button "Next" at bounding box center [222, 102] width 31 height 13
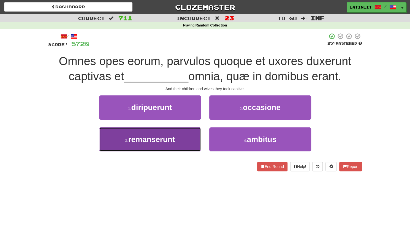
click at [163, 144] on button "3 . remanserunt" at bounding box center [150, 139] width 102 height 24
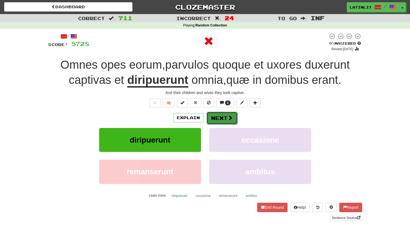
click at [222, 115] on button "Next" at bounding box center [222, 118] width 31 height 13
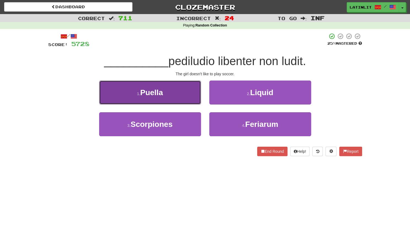
click at [156, 91] on span "Puella" at bounding box center [151, 92] width 23 height 9
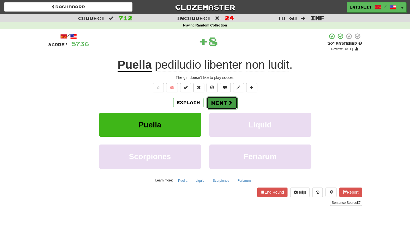
click at [224, 103] on button "Next" at bounding box center [222, 102] width 31 height 13
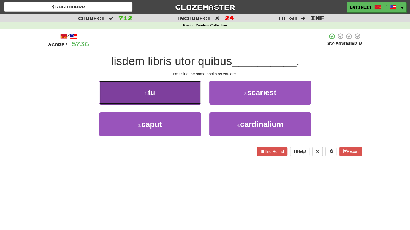
click at [170, 98] on button "1 . tu" at bounding box center [150, 92] width 102 height 24
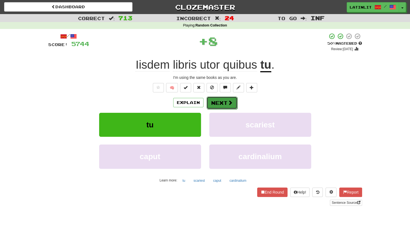
click at [221, 103] on button "Next" at bounding box center [222, 102] width 31 height 13
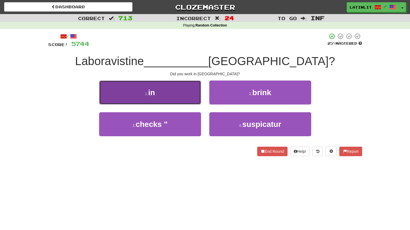
click at [181, 91] on button "1 . in" at bounding box center [150, 92] width 102 height 24
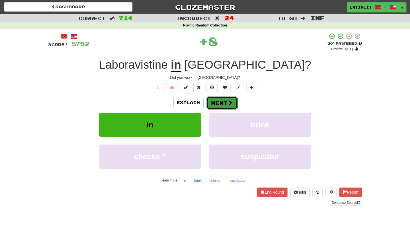
click at [216, 101] on button "Next" at bounding box center [222, 102] width 31 height 13
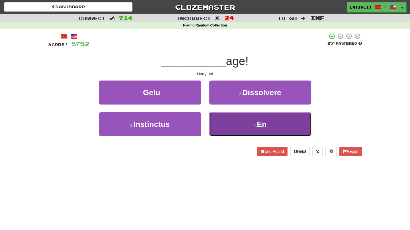
click at [223, 122] on button "4 . En" at bounding box center [260, 124] width 102 height 24
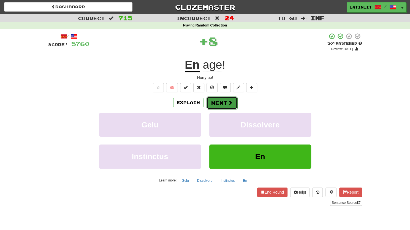
click at [221, 103] on button "Next" at bounding box center [222, 102] width 31 height 13
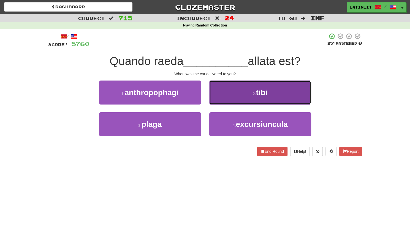
click at [225, 92] on button "2 . tibi" at bounding box center [260, 92] width 102 height 24
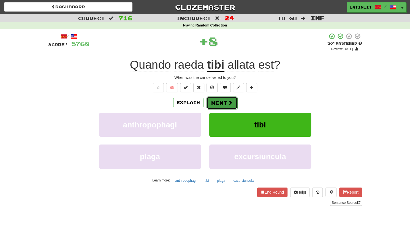
click at [219, 99] on button "Next" at bounding box center [222, 102] width 31 height 13
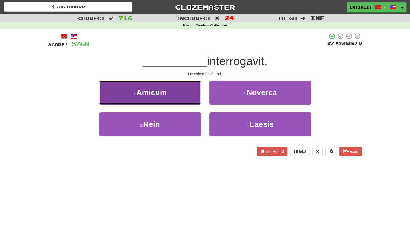
click at [172, 94] on button "1 . Amicum" at bounding box center [150, 92] width 102 height 24
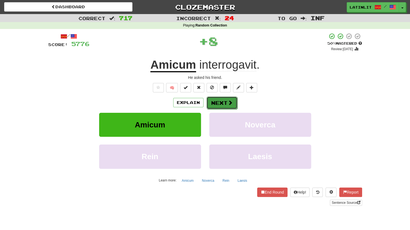
click at [214, 105] on button "Next" at bounding box center [222, 102] width 31 height 13
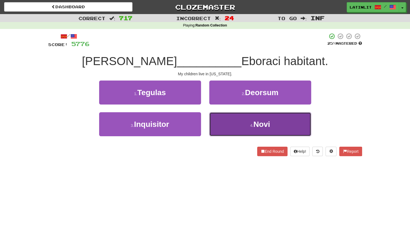
click at [223, 122] on button "4 . [GEOGRAPHIC_DATA]" at bounding box center [260, 124] width 102 height 24
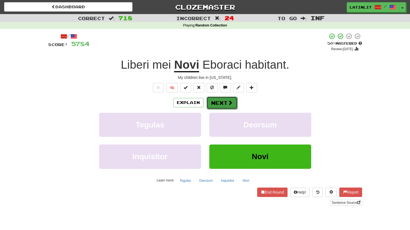
click at [216, 102] on button "Next" at bounding box center [222, 102] width 31 height 13
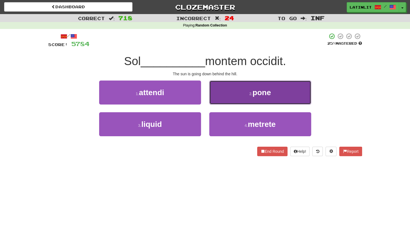
click at [224, 98] on button "2 . pone" at bounding box center [260, 92] width 102 height 24
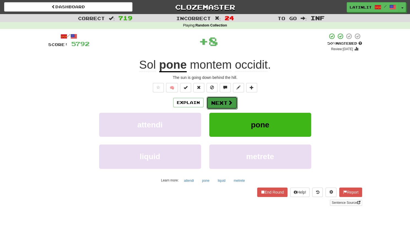
click at [219, 102] on button "Next" at bounding box center [222, 102] width 31 height 13
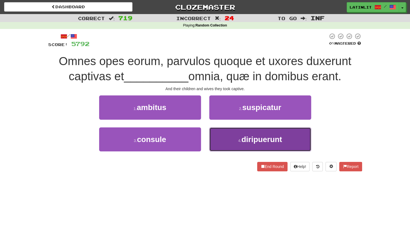
click at [234, 137] on button "4 . diripuerunt" at bounding box center [260, 139] width 102 height 24
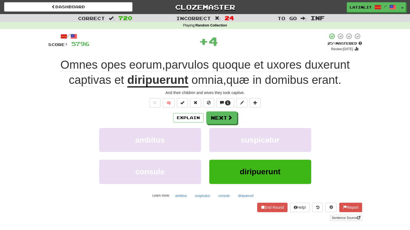
click at [157, 82] on u "diripuerunt" at bounding box center [157, 80] width 61 height 14
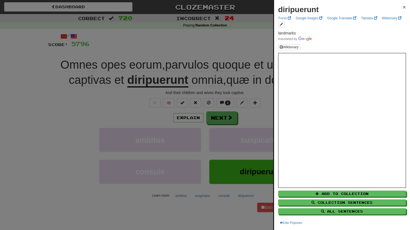
click at [403, 8] on span "×" at bounding box center [404, 7] width 3 height 6
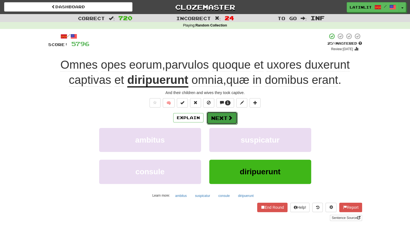
click at [216, 114] on button "Next" at bounding box center [222, 118] width 31 height 13
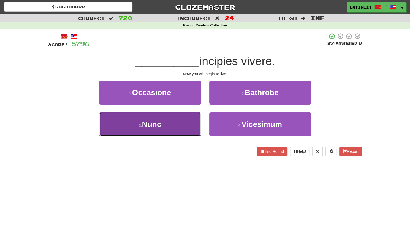
click at [170, 126] on button "3 . Nunc" at bounding box center [150, 124] width 102 height 24
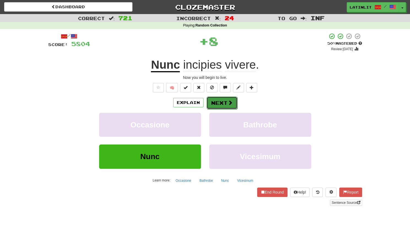
click at [217, 105] on button "Next" at bounding box center [222, 102] width 31 height 13
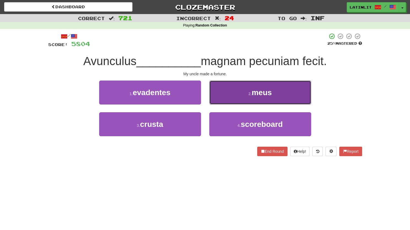
click at [230, 92] on button "2 . meus" at bounding box center [260, 92] width 102 height 24
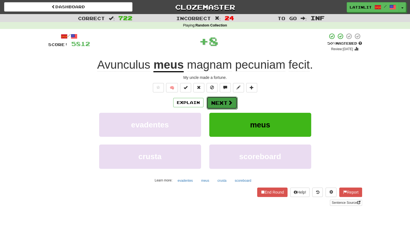
click at [223, 97] on button "Next" at bounding box center [222, 102] width 31 height 13
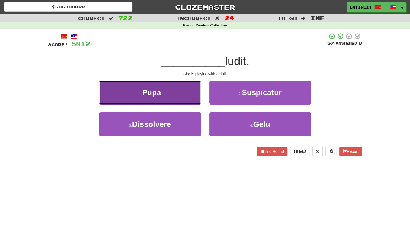
click at [178, 101] on button "1 . [GEOGRAPHIC_DATA]" at bounding box center [150, 92] width 102 height 24
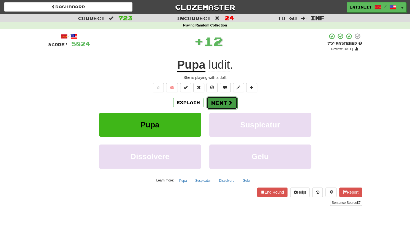
click at [216, 103] on button "Next" at bounding box center [222, 102] width 31 height 13
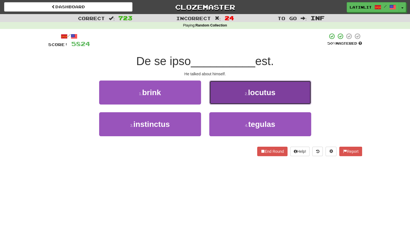
click at [224, 93] on button "2 . locutus" at bounding box center [260, 92] width 102 height 24
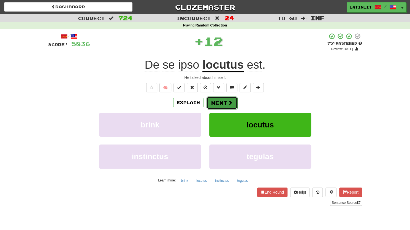
click at [213, 97] on button "Next" at bounding box center [222, 102] width 31 height 13
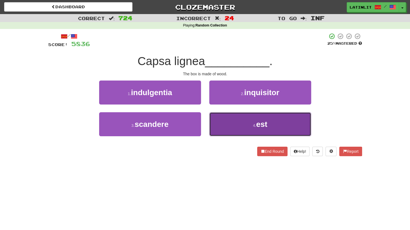
click at [223, 120] on button "4 . est" at bounding box center [260, 124] width 102 height 24
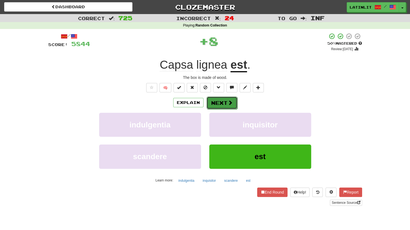
click at [217, 104] on button "Next" at bounding box center [222, 102] width 31 height 13
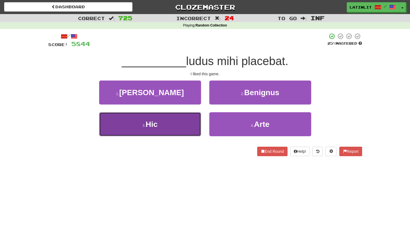
click at [172, 129] on button "3 . Hic" at bounding box center [150, 124] width 102 height 24
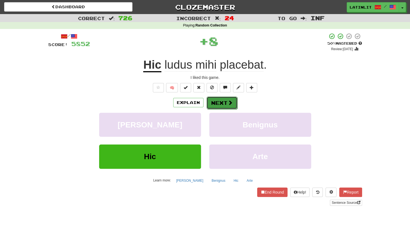
click at [214, 101] on button "Next" at bounding box center [222, 102] width 31 height 13
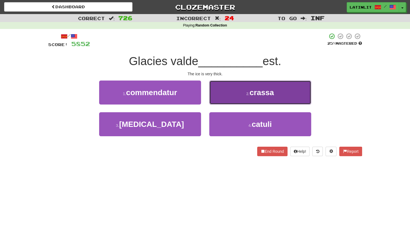
click at [218, 98] on button "2 . crassa" at bounding box center [260, 92] width 102 height 24
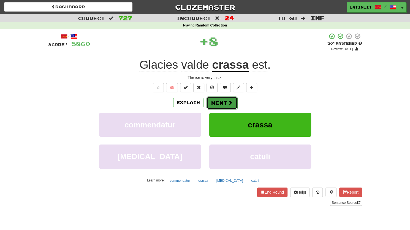
click at [215, 101] on button "Next" at bounding box center [222, 102] width 31 height 13
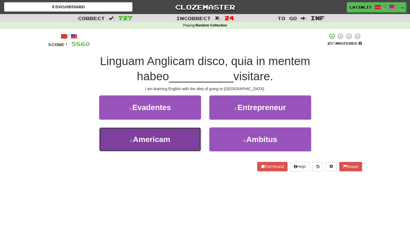
click at [179, 140] on button "3 . Americam" at bounding box center [150, 139] width 102 height 24
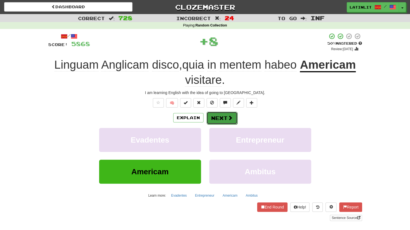
click at [219, 119] on button "Next" at bounding box center [222, 118] width 31 height 13
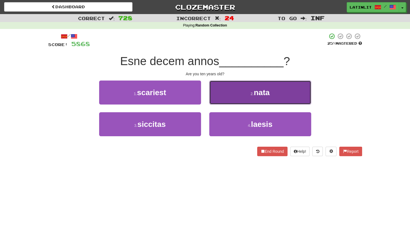
click at [224, 93] on button "2 . nata" at bounding box center [260, 92] width 102 height 24
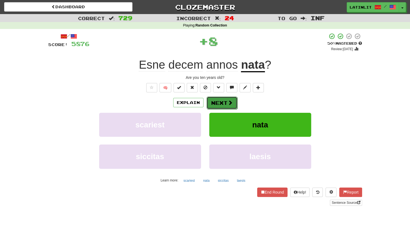
click at [217, 101] on button "Next" at bounding box center [222, 102] width 31 height 13
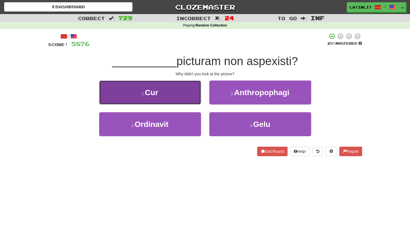
click at [178, 95] on button "1 . Cur" at bounding box center [150, 92] width 102 height 24
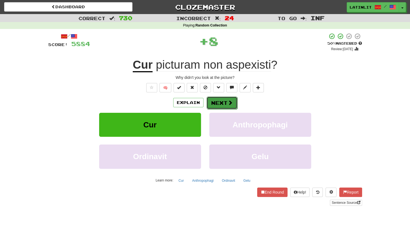
click at [215, 102] on button "Next" at bounding box center [222, 102] width 31 height 13
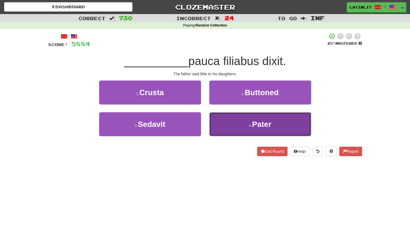
click at [223, 120] on button "4 . Pater" at bounding box center [260, 124] width 102 height 24
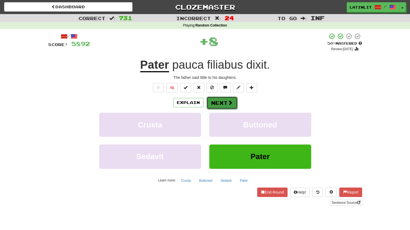
click at [215, 101] on button "Next" at bounding box center [222, 102] width 31 height 13
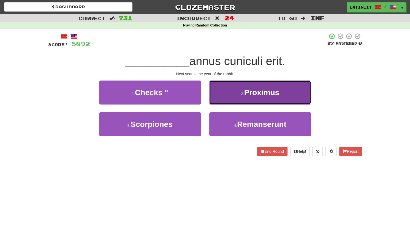
click at [219, 95] on button "2 . Proximus" at bounding box center [260, 92] width 102 height 24
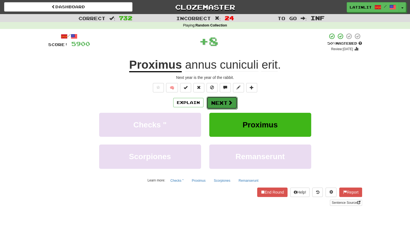
click at [215, 103] on button "Next" at bounding box center [222, 102] width 31 height 13
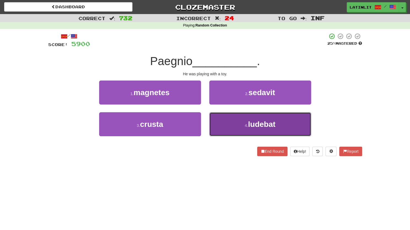
click at [220, 125] on button "4 . ludebat" at bounding box center [260, 124] width 102 height 24
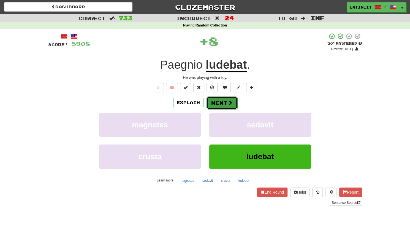
click at [216, 100] on button "Next" at bounding box center [222, 102] width 31 height 13
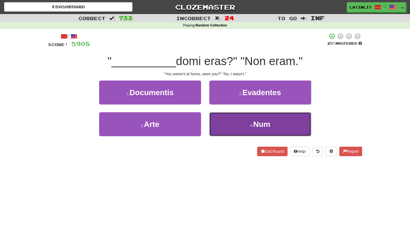
click at [227, 123] on button "4 . Num" at bounding box center [260, 124] width 102 height 24
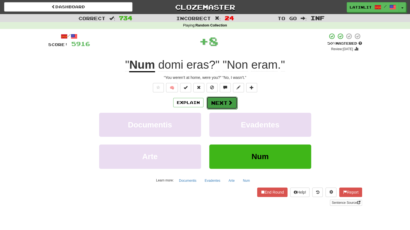
click at [216, 102] on button "Next" at bounding box center [222, 102] width 31 height 13
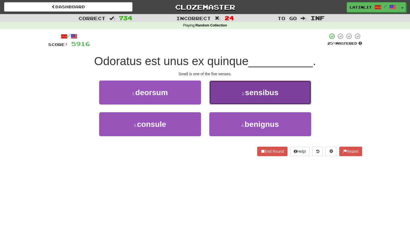
click at [221, 100] on button "2 . sensibus" at bounding box center [260, 92] width 102 height 24
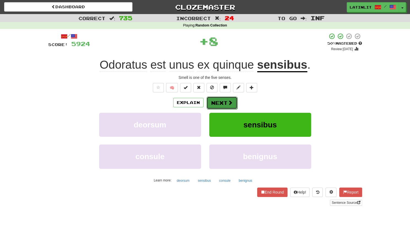
click at [220, 105] on button "Next" at bounding box center [222, 102] width 31 height 13
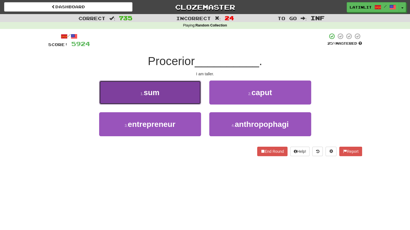
click at [167, 91] on button "1 . sum" at bounding box center [150, 92] width 102 height 24
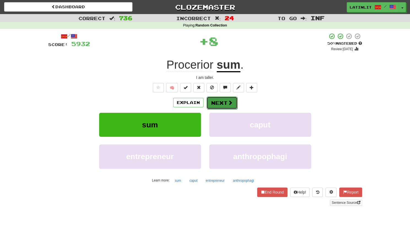
click at [219, 101] on button "Next" at bounding box center [222, 102] width 31 height 13
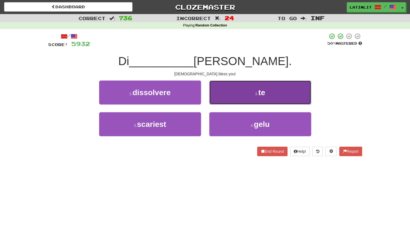
click at [226, 96] on button "2 . te" at bounding box center [260, 92] width 102 height 24
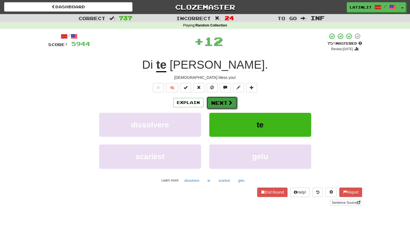
click at [219, 102] on button "Next" at bounding box center [222, 102] width 31 height 13
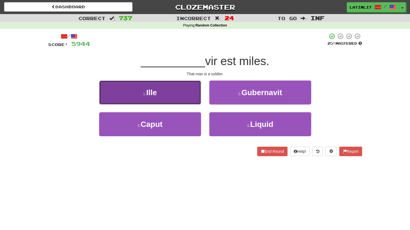
click at [176, 96] on button "1 . Ille" at bounding box center [150, 92] width 102 height 24
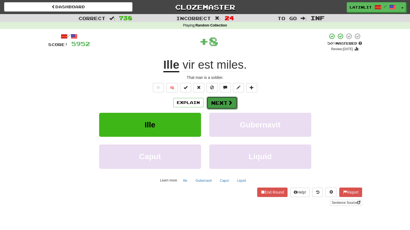
click at [216, 104] on button "Next" at bounding box center [222, 102] width 31 height 13
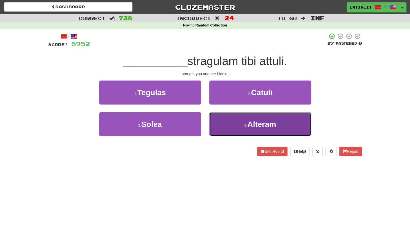
click at [225, 125] on button "4 . Alteram" at bounding box center [260, 124] width 102 height 24
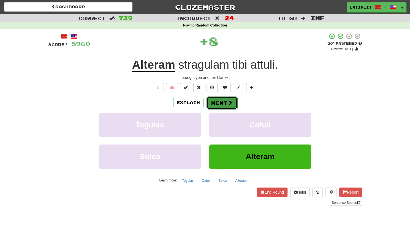
click at [212, 106] on button "Next" at bounding box center [222, 102] width 31 height 13
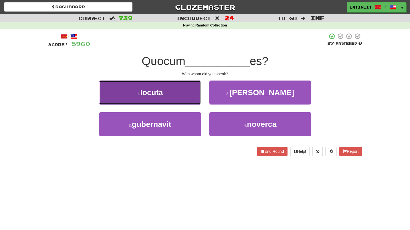
click at [174, 97] on button "1 . locuta" at bounding box center [150, 92] width 102 height 24
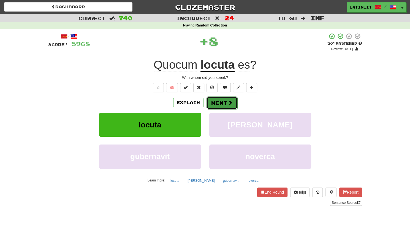
click at [219, 99] on button "Next" at bounding box center [222, 102] width 31 height 13
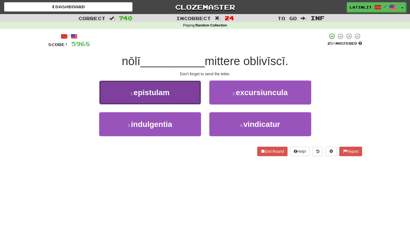
click at [188, 95] on button "1 . epistulam" at bounding box center [150, 92] width 102 height 24
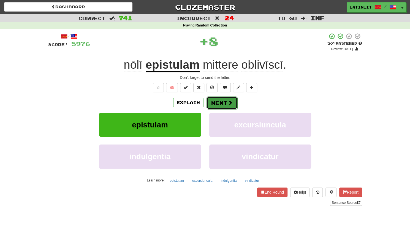
click at [219, 106] on button "Next" at bounding box center [222, 102] width 31 height 13
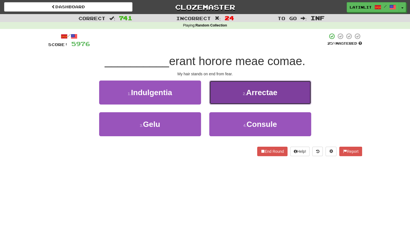
click at [222, 93] on button "2 . Arrectae" at bounding box center [260, 92] width 102 height 24
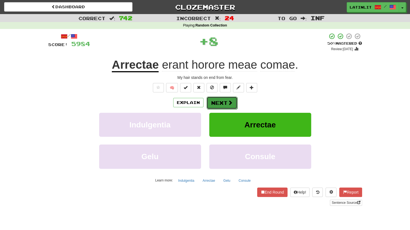
click at [218, 100] on button "Next" at bounding box center [222, 102] width 31 height 13
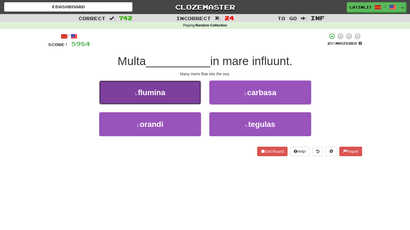
click at [169, 95] on button "1 . flumina" at bounding box center [150, 92] width 102 height 24
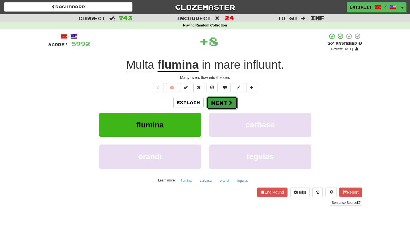
click at [219, 101] on button "Next" at bounding box center [222, 102] width 31 height 13
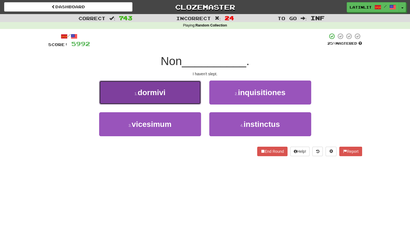
click at [169, 96] on button "1 . dormivi" at bounding box center [150, 92] width 102 height 24
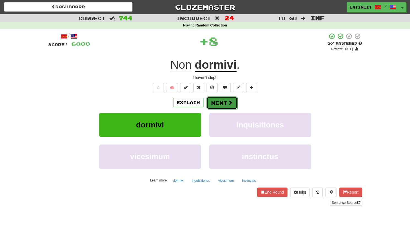
click at [219, 102] on button "Next" at bounding box center [222, 102] width 31 height 13
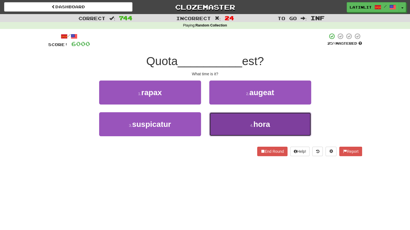
click at [222, 122] on button "4 . hora" at bounding box center [260, 124] width 102 height 24
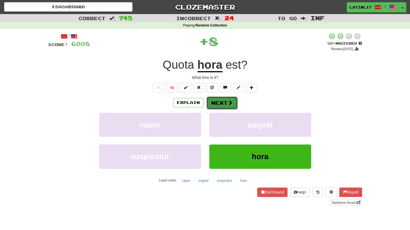
click at [222, 98] on button "Next" at bounding box center [222, 102] width 31 height 13
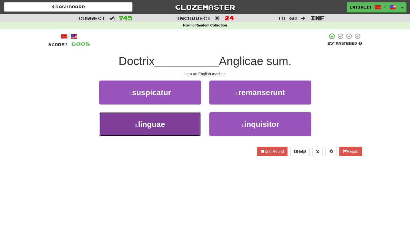
click at [184, 125] on button "3 . linguae" at bounding box center [150, 124] width 102 height 24
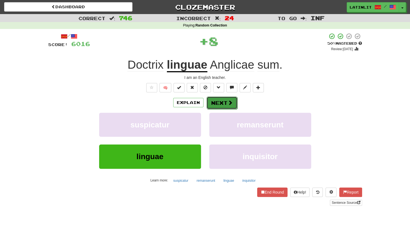
click at [215, 104] on button "Next" at bounding box center [222, 102] width 31 height 13
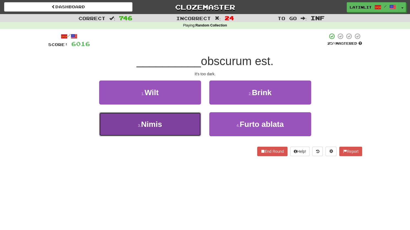
click at [187, 128] on button "3 . [GEOGRAPHIC_DATA]" at bounding box center [150, 124] width 102 height 24
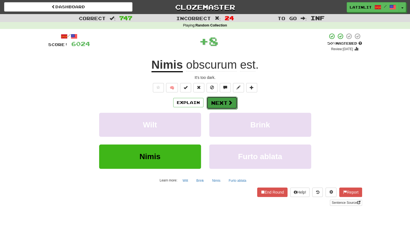
click at [214, 106] on button "Next" at bounding box center [222, 102] width 31 height 13
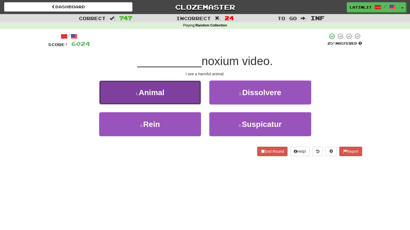
click at [178, 91] on button "1 . Animal" at bounding box center [150, 92] width 102 height 24
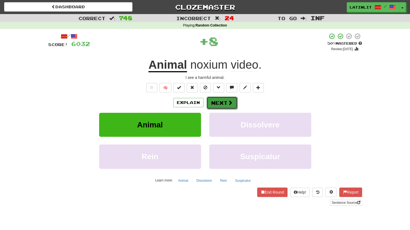
click at [211, 99] on button "Next" at bounding box center [222, 102] width 31 height 13
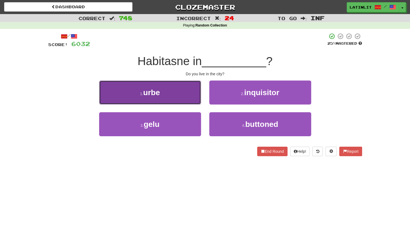
click at [177, 94] on button "1 . urbe" at bounding box center [150, 92] width 102 height 24
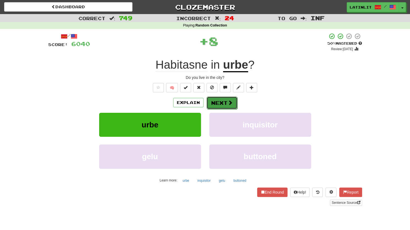
click at [219, 103] on button "Next" at bounding box center [222, 102] width 31 height 13
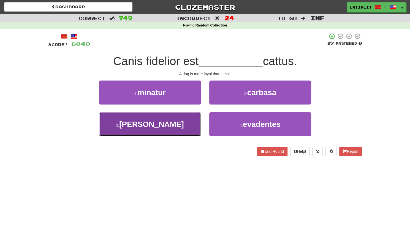
click at [164, 121] on button "3 . [PERSON_NAME]" at bounding box center [150, 124] width 102 height 24
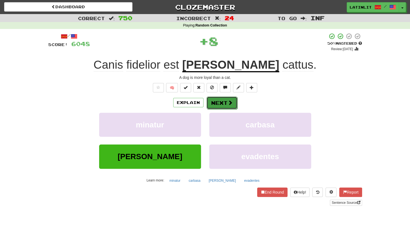
click at [224, 106] on button "Next" at bounding box center [222, 102] width 31 height 13
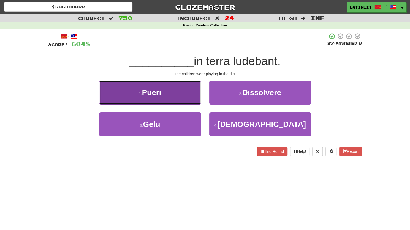
click at [177, 90] on button "1 . [GEOGRAPHIC_DATA]" at bounding box center [150, 92] width 102 height 24
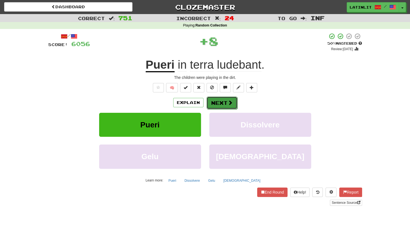
click at [219, 101] on button "Next" at bounding box center [222, 102] width 31 height 13
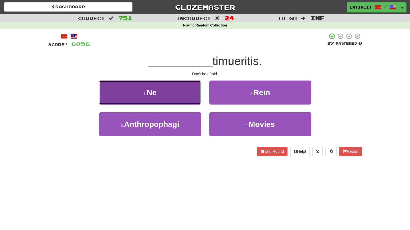
click at [185, 93] on button "1 . Ne" at bounding box center [150, 92] width 102 height 24
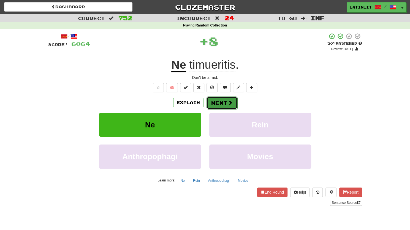
click at [217, 106] on button "Next" at bounding box center [222, 102] width 31 height 13
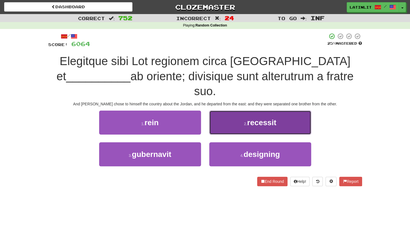
click at [241, 111] on button "2 . recessit" at bounding box center [260, 123] width 102 height 24
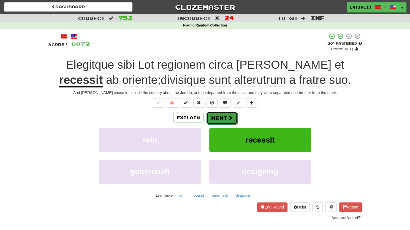
click at [225, 114] on button "Next" at bounding box center [222, 118] width 31 height 13
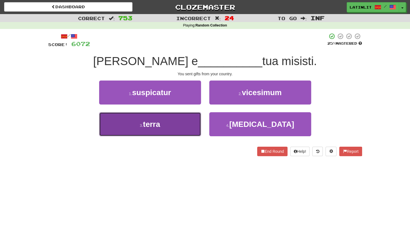
click at [182, 128] on button "3 . terra" at bounding box center [150, 124] width 102 height 24
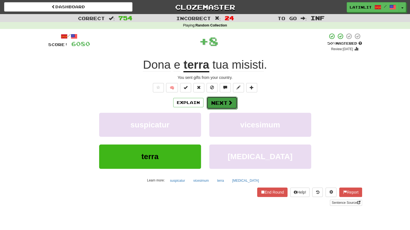
click at [224, 100] on button "Next" at bounding box center [222, 102] width 31 height 13
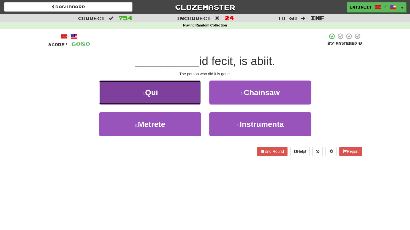
click at [171, 93] on button "1 . Qui" at bounding box center [150, 92] width 102 height 24
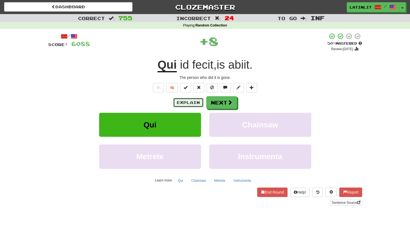
click at [180, 101] on button "Explain" at bounding box center [188, 102] width 30 height 9
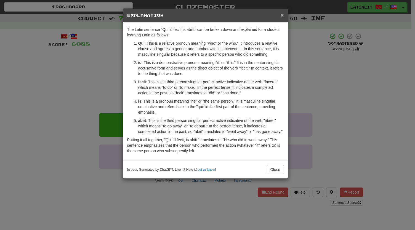
click at [282, 13] on span "×" at bounding box center [281, 15] width 3 height 6
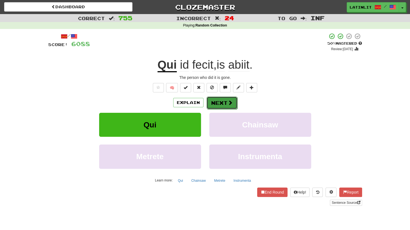
click at [225, 102] on button "Next" at bounding box center [222, 102] width 31 height 13
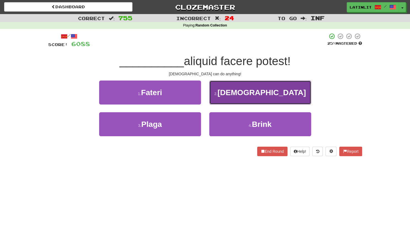
click at [256, 85] on button "2 . [DEMOGRAPHIC_DATA]" at bounding box center [260, 92] width 102 height 24
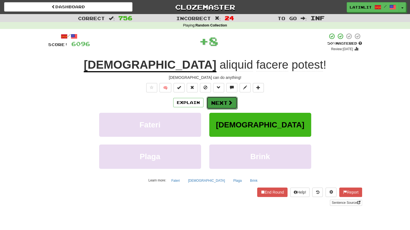
click at [220, 104] on button "Next" at bounding box center [222, 102] width 31 height 13
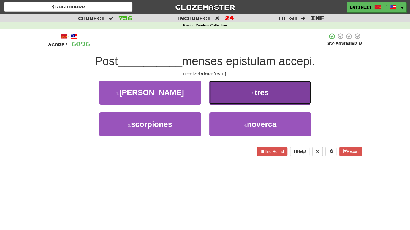
click at [222, 88] on button "2 . tres" at bounding box center [260, 92] width 102 height 24
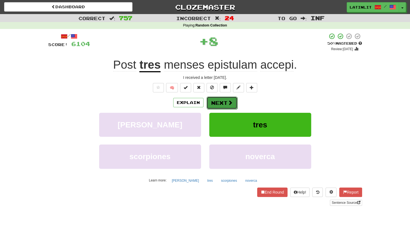
click at [217, 101] on button "Next" at bounding box center [222, 102] width 31 height 13
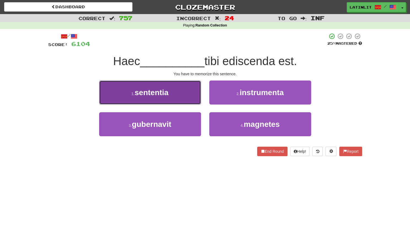
click at [172, 94] on button "1 . sententia" at bounding box center [150, 92] width 102 height 24
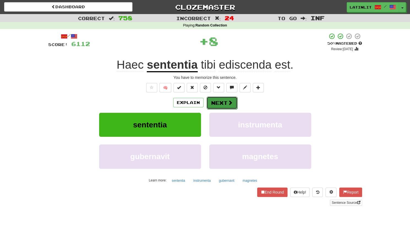
click at [220, 101] on button "Next" at bounding box center [222, 102] width 31 height 13
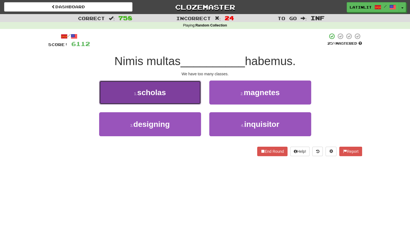
click at [157, 100] on button "1 . scholas" at bounding box center [150, 92] width 102 height 24
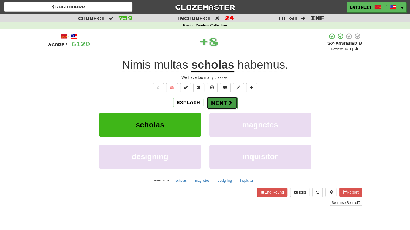
click at [219, 100] on button "Next" at bounding box center [222, 102] width 31 height 13
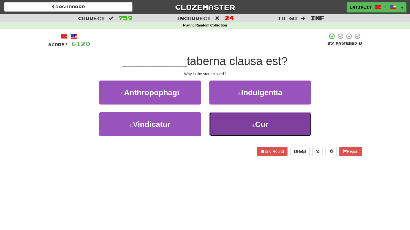
click at [229, 132] on button "4 . Cur" at bounding box center [260, 124] width 102 height 24
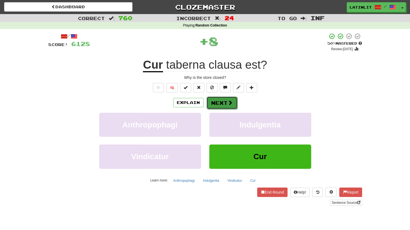
click at [218, 102] on button "Next" at bounding box center [222, 102] width 31 height 13
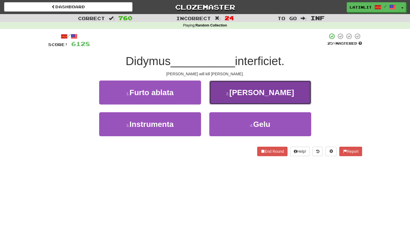
click at [234, 94] on button "2 . [PERSON_NAME]" at bounding box center [260, 92] width 102 height 24
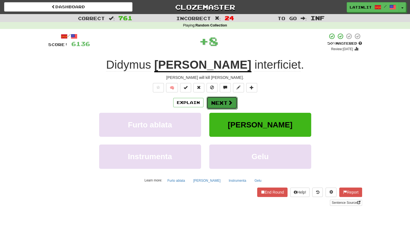
click at [221, 101] on button "Next" at bounding box center [222, 102] width 31 height 13
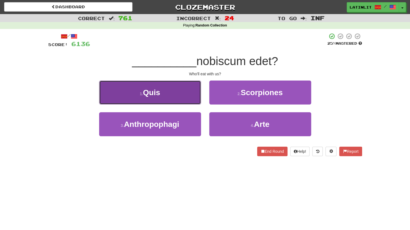
click at [170, 91] on button "1 . Quis" at bounding box center [150, 92] width 102 height 24
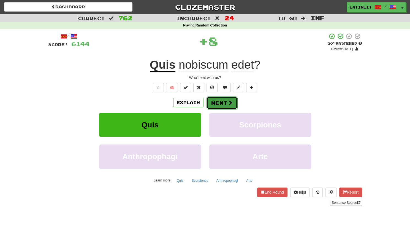
click at [217, 103] on button "Next" at bounding box center [222, 102] width 31 height 13
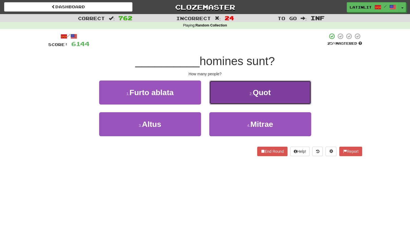
click at [237, 90] on button "2 . Quot" at bounding box center [260, 92] width 102 height 24
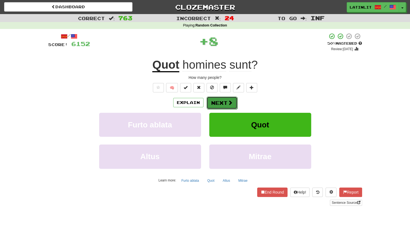
click at [218, 99] on button "Next" at bounding box center [222, 102] width 31 height 13
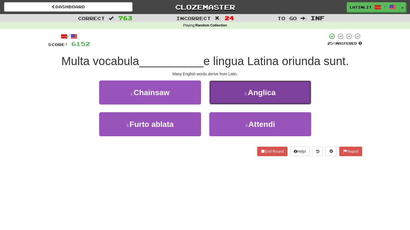
click at [267, 89] on span "Anglica" at bounding box center [262, 92] width 28 height 9
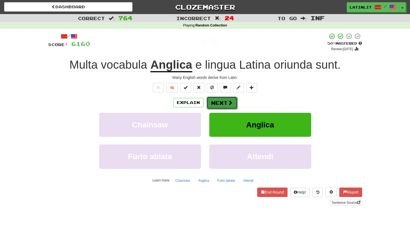
click at [221, 104] on button "Next" at bounding box center [222, 102] width 31 height 13
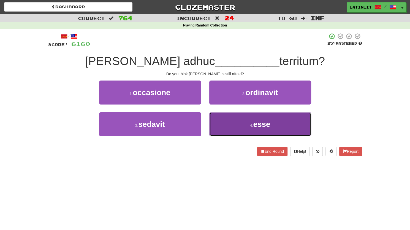
click at [235, 128] on button "4 . esse" at bounding box center [260, 124] width 102 height 24
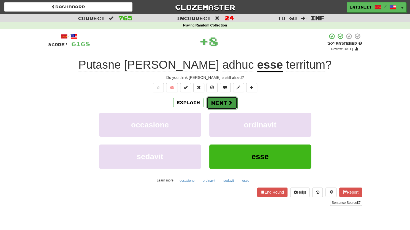
click at [229, 102] on span at bounding box center [230, 102] width 5 height 5
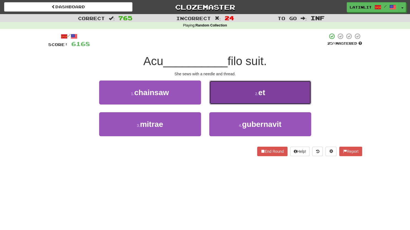
click at [243, 91] on button "2 . et" at bounding box center [260, 92] width 102 height 24
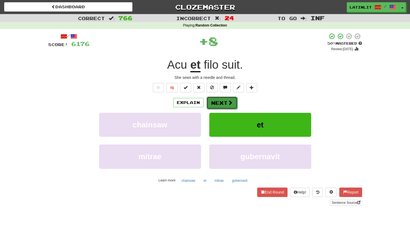
click at [218, 100] on button "Next" at bounding box center [222, 102] width 31 height 13
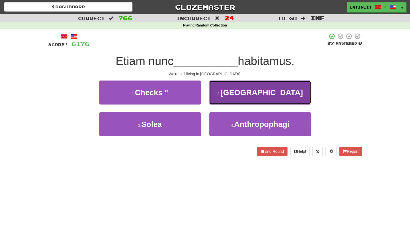
click at [263, 92] on span "[GEOGRAPHIC_DATA]" at bounding box center [262, 92] width 82 height 9
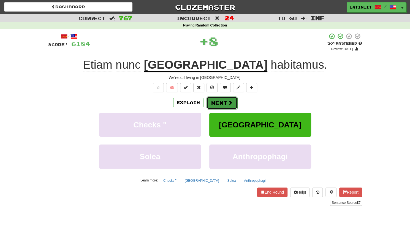
click at [218, 99] on button "Next" at bounding box center [222, 102] width 31 height 13
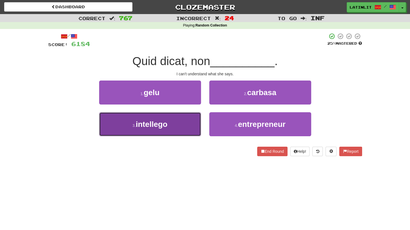
click at [189, 123] on button "3 . intellego" at bounding box center [150, 124] width 102 height 24
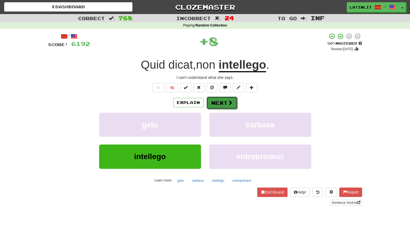
click at [222, 107] on button "Next" at bounding box center [222, 102] width 31 height 13
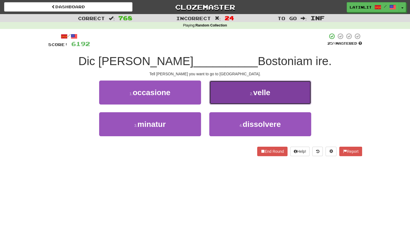
click at [260, 90] on span "velle" at bounding box center [261, 92] width 17 height 9
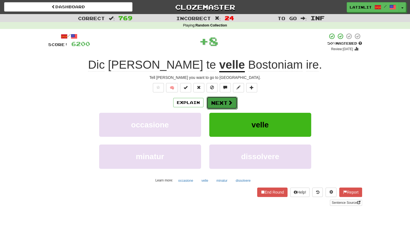
click at [222, 102] on button "Next" at bounding box center [222, 102] width 31 height 13
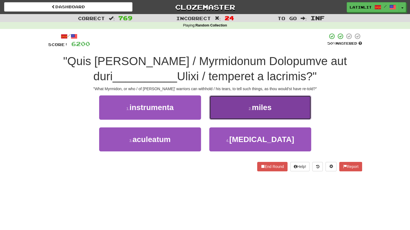
click at [229, 105] on button "2 . miles" at bounding box center [260, 107] width 102 height 24
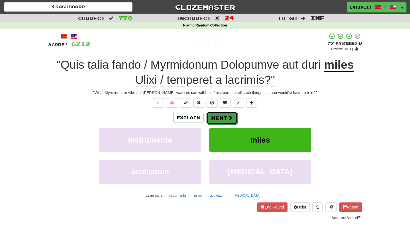
click at [216, 117] on button "Next" at bounding box center [222, 118] width 31 height 13
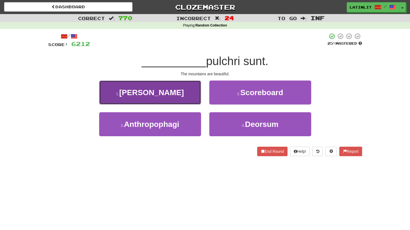
click at [179, 99] on button "1 . [PERSON_NAME]" at bounding box center [150, 92] width 102 height 24
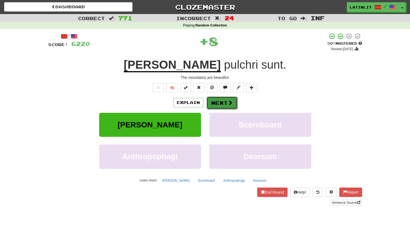
click at [216, 105] on button "Next" at bounding box center [222, 102] width 31 height 13
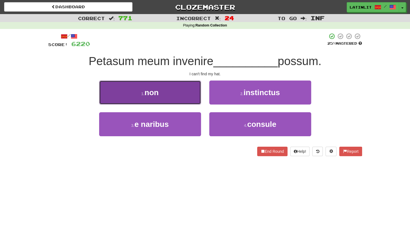
click at [186, 93] on button "1 . non" at bounding box center [150, 92] width 102 height 24
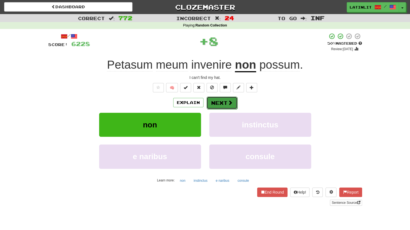
click at [217, 99] on button "Next" at bounding box center [222, 102] width 31 height 13
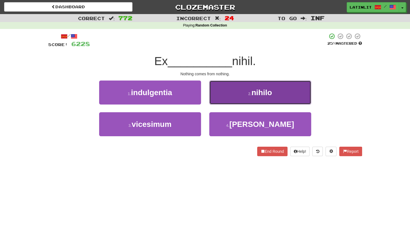
click at [220, 96] on button "2 . nihilo" at bounding box center [260, 92] width 102 height 24
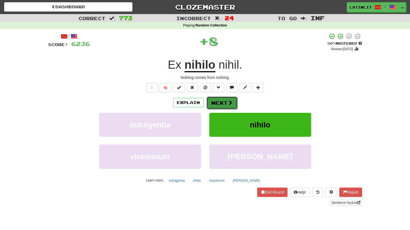
click at [216, 102] on button "Next" at bounding box center [222, 102] width 31 height 13
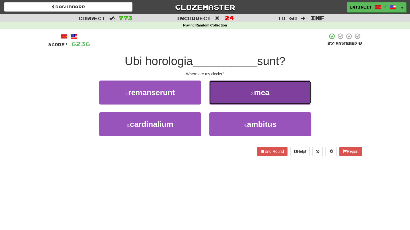
click at [241, 93] on button "2 . mea" at bounding box center [260, 92] width 102 height 24
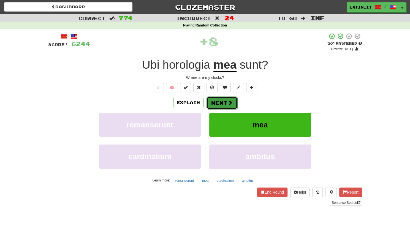
click at [218, 102] on button "Next" at bounding box center [222, 102] width 31 height 13
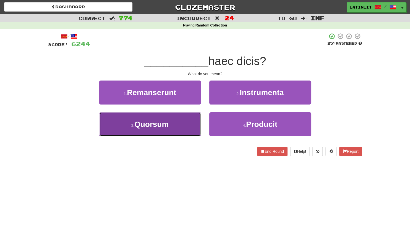
click at [162, 128] on span "Quorsum" at bounding box center [152, 124] width 34 height 9
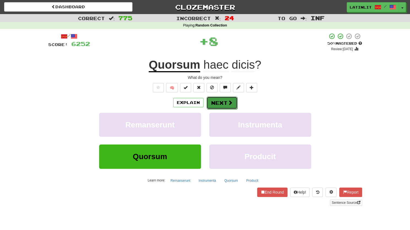
click at [215, 102] on button "Next" at bounding box center [222, 102] width 31 height 13
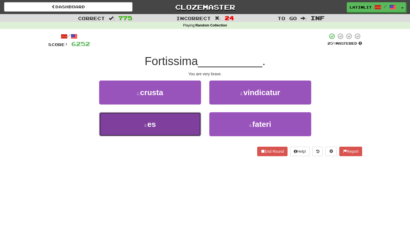
click at [166, 124] on button "3 . es" at bounding box center [150, 124] width 102 height 24
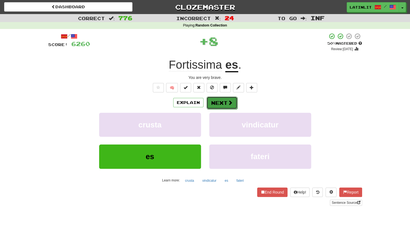
click at [222, 101] on button "Next" at bounding box center [222, 102] width 31 height 13
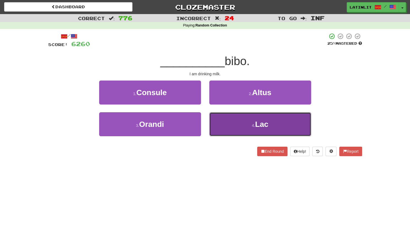
click at [233, 122] on button "4 . Lac" at bounding box center [260, 124] width 102 height 24
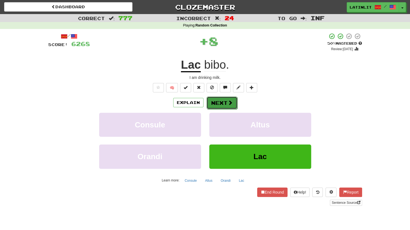
click at [224, 101] on button "Next" at bounding box center [222, 102] width 31 height 13
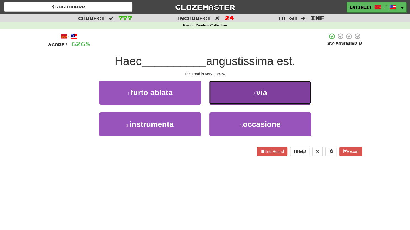
click at [234, 93] on button "2 . via" at bounding box center [260, 92] width 102 height 24
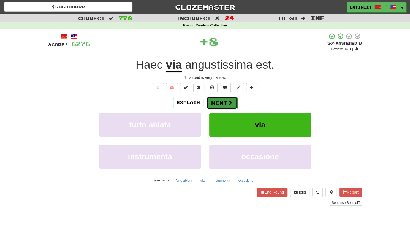
click at [220, 100] on button "Next" at bounding box center [222, 102] width 31 height 13
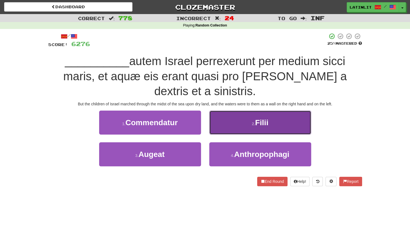
click at [268, 119] on span "Filii" at bounding box center [261, 122] width 13 height 9
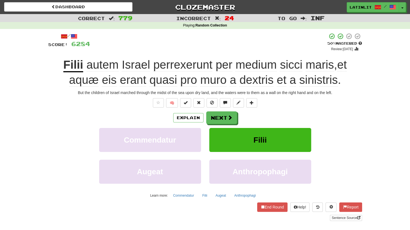
click at [269, 119] on div "Explain Next" at bounding box center [205, 117] width 314 height 13
click at [220, 118] on button "Next" at bounding box center [222, 118] width 31 height 13
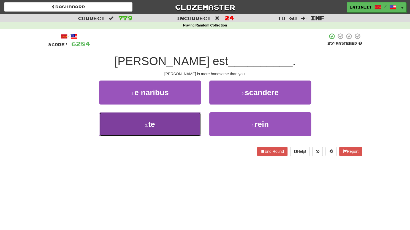
click at [164, 124] on button "3 . te" at bounding box center [150, 124] width 102 height 24
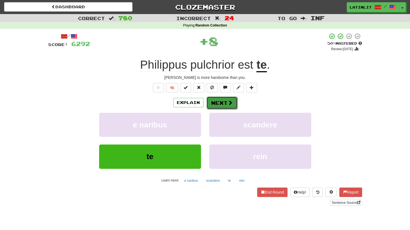
click at [225, 99] on button "Next" at bounding box center [222, 102] width 31 height 13
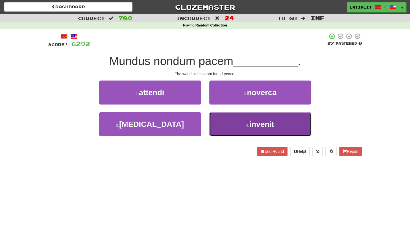
click at [228, 124] on button "4 . invenit" at bounding box center [260, 124] width 102 height 24
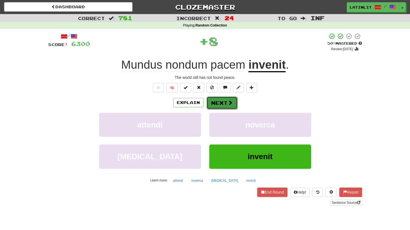
click at [222, 102] on button "Next" at bounding box center [222, 102] width 31 height 13
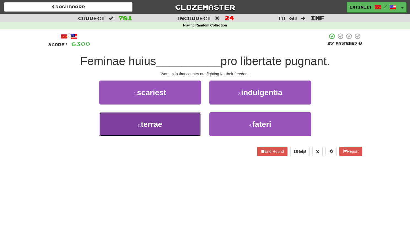
click at [185, 126] on button "3 . terrae" at bounding box center [150, 124] width 102 height 24
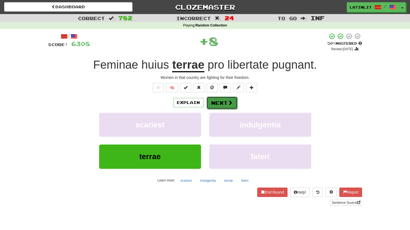
click at [215, 103] on button "Next" at bounding box center [222, 102] width 31 height 13
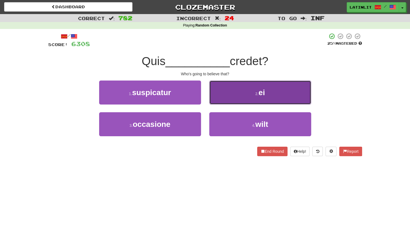
click at [228, 99] on button "2 . ei" at bounding box center [260, 92] width 102 height 24
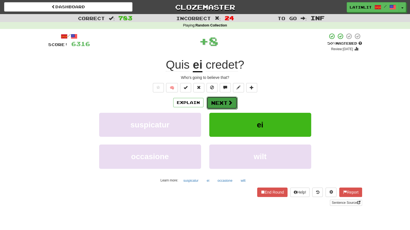
click at [222, 103] on button "Next" at bounding box center [222, 102] width 31 height 13
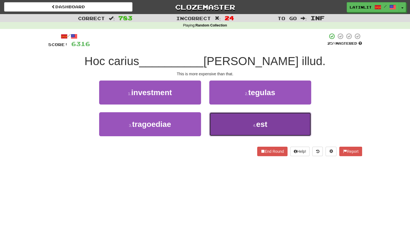
click at [236, 122] on button "4 . est" at bounding box center [260, 124] width 102 height 24
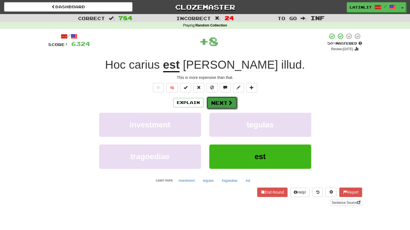
click at [223, 103] on button "Next" at bounding box center [222, 102] width 31 height 13
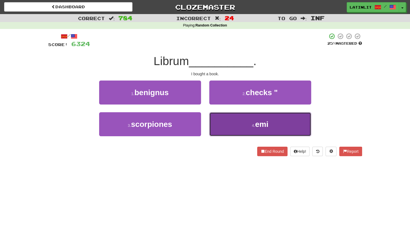
click at [218, 125] on button "4 . emi" at bounding box center [260, 124] width 102 height 24
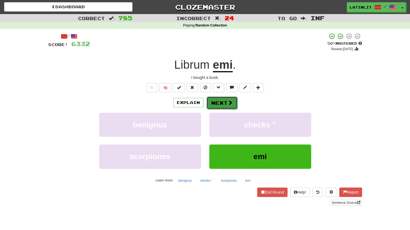
click at [220, 101] on button "Next" at bounding box center [222, 102] width 31 height 13
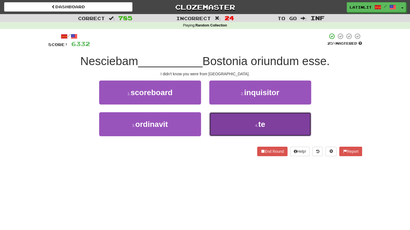
click at [224, 124] on button "4 . te" at bounding box center [260, 124] width 102 height 24
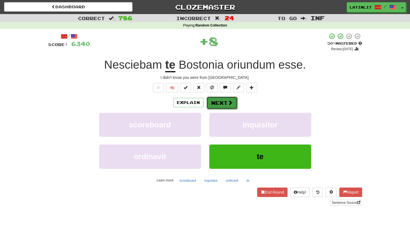
click at [212, 102] on button "Next" at bounding box center [222, 102] width 31 height 13
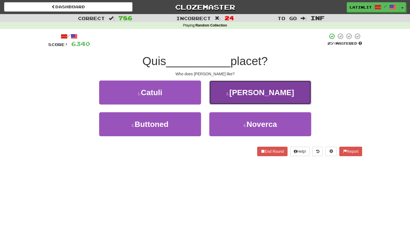
click at [220, 98] on button "2 . [PERSON_NAME]" at bounding box center [260, 92] width 102 height 24
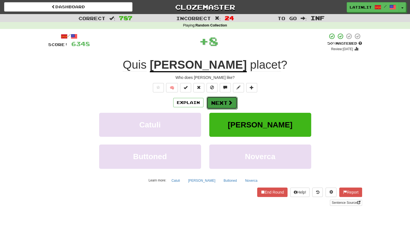
click at [220, 100] on button "Next" at bounding box center [222, 102] width 31 height 13
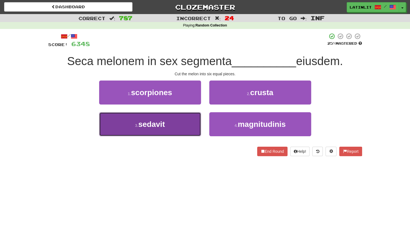
click at [174, 127] on button "3 . sedavit" at bounding box center [150, 124] width 102 height 24
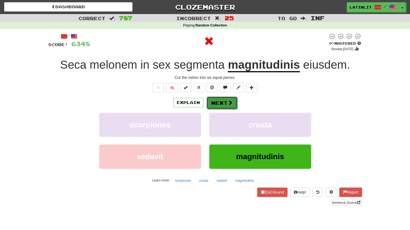
click at [224, 102] on button "Next" at bounding box center [222, 102] width 31 height 13
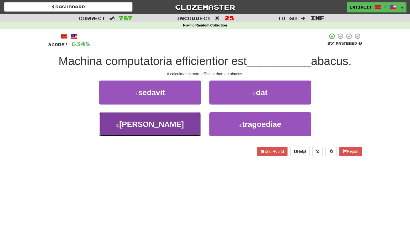
click at [155, 123] on span "[PERSON_NAME]" at bounding box center [151, 124] width 65 height 9
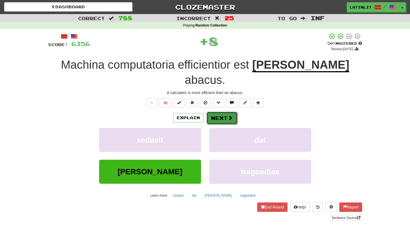
click at [216, 112] on button "Next" at bounding box center [222, 118] width 31 height 13
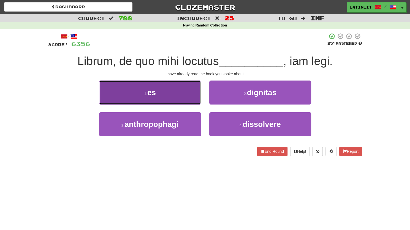
click at [180, 92] on button "1 . es" at bounding box center [150, 92] width 102 height 24
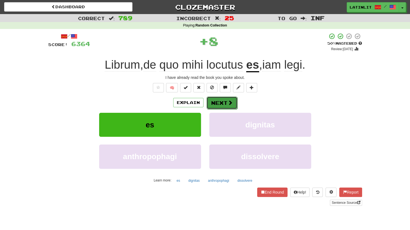
click at [224, 100] on button "Next" at bounding box center [222, 102] width 31 height 13
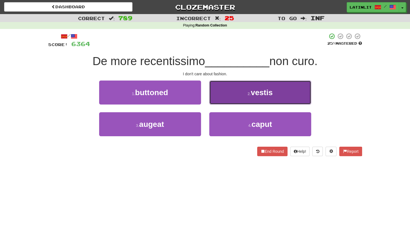
click at [227, 92] on button "2 . vestis" at bounding box center [260, 92] width 102 height 24
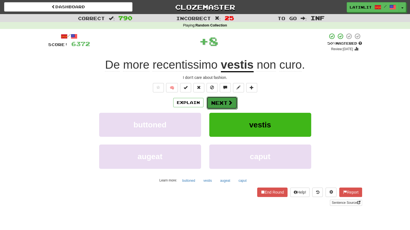
click at [216, 98] on button "Next" at bounding box center [222, 102] width 31 height 13
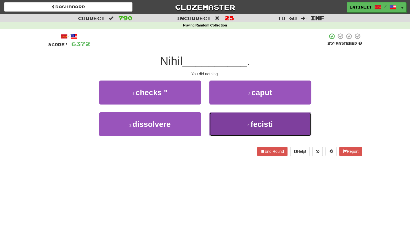
click at [232, 127] on button "4 . fecisti" at bounding box center [260, 124] width 102 height 24
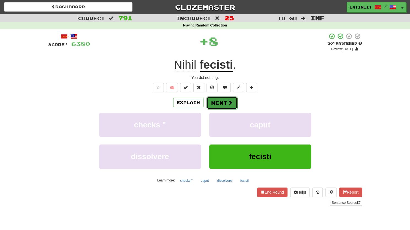
click at [228, 102] on span at bounding box center [230, 102] width 5 height 5
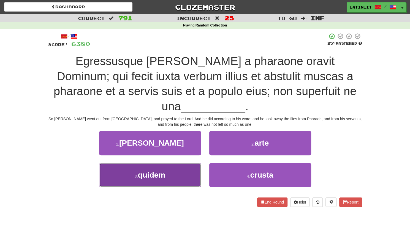
click at [160, 171] on span "quidem" at bounding box center [152, 175] width 28 height 9
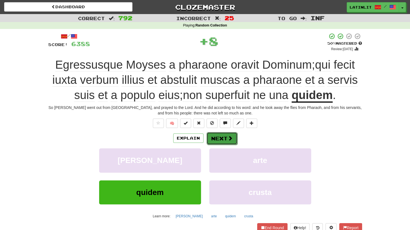
click at [215, 138] on button "Next" at bounding box center [222, 138] width 31 height 13
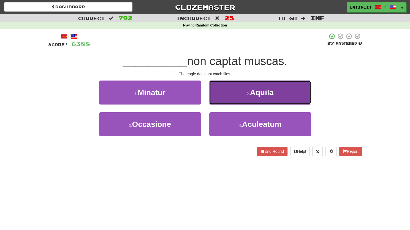
click at [230, 92] on button "2 . [GEOGRAPHIC_DATA]" at bounding box center [260, 92] width 102 height 24
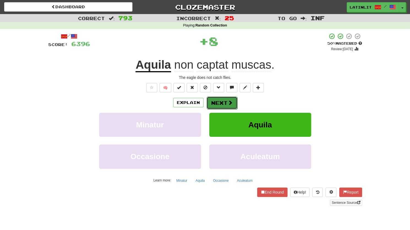
click at [215, 104] on button "Next" at bounding box center [222, 102] width 31 height 13
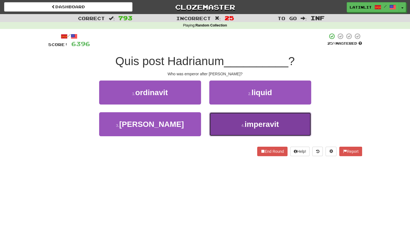
click at [227, 125] on button "4 . imperavit" at bounding box center [260, 124] width 102 height 24
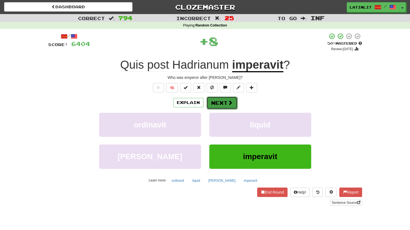
click at [214, 103] on button "Next" at bounding box center [222, 102] width 31 height 13
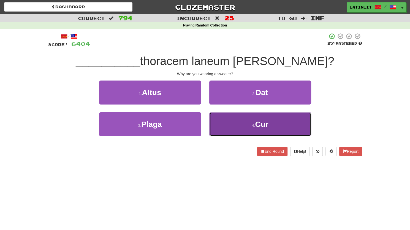
click at [228, 123] on button "4 . Cur" at bounding box center [260, 124] width 102 height 24
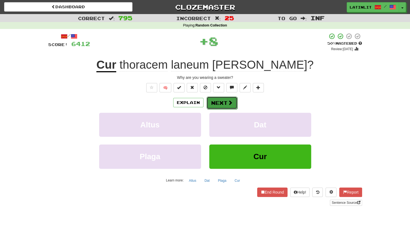
click at [214, 103] on button "Next" at bounding box center [222, 102] width 31 height 13
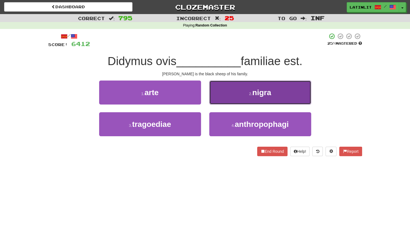
click at [228, 93] on button "2 . nigra" at bounding box center [260, 92] width 102 height 24
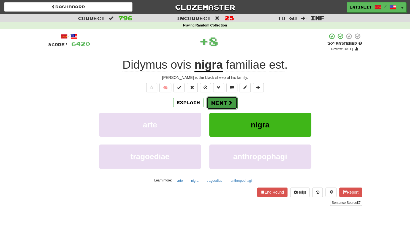
click at [221, 102] on button "Next" at bounding box center [222, 102] width 31 height 13
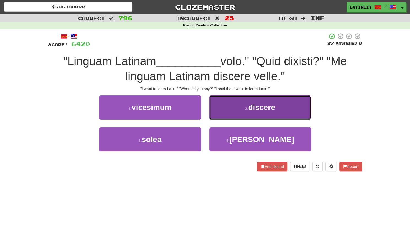
click at [229, 107] on button "2 . discere" at bounding box center [260, 107] width 102 height 24
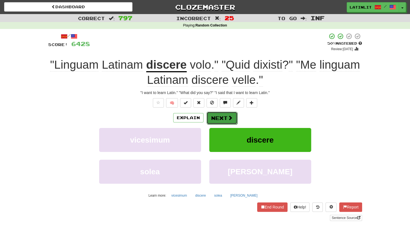
click at [223, 117] on button "Next" at bounding box center [222, 118] width 31 height 13
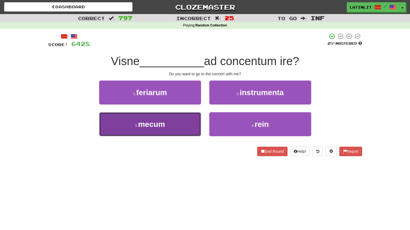
click at [152, 127] on span "mecum" at bounding box center [151, 124] width 27 height 9
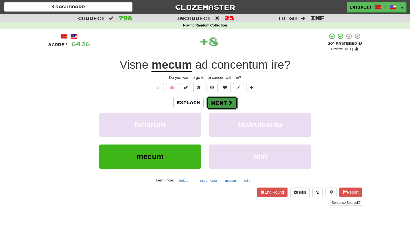
click at [227, 102] on button "Next" at bounding box center [222, 102] width 31 height 13
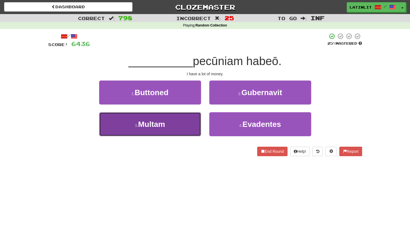
click at [179, 127] on button "3 . [GEOGRAPHIC_DATA]" at bounding box center [150, 124] width 102 height 24
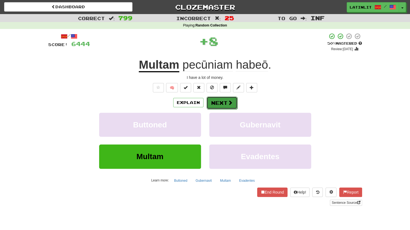
click at [219, 104] on button "Next" at bounding box center [222, 102] width 31 height 13
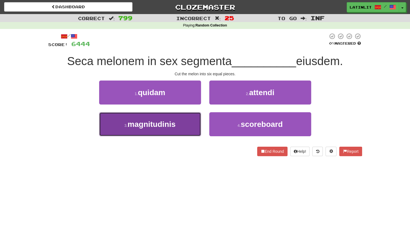
click at [165, 122] on span "magnitudinis" at bounding box center [152, 124] width 48 height 9
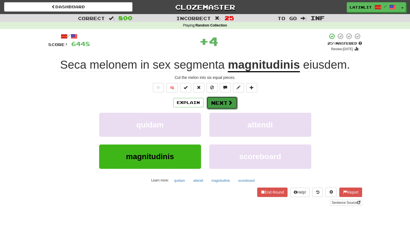
click at [214, 103] on button "Next" at bounding box center [222, 102] width 31 height 13
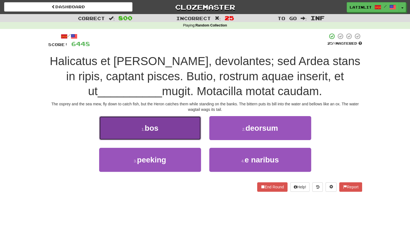
click at [169, 128] on button "1 . bos" at bounding box center [150, 128] width 102 height 24
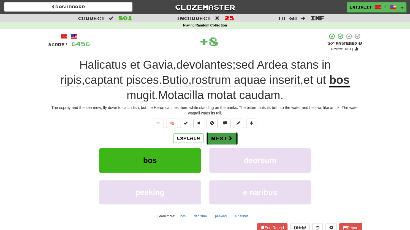
click at [225, 139] on button "Next" at bounding box center [222, 138] width 31 height 13
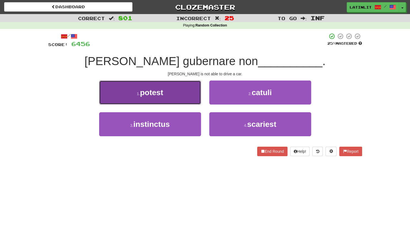
click at [180, 100] on button "1 . potest" at bounding box center [150, 92] width 102 height 24
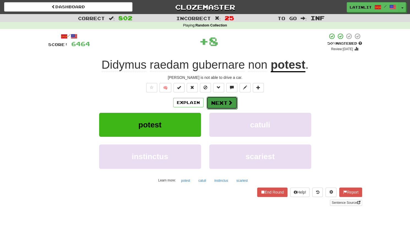
click at [220, 103] on button "Next" at bounding box center [222, 102] width 31 height 13
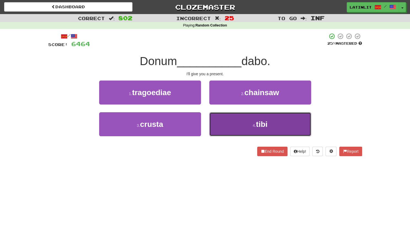
click at [233, 130] on button "4 . tibi" at bounding box center [260, 124] width 102 height 24
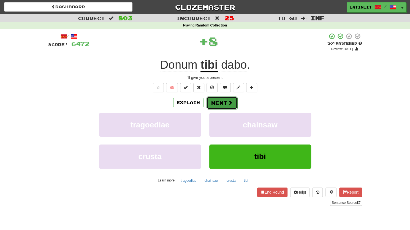
click at [225, 104] on button "Next" at bounding box center [222, 102] width 31 height 13
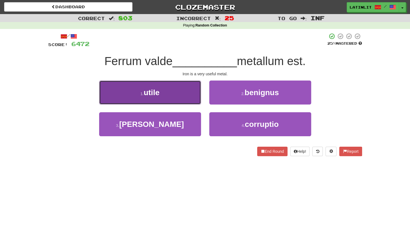
click at [164, 89] on button "1 . utile" at bounding box center [150, 92] width 102 height 24
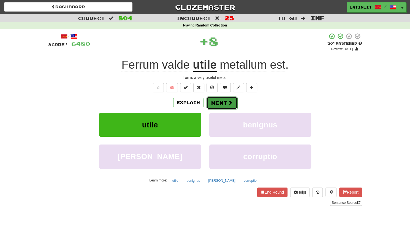
click at [213, 97] on button "Next" at bounding box center [222, 102] width 31 height 13
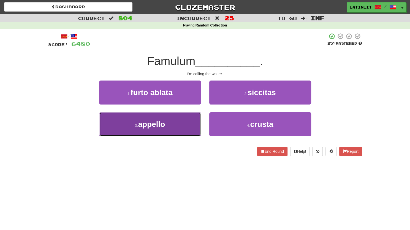
click at [182, 125] on button "3 . [PERSON_NAME]" at bounding box center [150, 124] width 102 height 24
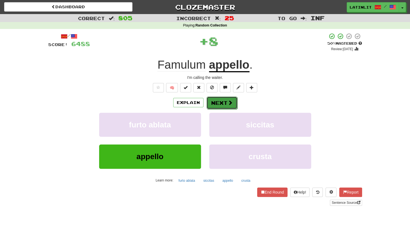
click at [218, 102] on button "Next" at bounding box center [222, 102] width 31 height 13
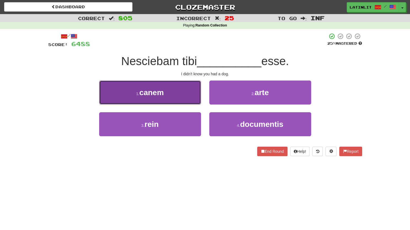
click at [180, 89] on button "1 . canem" at bounding box center [150, 92] width 102 height 24
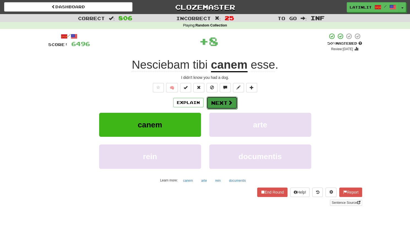
click at [221, 102] on button "Next" at bounding box center [222, 102] width 31 height 13
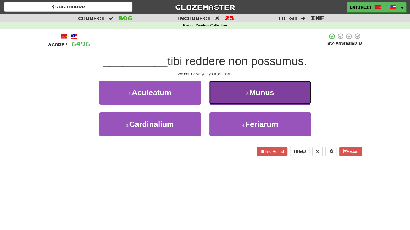
click at [230, 93] on button "2 . Munus" at bounding box center [260, 92] width 102 height 24
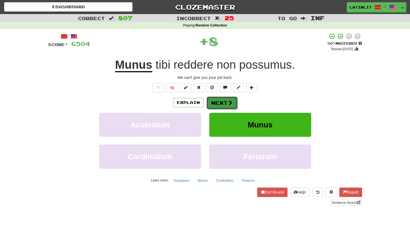
click at [219, 102] on button "Next" at bounding box center [222, 102] width 31 height 13
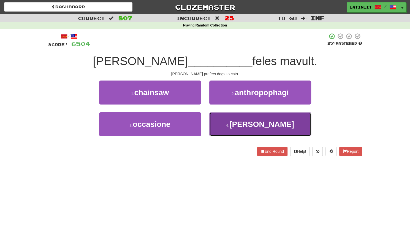
click at [233, 122] on button "4 . [PERSON_NAME]" at bounding box center [260, 124] width 102 height 24
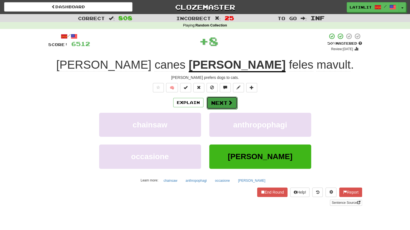
click at [214, 101] on button "Next" at bounding box center [222, 102] width 31 height 13
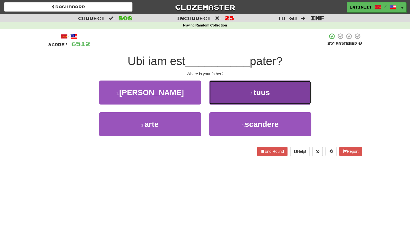
click at [217, 98] on button "2 . tuus" at bounding box center [260, 92] width 102 height 24
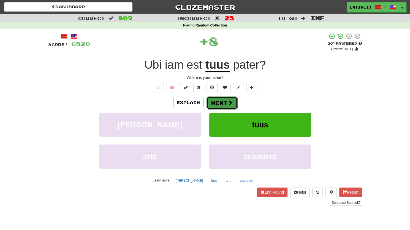
click at [212, 100] on button "Next" at bounding box center [222, 102] width 31 height 13
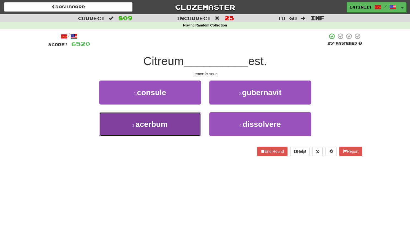
click at [171, 127] on button "3 . acerbum" at bounding box center [150, 124] width 102 height 24
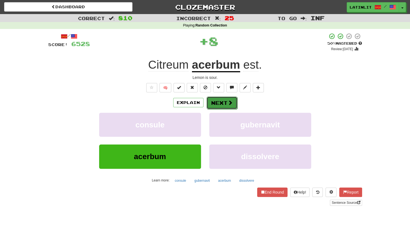
click at [227, 101] on button "Next" at bounding box center [222, 102] width 31 height 13
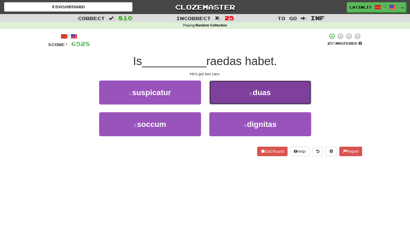
click at [234, 92] on button "2 . duas" at bounding box center [260, 92] width 102 height 24
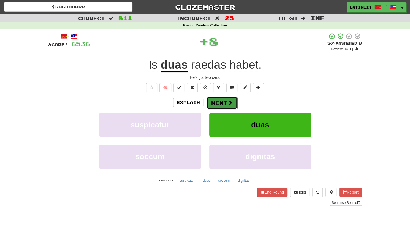
click at [216, 106] on button "Next" at bounding box center [222, 102] width 31 height 13
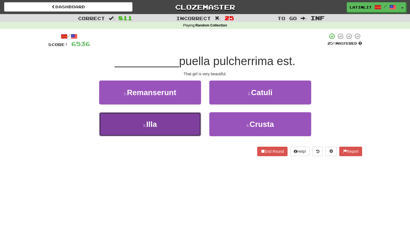
click at [169, 129] on button "3 . Illa" at bounding box center [150, 124] width 102 height 24
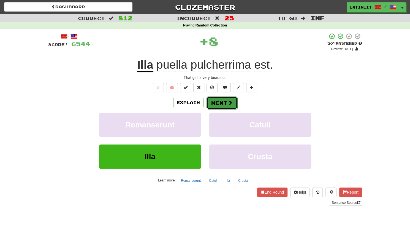
click at [215, 103] on button "Next" at bounding box center [222, 102] width 31 height 13
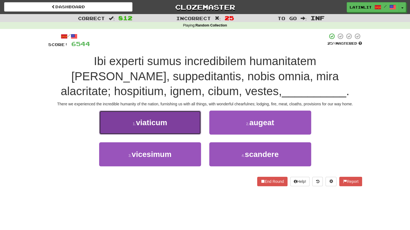
click at [155, 122] on span "viaticum" at bounding box center [151, 122] width 31 height 9
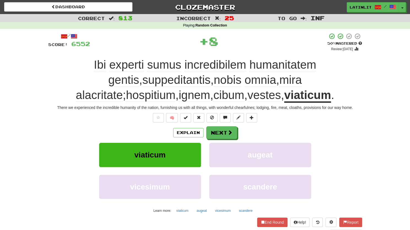
click at [284, 96] on u "viaticum" at bounding box center [307, 95] width 47 height 14
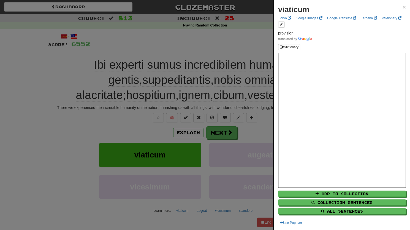
click at [41, 134] on div at bounding box center [205, 115] width 410 height 230
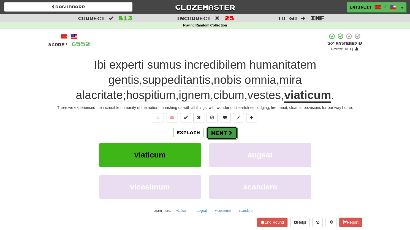
click at [213, 137] on button "Next" at bounding box center [222, 133] width 31 height 13
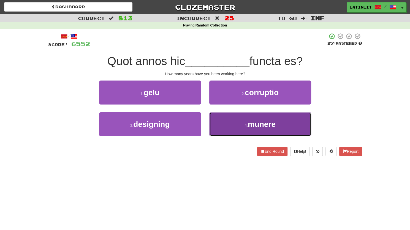
click at [239, 121] on button "4 . munere" at bounding box center [260, 124] width 102 height 24
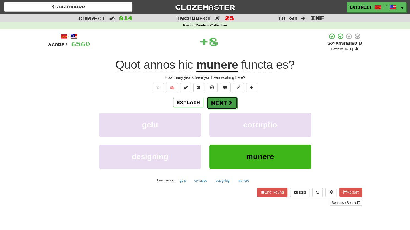
click at [218, 101] on button "Next" at bounding box center [222, 102] width 31 height 13
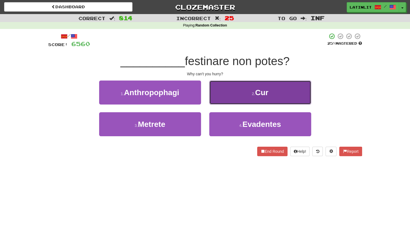
click at [225, 88] on button "2 . Cur" at bounding box center [260, 92] width 102 height 24
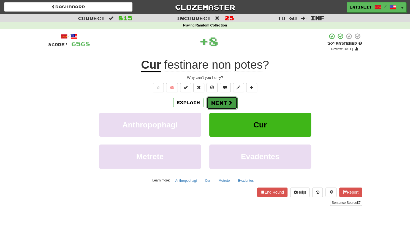
click at [212, 101] on button "Next" at bounding box center [222, 102] width 31 height 13
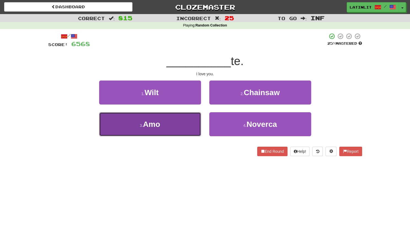
click at [179, 125] on button "3 . Amo" at bounding box center [150, 124] width 102 height 24
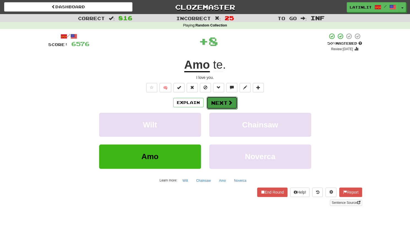
click at [227, 106] on button "Next" at bounding box center [222, 102] width 31 height 13
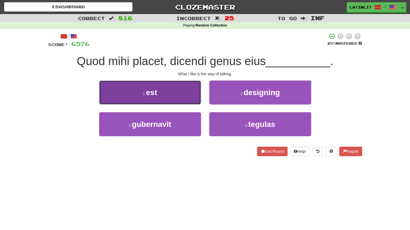
click at [178, 90] on button "1 . est" at bounding box center [150, 92] width 102 height 24
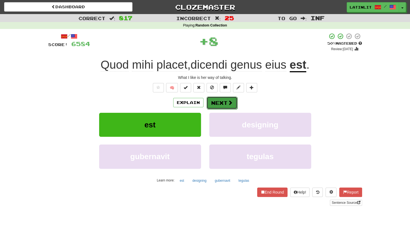
click at [212, 104] on button "Next" at bounding box center [222, 102] width 31 height 13
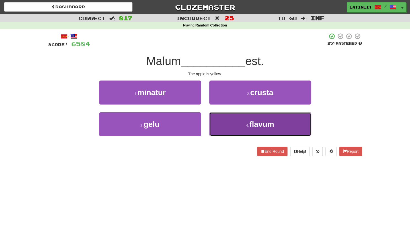
click at [236, 121] on button "4 . flavum" at bounding box center [260, 124] width 102 height 24
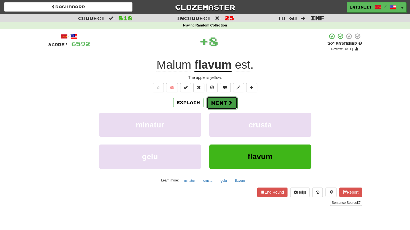
click at [220, 104] on button "Next" at bounding box center [222, 102] width 31 height 13
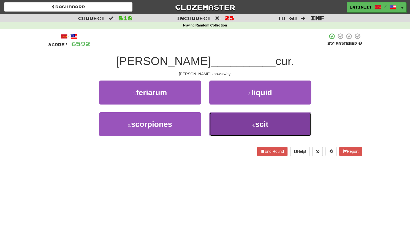
click at [227, 120] on button "4 . scit" at bounding box center [260, 124] width 102 height 24
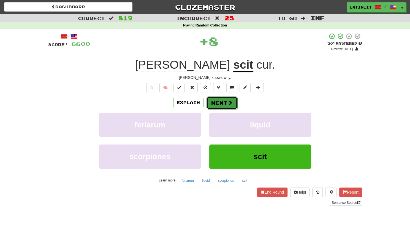
click at [223, 100] on button "Next" at bounding box center [222, 102] width 31 height 13
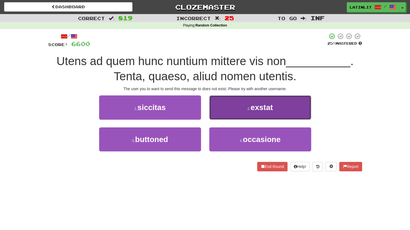
click at [225, 108] on button "2 . exstat" at bounding box center [260, 107] width 102 height 24
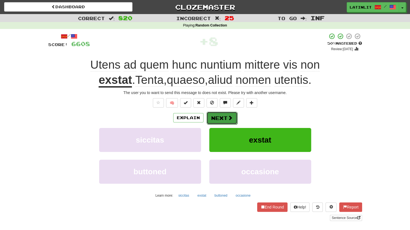
click at [217, 116] on button "Next" at bounding box center [222, 118] width 31 height 13
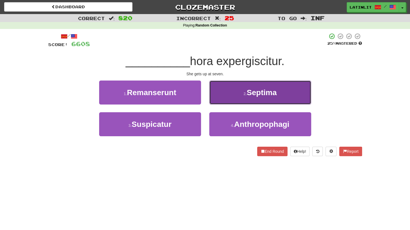
click at [233, 99] on button "2 . Septima" at bounding box center [260, 92] width 102 height 24
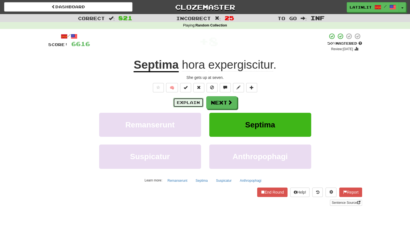
click at [182, 103] on button "Explain" at bounding box center [188, 102] width 30 height 9
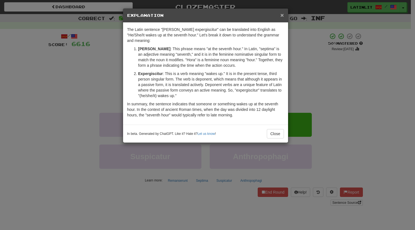
click at [283, 12] on span "×" at bounding box center [281, 15] width 3 height 6
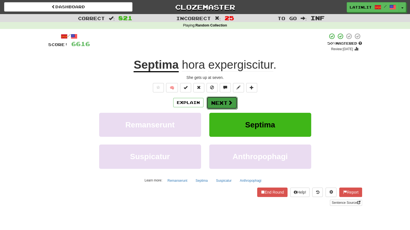
click at [226, 98] on button "Next" at bounding box center [222, 102] width 31 height 13
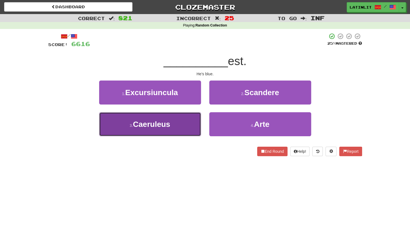
click at [174, 131] on button "3 . [GEOGRAPHIC_DATA]" at bounding box center [150, 124] width 102 height 24
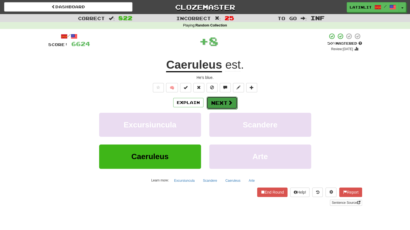
click at [224, 101] on button "Next" at bounding box center [222, 102] width 31 height 13
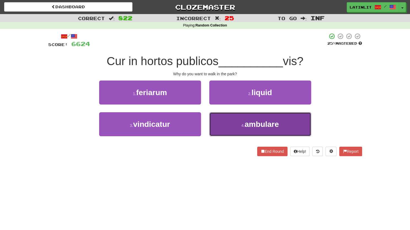
click at [231, 130] on button "4 . ambulare" at bounding box center [260, 124] width 102 height 24
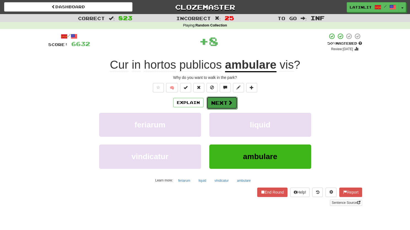
click at [220, 102] on button "Next" at bounding box center [222, 102] width 31 height 13
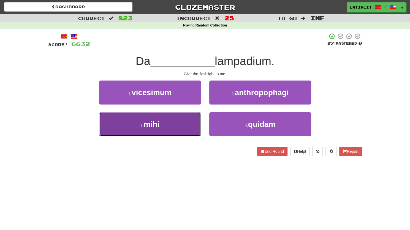
click at [184, 126] on button "3 . mihi" at bounding box center [150, 124] width 102 height 24
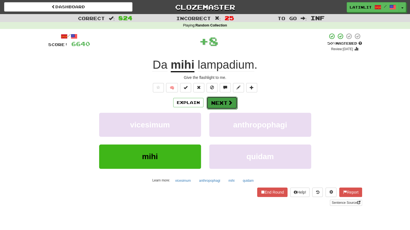
click at [225, 104] on button "Next" at bounding box center [222, 102] width 31 height 13
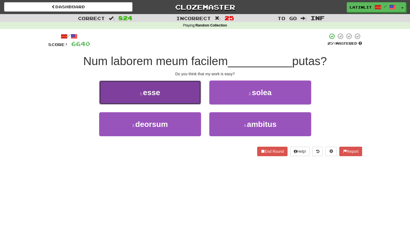
click at [182, 89] on button "1 . esse" at bounding box center [150, 92] width 102 height 24
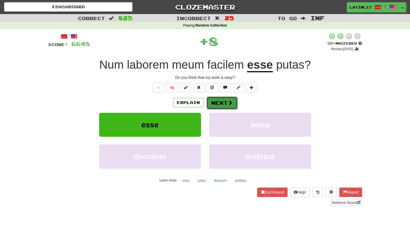
click at [221, 104] on button "Next" at bounding box center [222, 102] width 31 height 13
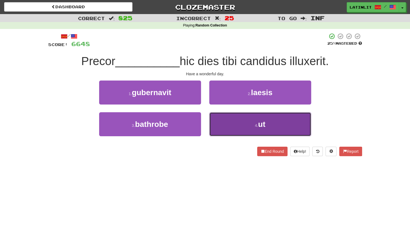
click at [238, 122] on button "4 . ut" at bounding box center [260, 124] width 102 height 24
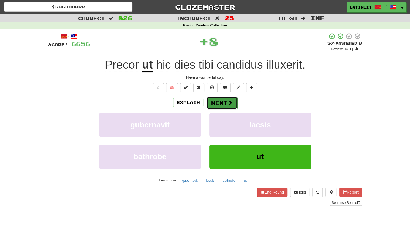
click at [225, 99] on button "Next" at bounding box center [222, 102] width 31 height 13
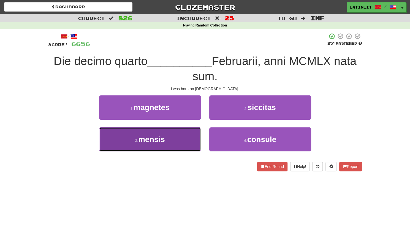
click at [176, 147] on button "3 . mensis" at bounding box center [150, 139] width 102 height 24
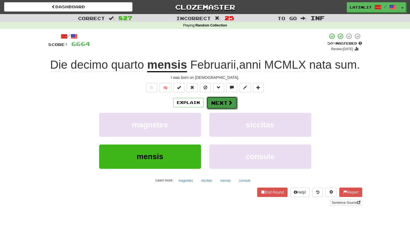
click at [224, 99] on button "Next" at bounding box center [222, 102] width 31 height 13
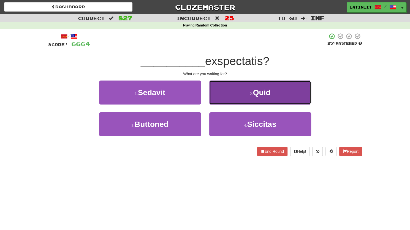
click at [227, 93] on button "2 . Quid" at bounding box center [260, 92] width 102 height 24
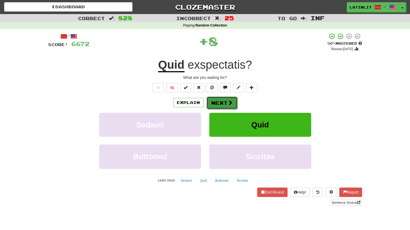
click at [216, 103] on button "Next" at bounding box center [222, 102] width 31 height 13
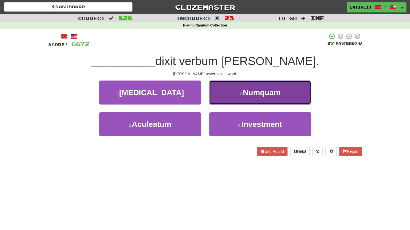
click at [227, 94] on button "2 . Numquam" at bounding box center [260, 92] width 102 height 24
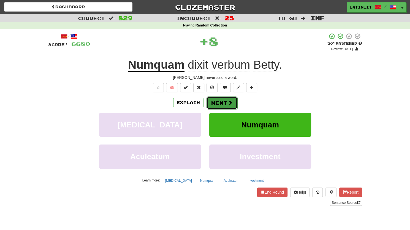
click at [216, 101] on button "Next" at bounding box center [222, 102] width 31 height 13
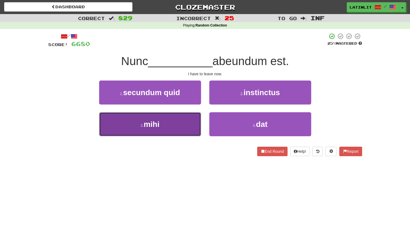
click at [179, 125] on button "3 . mihi" at bounding box center [150, 124] width 102 height 24
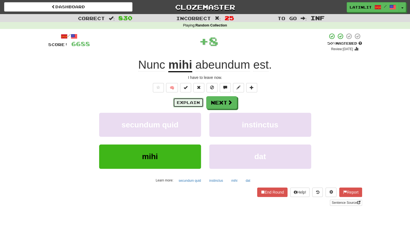
click at [183, 105] on button "Explain" at bounding box center [188, 102] width 30 height 9
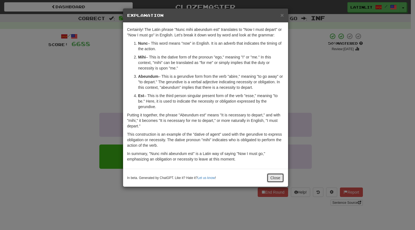
click at [269, 177] on button "Close" at bounding box center [275, 177] width 17 height 9
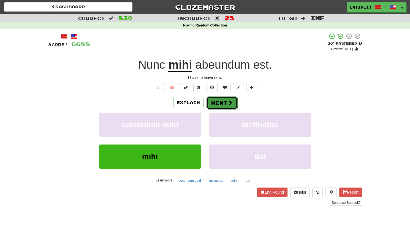
click at [220, 101] on button "Next" at bounding box center [222, 102] width 31 height 13
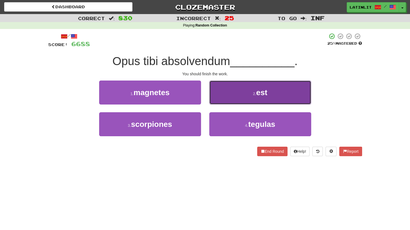
click at [232, 88] on button "2 . est" at bounding box center [260, 92] width 102 height 24
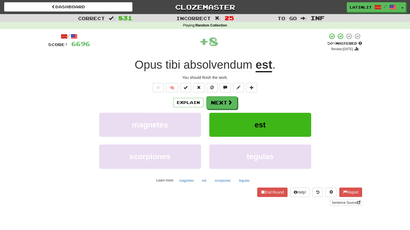
click at [220, 65] on span "absolvendum" at bounding box center [218, 64] width 69 height 13
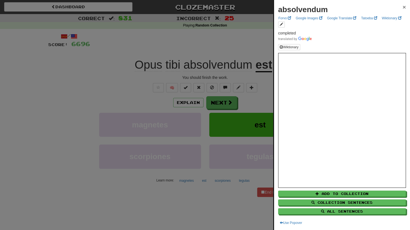
click at [403, 7] on span "×" at bounding box center [404, 7] width 3 height 6
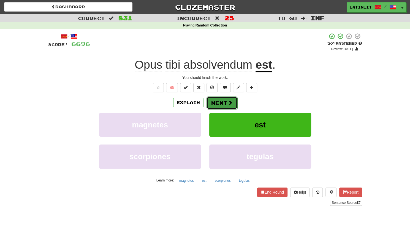
click at [227, 104] on button "Next" at bounding box center [222, 102] width 31 height 13
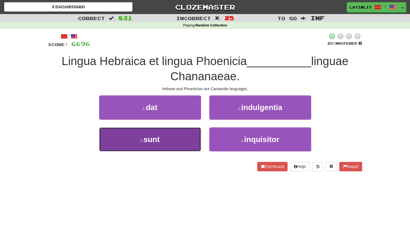
click at [158, 140] on span "sunt" at bounding box center [152, 139] width 16 height 9
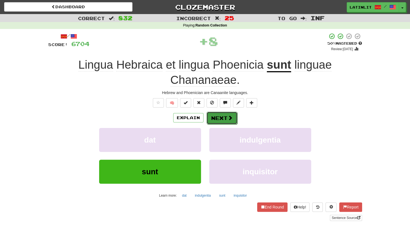
click at [217, 118] on button "Next" at bounding box center [222, 118] width 31 height 13
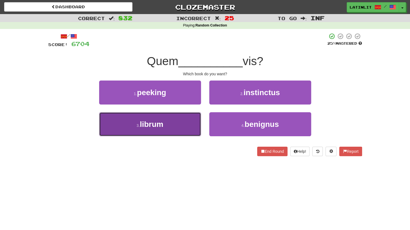
click at [176, 124] on button "3 . librum" at bounding box center [150, 124] width 102 height 24
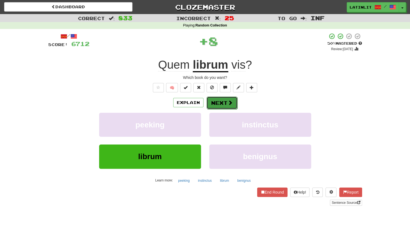
click at [216, 99] on button "Next" at bounding box center [222, 102] width 31 height 13
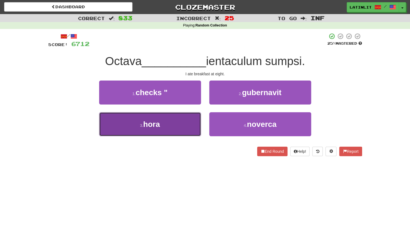
click at [171, 131] on button "3 . hora" at bounding box center [150, 124] width 102 height 24
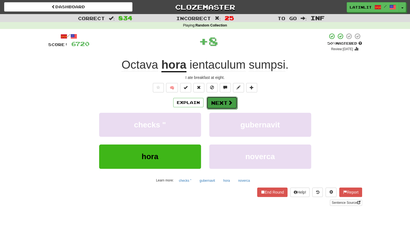
click at [211, 98] on button "Next" at bounding box center [222, 102] width 31 height 13
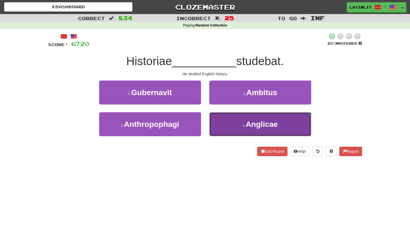
click at [230, 124] on button "4 . Anglicae" at bounding box center [260, 124] width 102 height 24
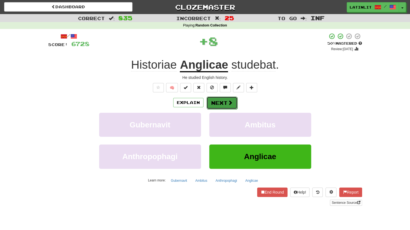
click at [222, 103] on button "Next" at bounding box center [222, 102] width 31 height 13
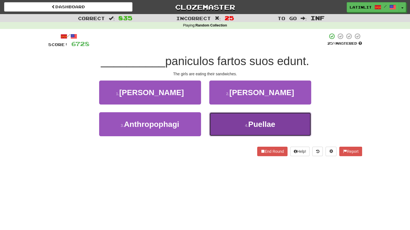
click at [242, 125] on button "4 . [GEOGRAPHIC_DATA]" at bounding box center [260, 124] width 102 height 24
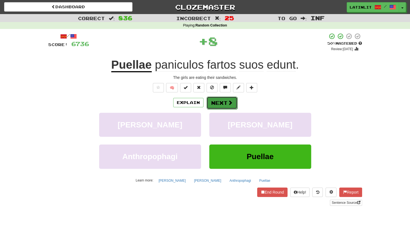
click at [209, 101] on button "Next" at bounding box center [222, 102] width 31 height 13
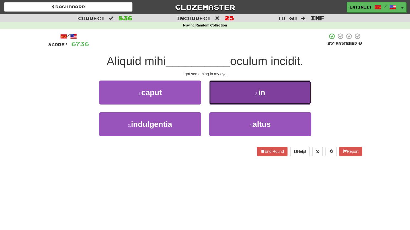
click at [220, 93] on button "2 . in" at bounding box center [260, 92] width 102 height 24
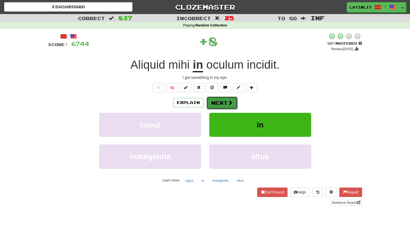
click at [220, 99] on button "Next" at bounding box center [222, 102] width 31 height 13
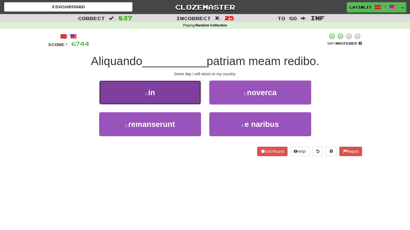
click at [179, 92] on button "1 . in" at bounding box center [150, 92] width 102 height 24
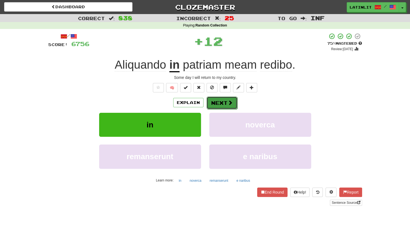
click at [219, 103] on button "Next" at bounding box center [222, 102] width 31 height 13
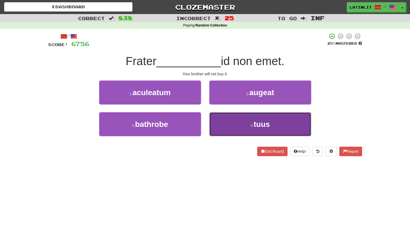
click at [225, 118] on button "4 . tuus" at bounding box center [260, 124] width 102 height 24
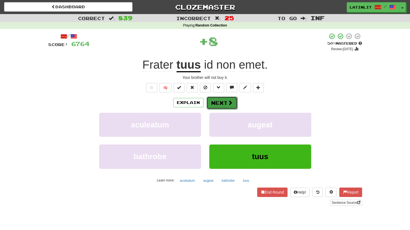
click at [224, 104] on button "Next" at bounding box center [222, 102] width 31 height 13
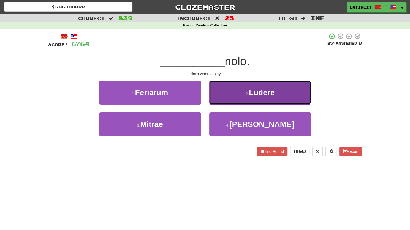
click at [235, 90] on button "2 . [GEOGRAPHIC_DATA]" at bounding box center [260, 92] width 102 height 24
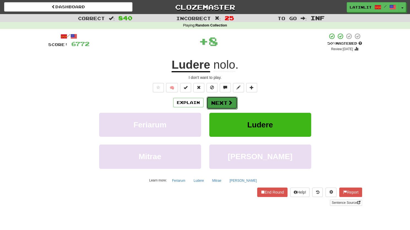
click at [219, 100] on button "Next" at bounding box center [222, 102] width 31 height 13
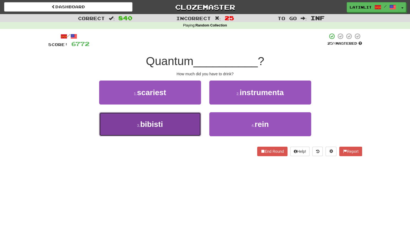
click at [177, 127] on button "3 . bibisti" at bounding box center [150, 124] width 102 height 24
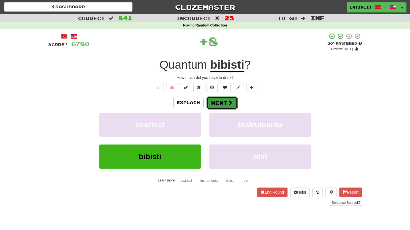
click at [222, 101] on button "Next" at bounding box center [222, 102] width 31 height 13
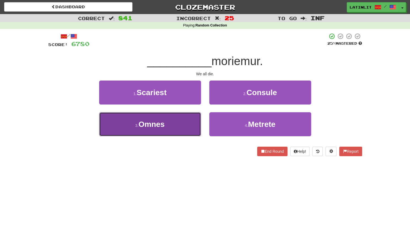
click at [179, 126] on button "3 . [GEOGRAPHIC_DATA]" at bounding box center [150, 124] width 102 height 24
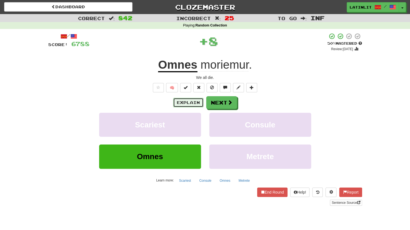
click at [179, 104] on button "Explain" at bounding box center [188, 102] width 30 height 9
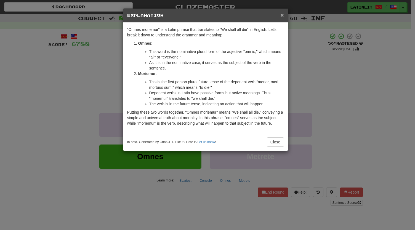
click at [281, 14] on span "×" at bounding box center [281, 15] width 3 height 6
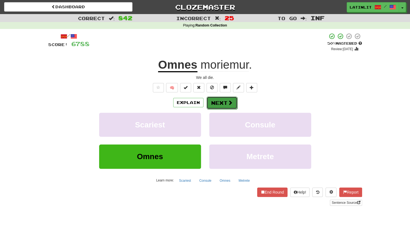
click at [218, 107] on button "Next" at bounding box center [222, 102] width 31 height 13
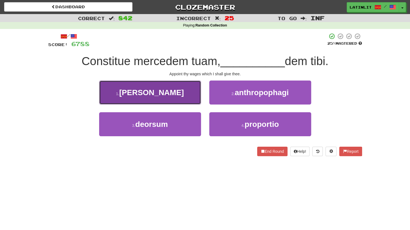
click at [168, 98] on button "1 . [PERSON_NAME]" at bounding box center [150, 92] width 102 height 24
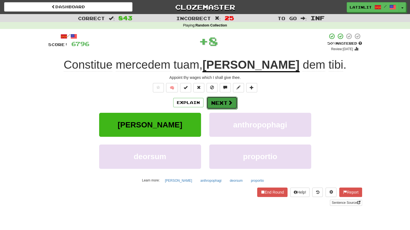
click at [213, 105] on button "Next" at bounding box center [222, 102] width 31 height 13
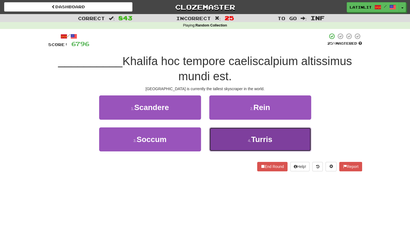
click at [231, 139] on button "4 . [GEOGRAPHIC_DATA]" at bounding box center [260, 139] width 102 height 24
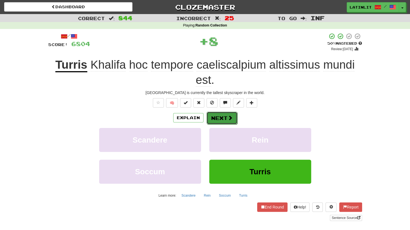
click at [215, 119] on button "Next" at bounding box center [222, 118] width 31 height 13
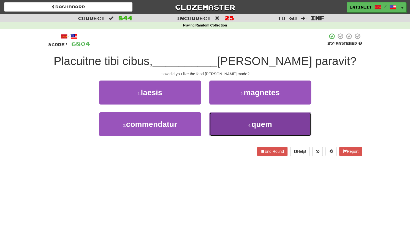
click at [226, 131] on button "4 . quem" at bounding box center [260, 124] width 102 height 24
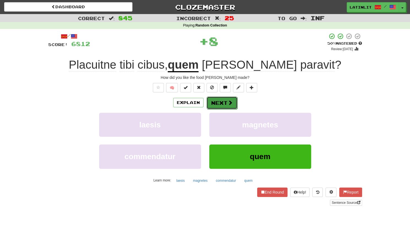
click at [217, 106] on button "Next" at bounding box center [222, 102] width 31 height 13
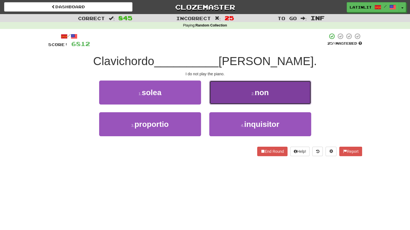
click at [233, 88] on button "2 . non" at bounding box center [260, 92] width 102 height 24
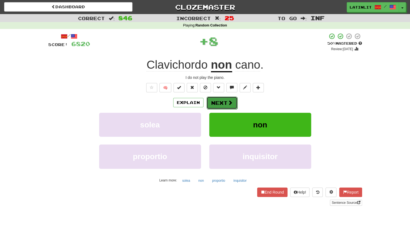
click at [218, 102] on button "Next" at bounding box center [222, 102] width 31 height 13
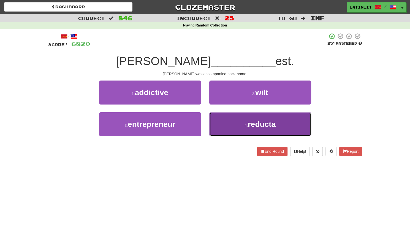
click at [233, 127] on button "4 . reducta" at bounding box center [260, 124] width 102 height 24
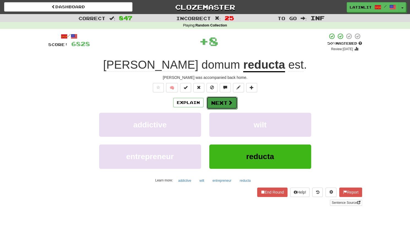
click at [216, 101] on button "Next" at bounding box center [222, 102] width 31 height 13
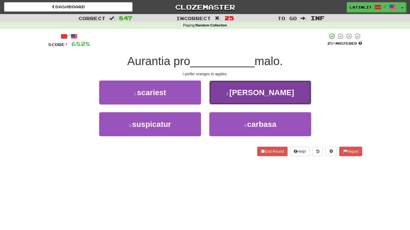
click at [224, 95] on button "2 . [PERSON_NAME]" at bounding box center [260, 92] width 102 height 24
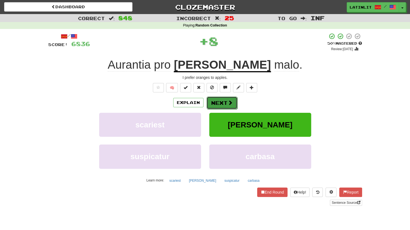
click at [215, 102] on button "Next" at bounding box center [222, 102] width 31 height 13
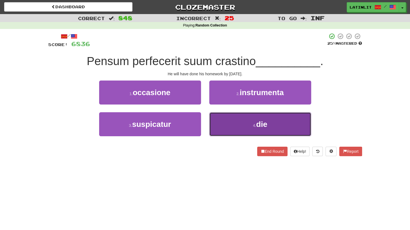
click at [247, 132] on button "4 . die" at bounding box center [260, 124] width 102 height 24
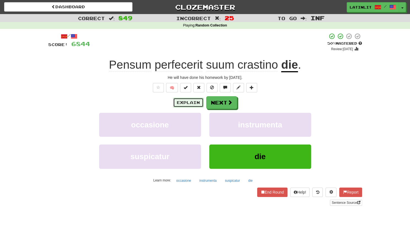
click at [177, 102] on button "Explain" at bounding box center [188, 102] width 30 height 9
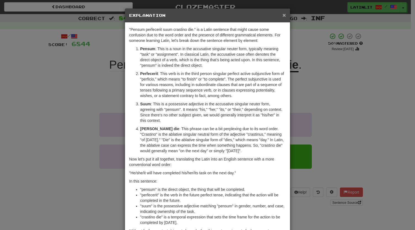
click at [282, 12] on span "×" at bounding box center [283, 15] width 3 height 6
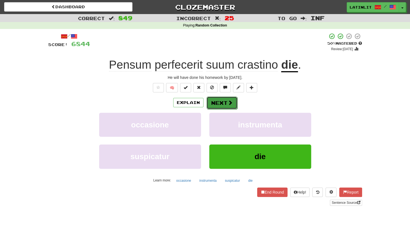
click at [219, 106] on button "Next" at bounding box center [222, 102] width 31 height 13
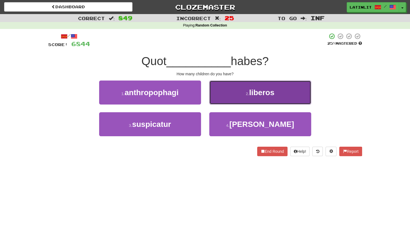
click at [239, 98] on button "2 . liberos" at bounding box center [260, 92] width 102 height 24
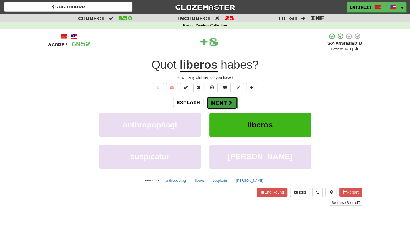
click at [223, 106] on button "Next" at bounding box center [222, 102] width 31 height 13
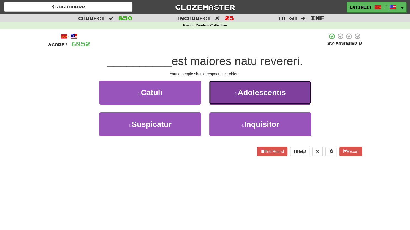
click at [232, 90] on button "2 . Adolescentis" at bounding box center [260, 92] width 102 height 24
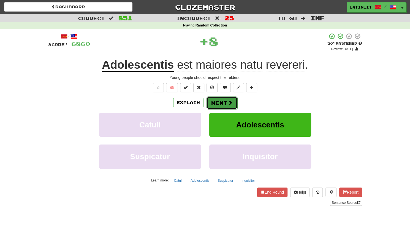
click at [214, 104] on button "Next" at bounding box center [222, 102] width 31 height 13
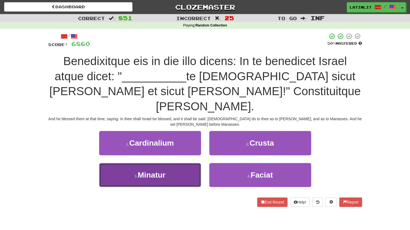
click at [173, 163] on button "3 . [GEOGRAPHIC_DATA]" at bounding box center [150, 175] width 102 height 24
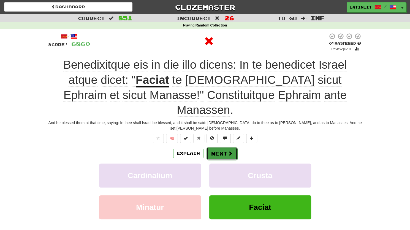
click at [222, 147] on button "Next" at bounding box center [222, 153] width 31 height 13
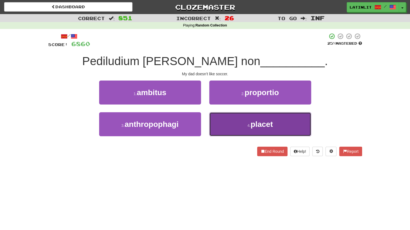
click at [232, 123] on button "4 . placet" at bounding box center [260, 124] width 102 height 24
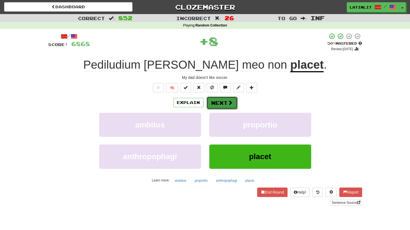
click at [220, 103] on button "Next" at bounding box center [222, 102] width 31 height 13
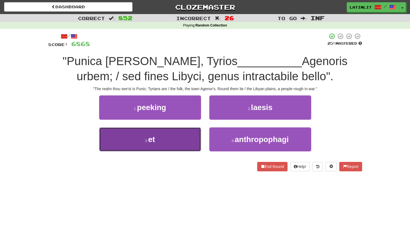
click at [165, 138] on button "3 . et" at bounding box center [150, 139] width 102 height 24
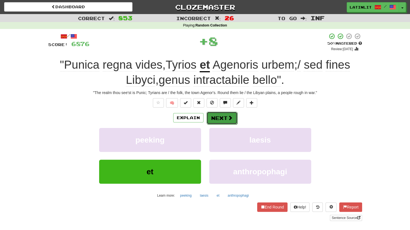
click at [218, 117] on button "Next" at bounding box center [222, 118] width 31 height 13
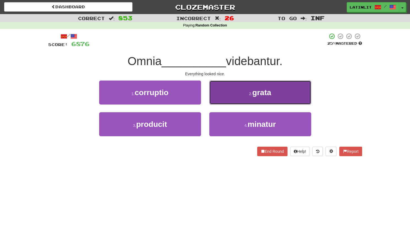
click at [232, 97] on button "2 . grata" at bounding box center [260, 92] width 102 height 24
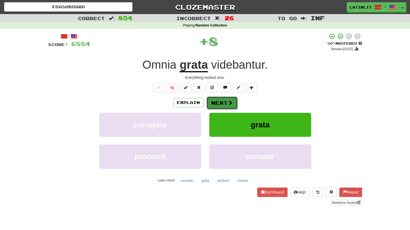
click at [220, 102] on button "Next" at bounding box center [222, 102] width 31 height 13
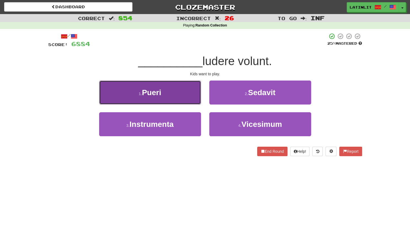
click at [181, 95] on button "1 . [GEOGRAPHIC_DATA]" at bounding box center [150, 92] width 102 height 24
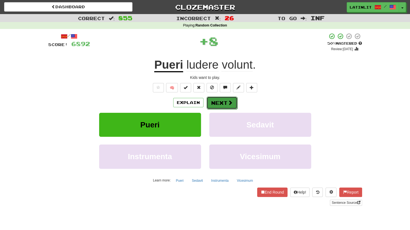
click at [220, 107] on button "Next" at bounding box center [222, 102] width 31 height 13
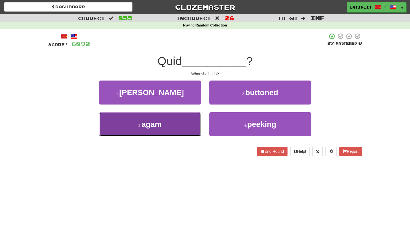
click at [162, 128] on button "3 . agam" at bounding box center [150, 124] width 102 height 24
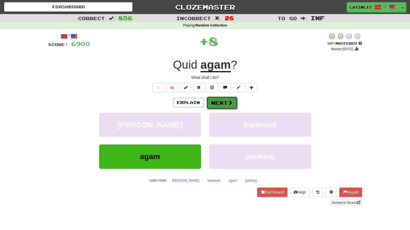
click at [215, 98] on button "Next" at bounding box center [222, 102] width 31 height 13
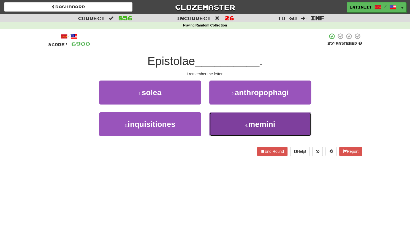
click at [227, 127] on button "4 . memini" at bounding box center [260, 124] width 102 height 24
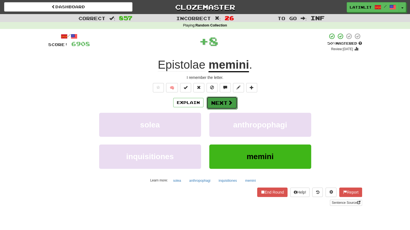
click at [219, 101] on button "Next" at bounding box center [222, 102] width 31 height 13
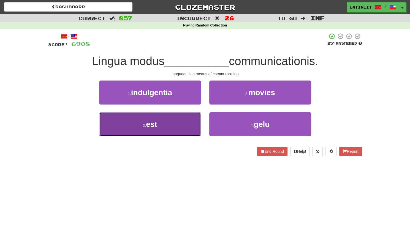
click at [175, 128] on button "3 . est" at bounding box center [150, 124] width 102 height 24
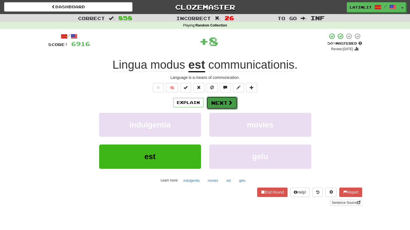
click at [221, 99] on button "Next" at bounding box center [222, 102] width 31 height 13
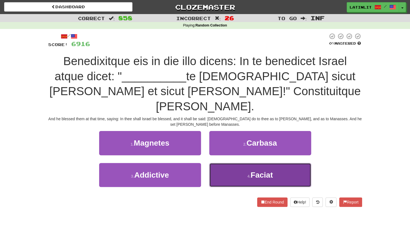
click at [229, 163] on button "4 . Faciat" at bounding box center [260, 175] width 102 height 24
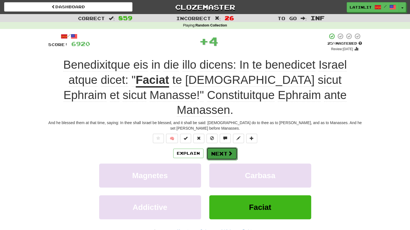
click at [218, 147] on button "Next" at bounding box center [222, 153] width 31 height 13
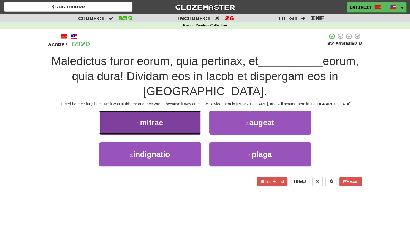
click at [157, 113] on button "1 . mitrae" at bounding box center [150, 123] width 102 height 24
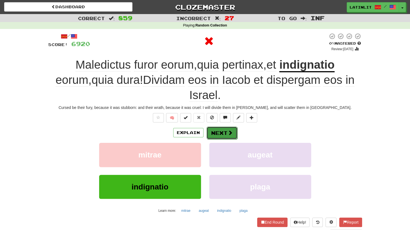
click at [222, 127] on button "Next" at bounding box center [222, 133] width 31 height 13
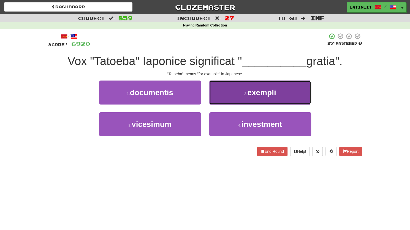
click at [239, 98] on button "2 . exempli" at bounding box center [260, 92] width 102 height 24
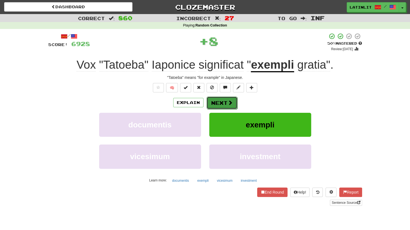
click at [222, 101] on button "Next" at bounding box center [222, 102] width 31 height 13
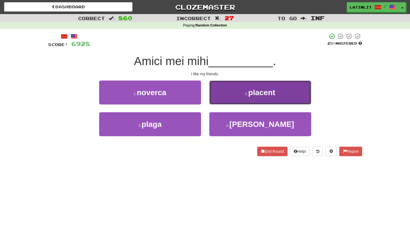
click at [224, 96] on button "2 . placent" at bounding box center [260, 92] width 102 height 24
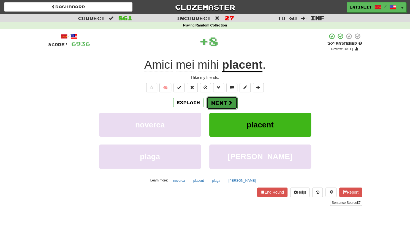
click at [222, 101] on button "Next" at bounding box center [222, 102] width 31 height 13
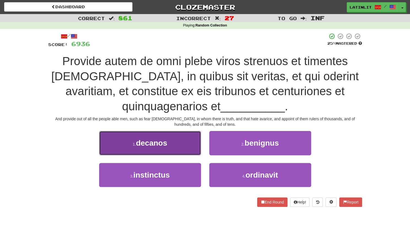
click at [158, 140] on span "decanos" at bounding box center [151, 143] width 31 height 9
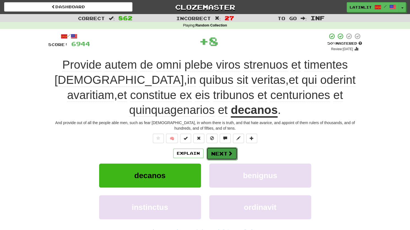
click at [217, 153] on button "Next" at bounding box center [222, 153] width 31 height 13
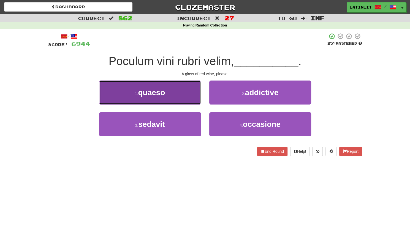
click at [178, 87] on button "1 . quaeso" at bounding box center [150, 92] width 102 height 24
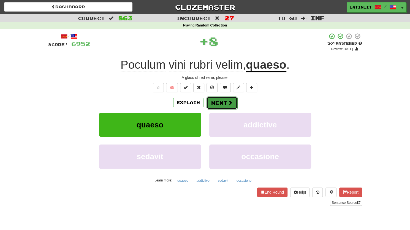
click at [220, 100] on button "Next" at bounding box center [222, 102] width 31 height 13
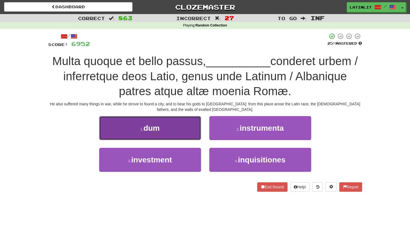
click at [170, 134] on button "1 . dum" at bounding box center [150, 128] width 102 height 24
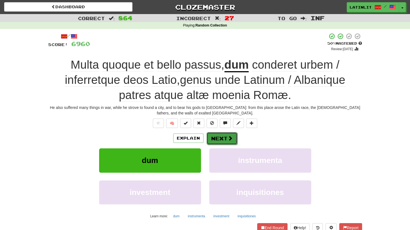
click at [218, 138] on button "Next" at bounding box center [222, 138] width 31 height 13
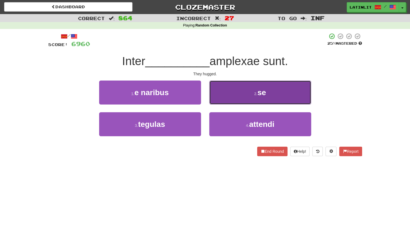
click at [241, 100] on button "2 . se" at bounding box center [260, 92] width 102 height 24
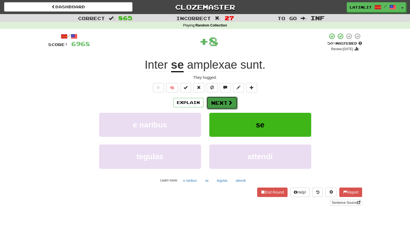
click at [217, 99] on button "Next" at bounding box center [222, 102] width 31 height 13
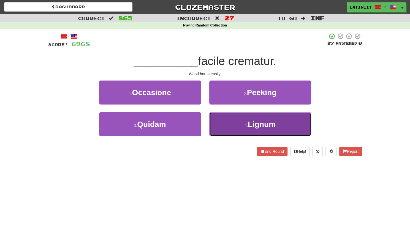
click at [222, 122] on button "4 . [GEOGRAPHIC_DATA]" at bounding box center [260, 124] width 102 height 24
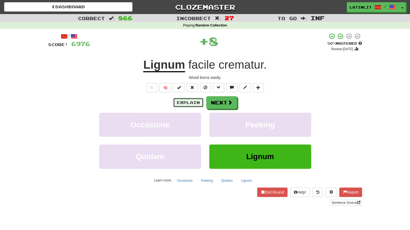
click at [192, 104] on button "Explain" at bounding box center [188, 102] width 30 height 9
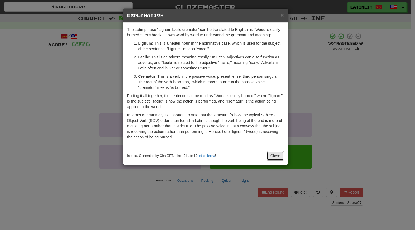
click at [272, 151] on button "Close" at bounding box center [275, 155] width 17 height 9
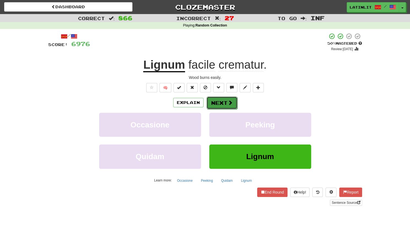
click at [216, 101] on button "Next" at bounding box center [222, 102] width 31 height 13
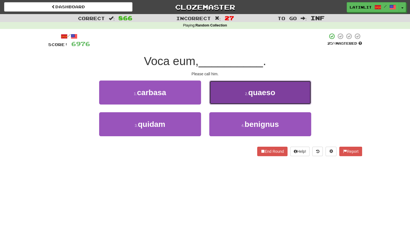
click at [227, 97] on button "2 . quaeso" at bounding box center [260, 92] width 102 height 24
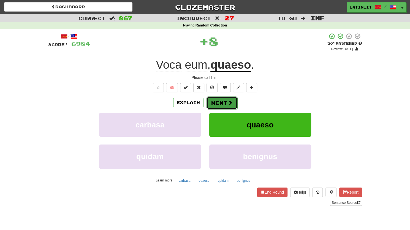
click at [212, 103] on button "Next" at bounding box center [222, 102] width 31 height 13
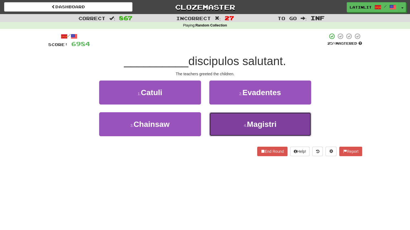
click at [222, 123] on button "4 . Magistri" at bounding box center [260, 124] width 102 height 24
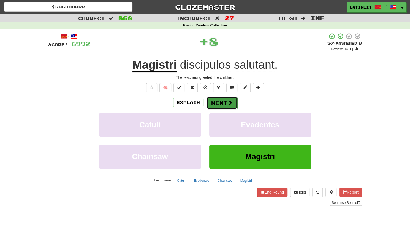
click at [218, 104] on button "Next" at bounding box center [222, 102] width 31 height 13
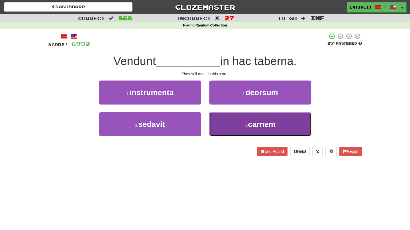
click at [221, 125] on button "4 . carnem" at bounding box center [260, 124] width 102 height 24
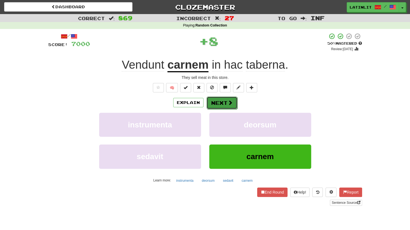
click at [216, 97] on button "Next" at bounding box center [222, 102] width 31 height 13
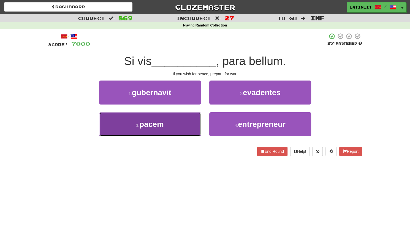
click at [181, 128] on button "3 . pacem" at bounding box center [150, 124] width 102 height 24
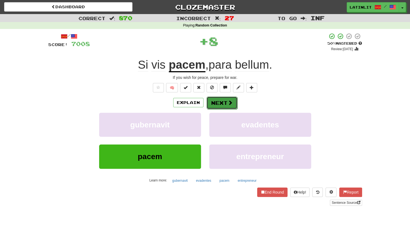
click at [227, 101] on button "Next" at bounding box center [222, 102] width 31 height 13
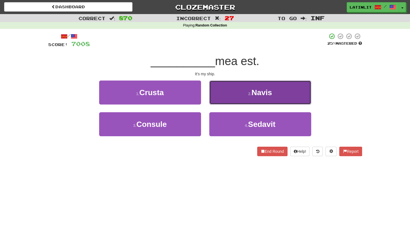
click at [233, 99] on button "2 . Navis" at bounding box center [260, 92] width 102 height 24
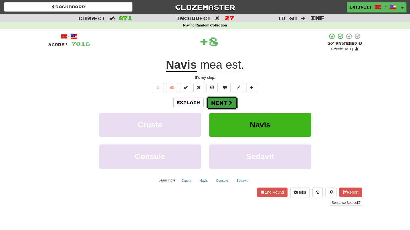
click at [221, 104] on button "Next" at bounding box center [222, 102] width 31 height 13
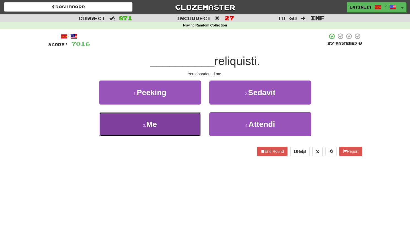
click at [172, 128] on button "3 . Me" at bounding box center [150, 124] width 102 height 24
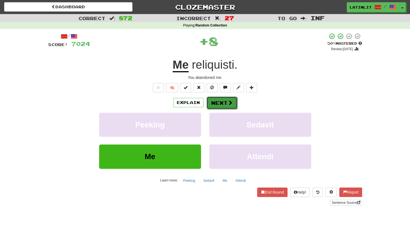
click at [216, 101] on button "Next" at bounding box center [222, 102] width 31 height 13
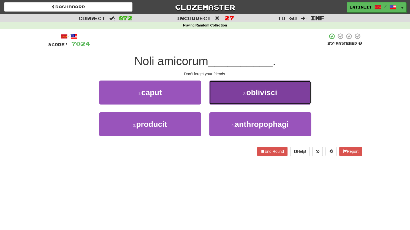
click at [229, 93] on button "2 . oblivisci" at bounding box center [260, 92] width 102 height 24
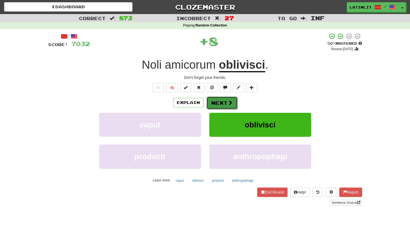
click at [214, 104] on button "Next" at bounding box center [222, 102] width 31 height 13
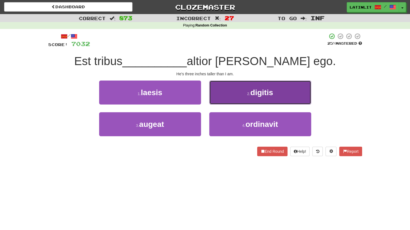
click at [231, 95] on button "2 . digitis" at bounding box center [260, 92] width 102 height 24
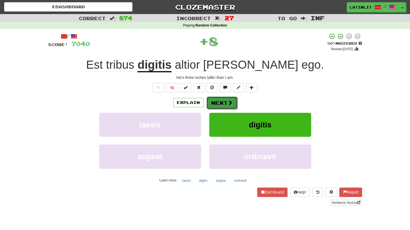
click at [220, 104] on button "Next" at bounding box center [222, 102] width 31 height 13
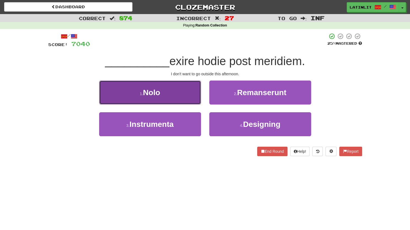
click at [175, 91] on button "1 . Nolo" at bounding box center [150, 92] width 102 height 24
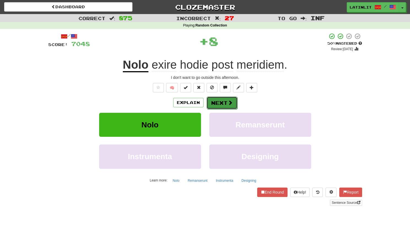
click at [222, 102] on button "Next" at bounding box center [222, 102] width 31 height 13
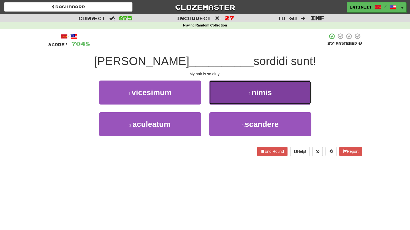
click at [232, 94] on button "2 . nimis" at bounding box center [260, 92] width 102 height 24
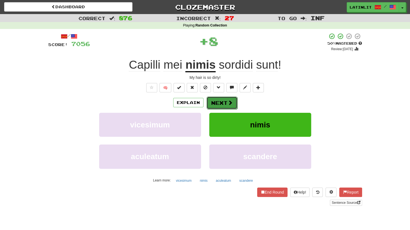
click at [219, 102] on button "Next" at bounding box center [222, 102] width 31 height 13
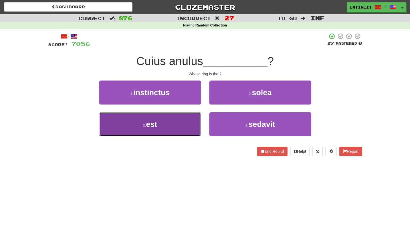
click at [177, 128] on button "3 . est" at bounding box center [150, 124] width 102 height 24
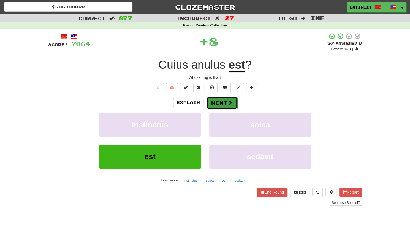
click at [218, 103] on button "Next" at bounding box center [222, 102] width 31 height 13
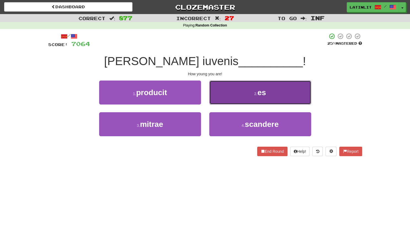
click at [229, 96] on button "2 . es" at bounding box center [260, 92] width 102 height 24
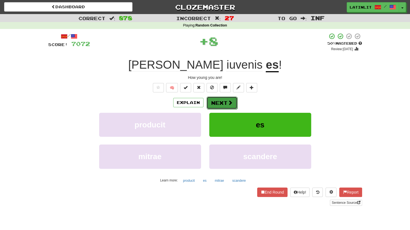
click at [211, 104] on button "Next" at bounding box center [222, 102] width 31 height 13
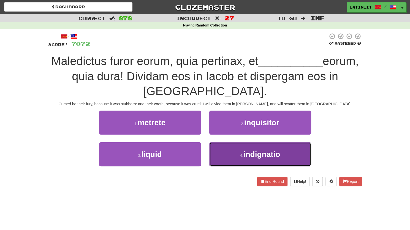
click at [230, 142] on button "4 . indignatio" at bounding box center [260, 154] width 102 height 24
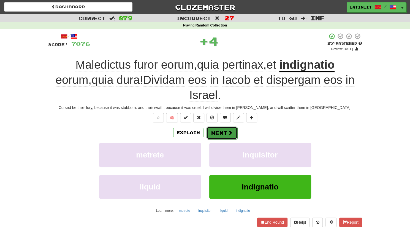
click at [219, 127] on button "Next" at bounding box center [222, 133] width 31 height 13
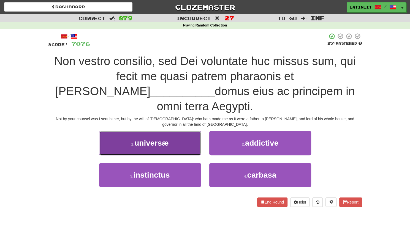
click at [129, 131] on button "1 . universæ" at bounding box center [150, 143] width 102 height 24
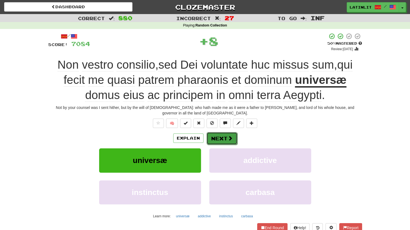
click at [209, 132] on button "Next" at bounding box center [222, 138] width 31 height 13
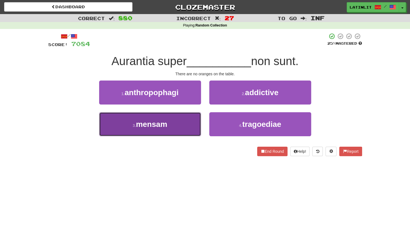
click at [167, 121] on span "mensam" at bounding box center [151, 124] width 31 height 9
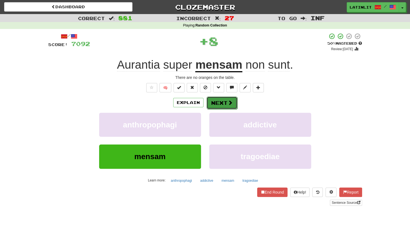
click at [212, 101] on button "Next" at bounding box center [222, 102] width 31 height 13
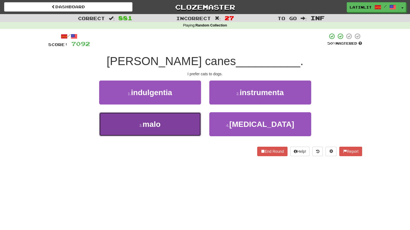
click at [177, 130] on button "3 . malo" at bounding box center [150, 124] width 102 height 24
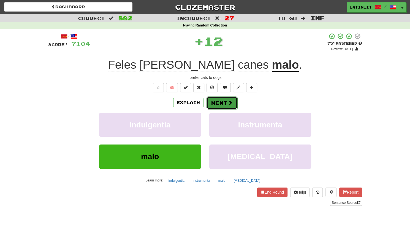
click at [216, 106] on button "Next" at bounding box center [222, 102] width 31 height 13
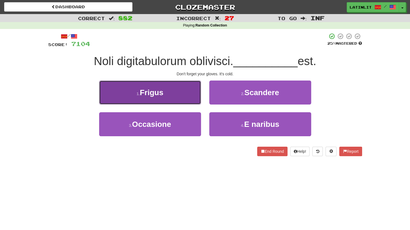
click at [160, 94] on span "Frigus" at bounding box center [152, 92] width 24 height 9
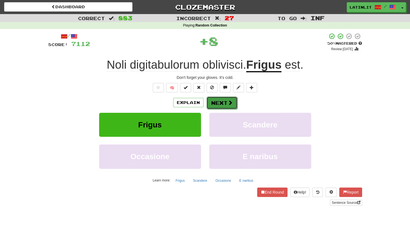
click at [222, 103] on button "Next" at bounding box center [222, 102] width 31 height 13
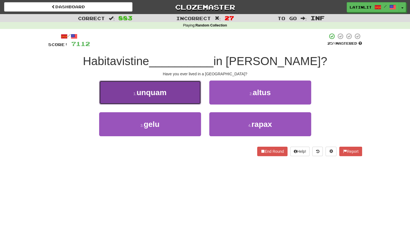
click at [161, 94] on span "unquam" at bounding box center [152, 92] width 30 height 9
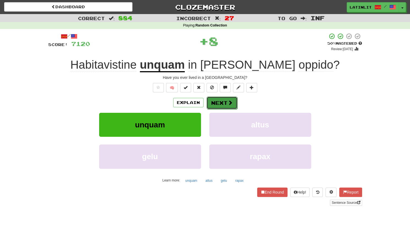
click at [213, 104] on button "Next" at bounding box center [222, 102] width 31 height 13
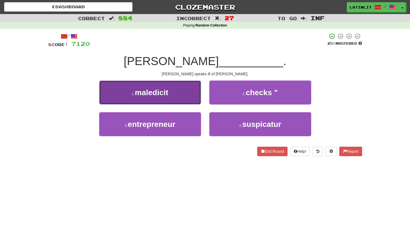
click at [173, 95] on button "1 . maledicit" at bounding box center [150, 92] width 102 height 24
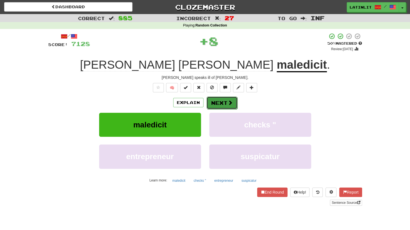
click at [219, 104] on button "Next" at bounding box center [222, 102] width 31 height 13
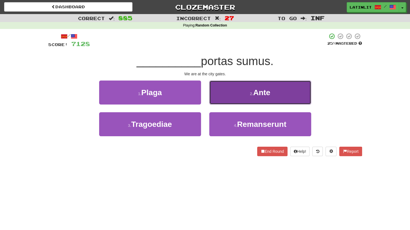
click at [223, 93] on button "2 . Ante" at bounding box center [260, 92] width 102 height 24
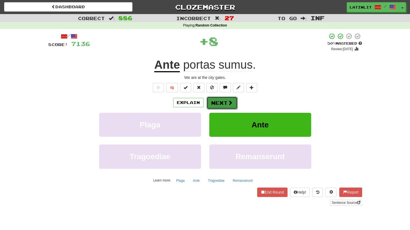
click at [215, 104] on button "Next" at bounding box center [222, 102] width 31 height 13
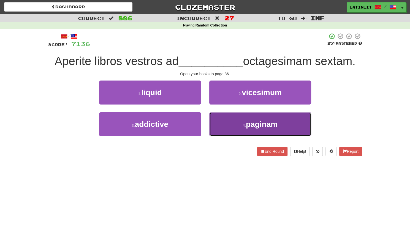
click at [233, 128] on button "4 . paginam" at bounding box center [260, 124] width 102 height 24
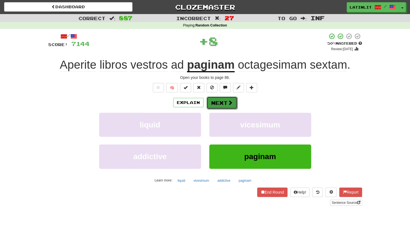
click at [213, 101] on button "Next" at bounding box center [222, 102] width 31 height 13
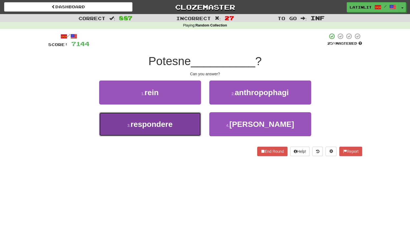
click at [181, 130] on button "3 . respondere" at bounding box center [150, 124] width 102 height 24
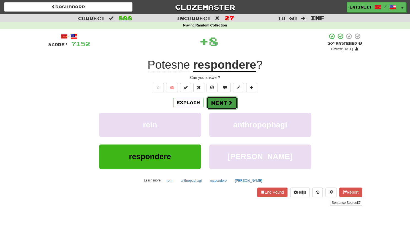
click at [224, 99] on button "Next" at bounding box center [222, 102] width 31 height 13
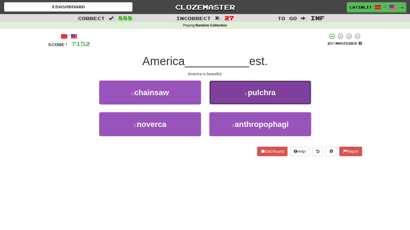
click at [235, 93] on button "2 . pulchra" at bounding box center [260, 92] width 102 height 24
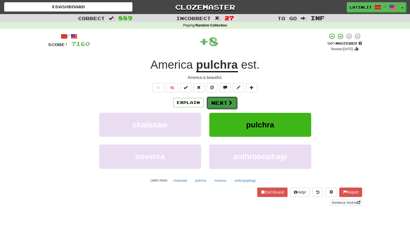
click at [223, 103] on button "Next" at bounding box center [222, 102] width 31 height 13
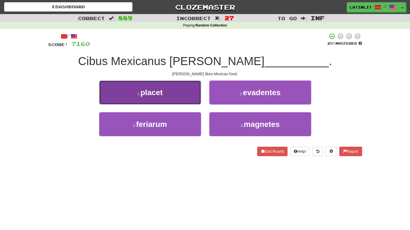
click at [148, 93] on span "placet" at bounding box center [152, 92] width 22 height 9
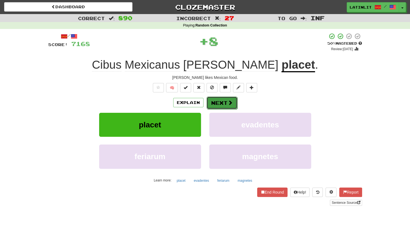
click at [222, 103] on button "Next" at bounding box center [222, 102] width 31 height 13
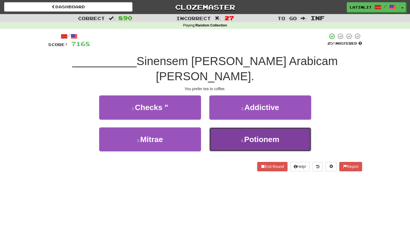
click at [235, 127] on button "4 . Potionem" at bounding box center [260, 139] width 102 height 24
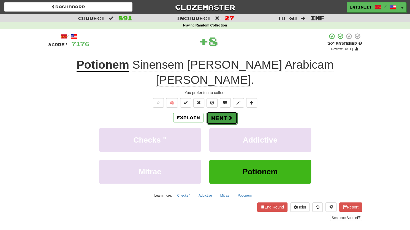
click at [218, 112] on button "Next" at bounding box center [222, 118] width 31 height 13
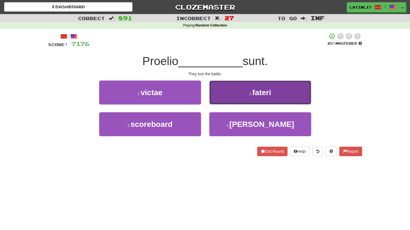
click at [229, 96] on button "2 . fateri" at bounding box center [260, 92] width 102 height 24
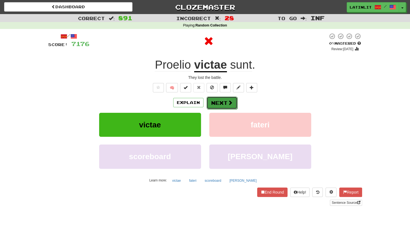
click at [222, 101] on button "Next" at bounding box center [222, 102] width 31 height 13
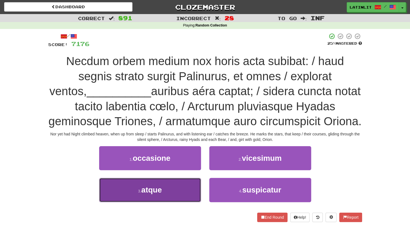
click at [163, 189] on button "3 . atque" at bounding box center [150, 190] width 102 height 24
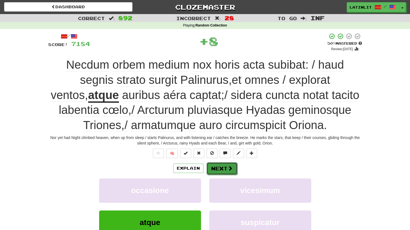
click at [221, 171] on button "Next" at bounding box center [222, 168] width 31 height 13
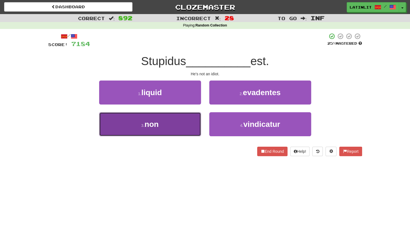
click at [172, 130] on button "3 . non" at bounding box center [150, 124] width 102 height 24
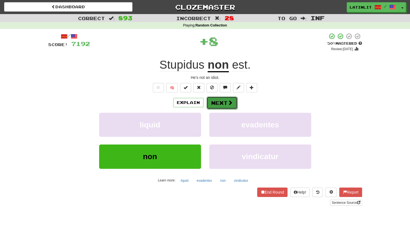
click at [210, 103] on button "Next" at bounding box center [222, 102] width 31 height 13
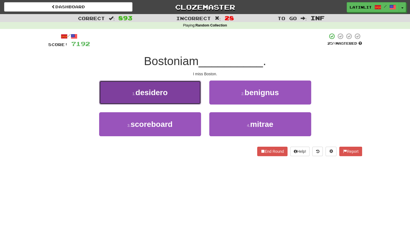
click at [176, 91] on button "1 . desidero" at bounding box center [150, 92] width 102 height 24
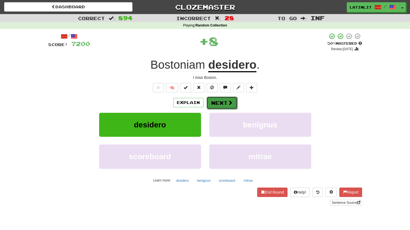
click at [220, 104] on button "Next" at bounding box center [222, 102] width 31 height 13
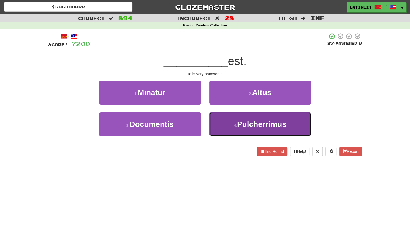
click at [222, 123] on button "4 . Pulcherrimus" at bounding box center [260, 124] width 102 height 24
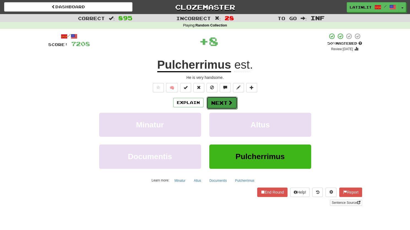
click at [218, 101] on button "Next" at bounding box center [222, 102] width 31 height 13
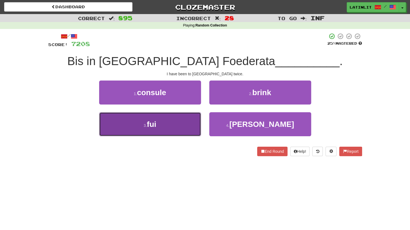
click at [180, 127] on button "3 . fui" at bounding box center [150, 124] width 102 height 24
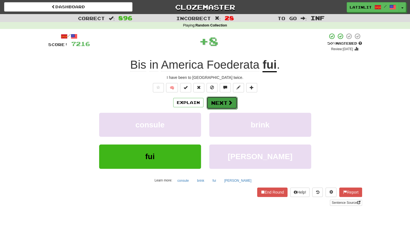
click at [229, 100] on span at bounding box center [230, 102] width 5 height 5
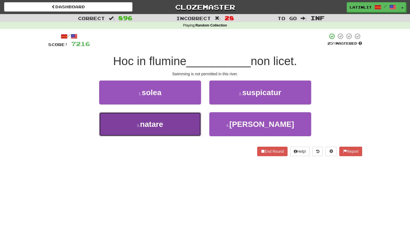
click at [179, 130] on button "3 . natare" at bounding box center [150, 124] width 102 height 24
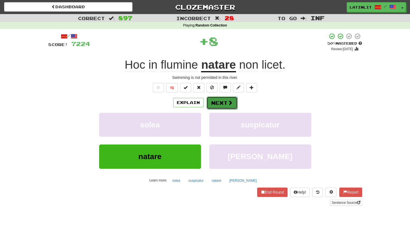
click at [217, 102] on button "Next" at bounding box center [222, 102] width 31 height 13
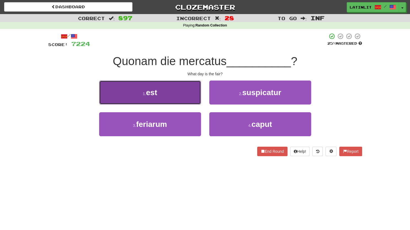
click at [169, 89] on button "1 . est" at bounding box center [150, 92] width 102 height 24
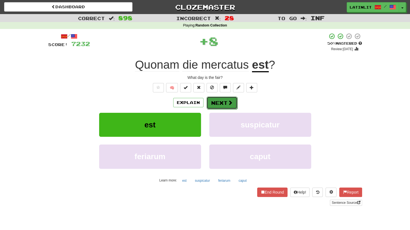
click at [212, 100] on button "Next" at bounding box center [222, 102] width 31 height 13
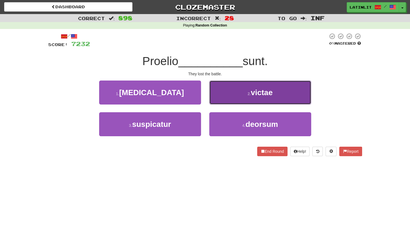
click at [226, 98] on button "2 . victae" at bounding box center [260, 92] width 102 height 24
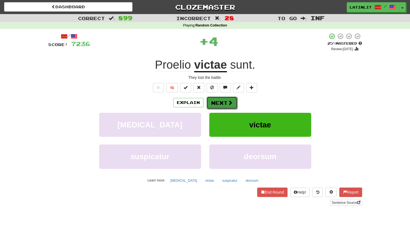
click at [215, 103] on button "Next" at bounding box center [222, 102] width 31 height 13
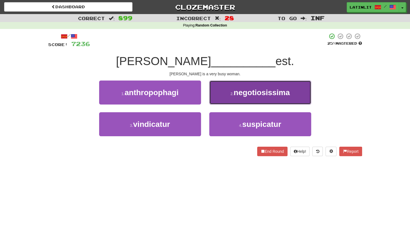
click at [229, 93] on button "2 . negotiosissima" at bounding box center [260, 92] width 102 height 24
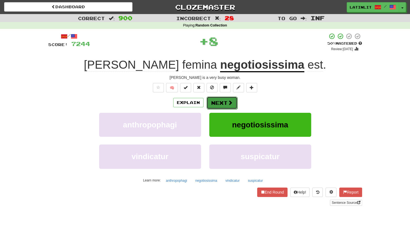
click at [216, 100] on button "Next" at bounding box center [222, 102] width 31 height 13
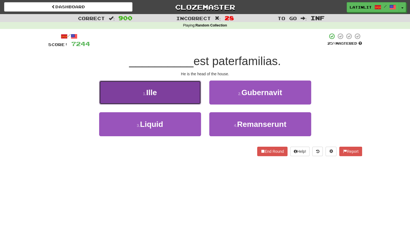
click at [188, 96] on button "1 . Ille" at bounding box center [150, 92] width 102 height 24
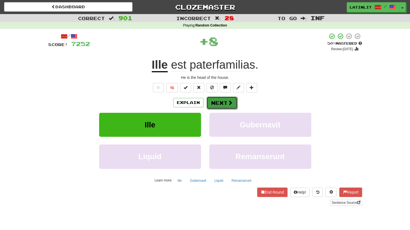
click at [216, 99] on button "Next" at bounding box center [222, 102] width 31 height 13
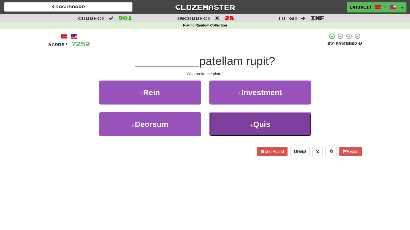
click at [231, 124] on button "4 . Quis" at bounding box center [260, 124] width 102 height 24
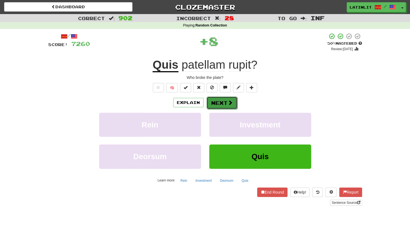
click at [224, 103] on button "Next" at bounding box center [222, 102] width 31 height 13
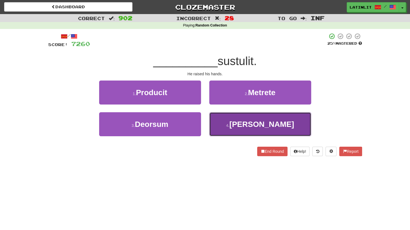
click at [229, 118] on button "4 . [PERSON_NAME]" at bounding box center [260, 124] width 102 height 24
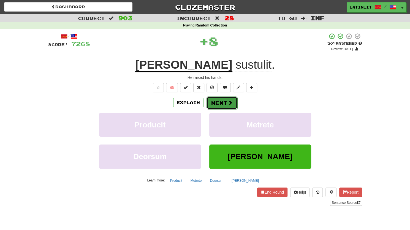
click at [224, 102] on button "Next" at bounding box center [222, 102] width 31 height 13
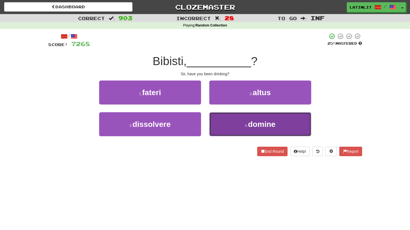
click at [238, 119] on button "4 . domine" at bounding box center [260, 124] width 102 height 24
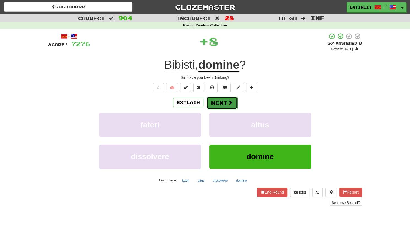
click at [223, 100] on button "Next" at bounding box center [222, 102] width 31 height 13
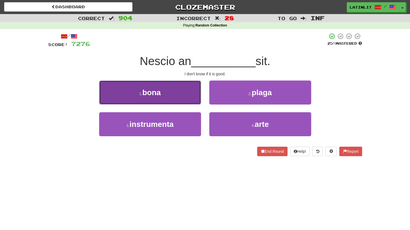
click at [180, 93] on button "1 . bona" at bounding box center [150, 92] width 102 height 24
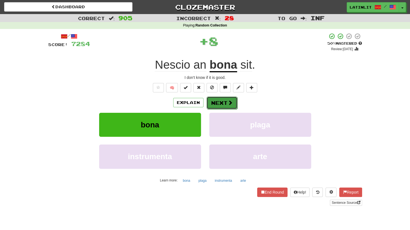
click at [230, 103] on span at bounding box center [230, 102] width 5 height 5
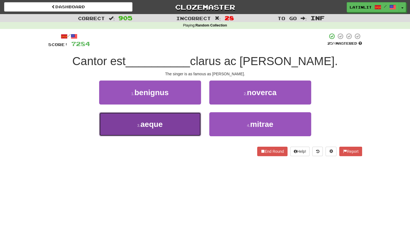
click at [177, 125] on button "3 . aeque" at bounding box center [150, 124] width 102 height 24
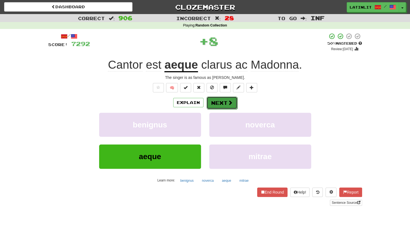
click at [217, 100] on button "Next" at bounding box center [222, 102] width 31 height 13
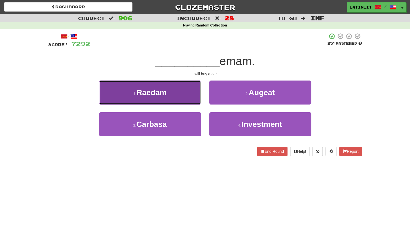
click at [171, 90] on button "1 . [GEOGRAPHIC_DATA]" at bounding box center [150, 92] width 102 height 24
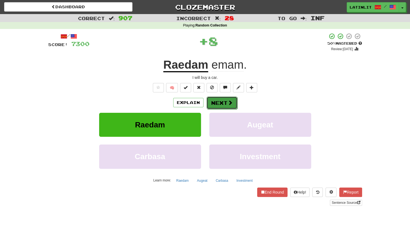
click at [215, 103] on button "Next" at bounding box center [222, 102] width 31 height 13
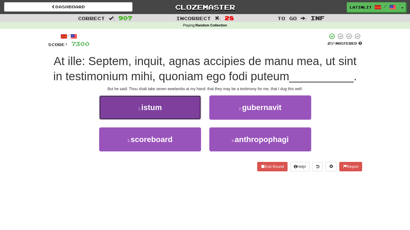
click at [143, 111] on span "istum" at bounding box center [151, 107] width 21 height 9
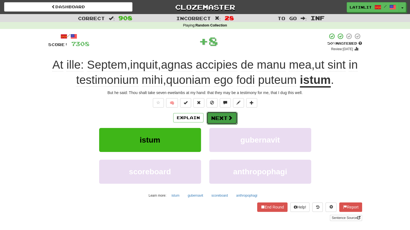
click at [208, 118] on button "Next" at bounding box center [222, 118] width 31 height 13
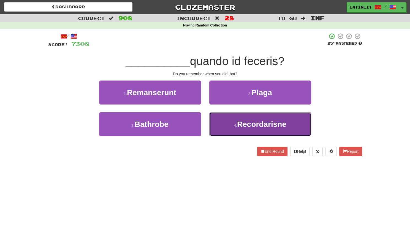
click at [237, 124] on small "4 ." at bounding box center [235, 125] width 3 height 4
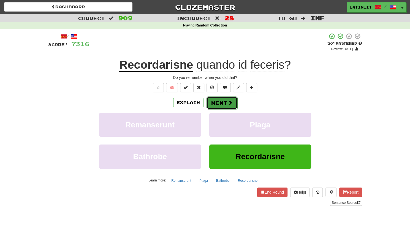
click at [214, 106] on button "Next" at bounding box center [222, 102] width 31 height 13
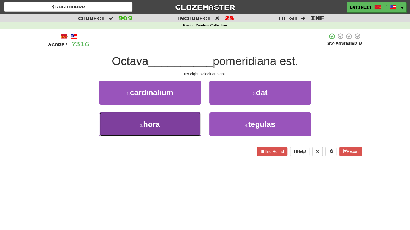
click at [157, 122] on span "hora" at bounding box center [151, 124] width 17 height 9
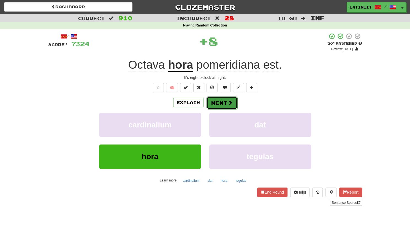
click at [220, 104] on button "Next" at bounding box center [222, 102] width 31 height 13
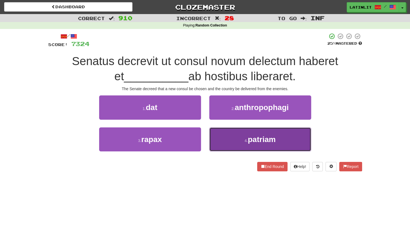
click at [234, 137] on button "4 . patriam" at bounding box center [260, 139] width 102 height 24
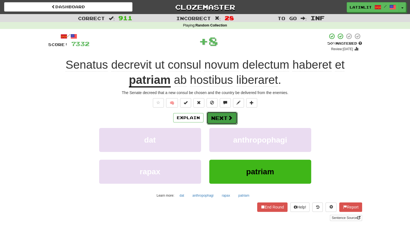
click at [217, 118] on button "Next" at bounding box center [222, 118] width 31 height 13
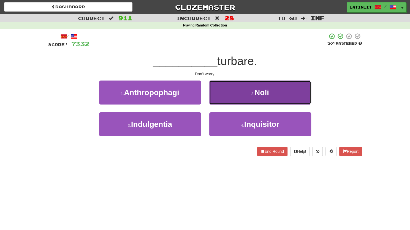
click at [240, 90] on button "2 . [GEOGRAPHIC_DATA]" at bounding box center [260, 92] width 102 height 24
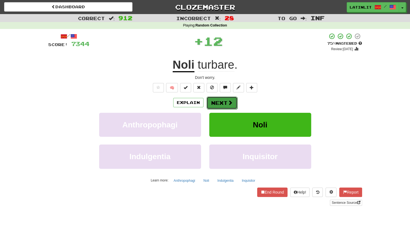
click at [219, 101] on button "Next" at bounding box center [222, 102] width 31 height 13
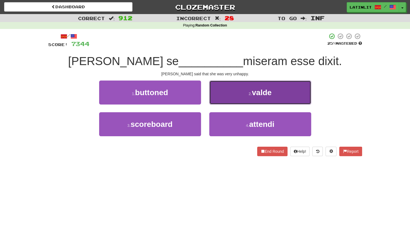
click at [228, 95] on button "2 . valde" at bounding box center [260, 92] width 102 height 24
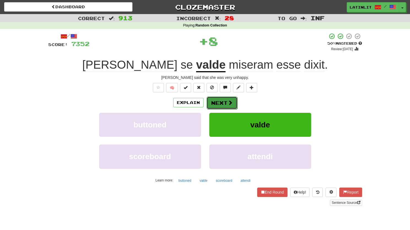
click at [223, 104] on button "Next" at bounding box center [222, 102] width 31 height 13
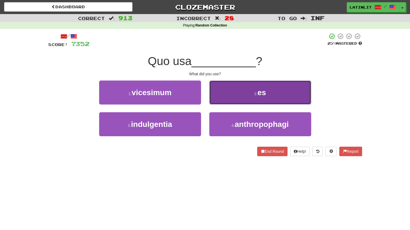
click at [233, 93] on button "2 . es" at bounding box center [260, 92] width 102 height 24
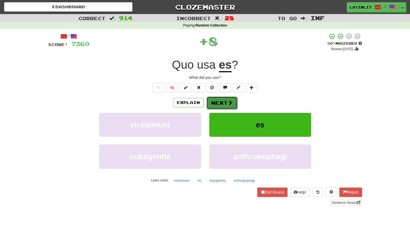
click at [216, 97] on button "Next" at bounding box center [222, 102] width 31 height 13
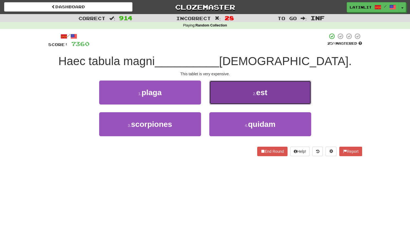
click at [232, 95] on button "2 . est" at bounding box center [260, 92] width 102 height 24
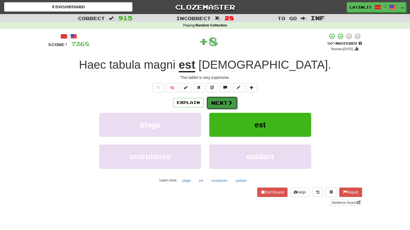
click at [223, 99] on button "Next" at bounding box center [222, 102] width 31 height 13
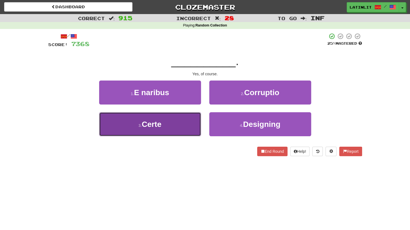
click at [176, 128] on button "3 . Certe" at bounding box center [150, 124] width 102 height 24
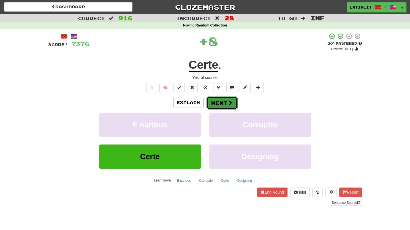
click at [225, 100] on button "Next" at bounding box center [222, 102] width 31 height 13
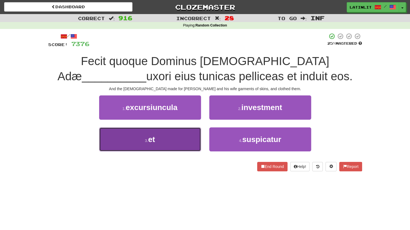
click at [119, 138] on button "3 . et" at bounding box center [150, 139] width 102 height 24
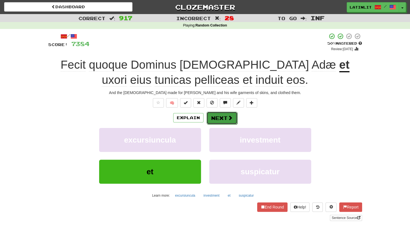
click at [219, 115] on button "Next" at bounding box center [222, 118] width 31 height 13
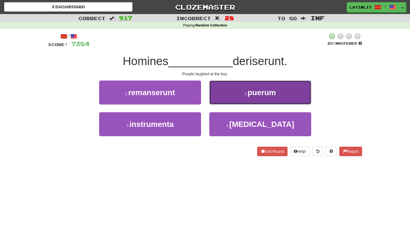
click at [230, 95] on button "2 . puerum" at bounding box center [260, 92] width 102 height 24
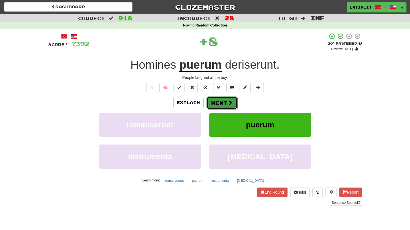
click at [220, 103] on button "Next" at bounding box center [222, 102] width 31 height 13
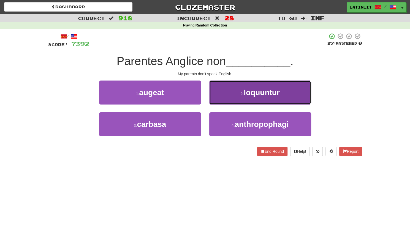
click at [253, 92] on span "loquuntur" at bounding box center [262, 92] width 36 height 9
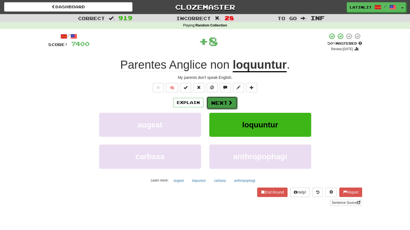
click at [227, 103] on button "Next" at bounding box center [222, 102] width 31 height 13
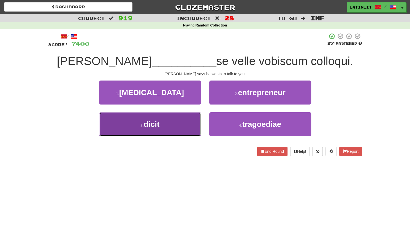
click at [145, 127] on span "dicit" at bounding box center [152, 124] width 16 height 9
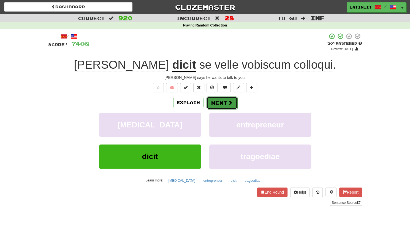
click at [216, 103] on button "Next" at bounding box center [222, 102] width 31 height 13
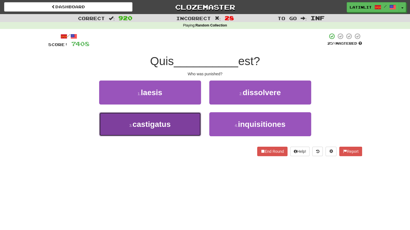
click at [184, 127] on button "3 . castigatus" at bounding box center [150, 124] width 102 height 24
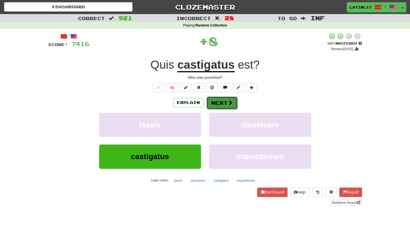
click at [224, 104] on button "Next" at bounding box center [222, 102] width 31 height 13
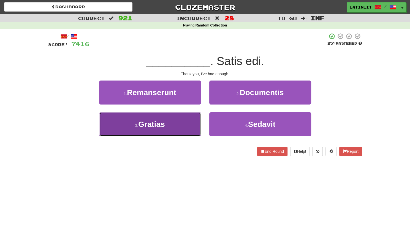
click at [178, 130] on button "3 . Gratias" at bounding box center [150, 124] width 102 height 24
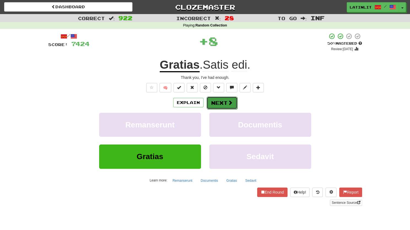
click at [217, 105] on button "Next" at bounding box center [222, 102] width 31 height 13
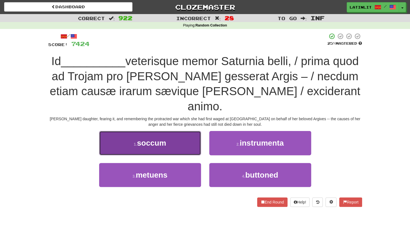
click at [162, 139] on span "soccum" at bounding box center [151, 143] width 29 height 9
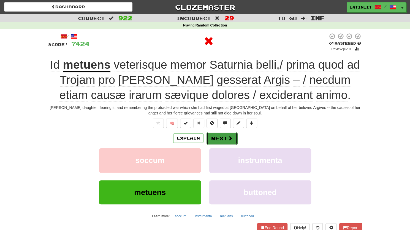
click at [219, 141] on button "Next" at bounding box center [222, 138] width 31 height 13
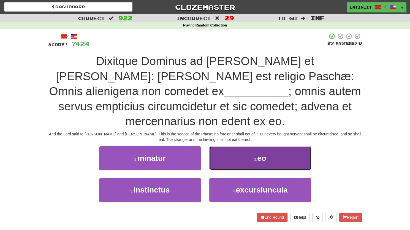
click at [230, 146] on button "2 . eo" at bounding box center [260, 158] width 102 height 24
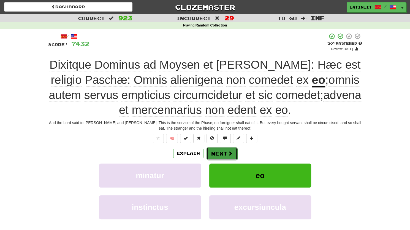
click at [222, 153] on button "Next" at bounding box center [222, 153] width 31 height 13
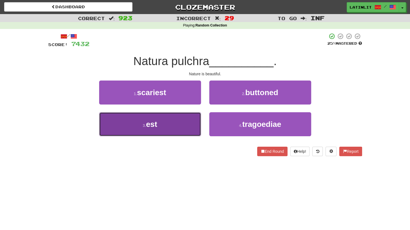
click at [169, 127] on button "3 . est" at bounding box center [150, 124] width 102 height 24
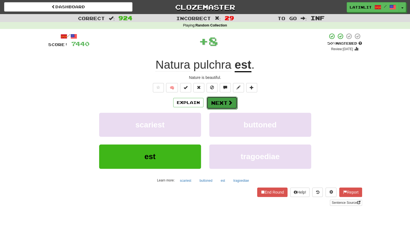
click at [220, 102] on button "Next" at bounding box center [222, 102] width 31 height 13
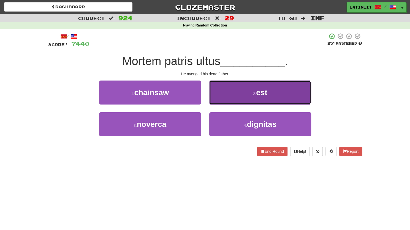
click at [229, 90] on button "2 . est" at bounding box center [260, 92] width 102 height 24
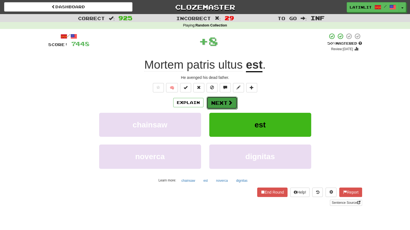
click at [216, 100] on button "Next" at bounding box center [222, 102] width 31 height 13
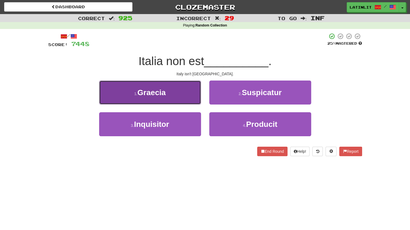
click at [176, 99] on button "1 . [GEOGRAPHIC_DATA]" at bounding box center [150, 92] width 102 height 24
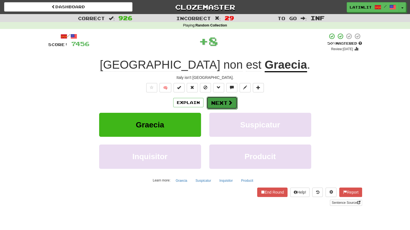
click at [228, 103] on span at bounding box center [230, 102] width 5 height 5
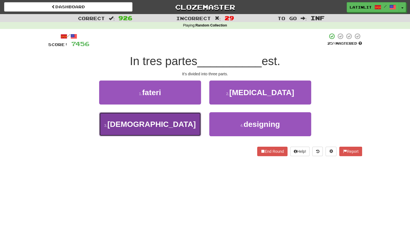
click at [177, 117] on button "3 . divisus" at bounding box center [150, 124] width 102 height 24
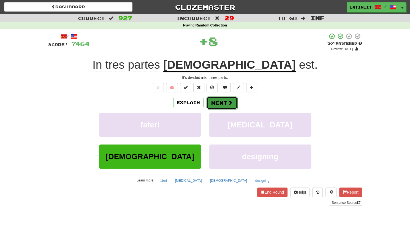
click at [216, 101] on button "Next" at bounding box center [222, 102] width 31 height 13
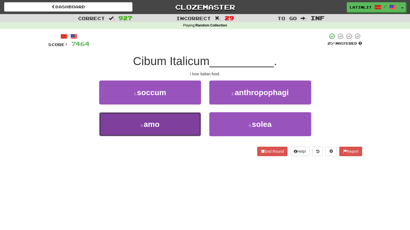
click at [173, 126] on button "3 . amo" at bounding box center [150, 124] width 102 height 24
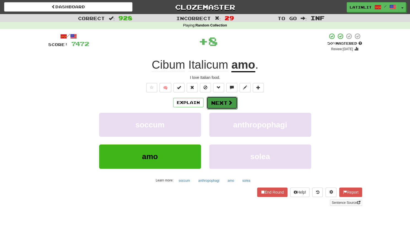
click at [218, 103] on button "Next" at bounding box center [222, 102] width 31 height 13
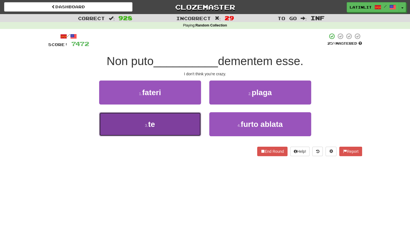
click at [168, 121] on button "3 . te" at bounding box center [150, 124] width 102 height 24
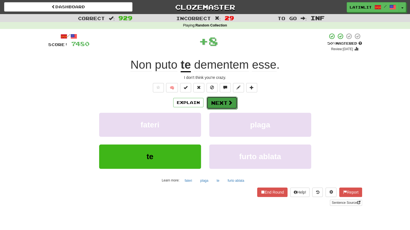
click at [214, 98] on button "Next" at bounding box center [222, 102] width 31 height 13
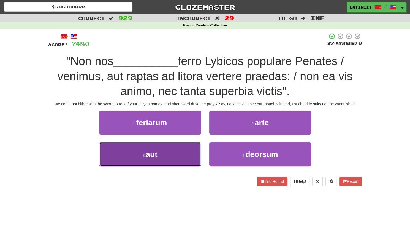
click at [143, 155] on small "3 ." at bounding box center [144, 155] width 3 height 4
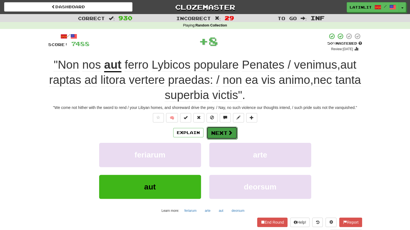
click at [213, 133] on button "Next" at bounding box center [222, 133] width 31 height 13
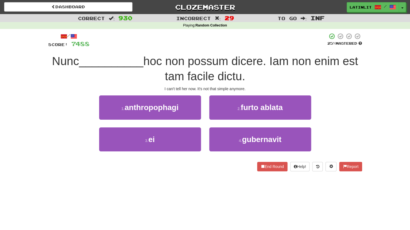
click at [184, 151] on div "3 . ei" at bounding box center [150, 143] width 110 height 32
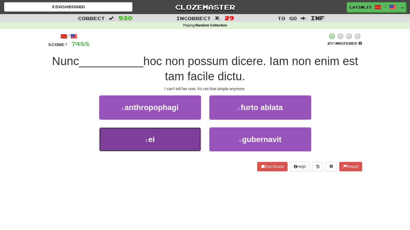
click at [165, 146] on button "3 . ei" at bounding box center [150, 139] width 102 height 24
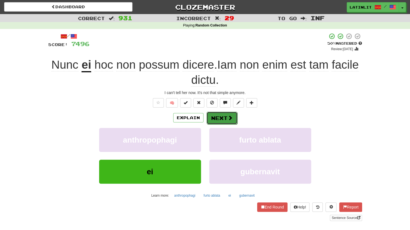
click at [217, 117] on button "Next" at bounding box center [222, 118] width 31 height 13
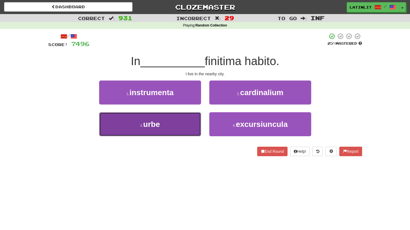
click at [159, 120] on span "urbe" at bounding box center [151, 124] width 17 height 9
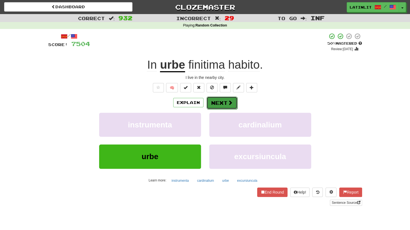
click at [214, 100] on button "Next" at bounding box center [222, 102] width 31 height 13
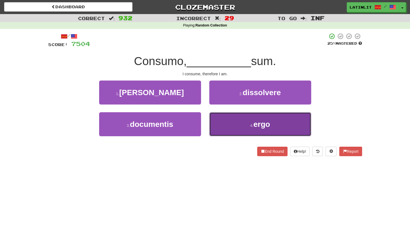
click at [227, 120] on button "4 . ergo" at bounding box center [260, 124] width 102 height 24
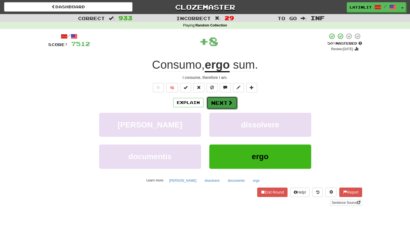
click at [221, 102] on button "Next" at bounding box center [222, 102] width 31 height 13
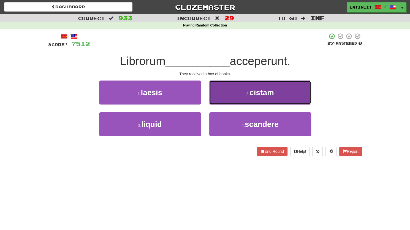
click at [236, 90] on button "2 . cistam" at bounding box center [260, 92] width 102 height 24
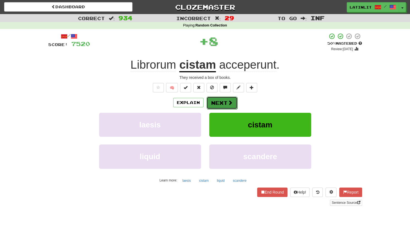
click at [221, 101] on button "Next" at bounding box center [222, 102] width 31 height 13
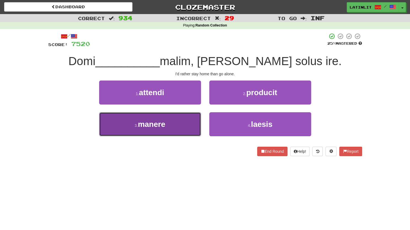
click at [163, 123] on span "manere" at bounding box center [152, 124] width 28 height 9
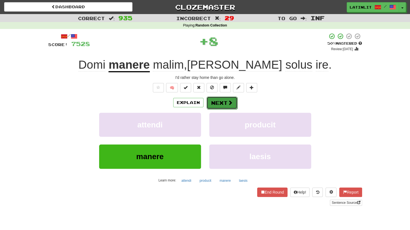
click at [217, 102] on button "Next" at bounding box center [222, 102] width 31 height 13
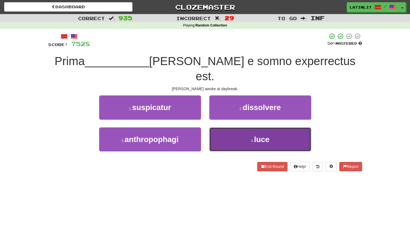
click at [231, 129] on button "4 . [PERSON_NAME]" at bounding box center [260, 139] width 102 height 24
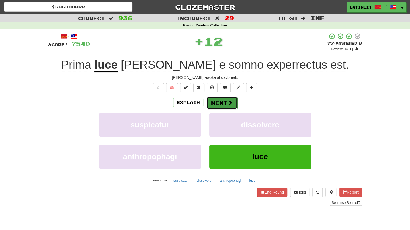
click at [217, 103] on button "Next" at bounding box center [222, 102] width 31 height 13
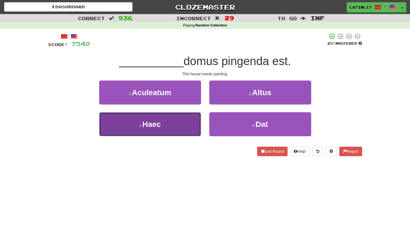
click at [162, 125] on button "3 . Haec" at bounding box center [150, 124] width 102 height 24
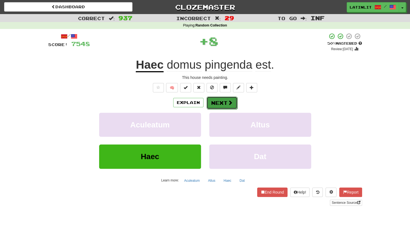
click at [218, 102] on button "Next" at bounding box center [222, 102] width 31 height 13
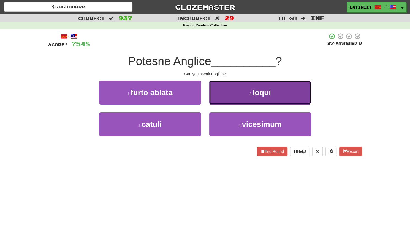
click at [224, 95] on button "2 . loqui" at bounding box center [260, 92] width 102 height 24
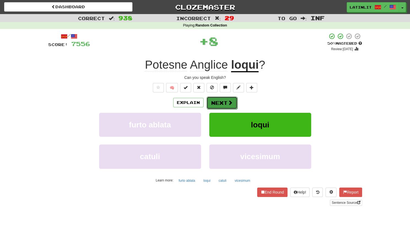
click at [213, 103] on button "Next" at bounding box center [222, 102] width 31 height 13
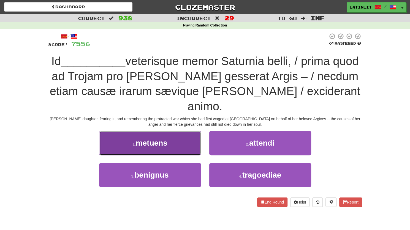
click at [175, 131] on button "1 . metuens" at bounding box center [150, 143] width 102 height 24
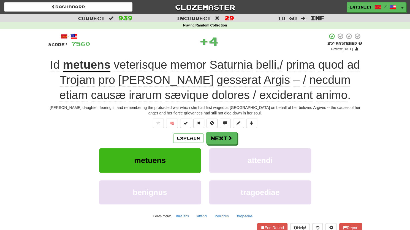
click at [88, 65] on u "metuens" at bounding box center [87, 65] width 48 height 14
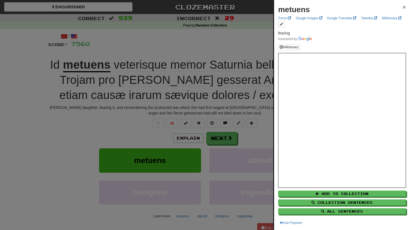
click at [403, 5] on span "×" at bounding box center [404, 7] width 3 height 6
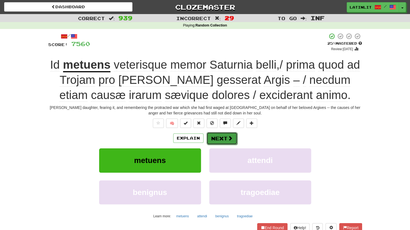
click at [225, 139] on button "Next" at bounding box center [222, 138] width 31 height 13
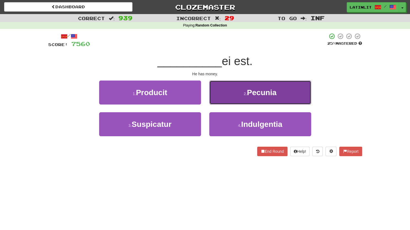
click at [239, 91] on button "2 . [GEOGRAPHIC_DATA]" at bounding box center [260, 92] width 102 height 24
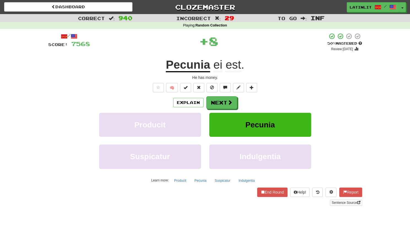
click at [239, 91] on button at bounding box center [238, 87] width 11 height 9
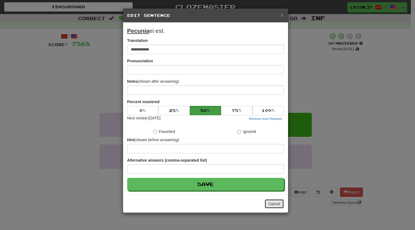
click at [270, 203] on button "Cancel" at bounding box center [273, 203] width 19 height 9
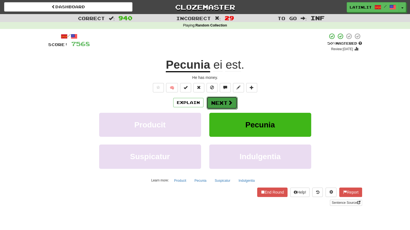
click at [220, 102] on button "Next" at bounding box center [222, 102] width 31 height 13
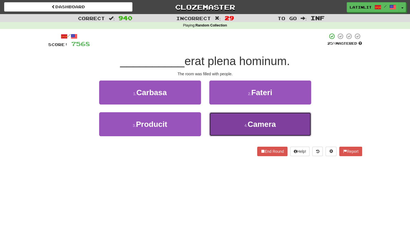
click at [221, 125] on button "4 . Camera" at bounding box center [260, 124] width 102 height 24
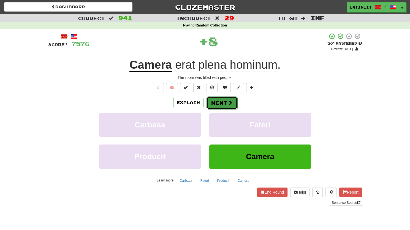
click at [213, 102] on button "Next" at bounding box center [222, 102] width 31 height 13
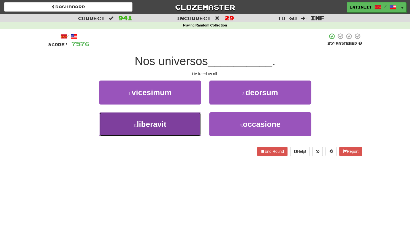
click at [177, 129] on button "3 . liberavit" at bounding box center [150, 124] width 102 height 24
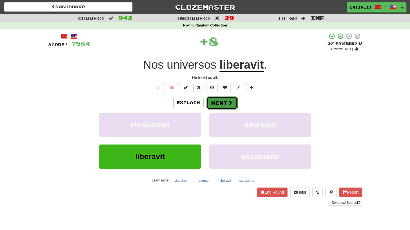
click at [216, 104] on button "Next" at bounding box center [222, 102] width 31 height 13
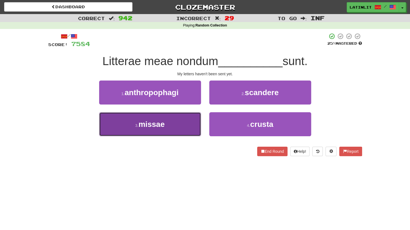
click at [180, 125] on button "3 . missae" at bounding box center [150, 124] width 102 height 24
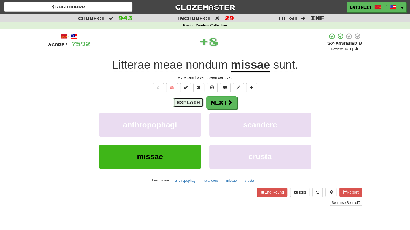
click at [185, 104] on button "Explain" at bounding box center [188, 102] width 30 height 9
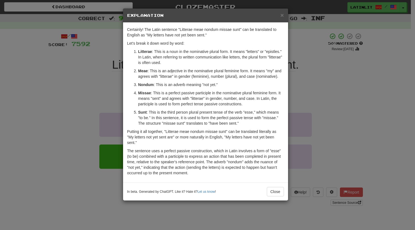
click at [279, 16] on h5 "Explanation" at bounding box center [205, 16] width 157 height 6
click at [283, 15] on span "×" at bounding box center [281, 15] width 3 height 6
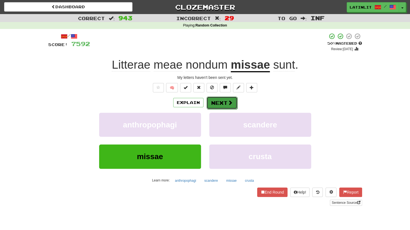
click at [224, 102] on button "Next" at bounding box center [222, 102] width 31 height 13
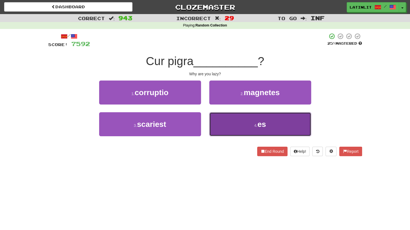
click at [215, 123] on button "4 . es" at bounding box center [260, 124] width 102 height 24
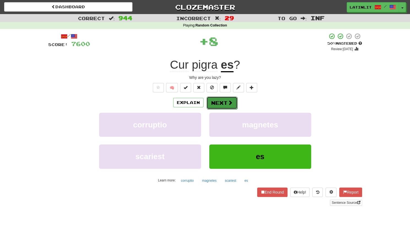
click at [216, 103] on button "Next" at bounding box center [222, 102] width 31 height 13
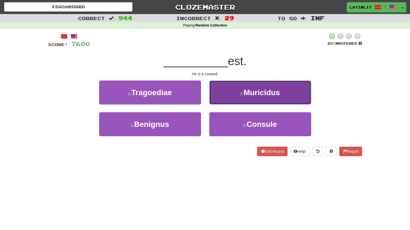
click at [223, 95] on button "2 . Muricidus" at bounding box center [260, 92] width 102 height 24
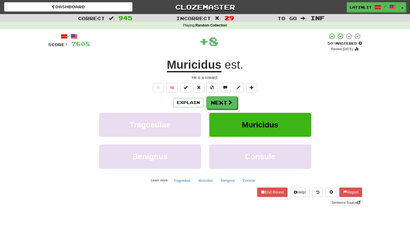
click at [188, 66] on u "Muricidus" at bounding box center [194, 65] width 55 height 14
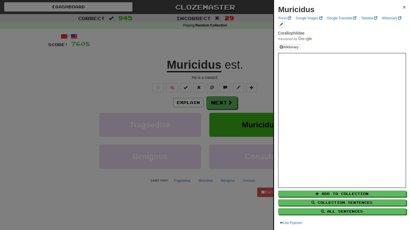
click at [403, 6] on span "×" at bounding box center [404, 7] width 3 height 6
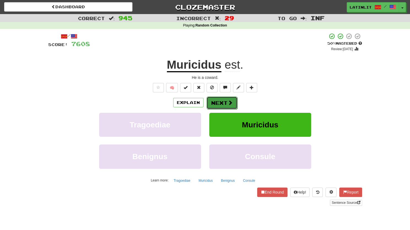
click at [212, 105] on button "Next" at bounding box center [222, 102] width 31 height 13
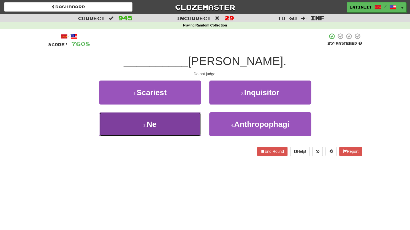
click at [172, 133] on button "3 . Ne" at bounding box center [150, 124] width 102 height 24
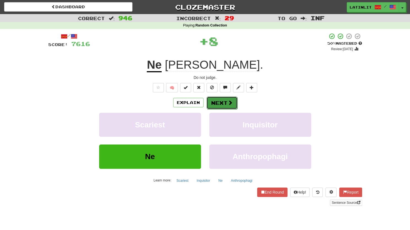
click at [214, 100] on button "Next" at bounding box center [222, 102] width 31 height 13
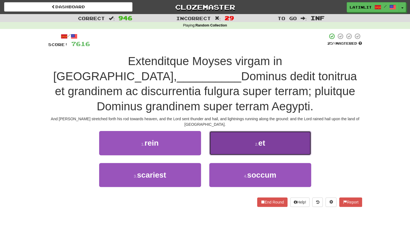
click at [239, 131] on button "2 . et" at bounding box center [260, 143] width 102 height 24
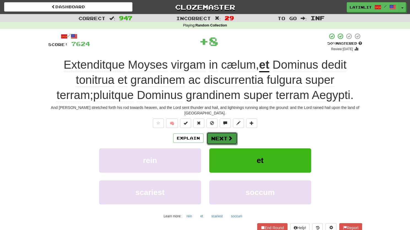
click at [207, 133] on button "Next" at bounding box center [222, 138] width 31 height 13
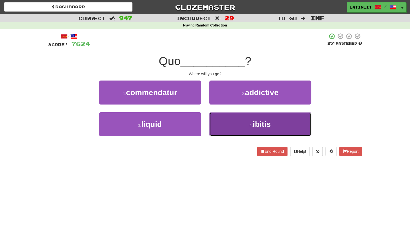
click at [250, 123] on small "4 ." at bounding box center [251, 125] width 3 height 4
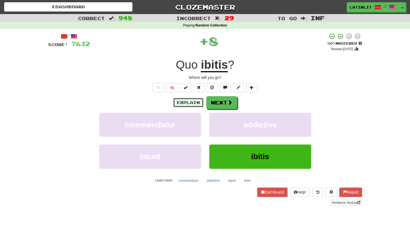
click at [192, 105] on button "Explain" at bounding box center [188, 102] width 30 height 9
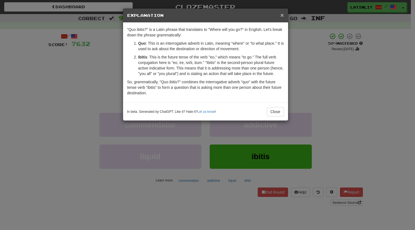
click at [282, 14] on span "×" at bounding box center [281, 15] width 3 height 6
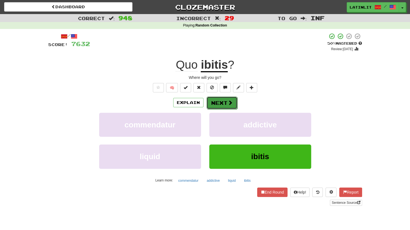
click at [220, 100] on button "Next" at bounding box center [222, 102] width 31 height 13
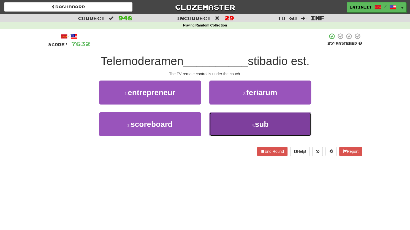
click at [221, 120] on button "4 . sub" at bounding box center [260, 124] width 102 height 24
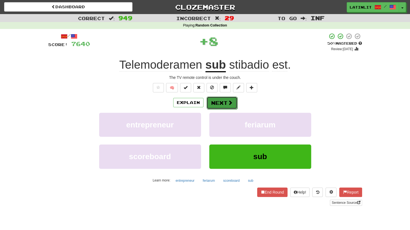
click at [223, 102] on button "Next" at bounding box center [222, 102] width 31 height 13
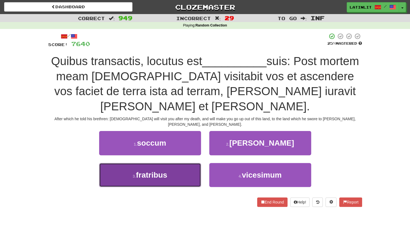
click at [147, 171] on span "fratribus" at bounding box center [151, 175] width 31 height 9
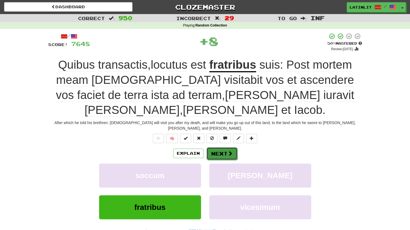
click at [222, 147] on button "Next" at bounding box center [222, 153] width 31 height 13
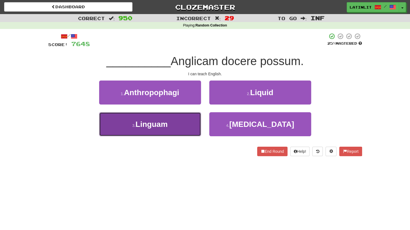
click at [169, 123] on button "3 . Linguam" at bounding box center [150, 124] width 102 height 24
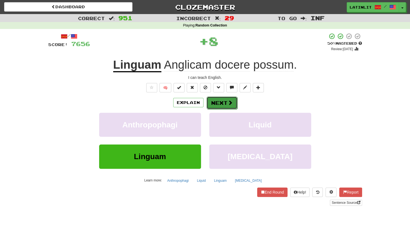
click at [218, 103] on button "Next" at bounding box center [222, 102] width 31 height 13
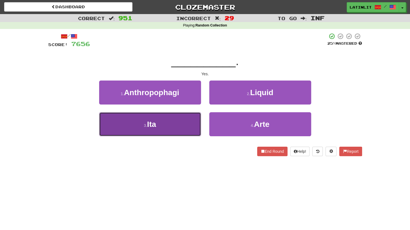
click at [175, 130] on button "3 . Ita" at bounding box center [150, 124] width 102 height 24
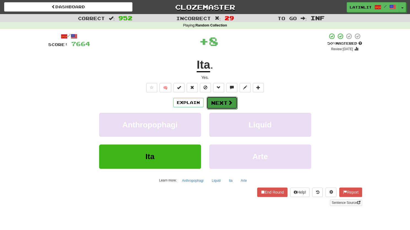
click at [214, 99] on button "Next" at bounding box center [222, 102] width 31 height 13
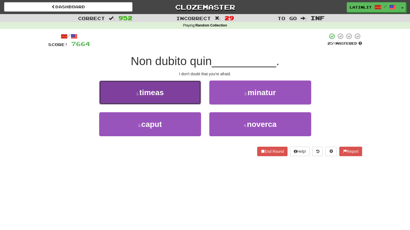
click at [174, 96] on button "1 . timeas" at bounding box center [150, 92] width 102 height 24
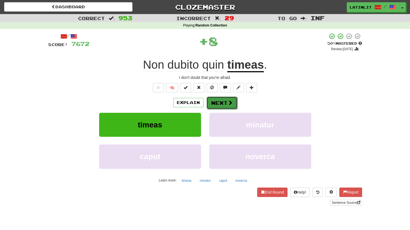
click at [221, 102] on button "Next" at bounding box center [222, 102] width 31 height 13
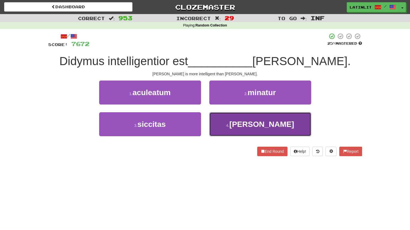
click at [226, 123] on button "4 . [PERSON_NAME]" at bounding box center [260, 124] width 102 height 24
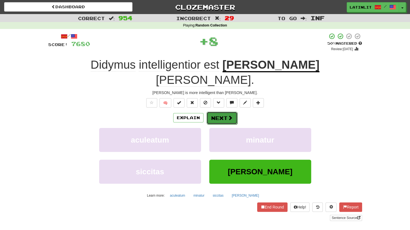
click at [227, 112] on button "Next" at bounding box center [222, 118] width 31 height 13
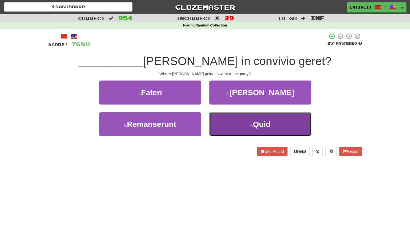
click at [229, 123] on button "4 . Quid" at bounding box center [260, 124] width 102 height 24
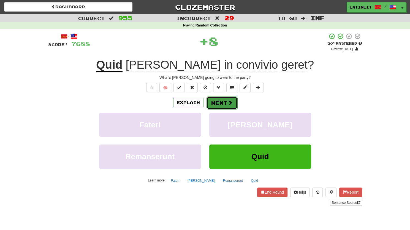
click at [219, 106] on button "Next" at bounding box center [222, 102] width 31 height 13
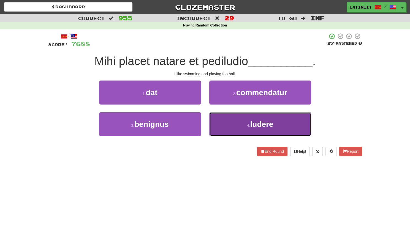
click at [227, 126] on button "4 . ludere" at bounding box center [260, 124] width 102 height 24
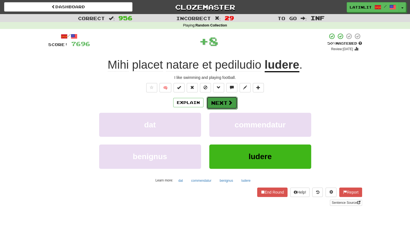
click at [224, 96] on button "Next" at bounding box center [222, 102] width 31 height 13
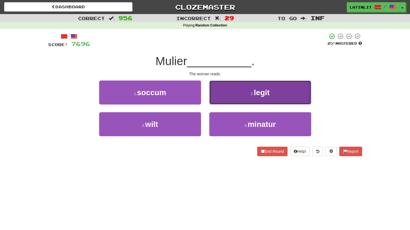
click at [223, 96] on button "2 . legit" at bounding box center [260, 92] width 102 height 24
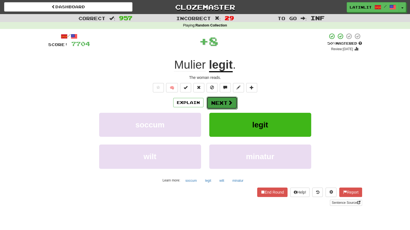
click at [219, 100] on button "Next" at bounding box center [222, 102] width 31 height 13
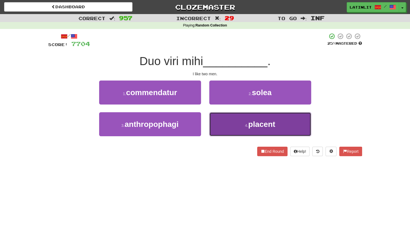
click at [223, 127] on button "4 . placent" at bounding box center [260, 124] width 102 height 24
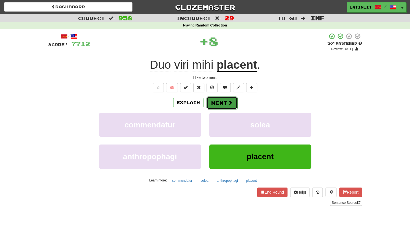
click at [217, 99] on button "Next" at bounding box center [222, 102] width 31 height 13
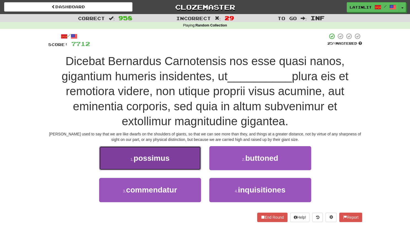
click at [154, 163] on button "1 . possimus" at bounding box center [150, 158] width 102 height 24
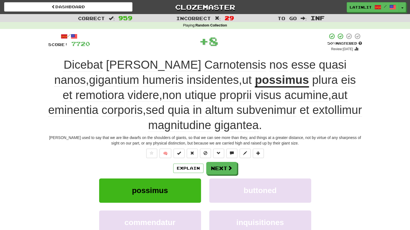
click at [256, 80] on u "possimus" at bounding box center [282, 80] width 54 height 14
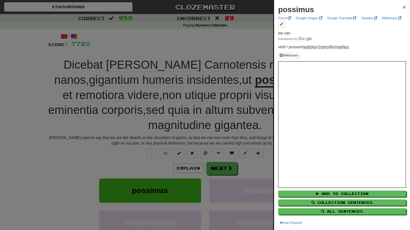
click at [403, 6] on span "×" at bounding box center [404, 7] width 3 height 6
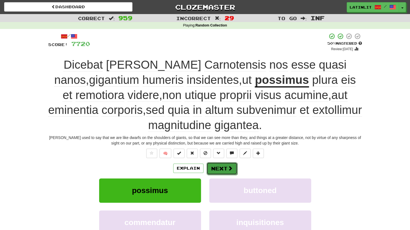
click at [223, 169] on button "Next" at bounding box center [222, 168] width 31 height 13
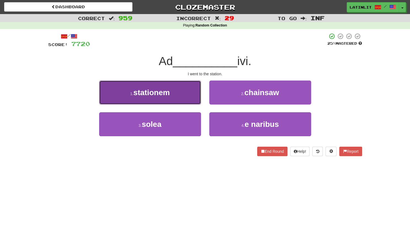
click at [174, 95] on button "1 . stationem" at bounding box center [150, 92] width 102 height 24
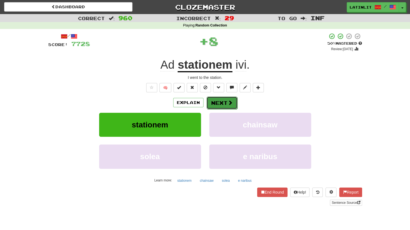
click at [216, 103] on button "Next" at bounding box center [222, 102] width 31 height 13
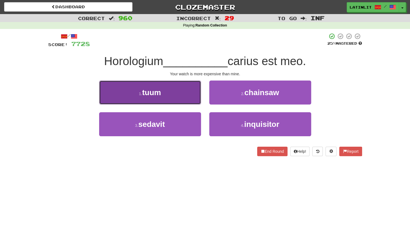
click at [176, 90] on button "1 . tuum" at bounding box center [150, 92] width 102 height 24
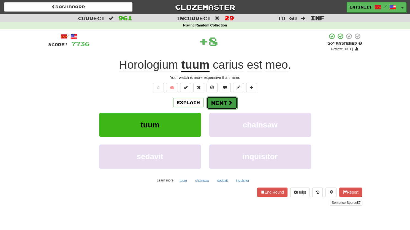
click at [216, 104] on button "Next" at bounding box center [222, 102] width 31 height 13
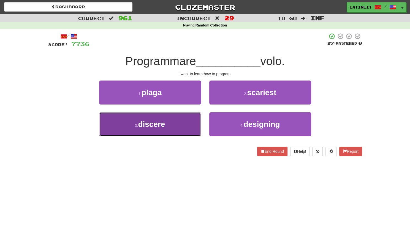
click at [177, 129] on button "3 . discere" at bounding box center [150, 124] width 102 height 24
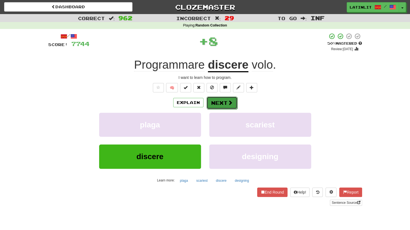
click at [212, 101] on button "Next" at bounding box center [222, 102] width 31 height 13
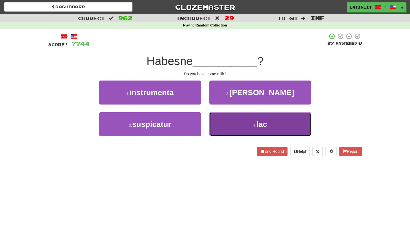
click at [227, 119] on button "4 . lac" at bounding box center [260, 124] width 102 height 24
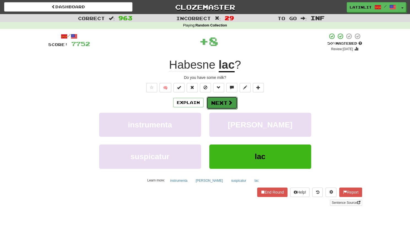
click at [220, 103] on button "Next" at bounding box center [222, 102] width 31 height 13
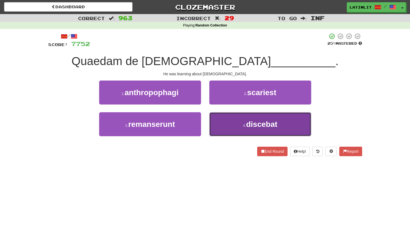
click at [222, 125] on button "4 . discebat" at bounding box center [260, 124] width 102 height 24
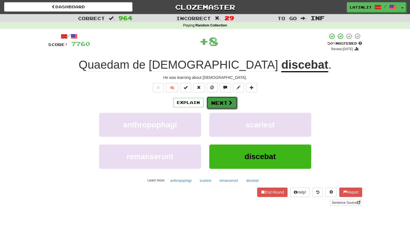
click at [219, 99] on button "Next" at bounding box center [222, 102] width 31 height 13
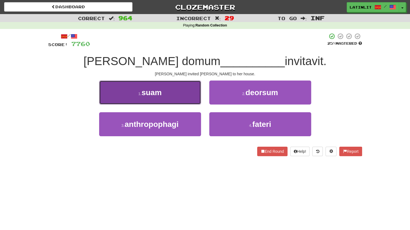
click at [174, 94] on button "1 . suam" at bounding box center [150, 92] width 102 height 24
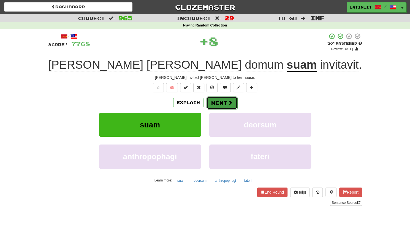
click at [228, 101] on span at bounding box center [230, 102] width 5 height 5
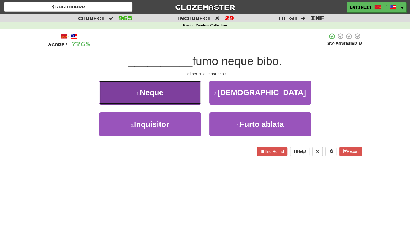
click at [172, 95] on button "1 . Neque" at bounding box center [150, 92] width 102 height 24
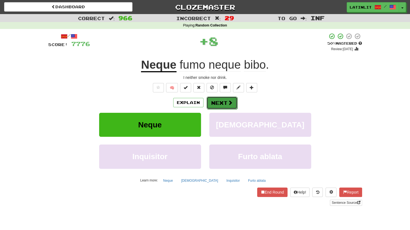
click at [217, 103] on button "Next" at bounding box center [222, 102] width 31 height 13
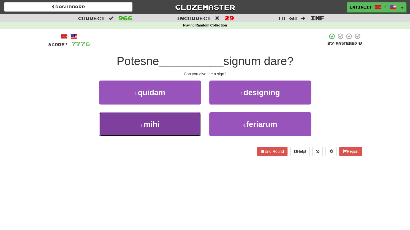
click at [180, 122] on button "3 . mihi" at bounding box center [150, 124] width 102 height 24
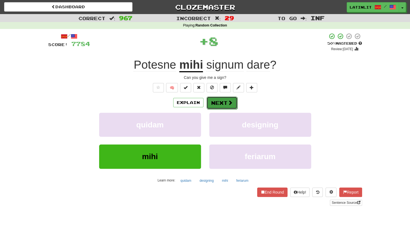
click at [220, 102] on button "Next" at bounding box center [222, 102] width 31 height 13
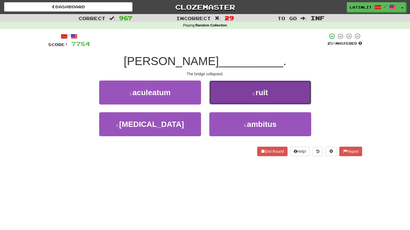
click at [222, 95] on button "2 . ruit" at bounding box center [260, 92] width 102 height 24
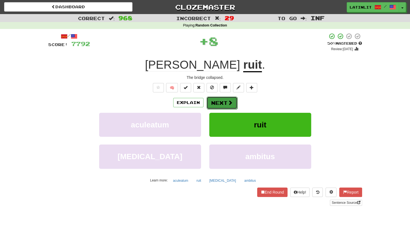
click at [208, 101] on button "Next" at bounding box center [222, 102] width 31 height 13
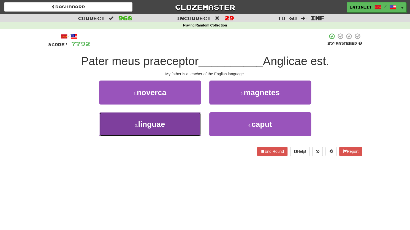
click at [185, 127] on button "3 . linguae" at bounding box center [150, 124] width 102 height 24
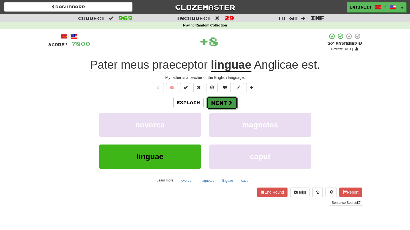
click at [228, 103] on span at bounding box center [230, 102] width 5 height 5
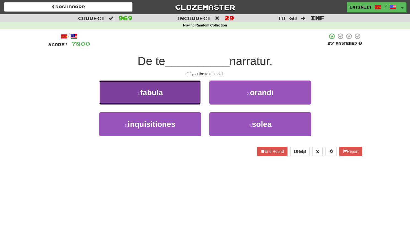
click at [185, 95] on button "1 . fabula" at bounding box center [150, 92] width 102 height 24
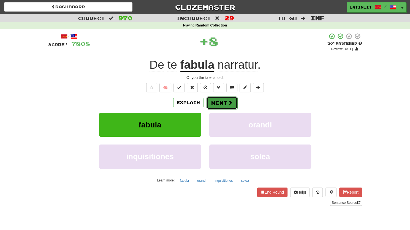
click at [213, 102] on button "Next" at bounding box center [222, 102] width 31 height 13
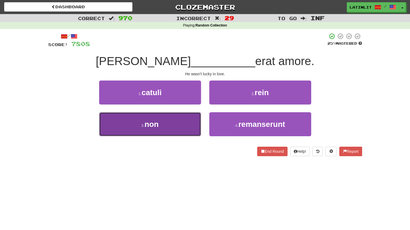
click at [170, 131] on button "3 . non" at bounding box center [150, 124] width 102 height 24
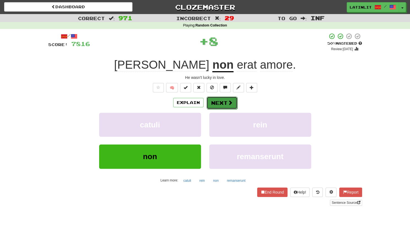
click at [212, 98] on button "Next" at bounding box center [222, 102] width 31 height 13
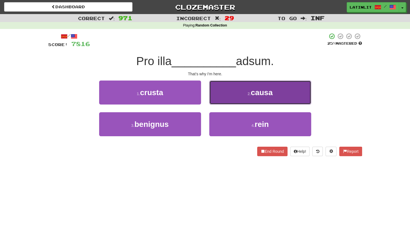
click at [222, 90] on button "2 . causa" at bounding box center [260, 92] width 102 height 24
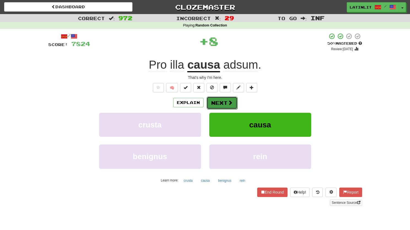
click at [217, 102] on button "Next" at bounding box center [222, 102] width 31 height 13
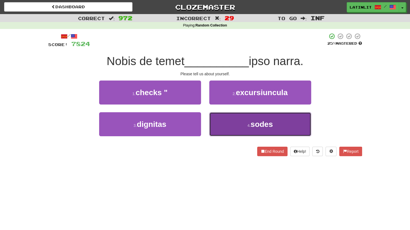
click at [230, 123] on button "4 . sodes" at bounding box center [260, 124] width 102 height 24
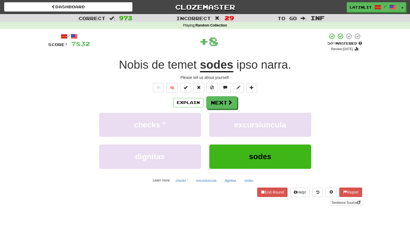
click at [217, 68] on u "sodes" at bounding box center [216, 65] width 33 height 14
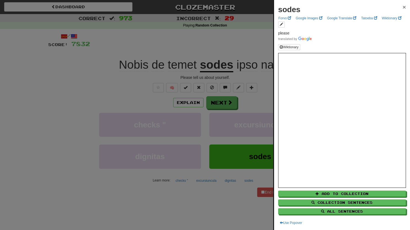
click at [403, 7] on span "×" at bounding box center [404, 7] width 3 height 6
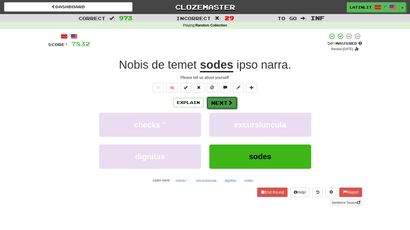
click at [219, 97] on button "Next" at bounding box center [222, 102] width 31 height 13
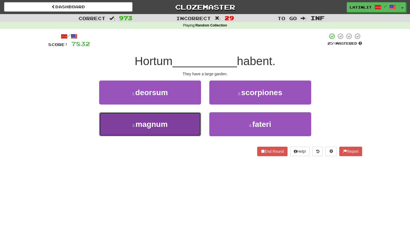
click at [170, 131] on button "3 . magnum" at bounding box center [150, 124] width 102 height 24
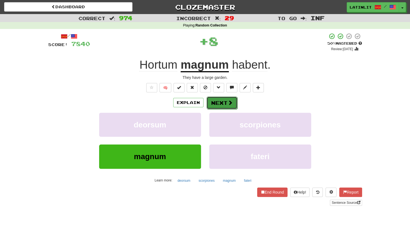
click at [223, 104] on button "Next" at bounding box center [222, 102] width 31 height 13
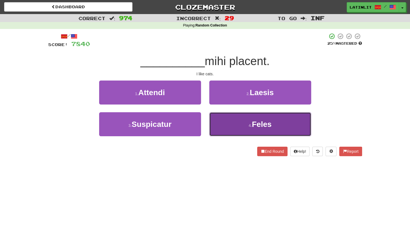
click at [222, 123] on button "4 . Feles" at bounding box center [260, 124] width 102 height 24
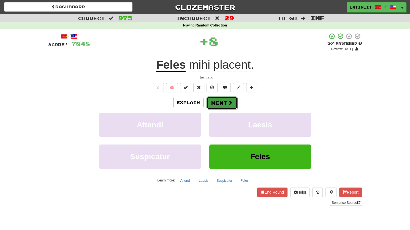
click at [218, 103] on button "Next" at bounding box center [222, 102] width 31 height 13
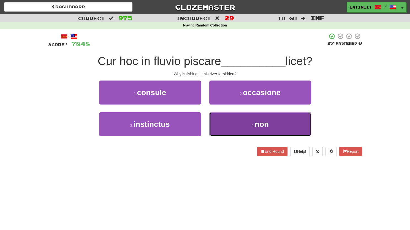
click at [227, 123] on button "4 . non" at bounding box center [260, 124] width 102 height 24
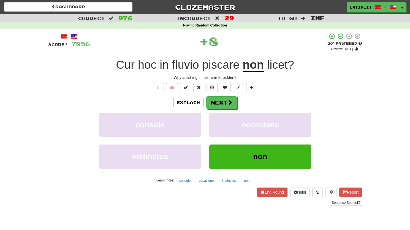
click at [221, 110] on div "Explain Next consule occasione instinctus non Learn more: consule occasione ins…" at bounding box center [205, 140] width 314 height 88
click at [218, 105] on button "Next" at bounding box center [222, 102] width 31 height 13
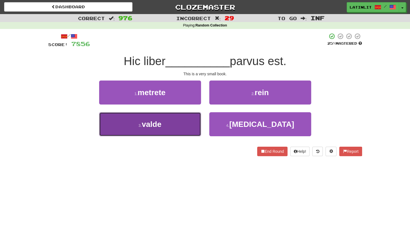
click at [182, 122] on button "3 . valde" at bounding box center [150, 124] width 102 height 24
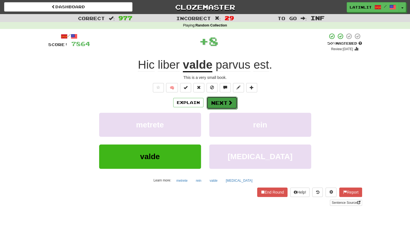
click at [220, 106] on button "Next" at bounding box center [222, 102] width 31 height 13
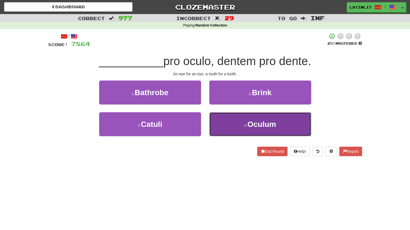
click at [226, 125] on button "4 . Oculum" at bounding box center [260, 124] width 102 height 24
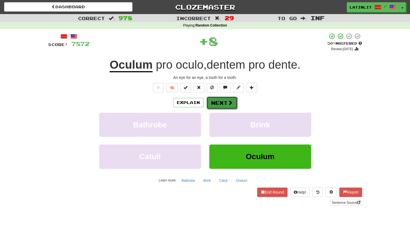
click at [216, 103] on button "Next" at bounding box center [222, 102] width 31 height 13
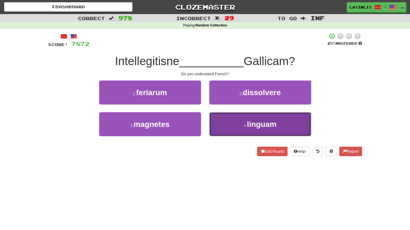
click at [223, 124] on button "4 . linguam" at bounding box center [260, 124] width 102 height 24
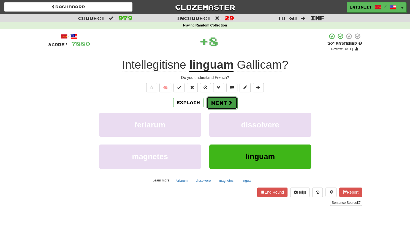
click at [224, 98] on button "Next" at bounding box center [222, 102] width 31 height 13
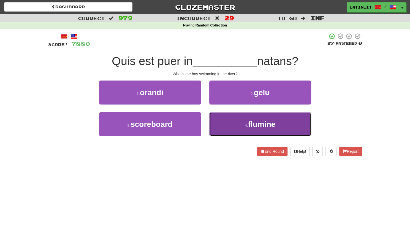
click at [217, 122] on button "4 . flumine" at bounding box center [260, 124] width 102 height 24
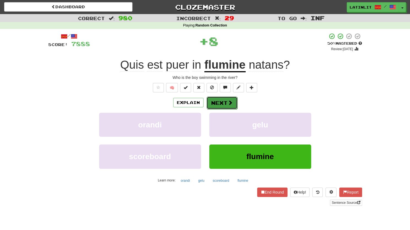
click at [217, 106] on button "Next" at bounding box center [222, 102] width 31 height 13
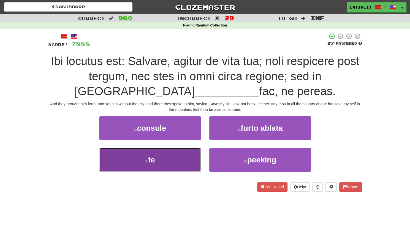
click at [163, 157] on button "3 . te" at bounding box center [150, 160] width 102 height 24
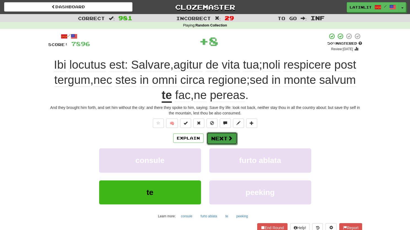
click at [211, 138] on button "Next" at bounding box center [222, 138] width 31 height 13
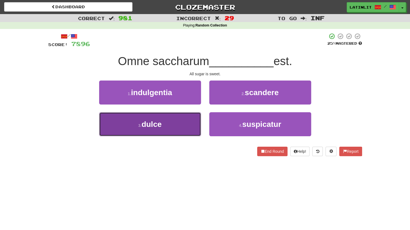
click at [179, 127] on button "3 . dulce" at bounding box center [150, 124] width 102 height 24
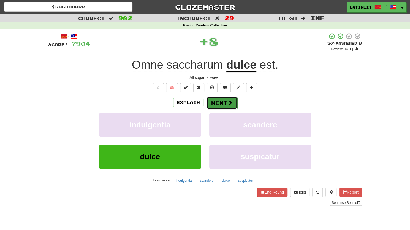
click at [223, 105] on button "Next" at bounding box center [222, 102] width 31 height 13
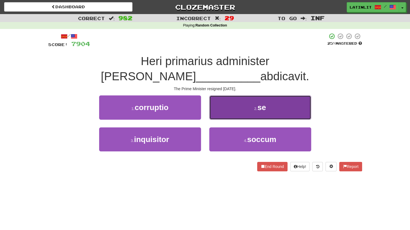
click at [237, 95] on button "2 . se" at bounding box center [260, 107] width 102 height 24
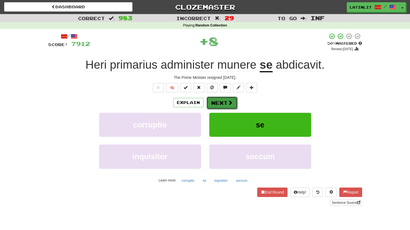
click at [223, 102] on button "Next" at bounding box center [222, 102] width 31 height 13
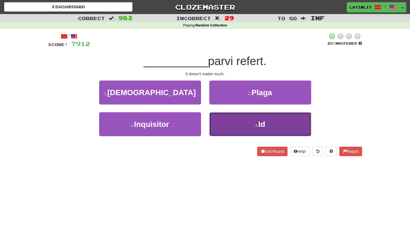
click at [237, 122] on button "4 . Id" at bounding box center [260, 124] width 102 height 24
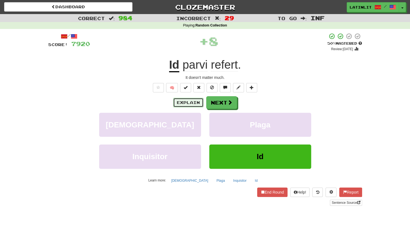
click at [184, 103] on button "Explain" at bounding box center [188, 102] width 30 height 9
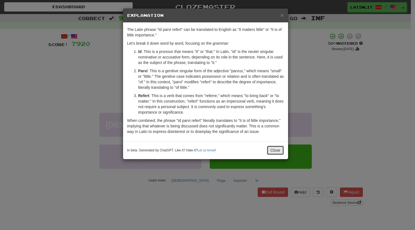
click at [273, 150] on button "Close" at bounding box center [275, 150] width 17 height 9
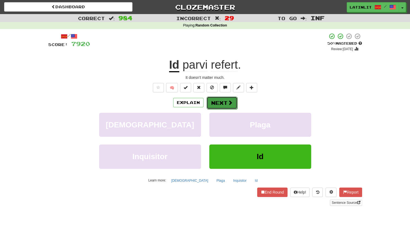
click at [220, 101] on button "Next" at bounding box center [222, 102] width 31 height 13
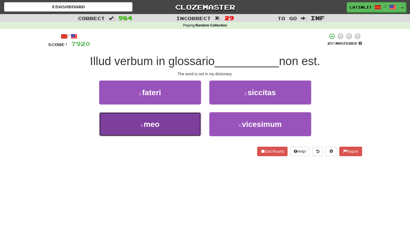
click at [177, 125] on button "3 . meo" at bounding box center [150, 124] width 102 height 24
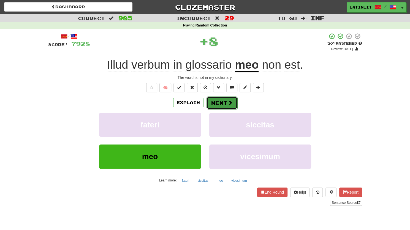
click at [220, 101] on button "Next" at bounding box center [222, 102] width 31 height 13
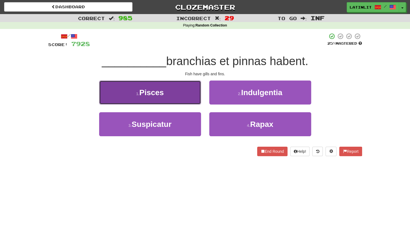
click at [168, 91] on button "1 . Pisces" at bounding box center [150, 92] width 102 height 24
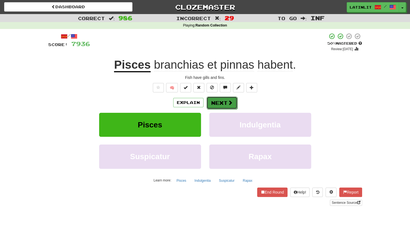
click at [211, 100] on button "Next" at bounding box center [222, 102] width 31 height 13
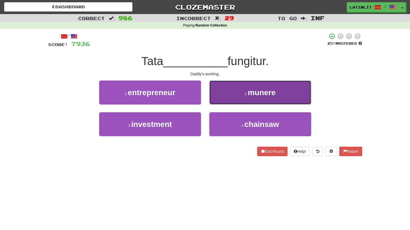
click at [223, 92] on button "2 . munere" at bounding box center [260, 92] width 102 height 24
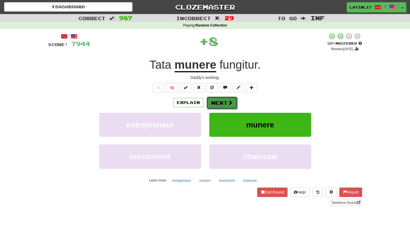
click at [220, 103] on button "Next" at bounding box center [222, 102] width 31 height 13
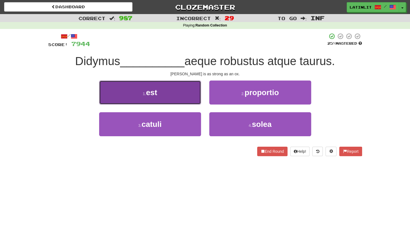
click at [180, 95] on button "1 . est" at bounding box center [150, 92] width 102 height 24
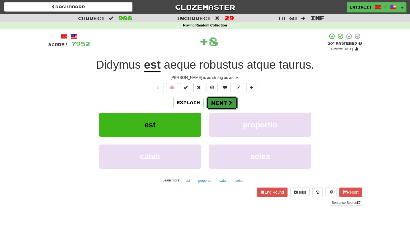
click at [217, 98] on button "Next" at bounding box center [222, 102] width 31 height 13
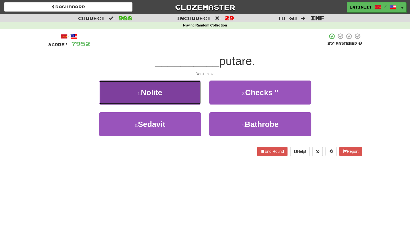
click at [188, 96] on button "1 . Nolite" at bounding box center [150, 92] width 102 height 24
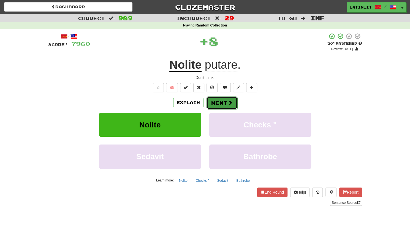
click at [210, 103] on button "Next" at bounding box center [222, 102] width 31 height 13
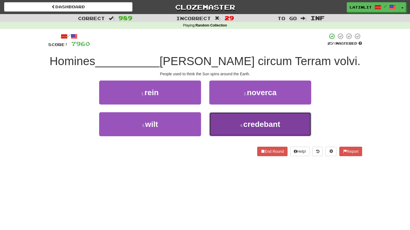
click at [224, 127] on button "4 . credebant" at bounding box center [260, 124] width 102 height 24
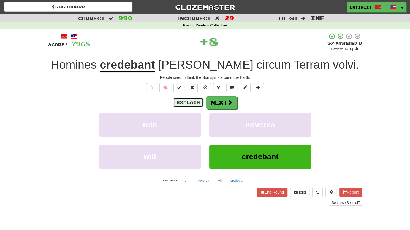
click at [181, 102] on button "Explain" at bounding box center [188, 102] width 30 height 9
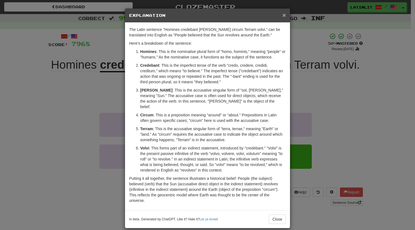
click at [282, 12] on span "×" at bounding box center [283, 15] width 3 height 6
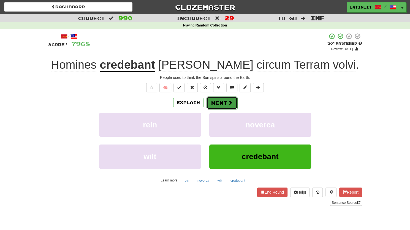
click at [227, 101] on button "Next" at bounding box center [222, 102] width 31 height 13
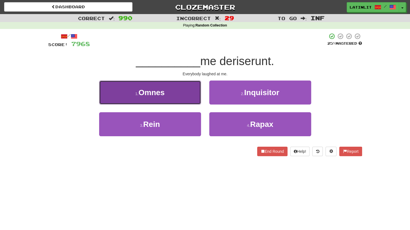
click at [182, 99] on button "1 . [GEOGRAPHIC_DATA]" at bounding box center [150, 92] width 102 height 24
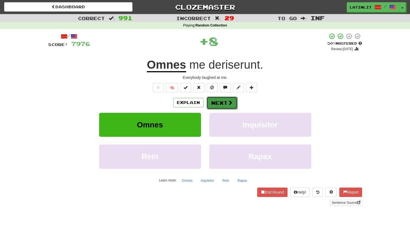
click at [225, 102] on button "Next" at bounding box center [222, 102] width 31 height 13
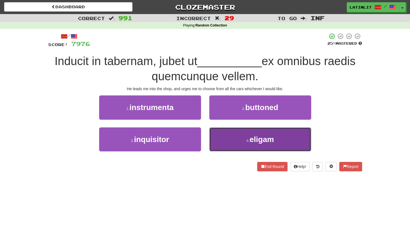
click at [223, 141] on button "4 . eligam" at bounding box center [260, 139] width 102 height 24
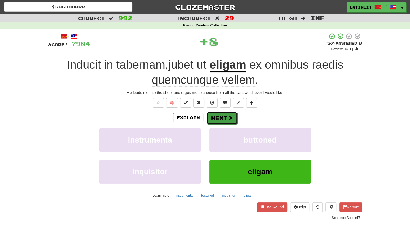
click at [213, 117] on button "Next" at bounding box center [222, 118] width 31 height 13
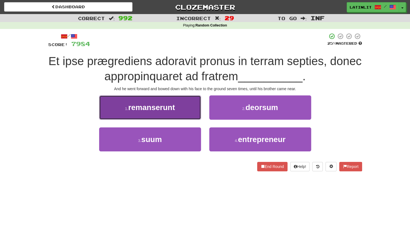
click at [177, 114] on button "1 . remanserunt" at bounding box center [150, 107] width 102 height 24
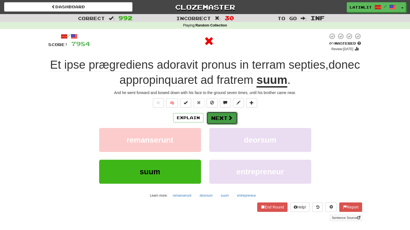
click at [211, 120] on button "Next" at bounding box center [222, 118] width 31 height 13
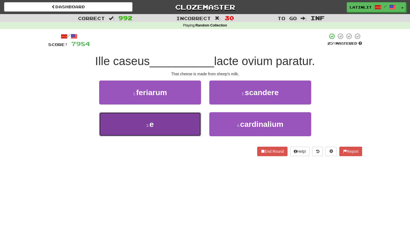
click at [180, 128] on button "3 . e" at bounding box center [150, 124] width 102 height 24
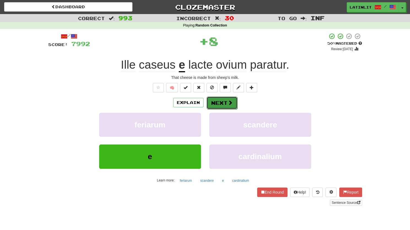
click at [220, 101] on button "Next" at bounding box center [222, 102] width 31 height 13
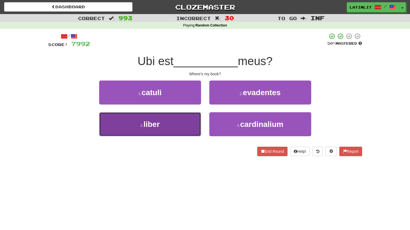
click at [183, 129] on button "3 . liber" at bounding box center [150, 124] width 102 height 24
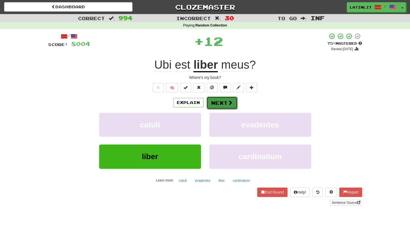
click at [217, 104] on button "Next" at bounding box center [222, 102] width 31 height 13
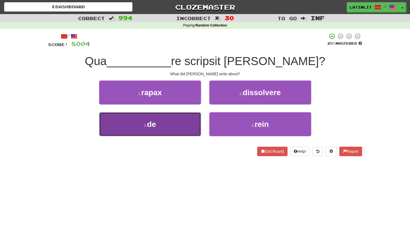
click at [171, 127] on button "3 . de" at bounding box center [150, 124] width 102 height 24
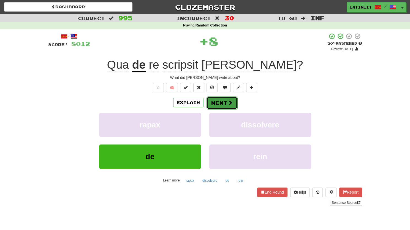
click at [213, 100] on button "Next" at bounding box center [222, 102] width 31 height 13
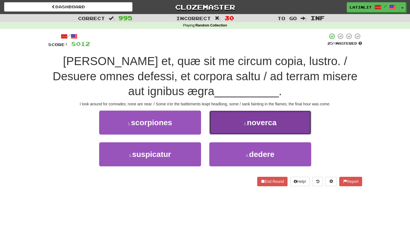
click at [233, 115] on button "2 . noverca" at bounding box center [260, 123] width 102 height 24
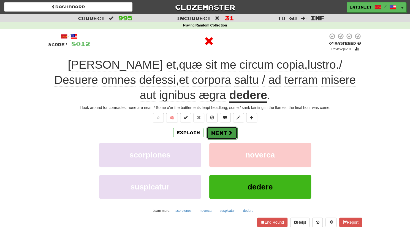
click at [221, 132] on button "Next" at bounding box center [222, 133] width 31 height 13
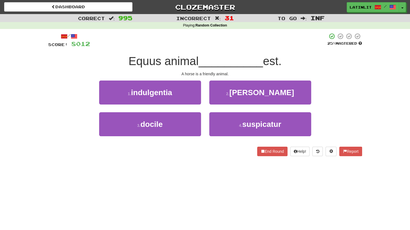
click at [164, 137] on div "3 . docile" at bounding box center [150, 128] width 110 height 32
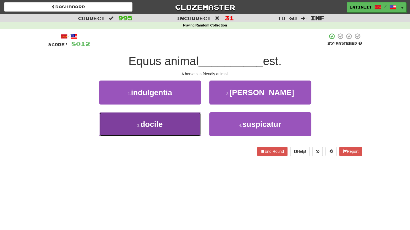
click at [163, 128] on span "docile" at bounding box center [152, 124] width 22 height 9
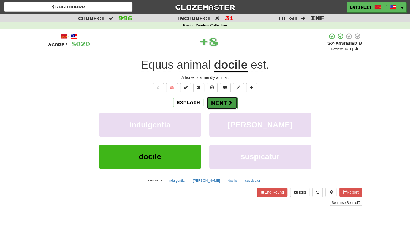
click at [228, 99] on button "Next" at bounding box center [222, 102] width 31 height 13
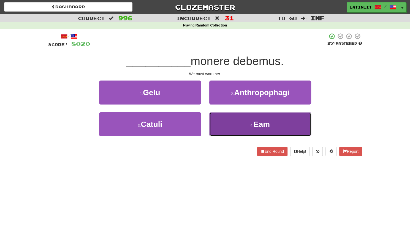
click at [223, 128] on button "4 . Eam" at bounding box center [260, 124] width 102 height 24
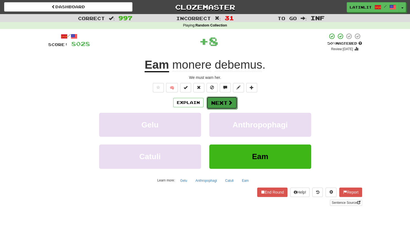
click at [213, 102] on button "Next" at bounding box center [222, 102] width 31 height 13
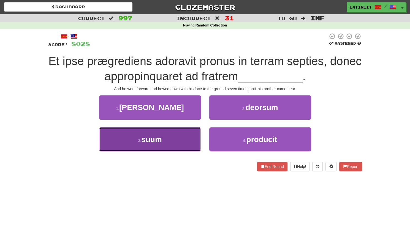
click at [177, 139] on button "3 . suum" at bounding box center [150, 139] width 102 height 24
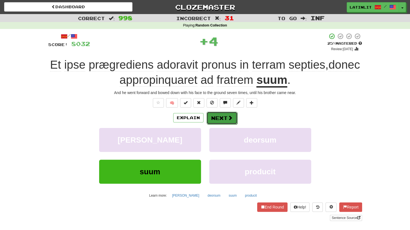
click at [224, 117] on button "Next" at bounding box center [222, 118] width 31 height 13
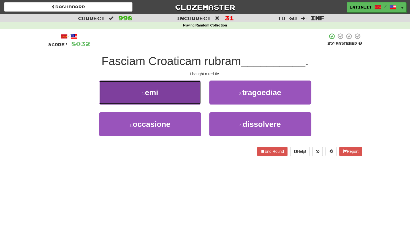
click at [186, 96] on button "1 . emi" at bounding box center [150, 92] width 102 height 24
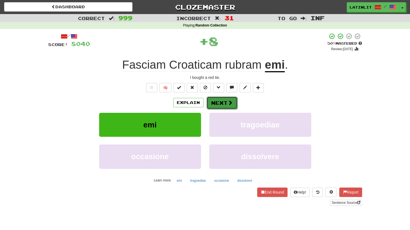
click at [225, 100] on button "Next" at bounding box center [222, 102] width 31 height 13
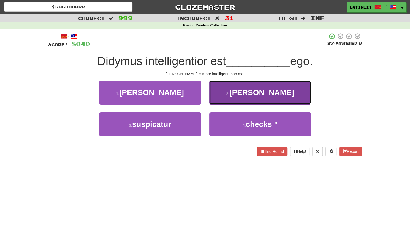
click at [234, 93] on button "2 . [PERSON_NAME]" at bounding box center [260, 92] width 102 height 24
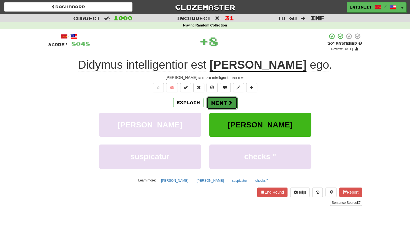
click at [221, 102] on button "Next" at bounding box center [222, 102] width 31 height 13
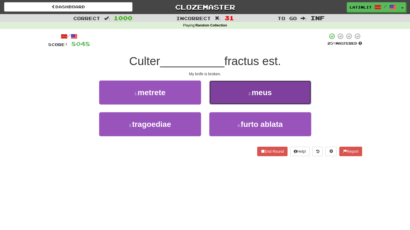
click at [220, 100] on button "2 . meus" at bounding box center [260, 92] width 102 height 24
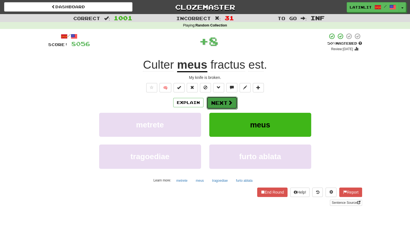
click at [220, 102] on button "Next" at bounding box center [222, 102] width 31 height 13
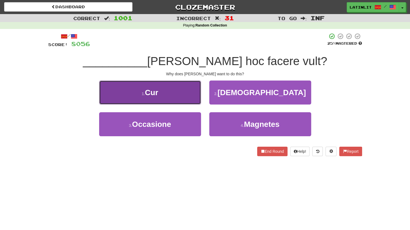
click at [184, 91] on button "1 . Cur" at bounding box center [150, 92] width 102 height 24
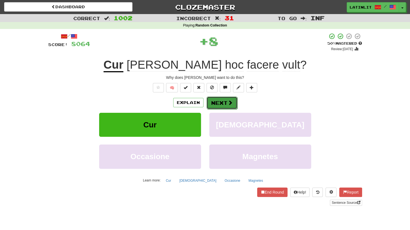
click at [222, 102] on button "Next" at bounding box center [222, 102] width 31 height 13
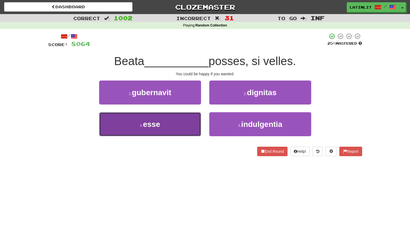
click at [181, 125] on button "3 . esse" at bounding box center [150, 124] width 102 height 24
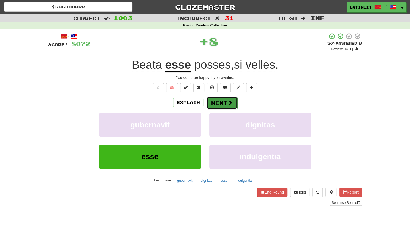
click at [227, 105] on button "Next" at bounding box center [222, 102] width 31 height 13
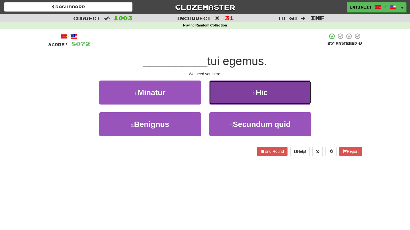
click at [247, 86] on button "2 . Hic" at bounding box center [260, 92] width 102 height 24
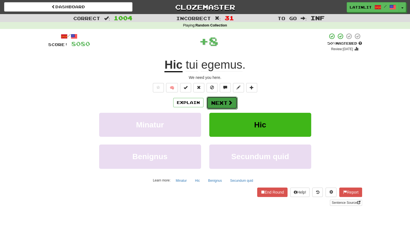
click at [218, 108] on button "Next" at bounding box center [222, 102] width 31 height 13
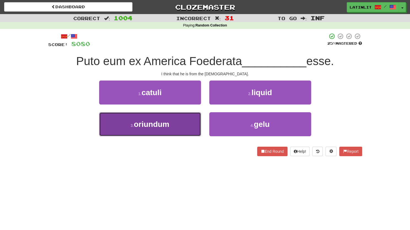
click at [174, 125] on button "3 . oriundum" at bounding box center [150, 124] width 102 height 24
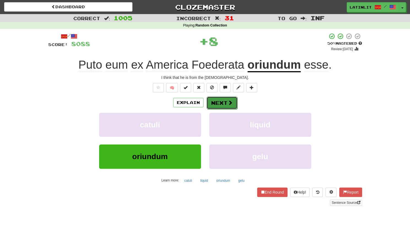
click at [218, 107] on button "Next" at bounding box center [222, 102] width 31 height 13
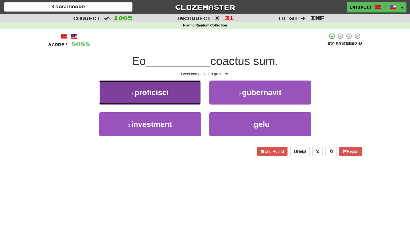
click at [184, 98] on button "1 . proficisci" at bounding box center [150, 92] width 102 height 24
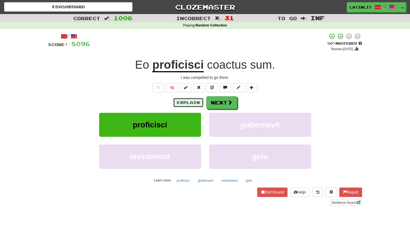
click at [184, 102] on button "Explain" at bounding box center [188, 102] width 30 height 9
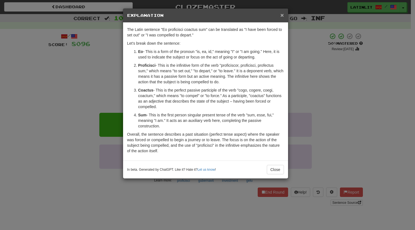
click at [281, 13] on span "×" at bounding box center [281, 15] width 3 height 6
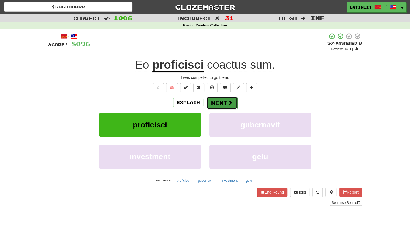
click at [218, 104] on button "Next" at bounding box center [222, 102] width 31 height 13
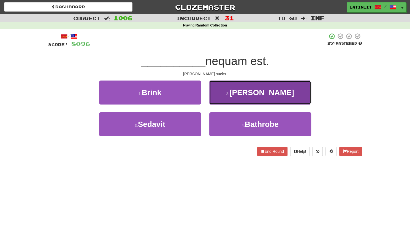
click at [233, 90] on button "2 . Berlusconi" at bounding box center [260, 92] width 102 height 24
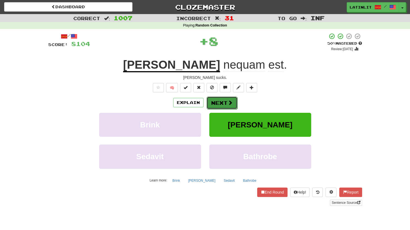
click at [222, 102] on button "Next" at bounding box center [222, 102] width 31 height 13
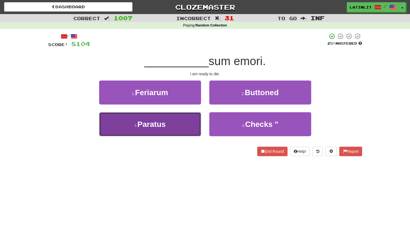
click at [179, 126] on button "3 . Paratus" at bounding box center [150, 124] width 102 height 24
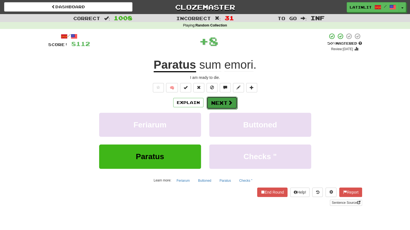
click at [223, 104] on button "Next" at bounding box center [222, 102] width 31 height 13
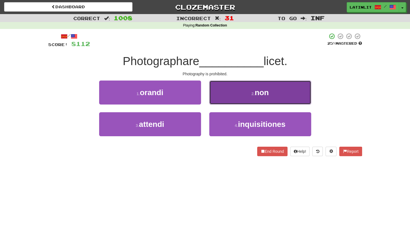
click at [233, 91] on button "2 . non" at bounding box center [260, 92] width 102 height 24
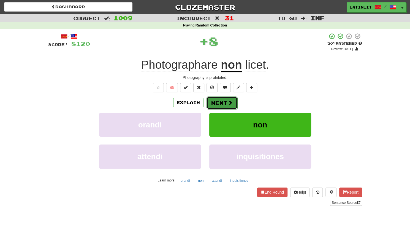
click at [221, 103] on button "Next" at bounding box center [222, 102] width 31 height 13
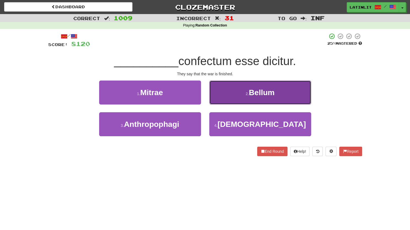
click at [221, 98] on button "2 . [GEOGRAPHIC_DATA]" at bounding box center [260, 92] width 102 height 24
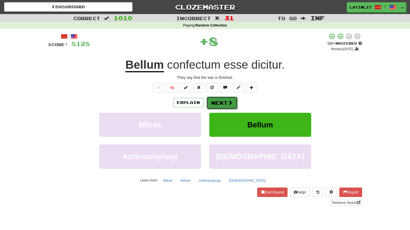
click at [216, 103] on button "Next" at bounding box center [222, 102] width 31 height 13
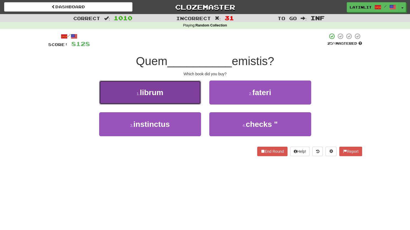
click at [170, 98] on button "1 . librum" at bounding box center [150, 92] width 102 height 24
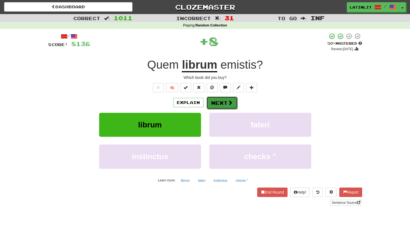
click at [215, 104] on button "Next" at bounding box center [222, 102] width 31 height 13
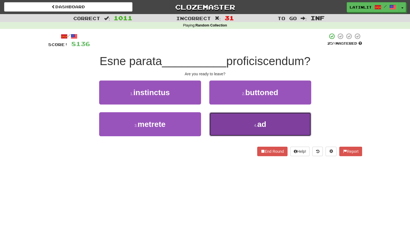
click at [236, 123] on button "4 . ad" at bounding box center [260, 124] width 102 height 24
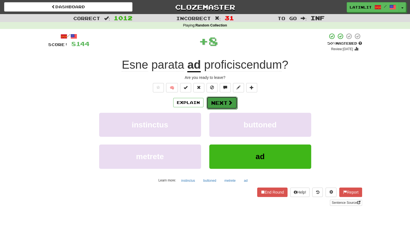
click at [225, 102] on button "Next" at bounding box center [222, 102] width 31 height 13
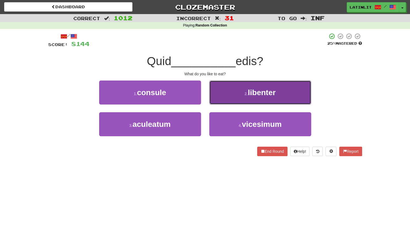
click at [225, 91] on button "2 . libenter" at bounding box center [260, 92] width 102 height 24
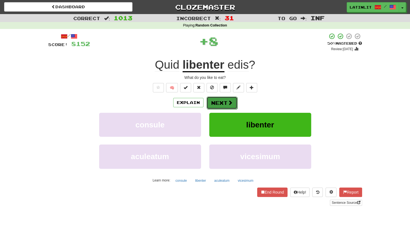
click at [216, 102] on button "Next" at bounding box center [222, 102] width 31 height 13
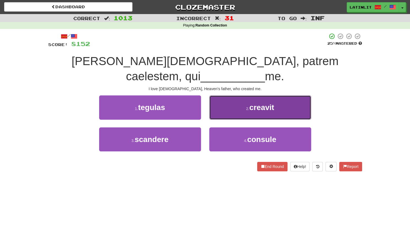
click at [226, 96] on button "2 . creavit" at bounding box center [260, 107] width 102 height 24
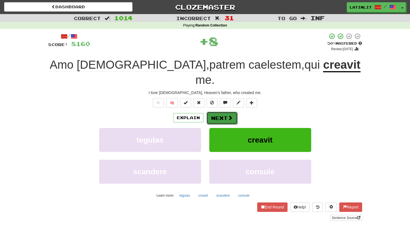
click at [214, 112] on button "Next" at bounding box center [222, 118] width 31 height 13
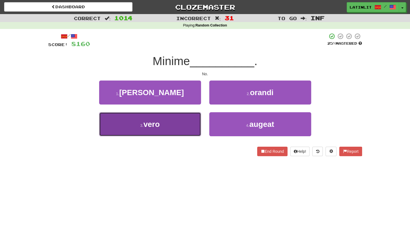
click at [177, 124] on button "3 . vero" at bounding box center [150, 124] width 102 height 24
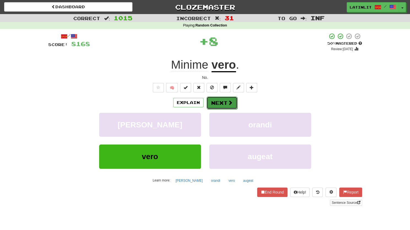
click at [216, 105] on button "Next" at bounding box center [222, 102] width 31 height 13
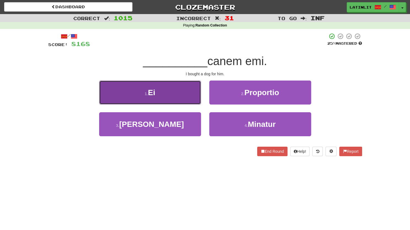
click at [180, 93] on button "1 . Ei" at bounding box center [150, 92] width 102 height 24
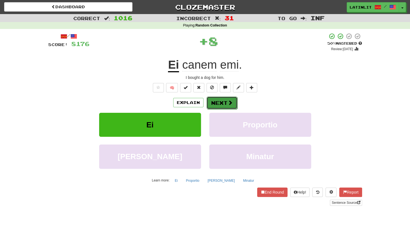
click at [219, 100] on button "Next" at bounding box center [222, 102] width 31 height 13
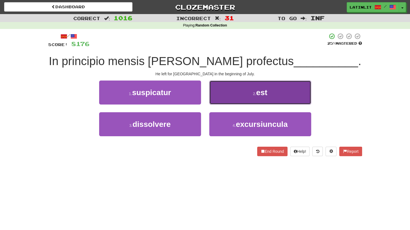
click at [219, 99] on button "2 . est" at bounding box center [260, 92] width 102 height 24
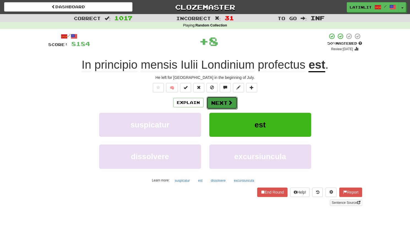
click at [214, 103] on button "Next" at bounding box center [222, 102] width 31 height 13
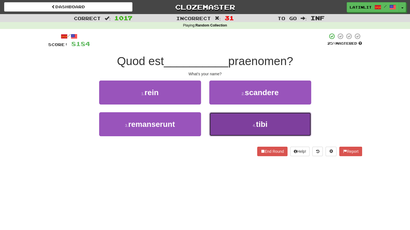
click at [228, 128] on button "4 . tibi" at bounding box center [260, 124] width 102 height 24
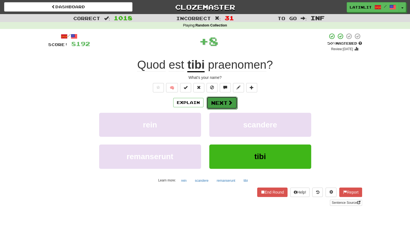
click at [213, 103] on button "Next" at bounding box center [222, 102] width 31 height 13
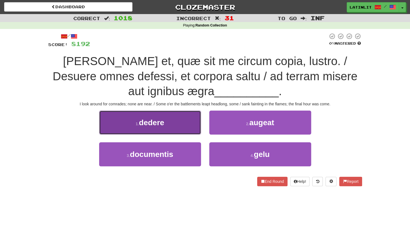
click at [177, 124] on button "1 . dedere" at bounding box center [150, 123] width 102 height 24
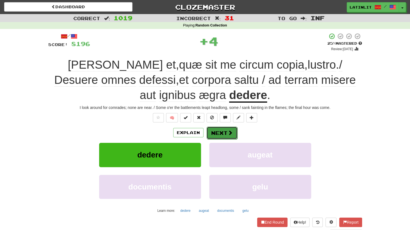
click at [218, 134] on button "Next" at bounding box center [222, 133] width 31 height 13
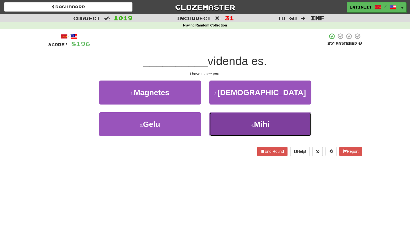
click at [226, 129] on button "4 . Mihi" at bounding box center [260, 124] width 102 height 24
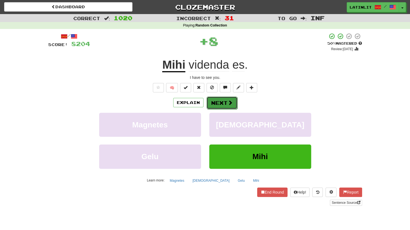
click at [217, 104] on button "Next" at bounding box center [222, 102] width 31 height 13
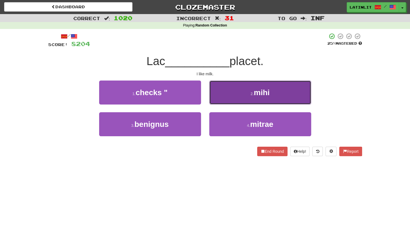
click at [226, 97] on button "2 . mihi" at bounding box center [260, 92] width 102 height 24
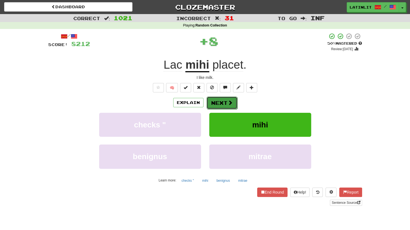
click at [219, 100] on button "Next" at bounding box center [222, 102] width 31 height 13
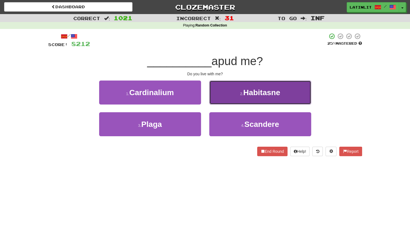
click at [223, 97] on button "2 . [GEOGRAPHIC_DATA]" at bounding box center [260, 92] width 102 height 24
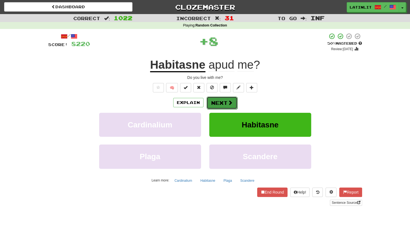
click at [218, 102] on button "Next" at bounding box center [222, 102] width 31 height 13
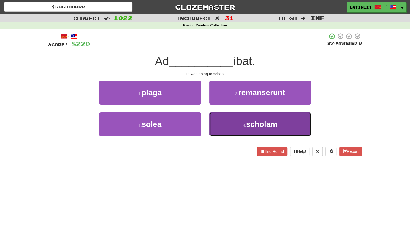
click at [221, 126] on button "4 . scholam" at bounding box center [260, 124] width 102 height 24
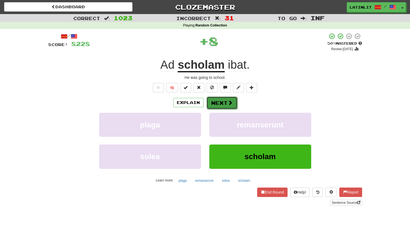
click at [214, 102] on button "Next" at bounding box center [222, 102] width 31 height 13
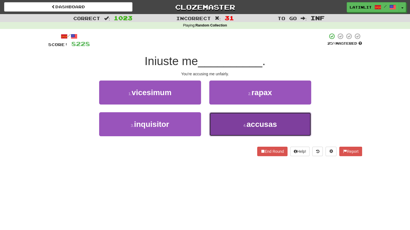
click at [220, 124] on button "4 . accusas" at bounding box center [260, 124] width 102 height 24
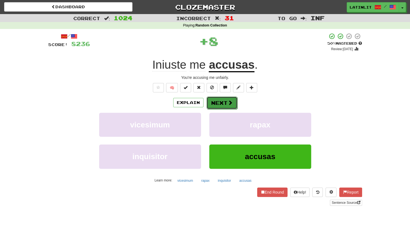
click at [216, 101] on button "Next" at bounding box center [222, 102] width 31 height 13
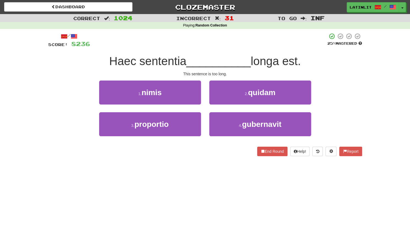
click at [177, 106] on div "1 . nimis" at bounding box center [150, 96] width 110 height 32
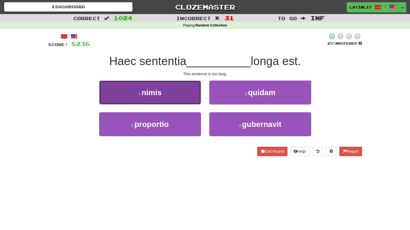
click at [176, 98] on button "1 . nimis" at bounding box center [150, 92] width 102 height 24
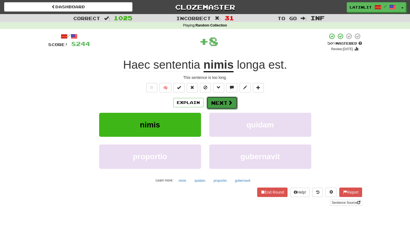
click at [208, 103] on button "Next" at bounding box center [222, 102] width 31 height 13
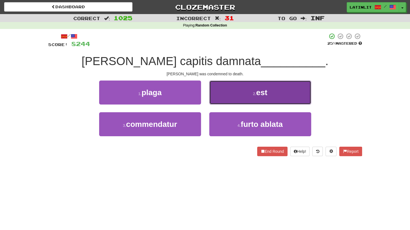
click at [227, 98] on button "2 . est" at bounding box center [260, 92] width 102 height 24
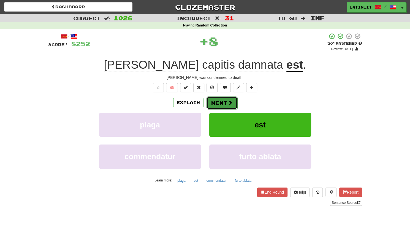
click at [220, 104] on button "Next" at bounding box center [222, 102] width 31 height 13
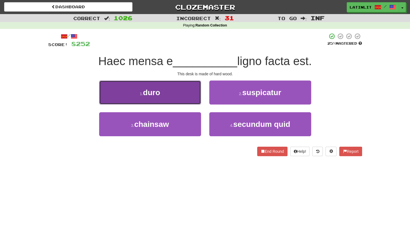
click at [184, 95] on button "1 . duro" at bounding box center [150, 92] width 102 height 24
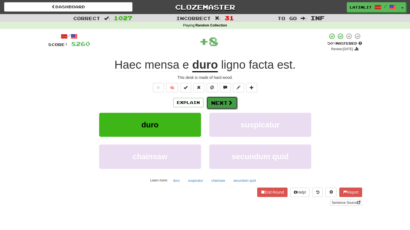
click at [226, 101] on button "Next" at bounding box center [222, 102] width 31 height 13
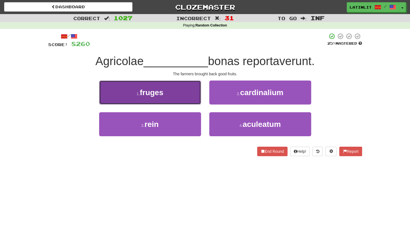
click at [173, 95] on button "1 . fruges" at bounding box center [150, 92] width 102 height 24
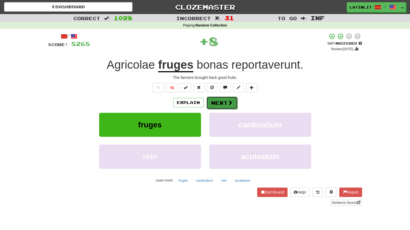
click at [208, 103] on button "Next" at bounding box center [222, 102] width 31 height 13
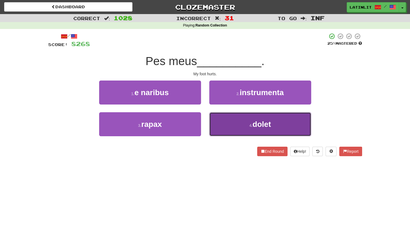
click at [228, 123] on button "4 . dolet" at bounding box center [260, 124] width 102 height 24
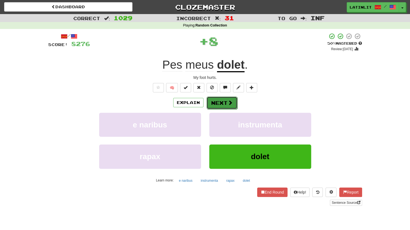
click at [218, 102] on button "Next" at bounding box center [222, 102] width 31 height 13
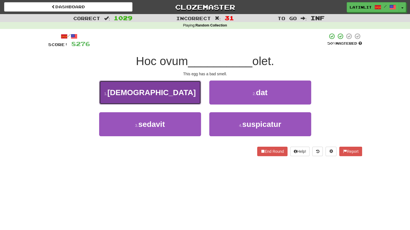
click at [169, 99] on button "1 . [DEMOGRAPHIC_DATA]" at bounding box center [150, 92] width 102 height 24
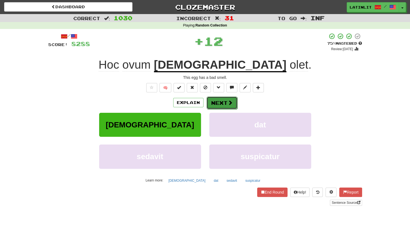
click at [222, 105] on button "Next" at bounding box center [222, 102] width 31 height 13
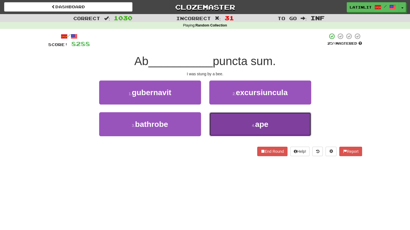
click at [225, 131] on button "4 . ape" at bounding box center [260, 124] width 102 height 24
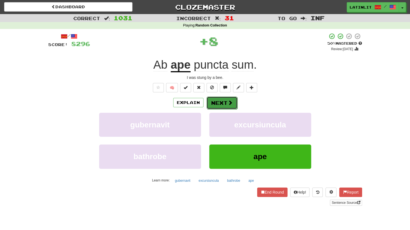
click at [216, 104] on button "Next" at bounding box center [222, 102] width 31 height 13
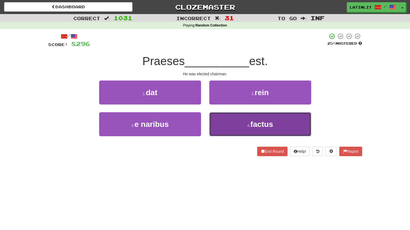
click at [230, 126] on button "4 . factus" at bounding box center [260, 124] width 102 height 24
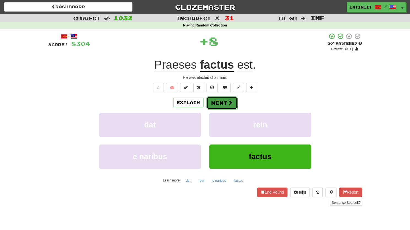
click at [217, 103] on button "Next" at bounding box center [222, 102] width 31 height 13
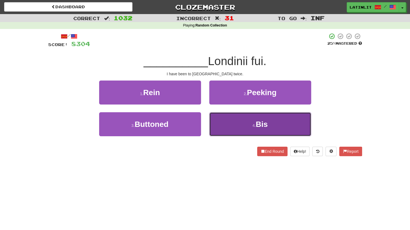
click at [230, 131] on button "4 . Bis" at bounding box center [260, 124] width 102 height 24
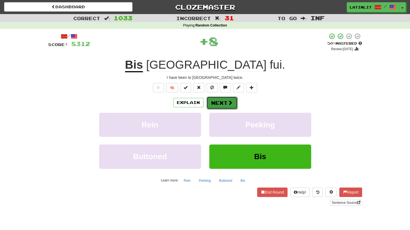
click at [216, 107] on button "Next" at bounding box center [222, 102] width 31 height 13
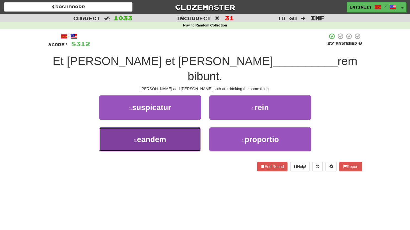
click at [160, 135] on span "eandem" at bounding box center [151, 139] width 29 height 9
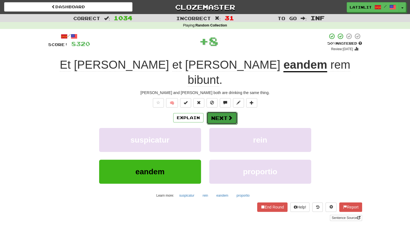
click at [223, 112] on button "Next" at bounding box center [222, 118] width 31 height 13
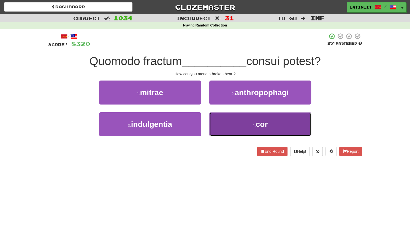
click at [241, 124] on button "4 . cor" at bounding box center [260, 124] width 102 height 24
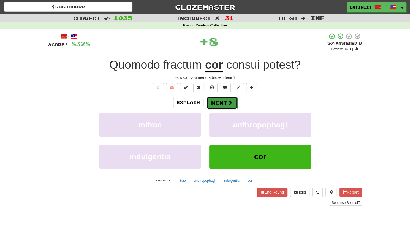
click at [216, 103] on button "Next" at bounding box center [222, 102] width 31 height 13
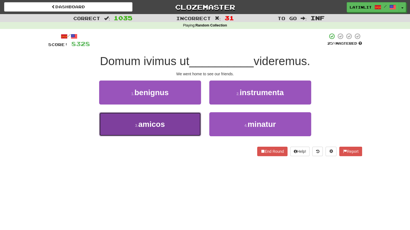
click at [184, 121] on button "3 . amicos" at bounding box center [150, 124] width 102 height 24
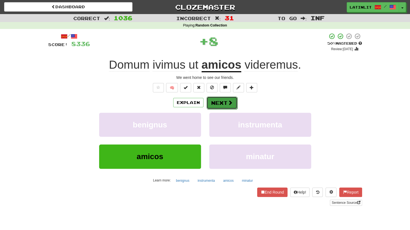
click at [225, 100] on button "Next" at bounding box center [222, 102] width 31 height 13
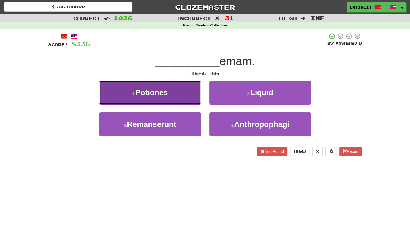
click at [178, 97] on button "1 . Potiones" at bounding box center [150, 92] width 102 height 24
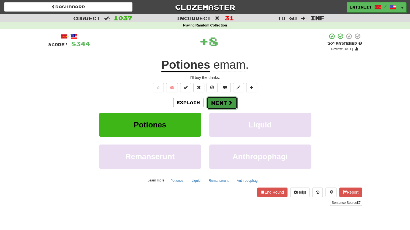
click at [214, 101] on button "Next" at bounding box center [222, 102] width 31 height 13
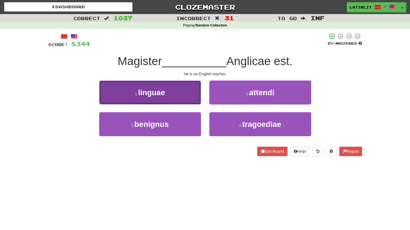
click at [174, 92] on button "1 . linguae" at bounding box center [150, 92] width 102 height 24
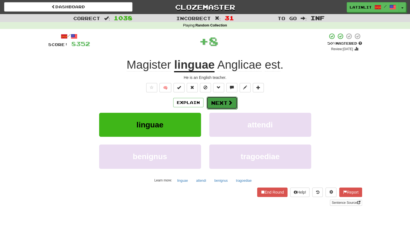
click at [211, 105] on button "Next" at bounding box center [222, 102] width 31 height 13
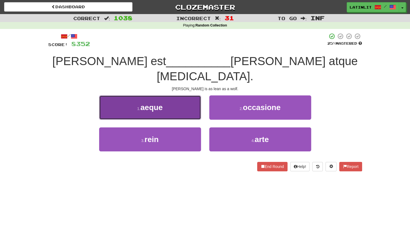
click at [168, 100] on button "1 . aeque" at bounding box center [150, 107] width 102 height 24
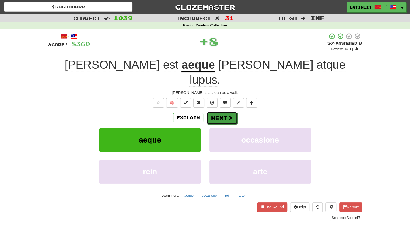
click at [213, 112] on button "Next" at bounding box center [222, 118] width 31 height 13
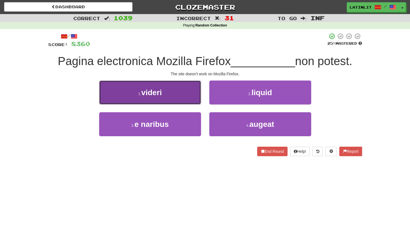
click at [173, 93] on button "1 . videri" at bounding box center [150, 92] width 102 height 24
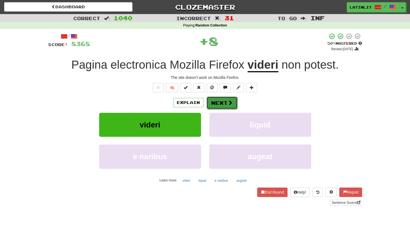
click at [229, 103] on span at bounding box center [230, 102] width 5 height 5
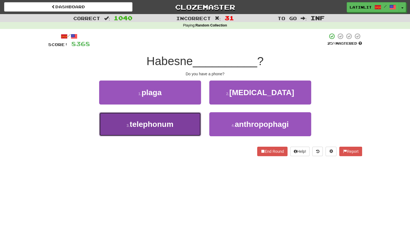
click at [160, 127] on span "telephonum" at bounding box center [152, 124] width 44 height 9
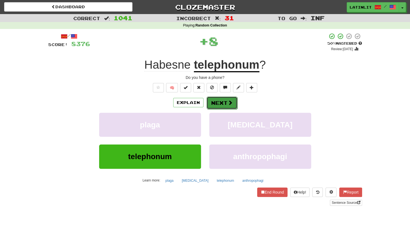
click at [213, 107] on button "Next" at bounding box center [222, 102] width 31 height 13
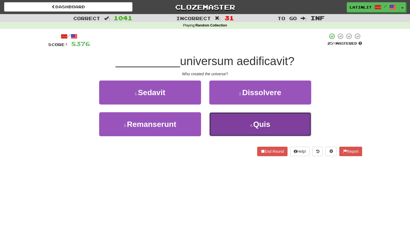
click at [227, 126] on button "4 . Quis" at bounding box center [260, 124] width 102 height 24
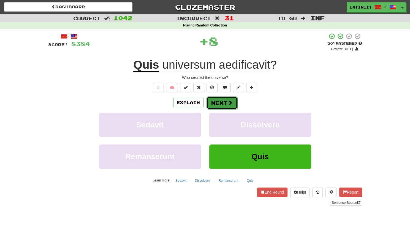
click at [219, 104] on button "Next" at bounding box center [222, 102] width 31 height 13
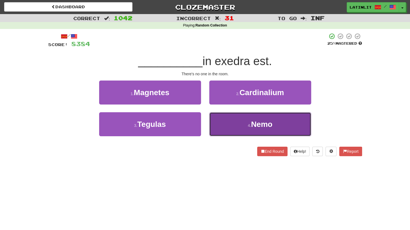
click at [229, 127] on button "4 . Nemo" at bounding box center [260, 124] width 102 height 24
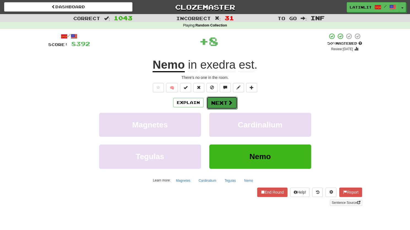
click at [217, 101] on button "Next" at bounding box center [222, 102] width 31 height 13
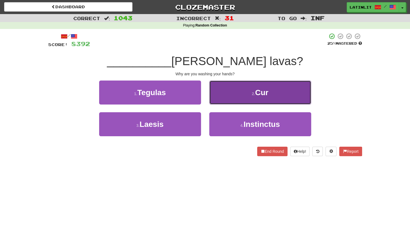
click at [224, 97] on button "2 . Cur" at bounding box center [260, 92] width 102 height 24
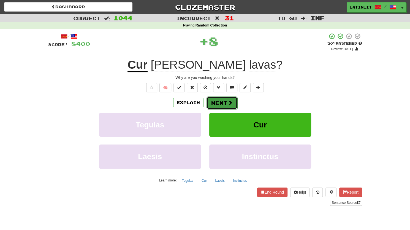
click at [222, 99] on button "Next" at bounding box center [222, 102] width 31 height 13
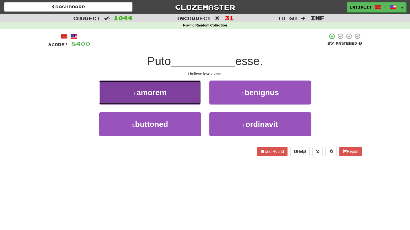
click at [178, 91] on button "1 . amorem" at bounding box center [150, 92] width 102 height 24
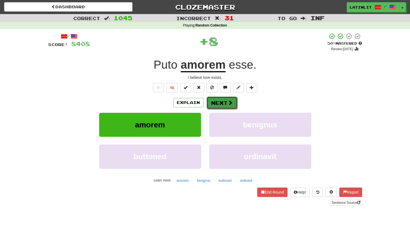
click at [216, 102] on button "Next" at bounding box center [222, 102] width 31 height 13
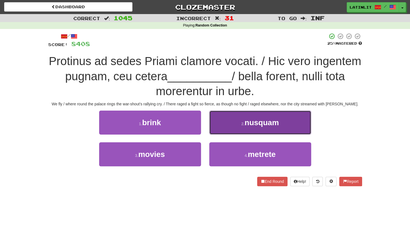
click at [233, 126] on button "2 . nusquam" at bounding box center [260, 123] width 102 height 24
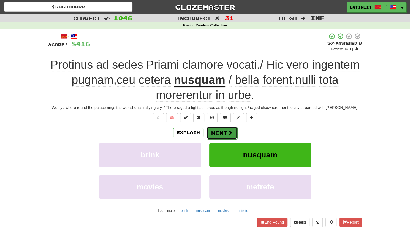
click at [220, 133] on button "Next" at bounding box center [222, 133] width 31 height 13
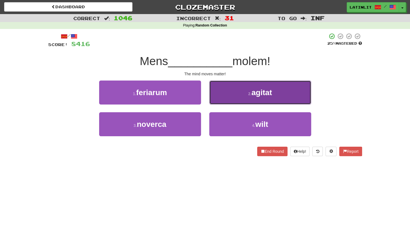
click at [224, 94] on button "2 . agitat" at bounding box center [260, 92] width 102 height 24
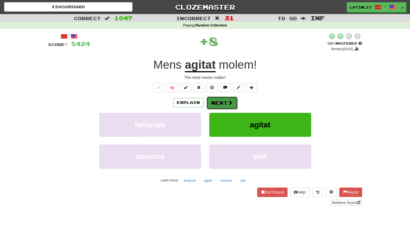
click at [217, 99] on button "Next" at bounding box center [222, 102] width 31 height 13
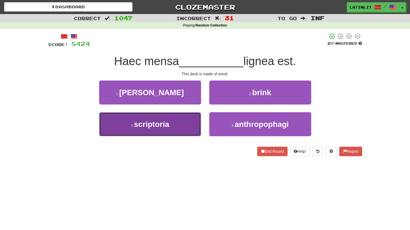
click at [172, 125] on button "3 . scriptoria" at bounding box center [150, 124] width 102 height 24
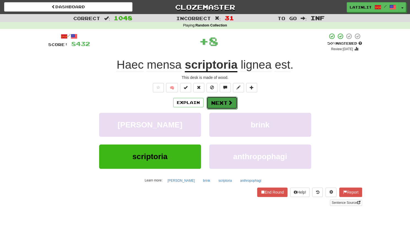
click at [214, 103] on button "Next" at bounding box center [222, 102] width 31 height 13
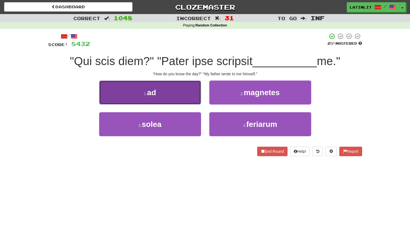
click at [178, 91] on button "1 . ad" at bounding box center [150, 92] width 102 height 24
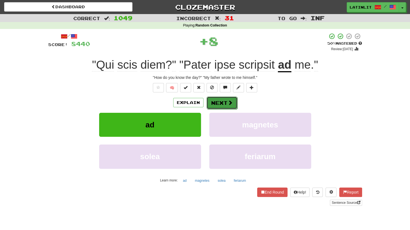
click at [214, 105] on button "Next" at bounding box center [222, 102] width 31 height 13
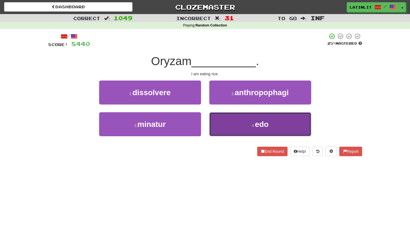
click at [235, 120] on button "4 . edo" at bounding box center [260, 124] width 102 height 24
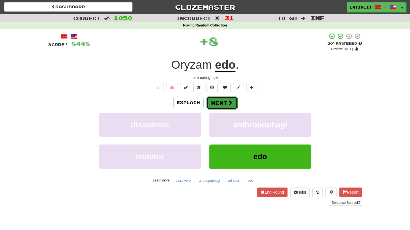
click at [220, 96] on div "Explain Next" at bounding box center [205, 102] width 314 height 13
click at [224, 106] on button "Next" at bounding box center [222, 102] width 31 height 13
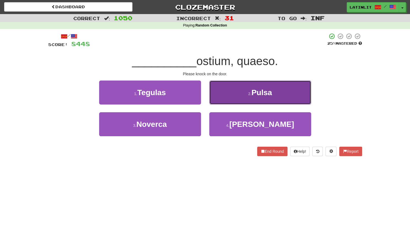
click at [249, 89] on button "2 . [GEOGRAPHIC_DATA]" at bounding box center [260, 92] width 102 height 24
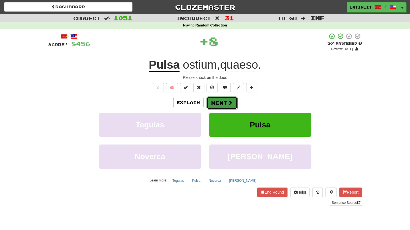
click at [218, 104] on button "Next" at bounding box center [222, 102] width 31 height 13
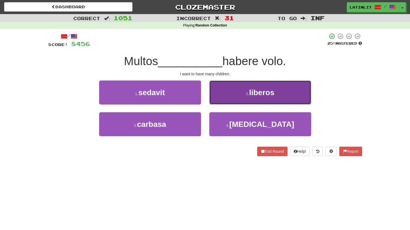
click at [231, 96] on button "2 . liberos" at bounding box center [260, 92] width 102 height 24
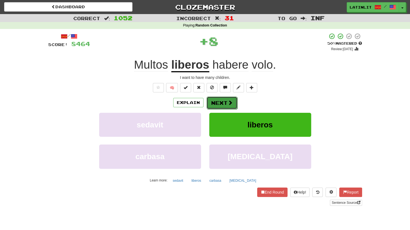
click at [223, 101] on button "Next" at bounding box center [222, 102] width 31 height 13
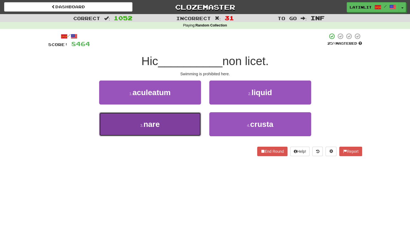
click at [180, 129] on button "3 . nare" at bounding box center [150, 124] width 102 height 24
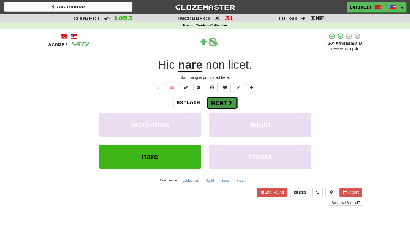
click at [225, 104] on button "Next" at bounding box center [222, 102] width 31 height 13
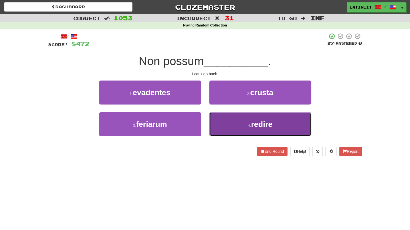
click at [236, 127] on button "4 . redire" at bounding box center [260, 124] width 102 height 24
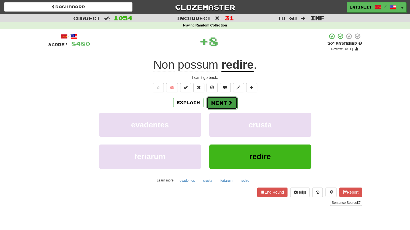
click at [227, 103] on button "Next" at bounding box center [222, 102] width 31 height 13
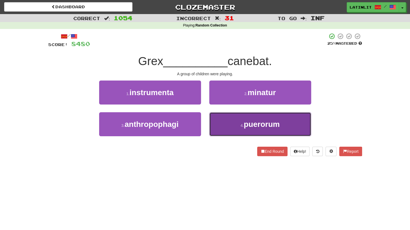
click at [238, 128] on button "4 . puerorum" at bounding box center [260, 124] width 102 height 24
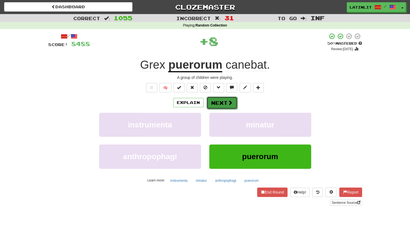
click at [229, 101] on span at bounding box center [230, 102] width 5 height 5
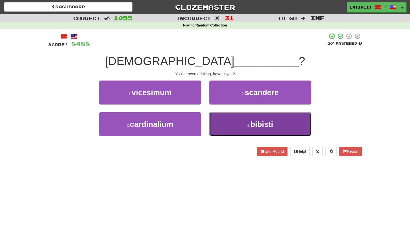
click at [232, 126] on button "4 . bibisti" at bounding box center [260, 124] width 102 height 24
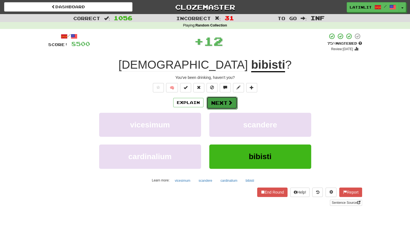
click at [222, 102] on button "Next" at bounding box center [222, 102] width 31 height 13
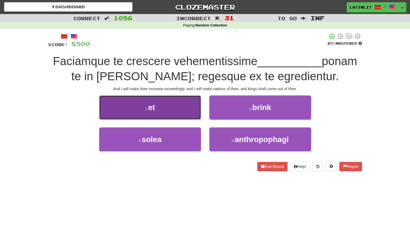
click at [177, 106] on button "1 . et" at bounding box center [150, 107] width 102 height 24
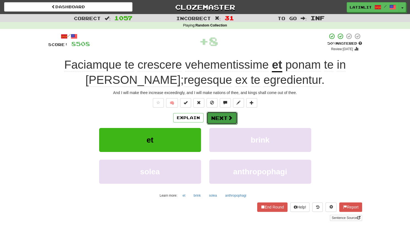
click at [219, 119] on button "Next" at bounding box center [222, 118] width 31 height 13
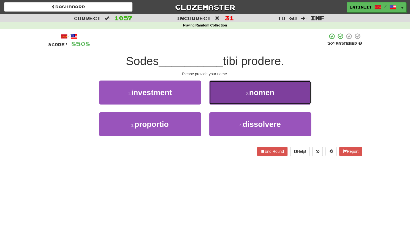
click at [235, 94] on button "2 . nomen" at bounding box center [260, 92] width 102 height 24
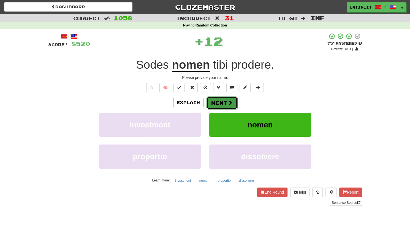
click at [221, 105] on button "Next" at bounding box center [222, 102] width 31 height 13
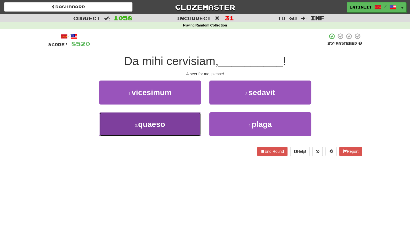
click at [177, 128] on button "3 . quaeso" at bounding box center [150, 124] width 102 height 24
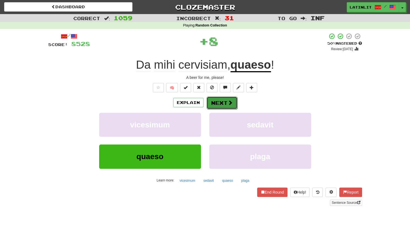
click at [222, 101] on button "Next" at bounding box center [222, 102] width 31 height 13
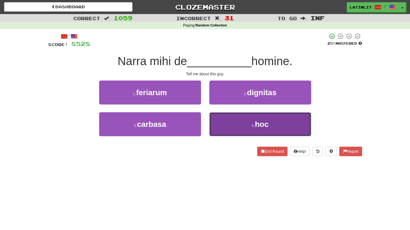
click at [235, 125] on button "4 . hoc" at bounding box center [260, 124] width 102 height 24
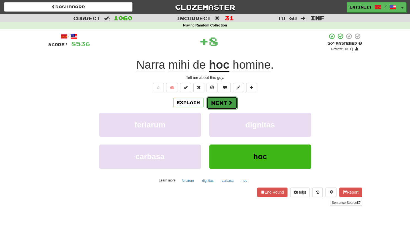
click at [217, 103] on button "Next" at bounding box center [222, 102] width 31 height 13
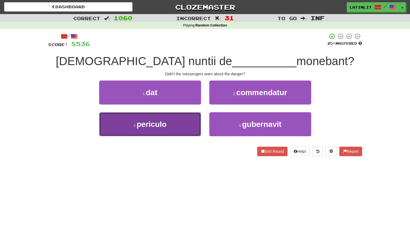
click at [160, 128] on span "periculo" at bounding box center [152, 124] width 30 height 9
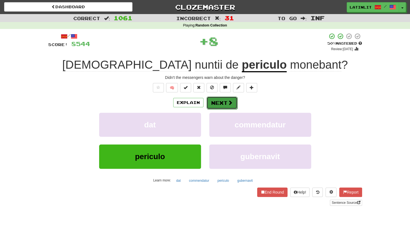
click at [217, 98] on button "Next" at bounding box center [222, 102] width 31 height 13
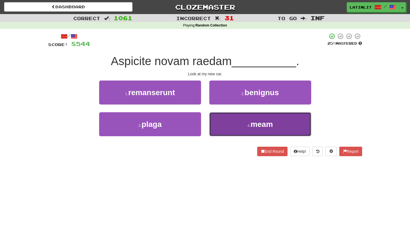
click at [220, 125] on button "4 . meam" at bounding box center [260, 124] width 102 height 24
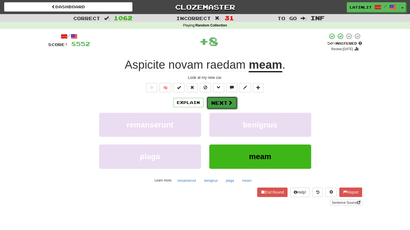
click at [214, 103] on button "Next" at bounding box center [222, 102] width 31 height 13
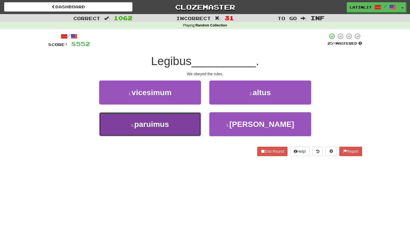
click at [179, 123] on button "3 . paruimus" at bounding box center [150, 124] width 102 height 24
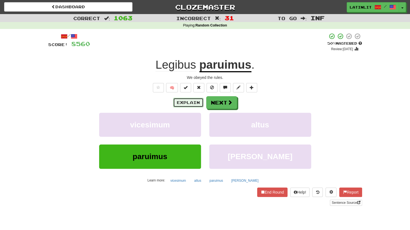
click at [186, 104] on button "Explain" at bounding box center [188, 102] width 30 height 9
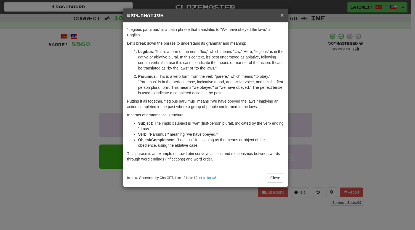
click at [283, 15] on span "×" at bounding box center [281, 15] width 3 height 6
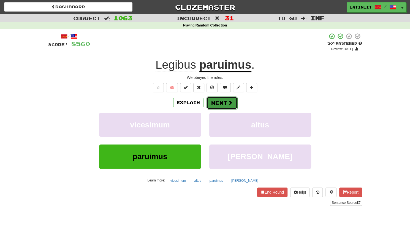
click at [218, 102] on button "Next" at bounding box center [222, 102] width 31 height 13
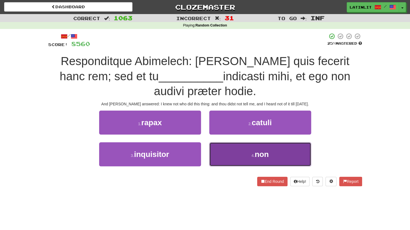
click at [240, 158] on button "4 . non" at bounding box center [260, 154] width 102 height 24
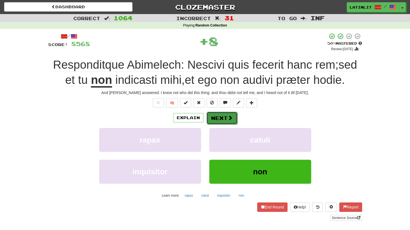
click at [214, 120] on button "Next" at bounding box center [222, 118] width 31 height 13
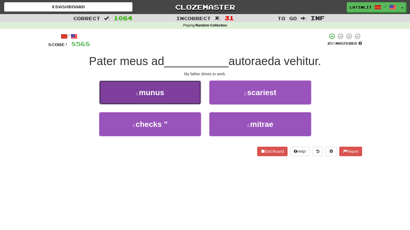
click at [166, 95] on button "1 . munus" at bounding box center [150, 92] width 102 height 24
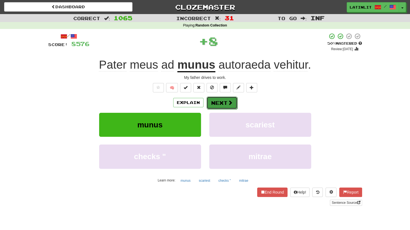
click at [224, 101] on button "Next" at bounding box center [222, 102] width 31 height 13
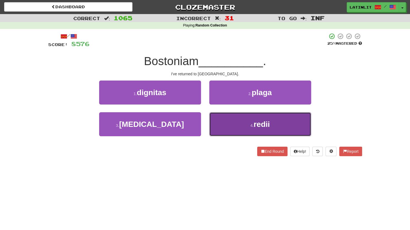
click at [230, 122] on button "4 . redii" at bounding box center [260, 124] width 102 height 24
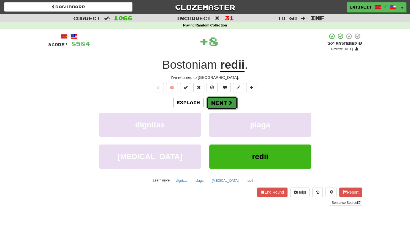
click at [218, 100] on button "Next" at bounding box center [222, 102] width 31 height 13
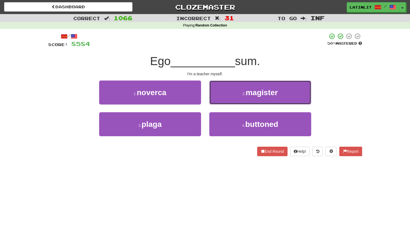
click at [218, 100] on button "2 . magister" at bounding box center [260, 92] width 102 height 24
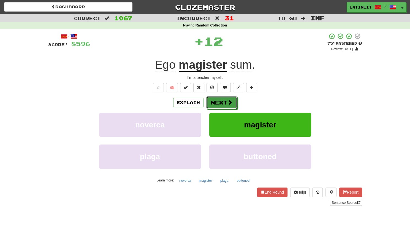
click at [218, 100] on button "Next" at bounding box center [221, 102] width 31 height 13
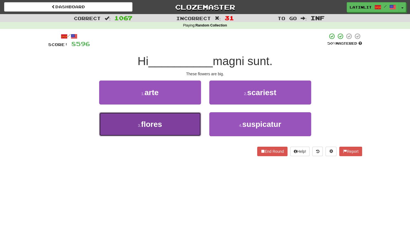
click at [169, 130] on button "3 . [PERSON_NAME]" at bounding box center [150, 124] width 102 height 24
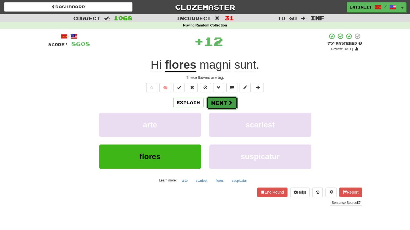
click at [219, 101] on button "Next" at bounding box center [222, 102] width 31 height 13
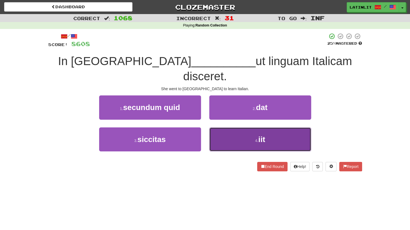
click at [223, 127] on button "4 . iit" at bounding box center [260, 139] width 102 height 24
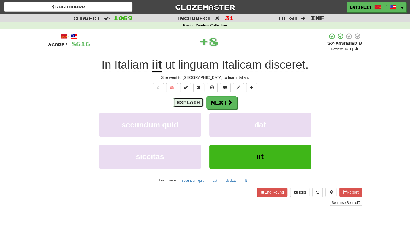
click at [183, 104] on button "Explain" at bounding box center [188, 102] width 30 height 9
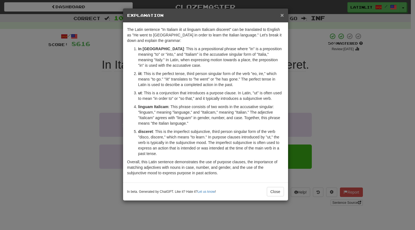
click at [280, 15] on span "×" at bounding box center [281, 15] width 3 height 6
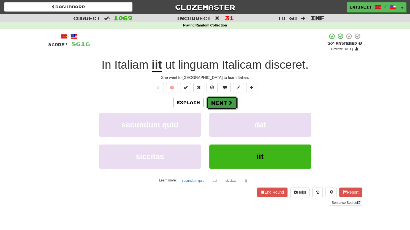
click at [218, 104] on button "Next" at bounding box center [222, 102] width 31 height 13
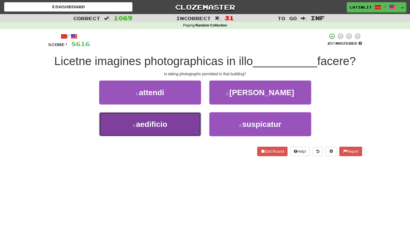
click at [153, 128] on span "aedificio" at bounding box center [151, 124] width 31 height 9
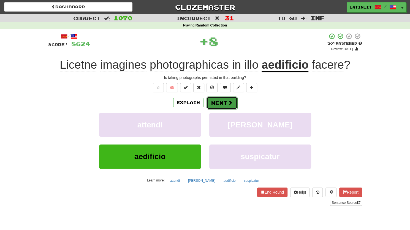
click at [219, 100] on button "Next" at bounding box center [222, 102] width 31 height 13
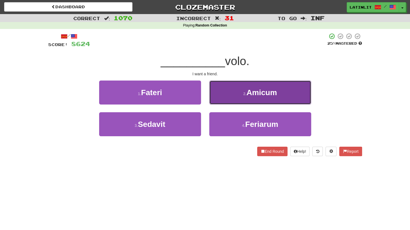
click at [224, 94] on button "2 . Amicum" at bounding box center [260, 92] width 102 height 24
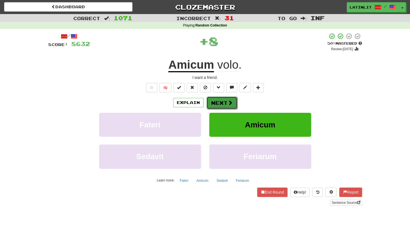
click at [216, 102] on button "Next" at bounding box center [222, 102] width 31 height 13
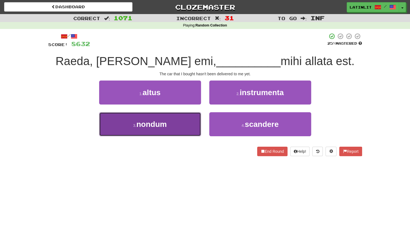
click at [160, 121] on span "nondum" at bounding box center [151, 124] width 30 height 9
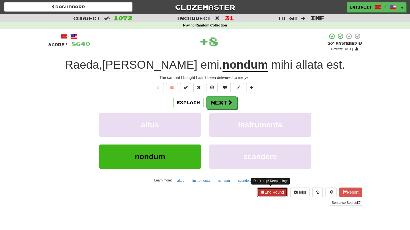
click at [273, 190] on button "End Round" at bounding box center [272, 191] width 30 height 9
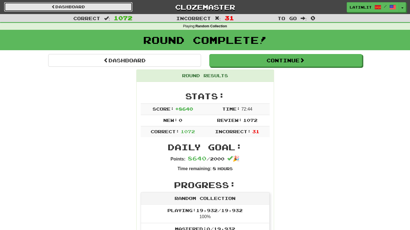
click at [77, 7] on link "Dashboard" at bounding box center [68, 6] width 128 height 9
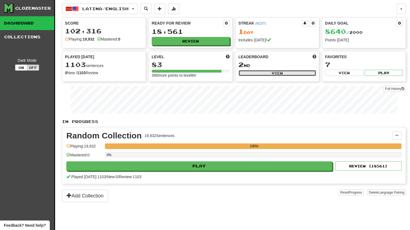
click at [285, 74] on button "View" at bounding box center [278, 73] width 78 height 6
select select "**********"
